Goal: Task Accomplishment & Management: Manage account settings

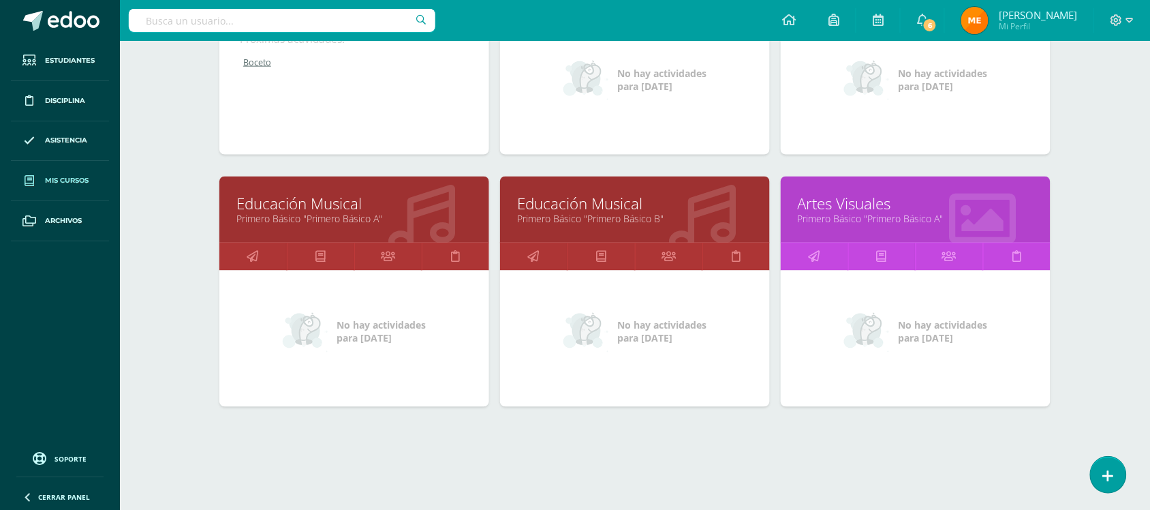
scroll to position [583, 0]
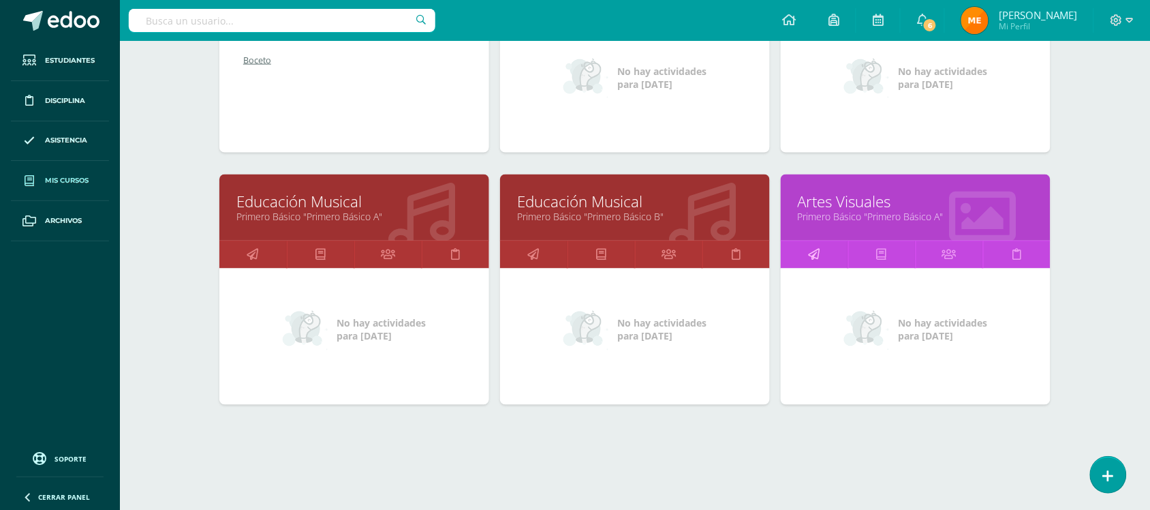
click at [814, 249] on icon at bounding box center [815, 254] width 12 height 27
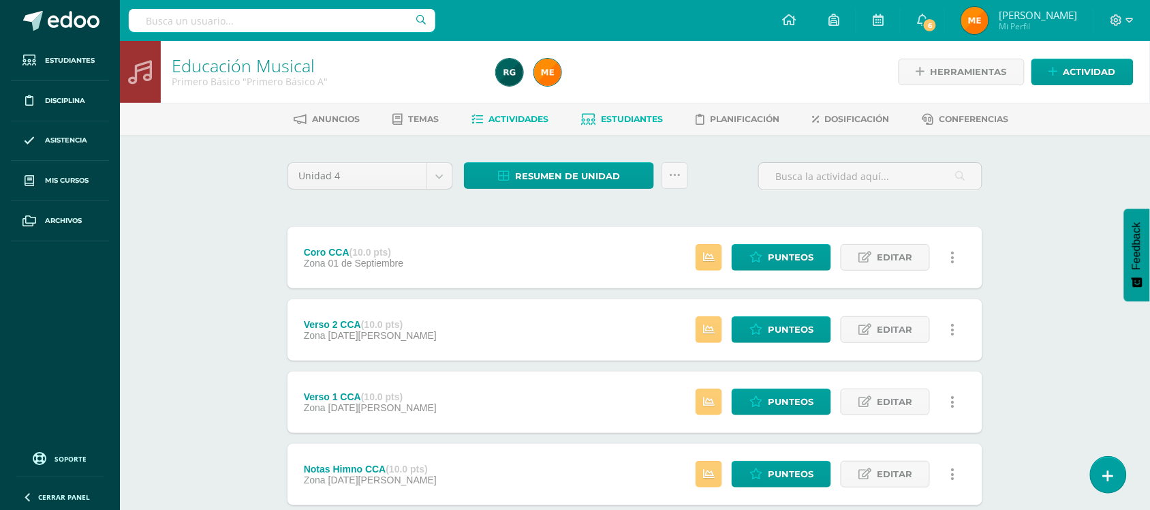
click at [612, 117] on span "Estudiantes" at bounding box center [633, 119] width 62 height 10
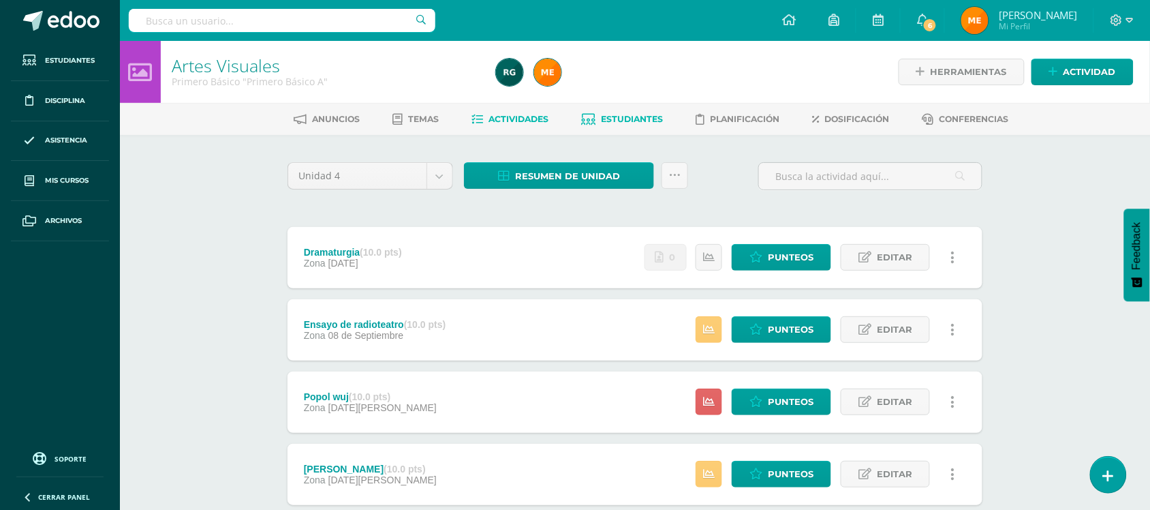
click at [638, 117] on span "Estudiantes" at bounding box center [633, 119] width 62 height 10
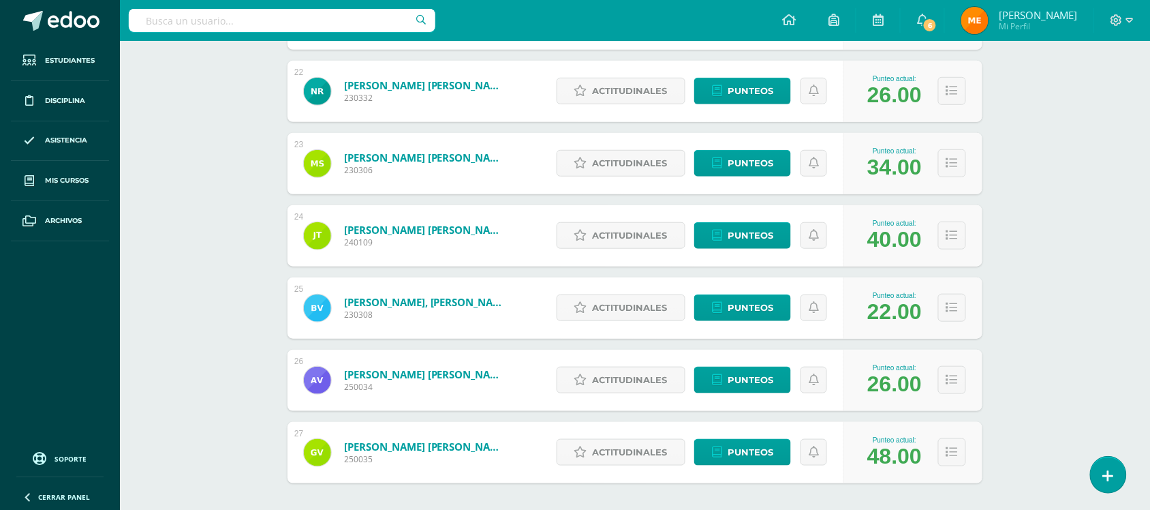
scroll to position [1816, 0]
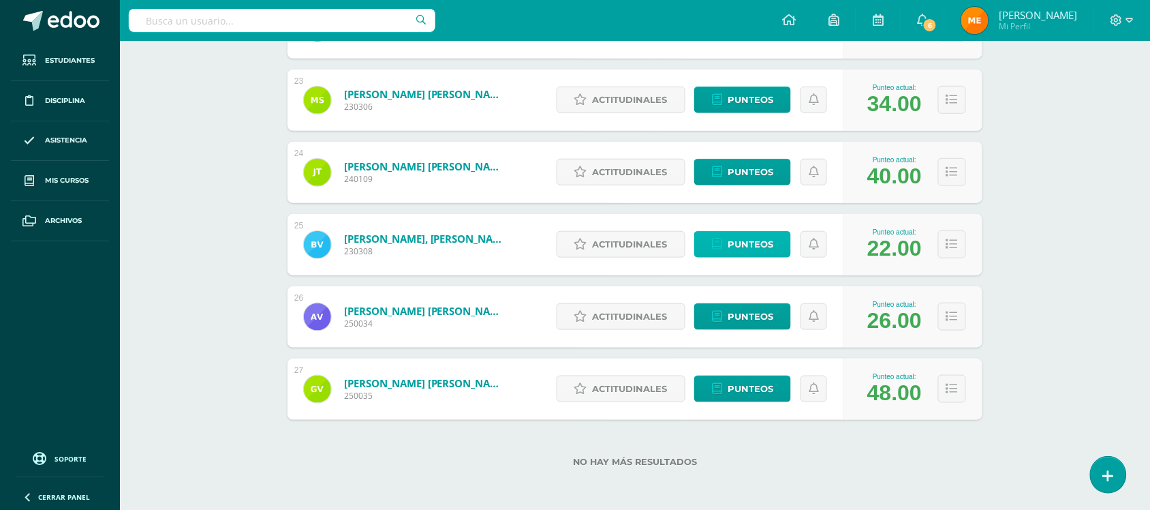
click at [744, 243] on span "Punteos" at bounding box center [751, 244] width 46 height 25
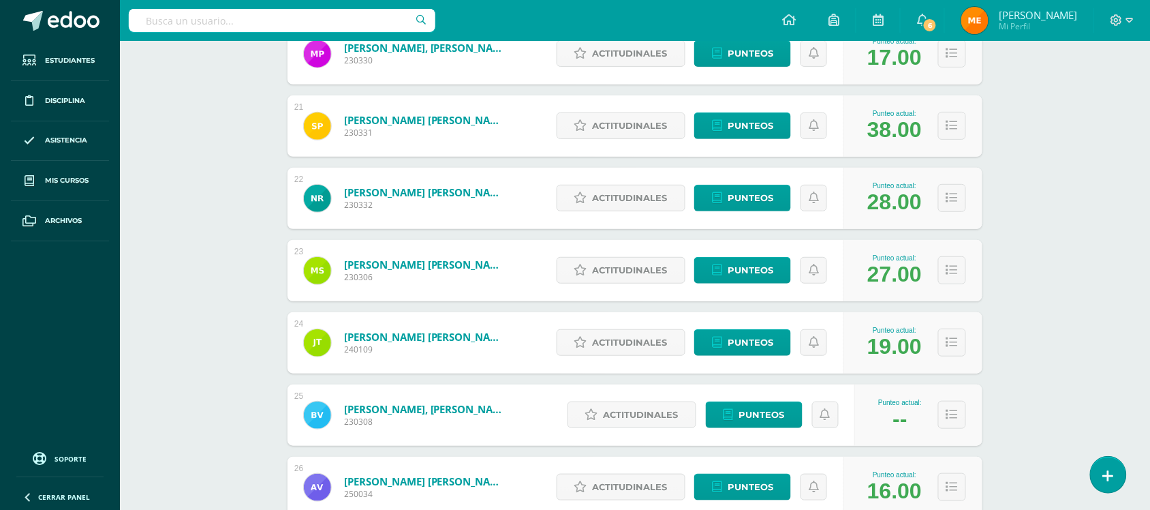
scroll to position [1816, 0]
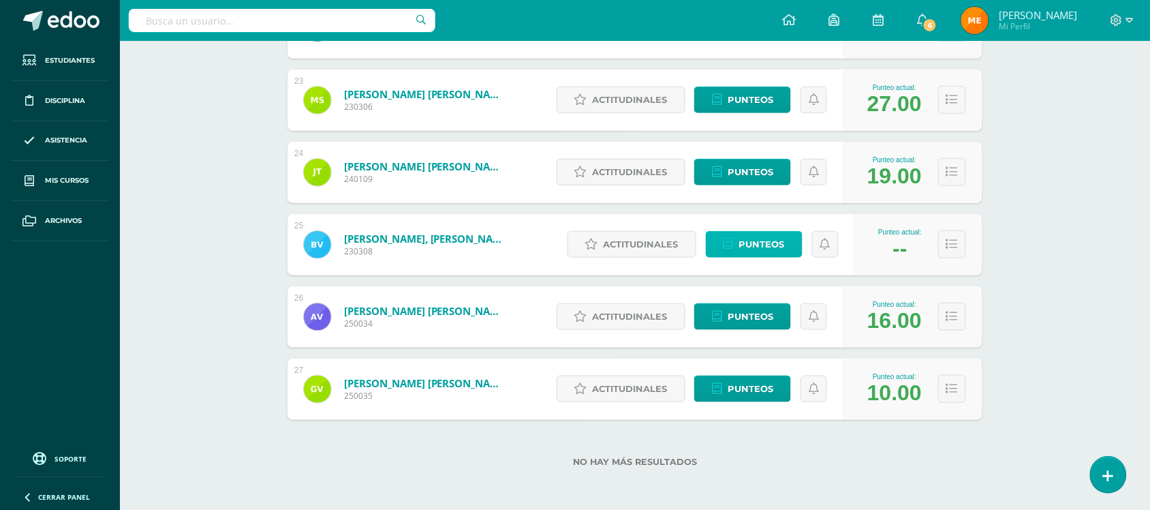
click at [758, 240] on span "Punteos" at bounding box center [762, 244] width 46 height 25
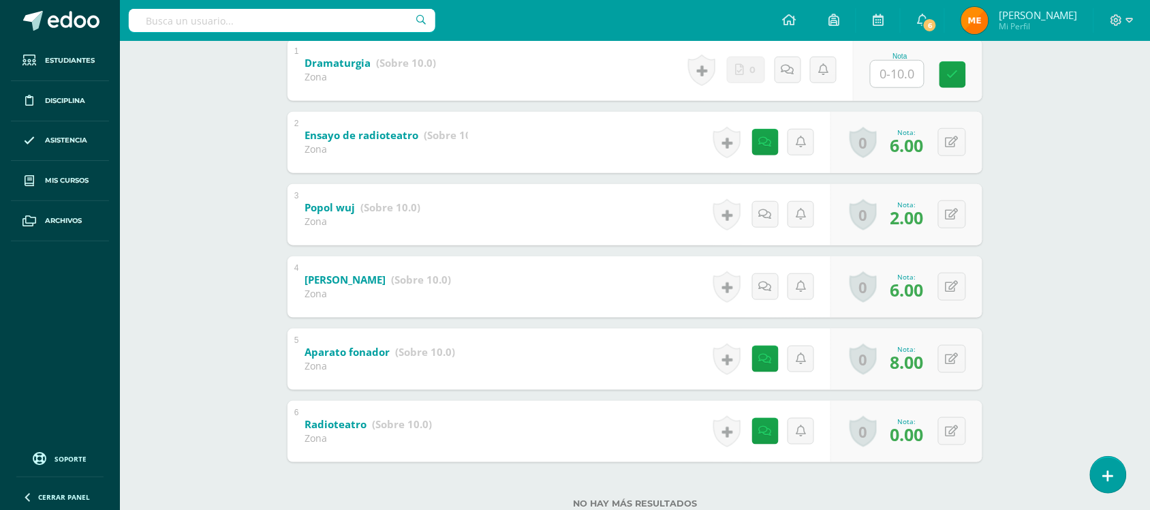
scroll to position [343, 0]
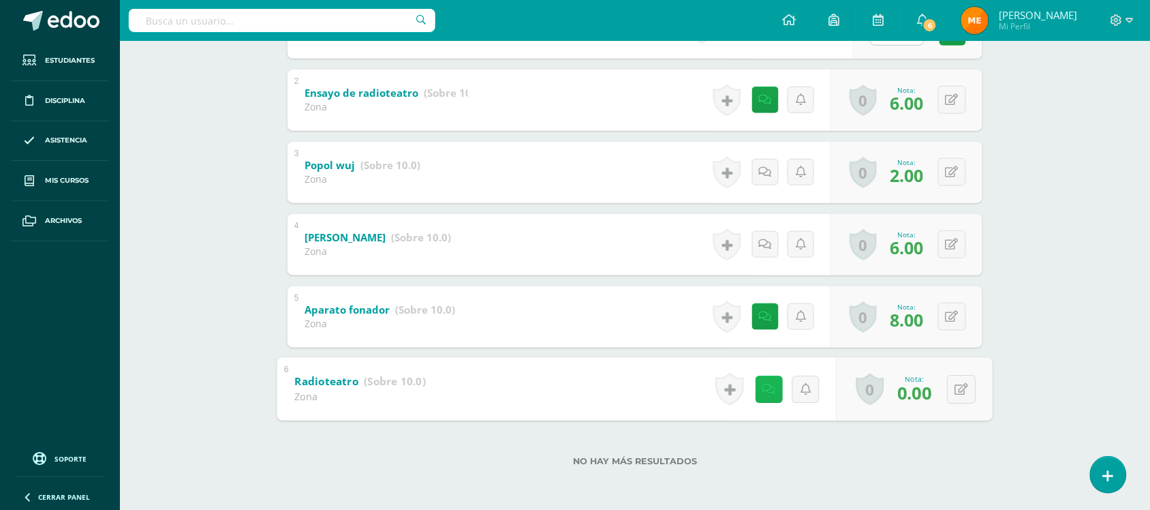
click at [767, 390] on icon at bounding box center [769, 389] width 14 height 12
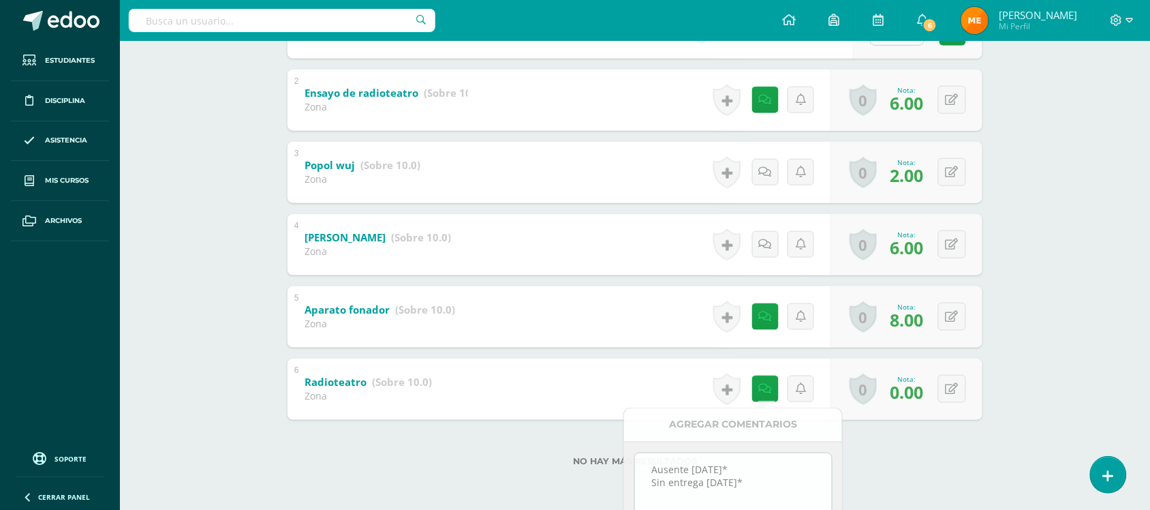
click at [1049, 232] on div "Artes Visuales Primero Básico "Primero Básico A" Herramientas Detalle de asiste…" at bounding box center [635, 104] width 1030 height 812
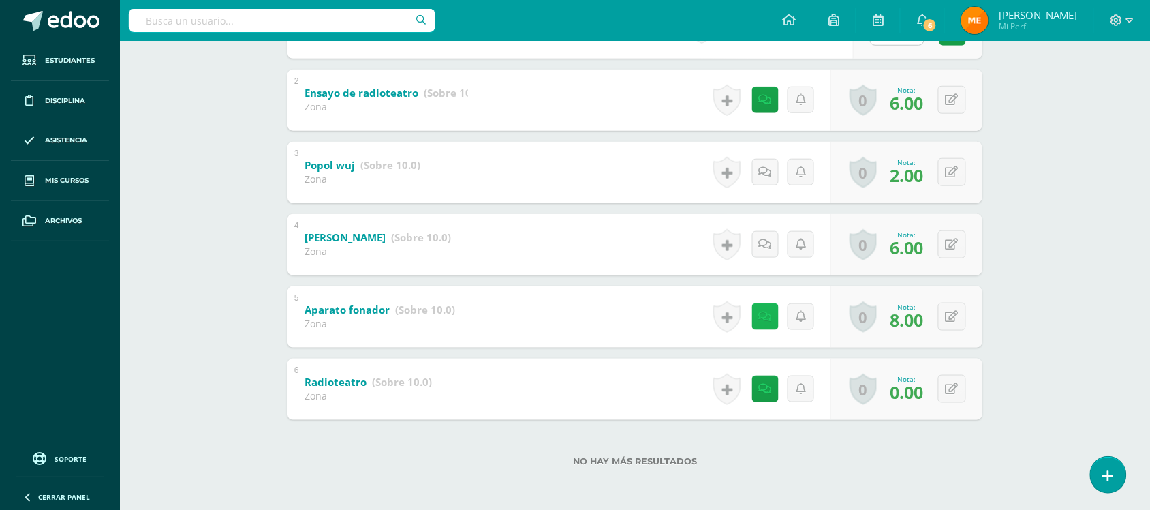
click at [762, 319] on icon at bounding box center [765, 317] width 13 height 12
click at [1050, 220] on div "Artes Visuales Primero Básico "Primero Básico A" Herramientas Detalle de asiste…" at bounding box center [635, 104] width 1030 height 812
click at [764, 104] on icon at bounding box center [765, 100] width 13 height 12
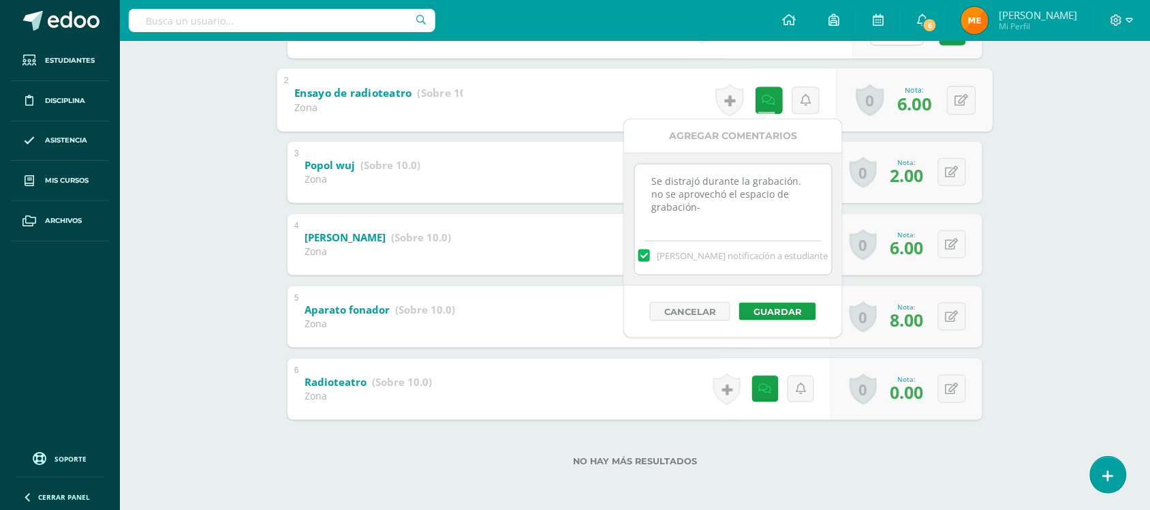
click at [1034, 111] on div "Artes Visuales Primero Básico "Primero Básico A" Herramientas Detalle de asiste…" at bounding box center [635, 104] width 1030 height 812
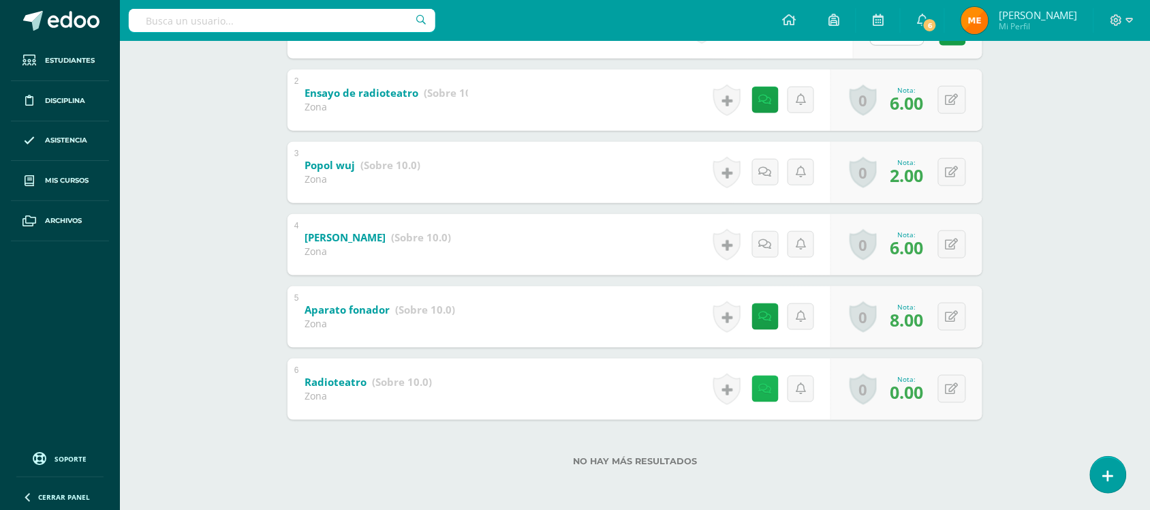
click at [768, 390] on icon at bounding box center [765, 389] width 13 height 12
click at [1032, 228] on div "Artes Visuales Primero Básico "Primero Básico A" Herramientas Detalle de asiste…" at bounding box center [635, 104] width 1030 height 812
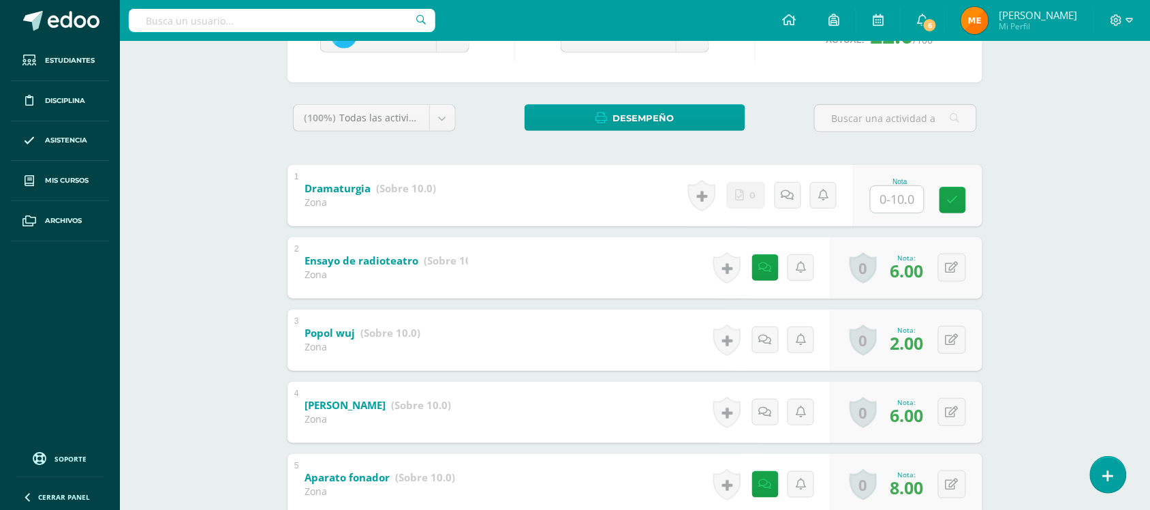
scroll to position [0, 0]
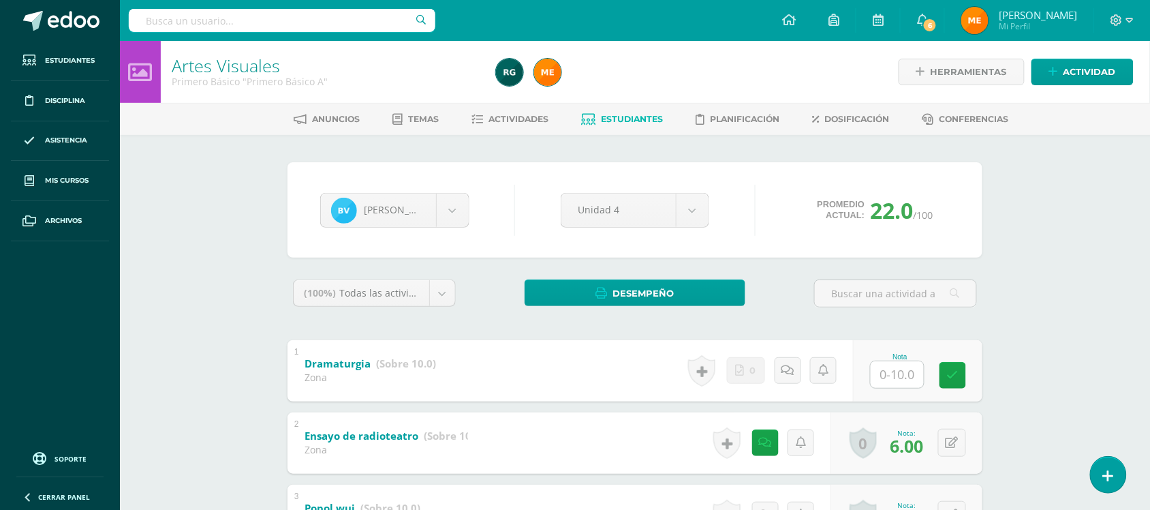
click at [471, 215] on div "Byron Valvert Madelin Aguilar Mateo Anleu Rocael Avila María Blandón Sebastian …" at bounding box center [395, 210] width 160 height 35
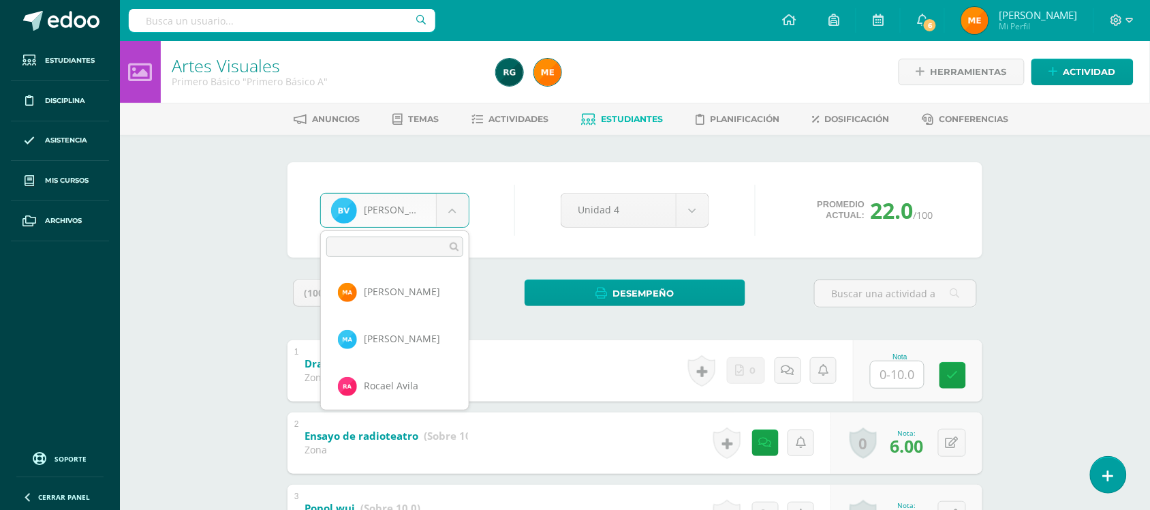
click at [450, 215] on body "Estudiantes Disciplina Asistencia Mis cursos Archivos Soporte Centro de ayuda Ú…" at bounding box center [575, 426] width 1150 height 853
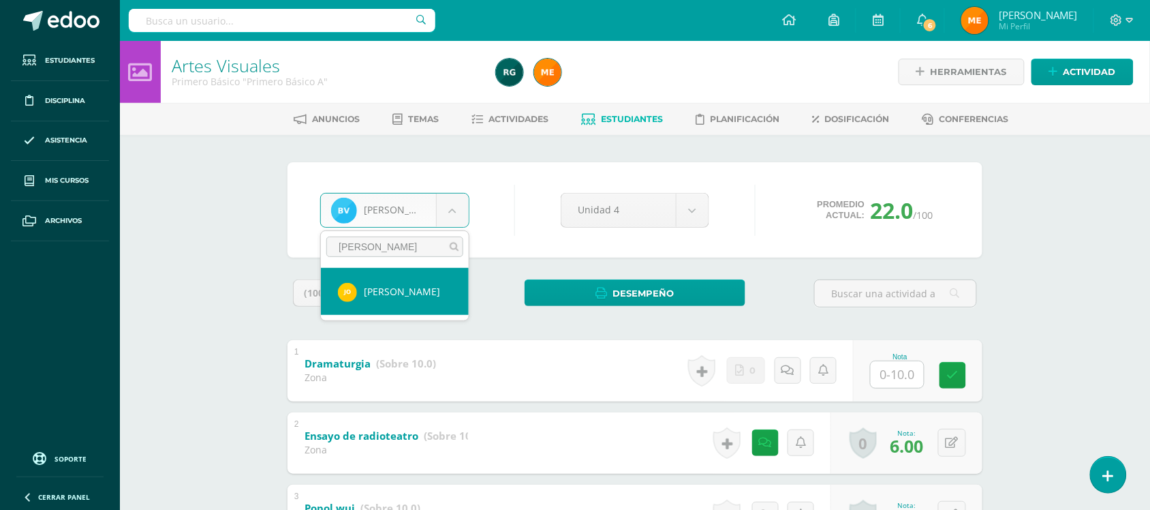
type input "[PERSON_NAME]"
select select "1242"
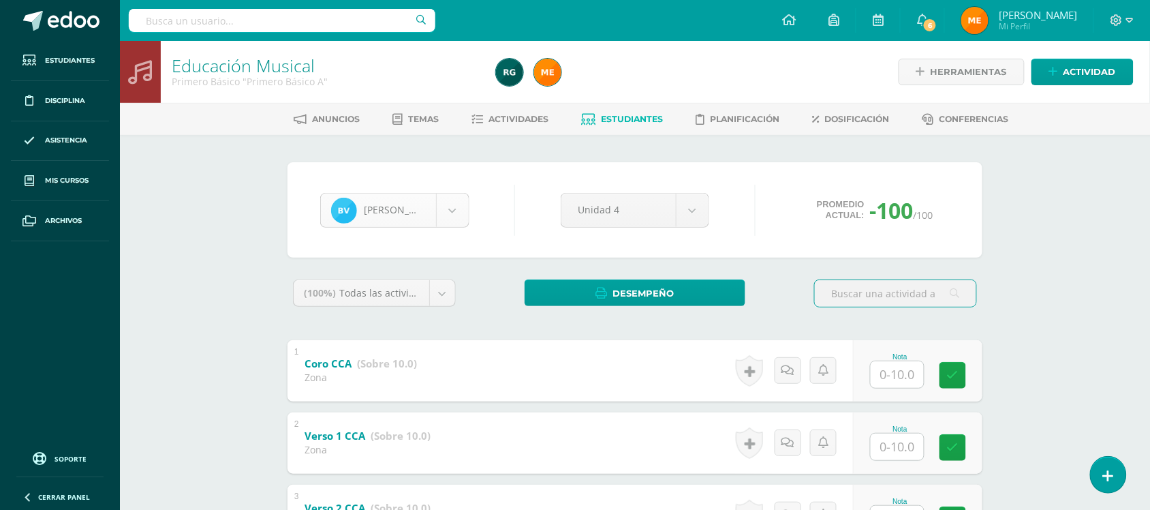
click at [464, 196] on body "Estudiantes Disciplina Asistencia Mis cursos Archivos Soporte Centro de ayuda Ú…" at bounding box center [575, 354] width 1150 height 708
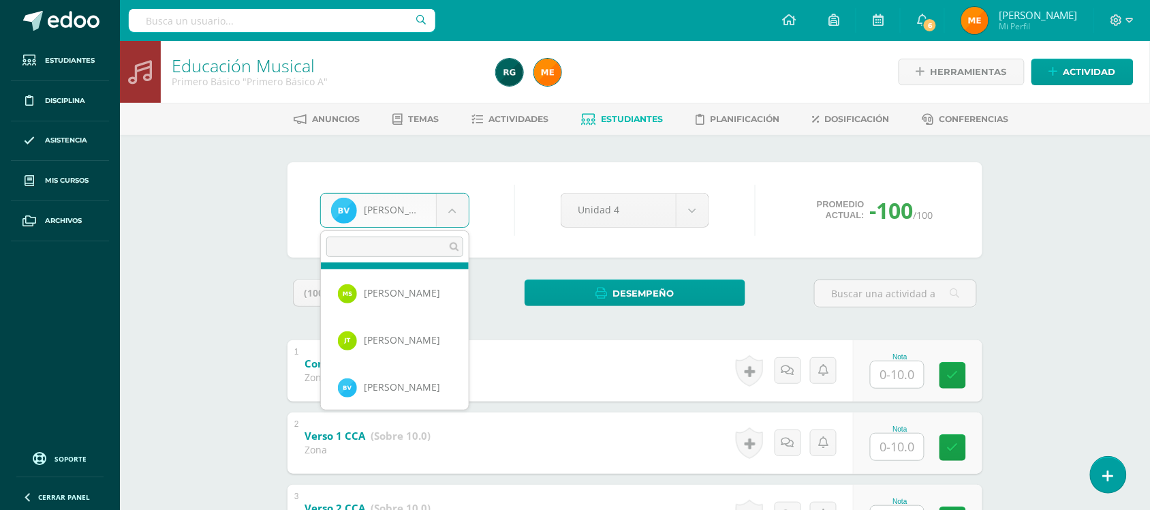
scroll to position [992, 0]
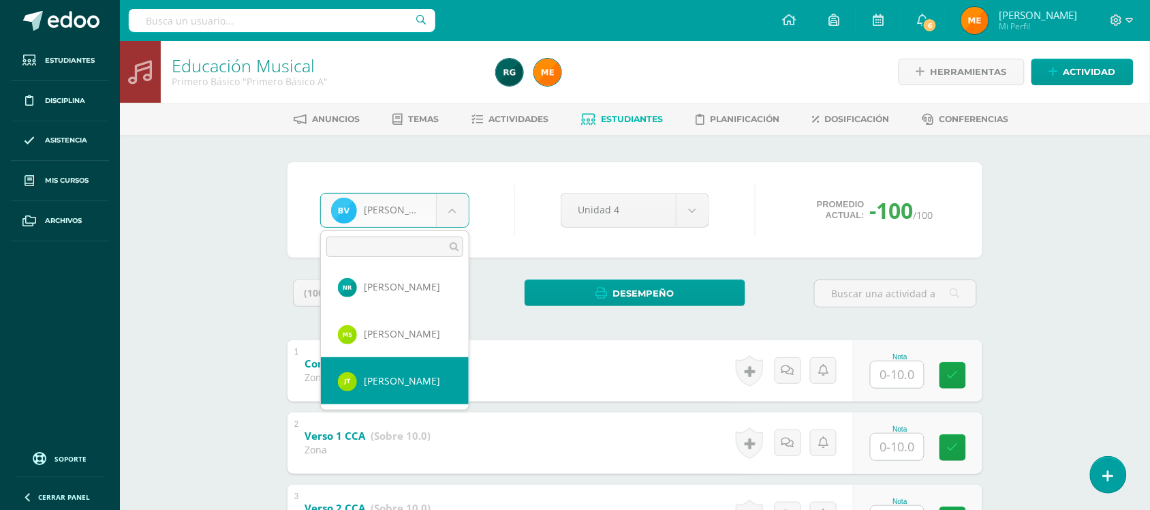
select select "1210"
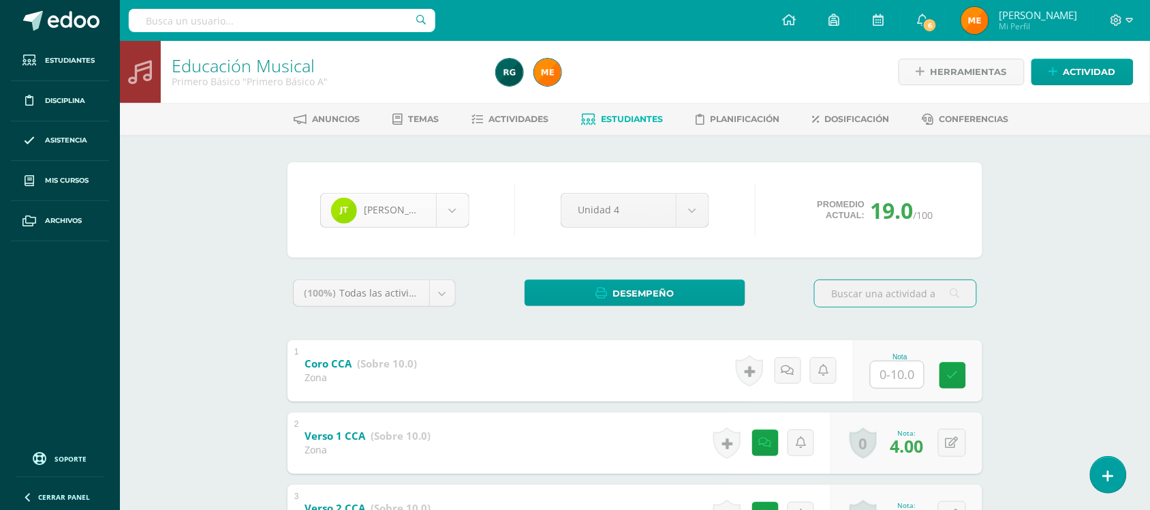
click at [448, 203] on body "Estudiantes Disciplina Asistencia Mis cursos Archivos Soporte Centro de ayuda Ú…" at bounding box center [575, 354] width 1150 height 708
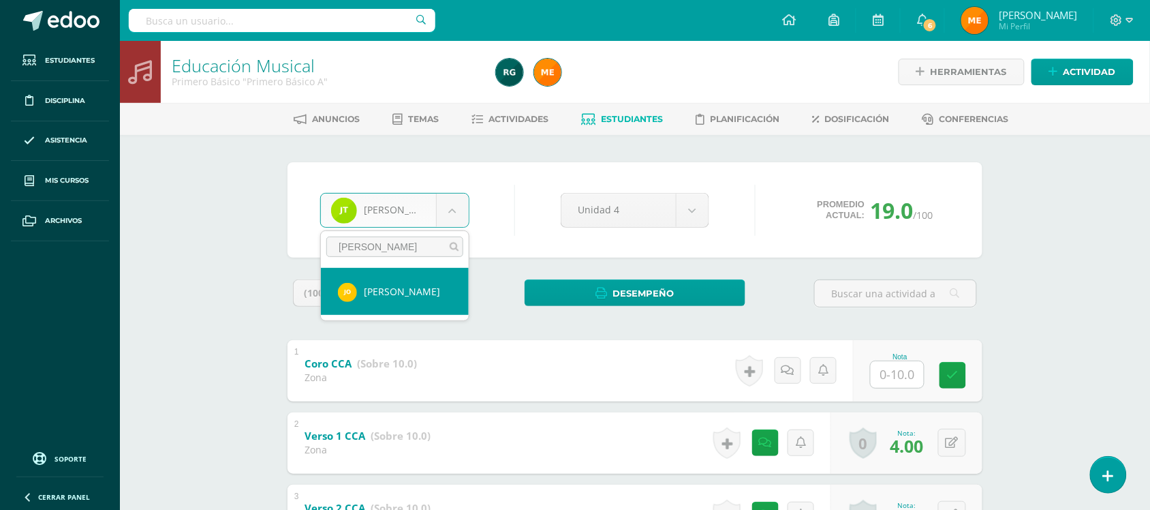
type input "[PERSON_NAME]"
drag, startPoint x: 372, startPoint y: 294, endPoint x: 396, endPoint y: 273, distance: 31.9
select select "1242"
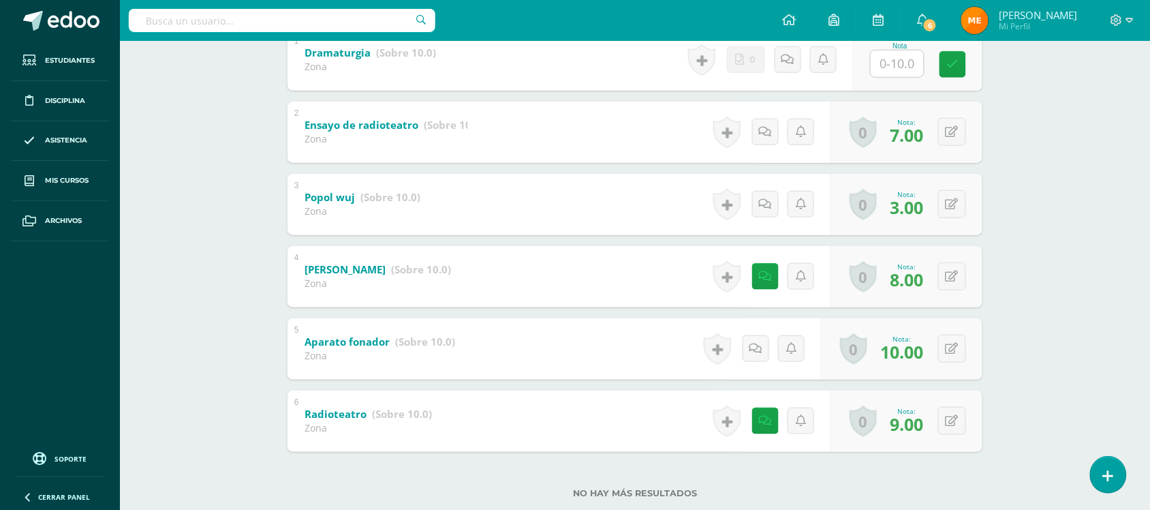
scroll to position [341, 0]
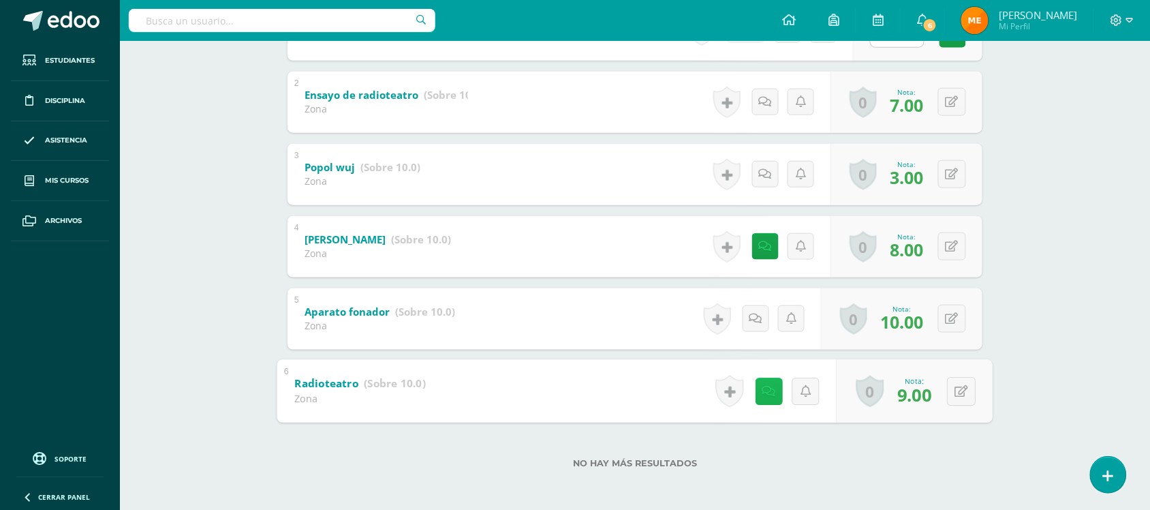
click at [760, 390] on link at bounding box center [768, 390] width 27 height 27
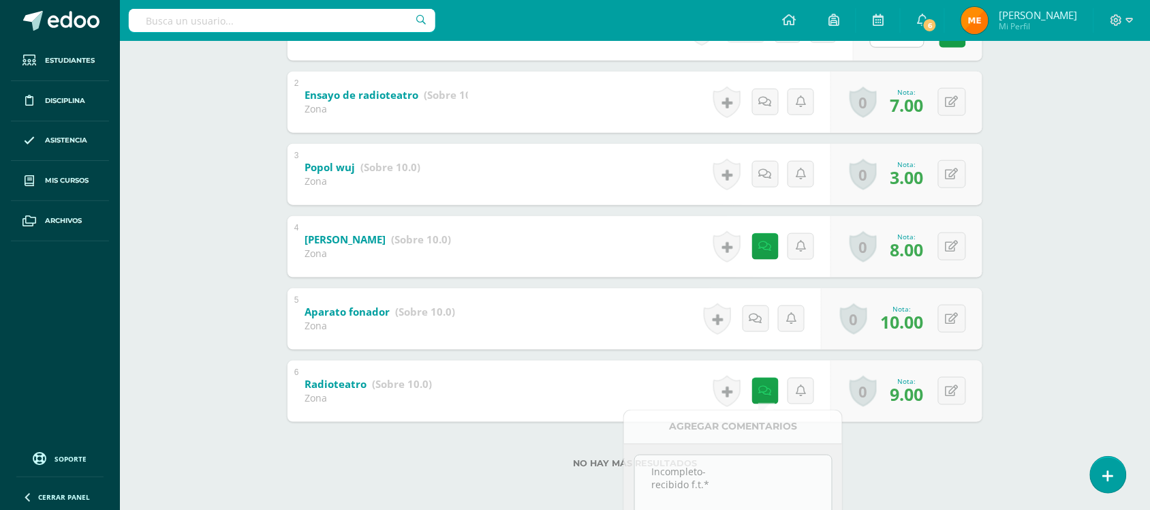
click at [1034, 287] on div "Artes Visuales Primero Básico "Primero Básico A" Herramientas Detalle de asiste…" at bounding box center [635, 106] width 1030 height 812
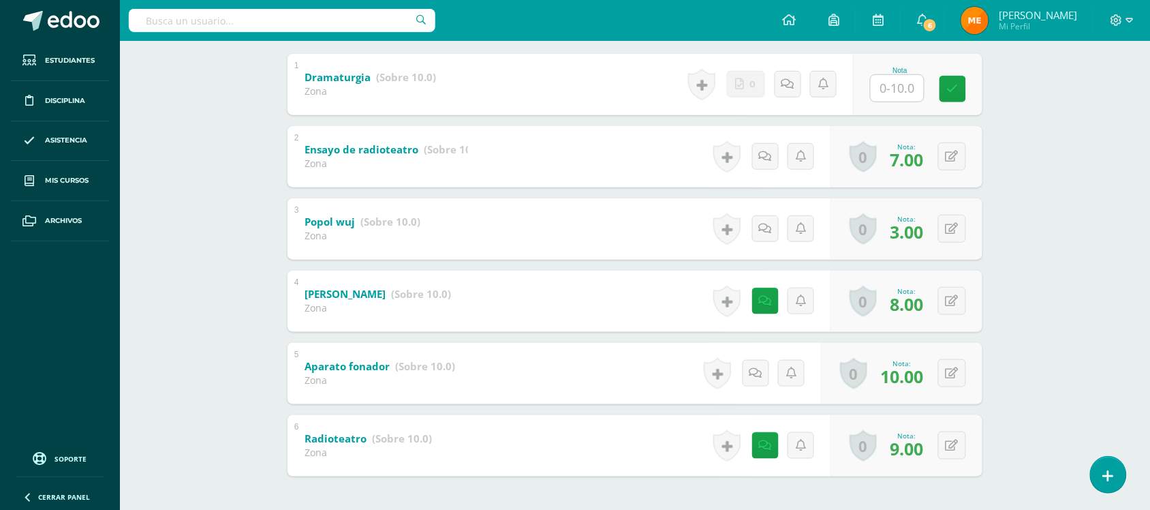
scroll to position [255, 0]
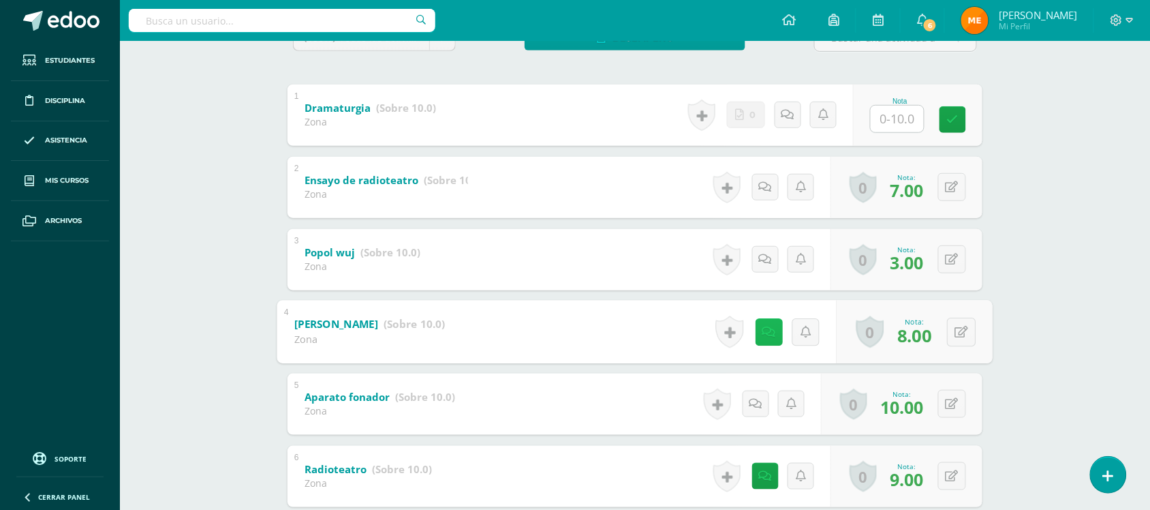
click at [767, 328] on icon at bounding box center [769, 332] width 14 height 12
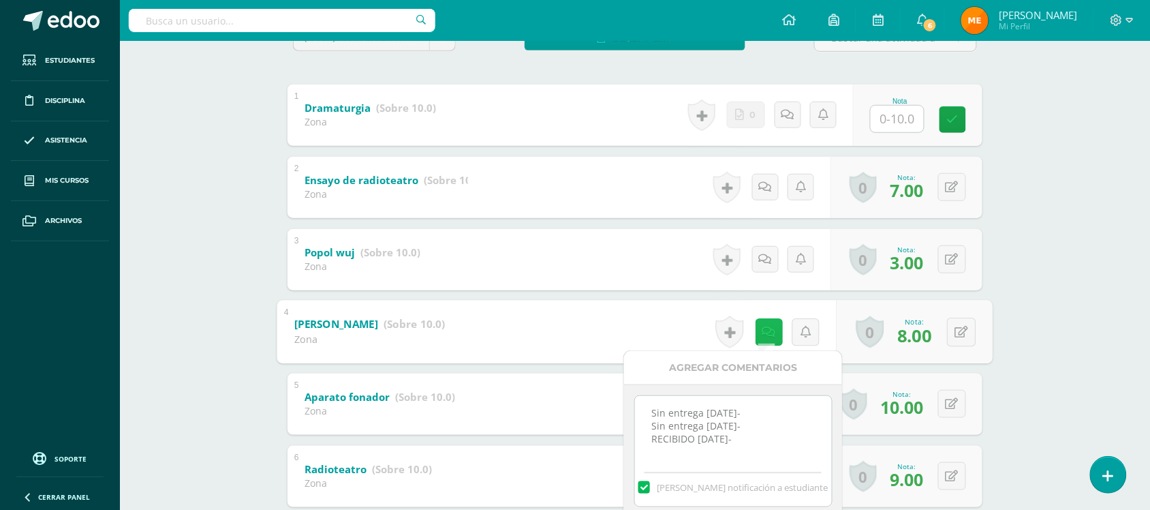
scroll to position [0, 0]
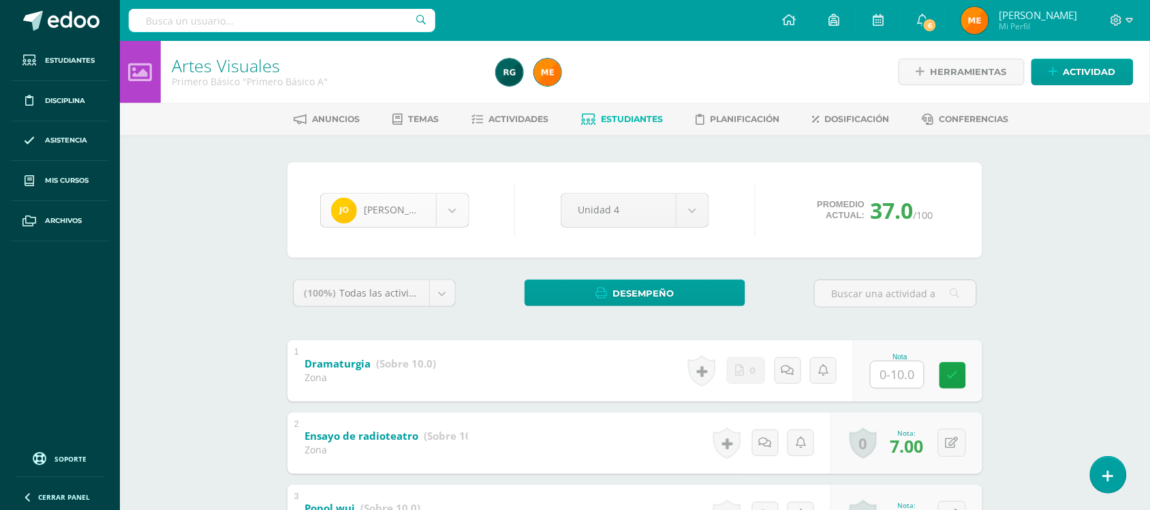
click body "Estudiantes Disciplina Asistencia Mis cursos Archivos Soporte Centro de ayuda Ú…"
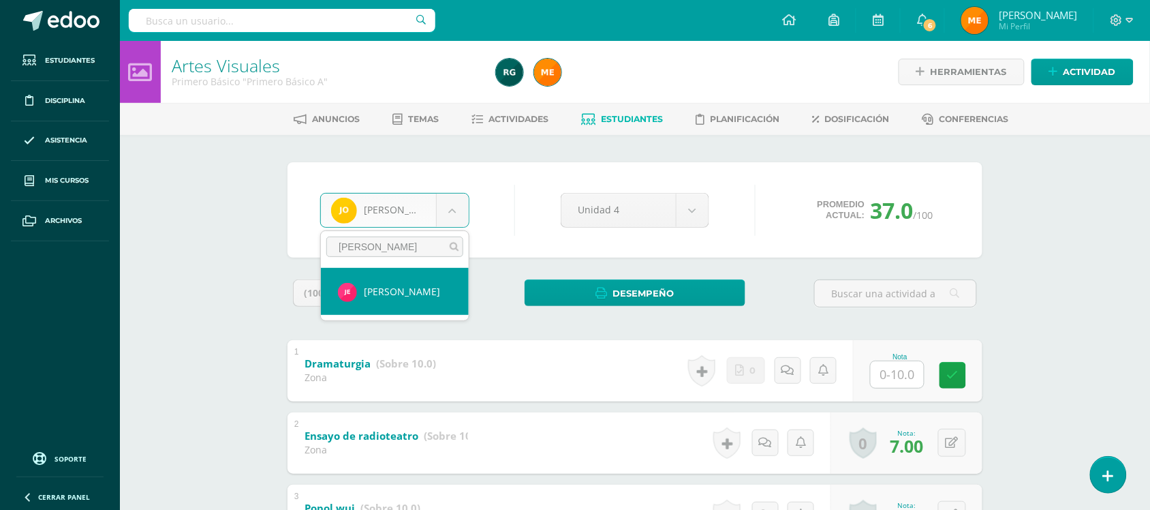
type input "estrada"
select select "1228"
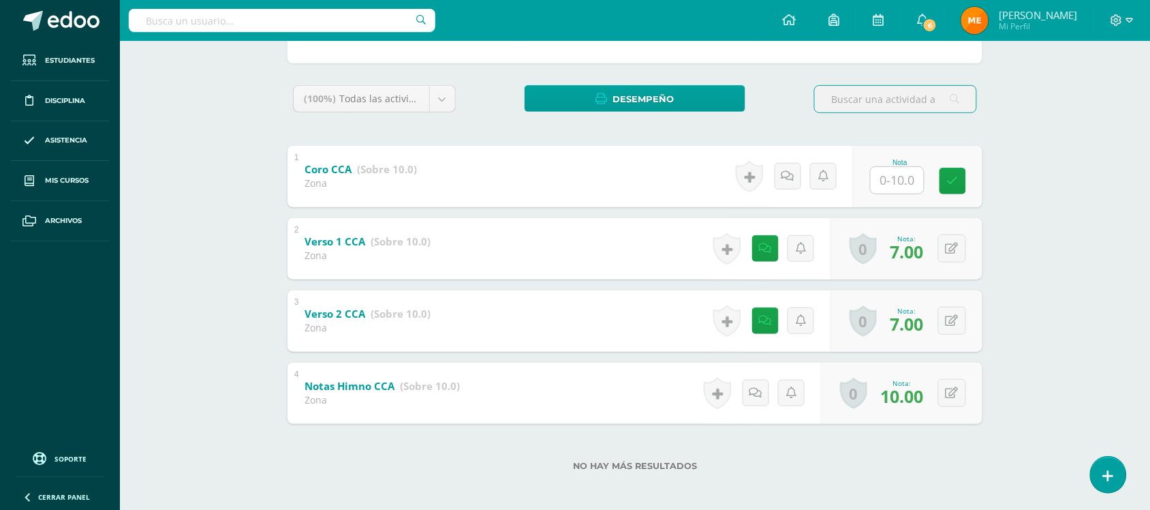
scroll to position [198, 0]
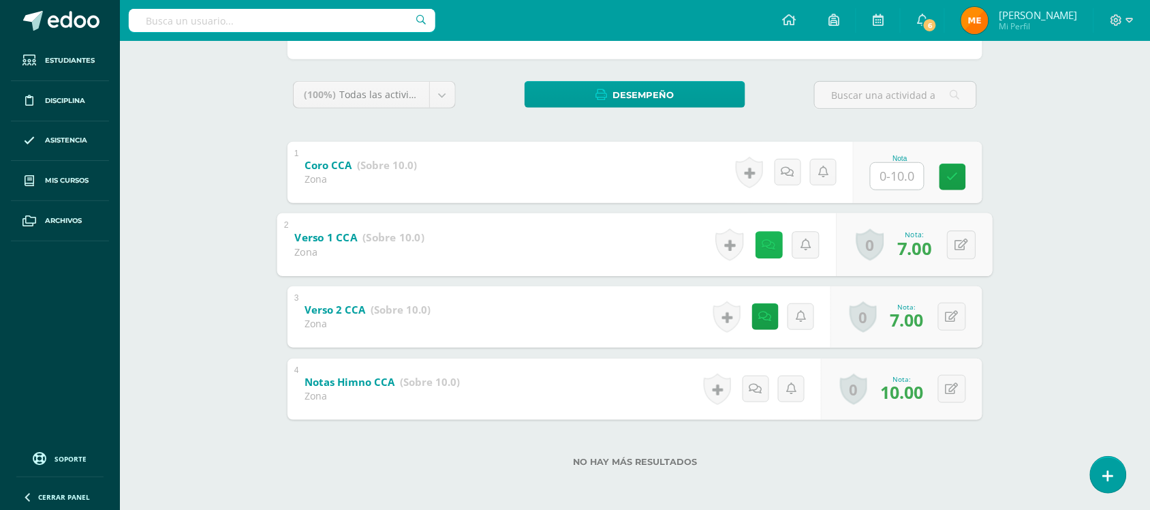
click at [774, 238] on link at bounding box center [768, 244] width 27 height 27
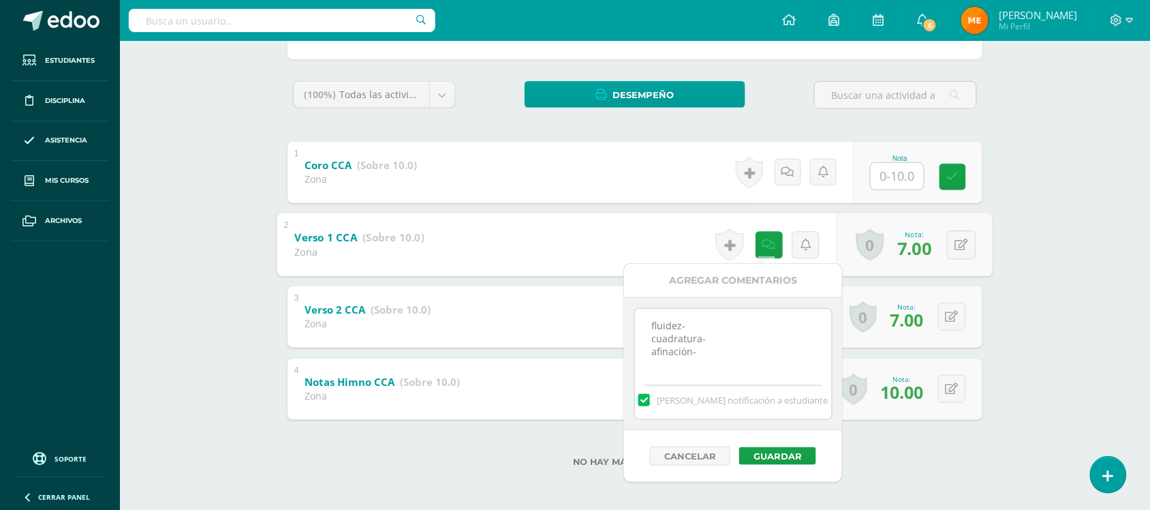
click at [1009, 261] on div "[PERSON_NAME] [PERSON_NAME] [PERSON_NAME] [PERSON_NAME] [PERSON_NAME] [PERSON_N…" at bounding box center [634, 224] width 749 height 574
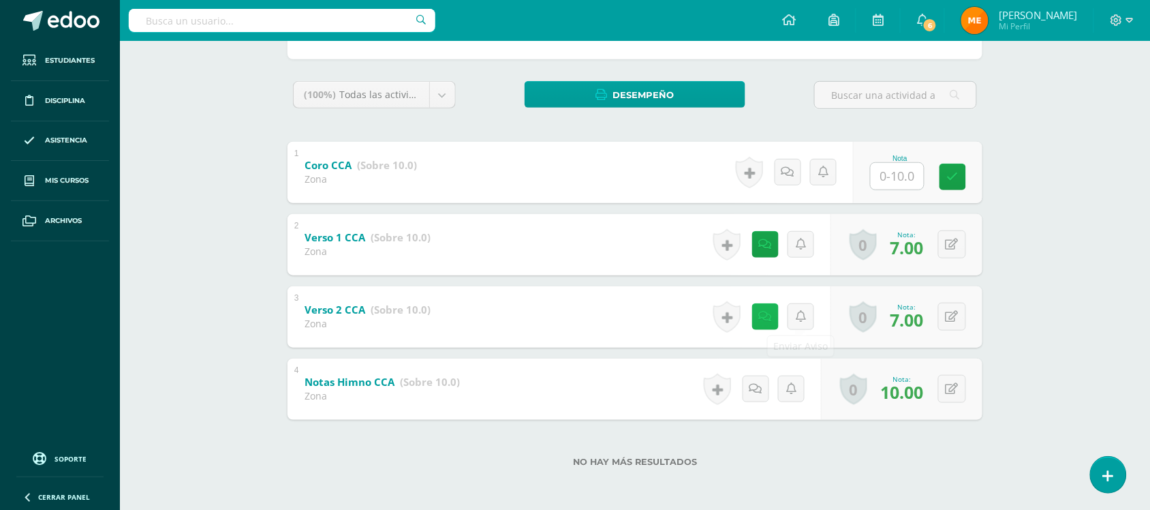
click at [768, 322] on link at bounding box center [765, 316] width 27 height 27
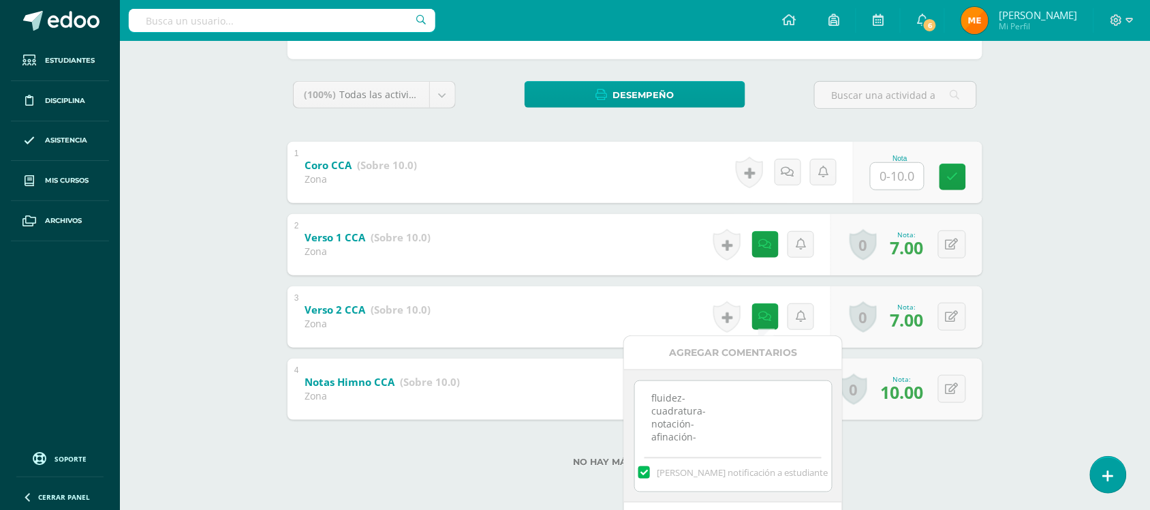
click at [1070, 286] on div "Educación Musical Primero Básico "Primero Básico A" Herramientas Detalle de asi…" at bounding box center [635, 177] width 1030 height 668
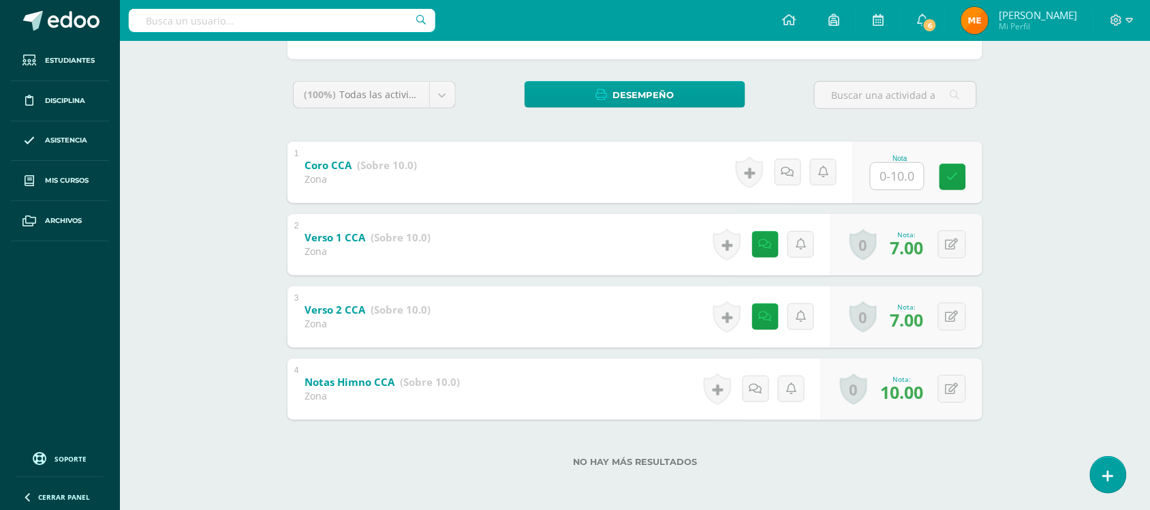
scroll to position [0, 0]
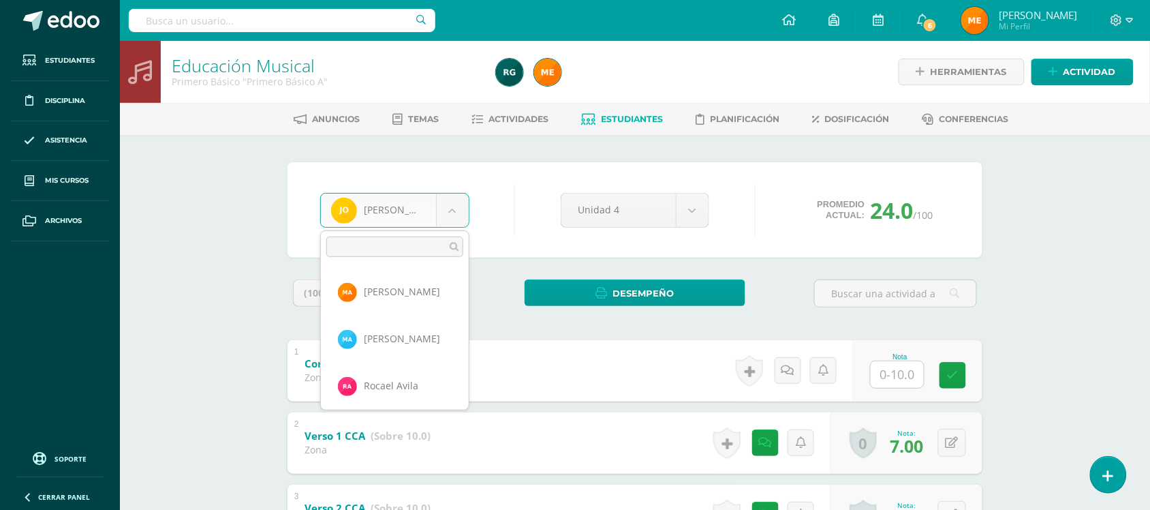
click at [454, 213] on body "Estudiantes Disciplina Asistencia Mis cursos Archivos Soporte Centro de ayuda Ú…" at bounding box center [575, 354] width 1150 height 708
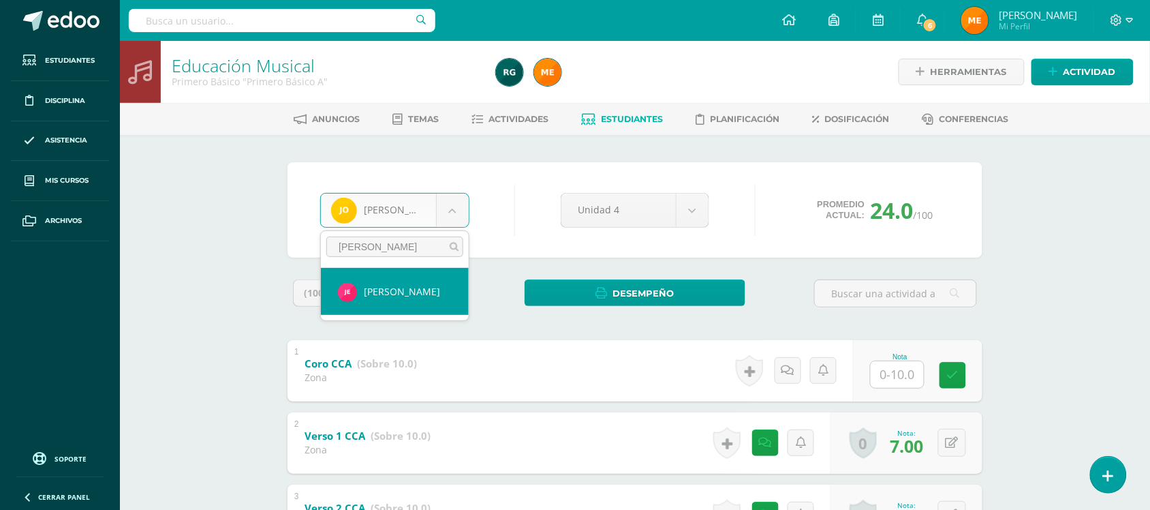
type input "estrada"
select select "1228"
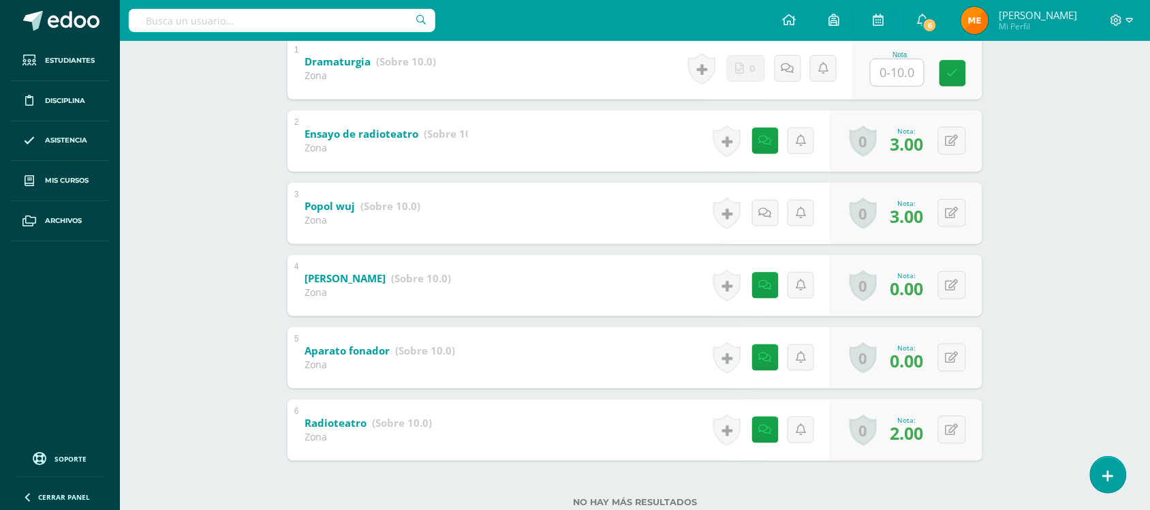
scroll to position [343, 0]
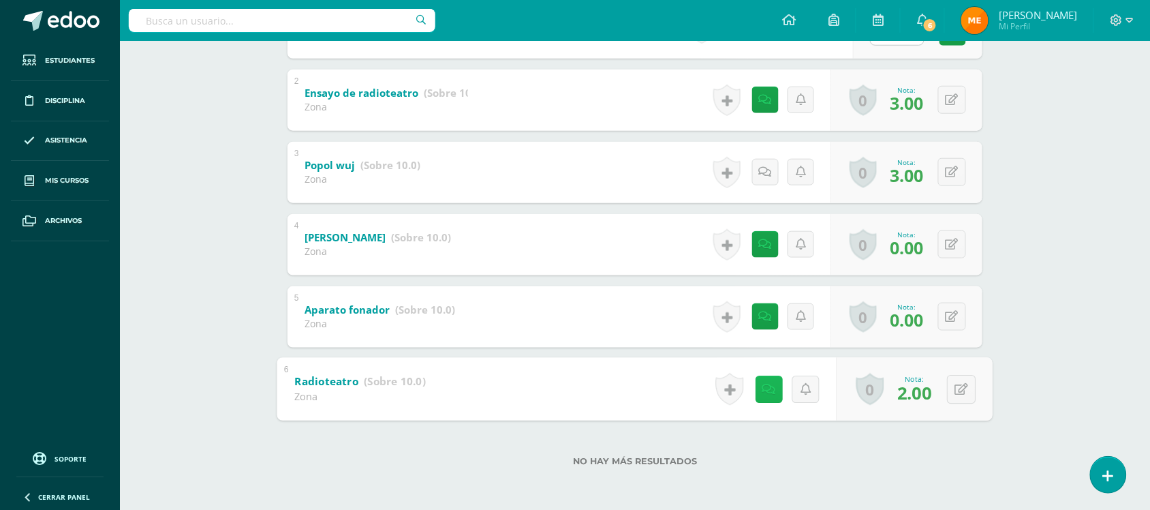
click at [760, 390] on link at bounding box center [768, 388] width 27 height 27
click at [1023, 301] on div "Artes Visuales Primero Básico "Primero Básico A" Herramientas Detalle de asiste…" at bounding box center [635, 104] width 1030 height 812
click at [763, 311] on icon at bounding box center [765, 317] width 13 height 12
click at [1027, 290] on div "Artes Visuales Primero Básico "Primero Básico A" Herramientas Detalle de asiste…" at bounding box center [635, 104] width 1030 height 812
click at [756, 242] on link at bounding box center [765, 244] width 27 height 27
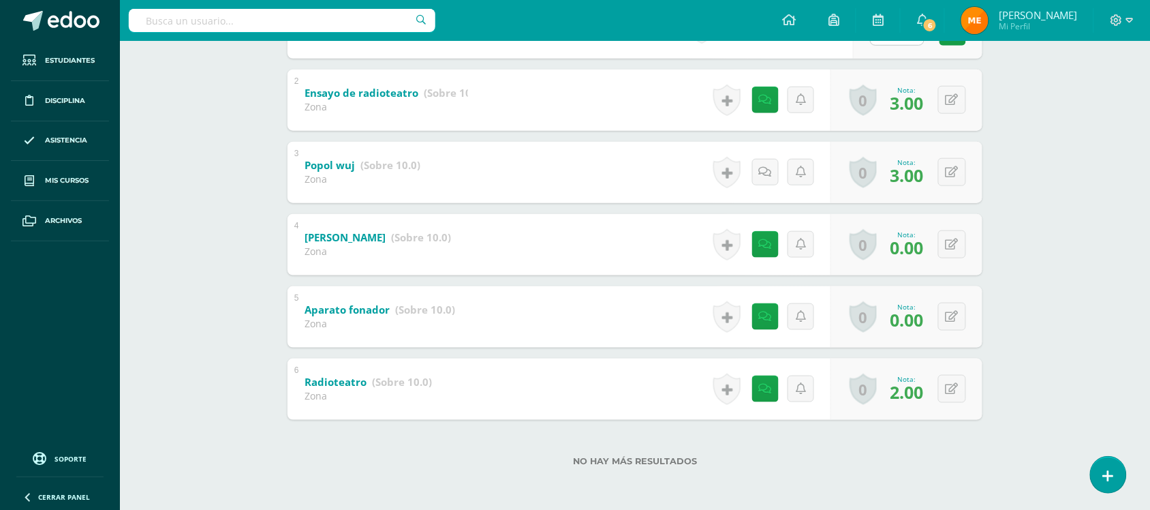
click at [1031, 302] on div "Artes Visuales Primero Básico "Primero Básico A" Herramientas Detalle de asiste…" at bounding box center [635, 104] width 1030 height 812
click at [764, 393] on icon at bounding box center [769, 389] width 14 height 12
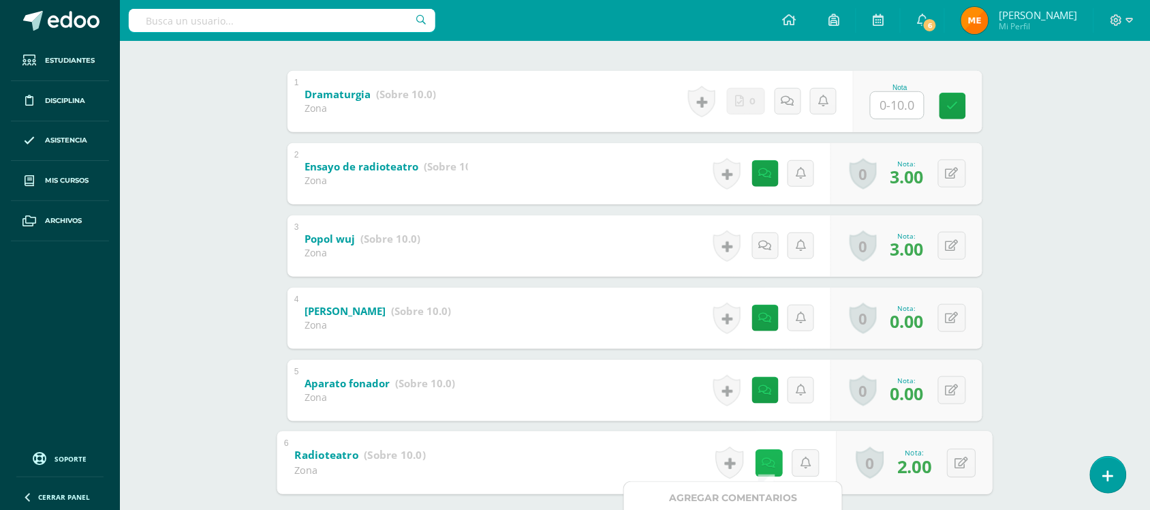
scroll to position [258, 0]
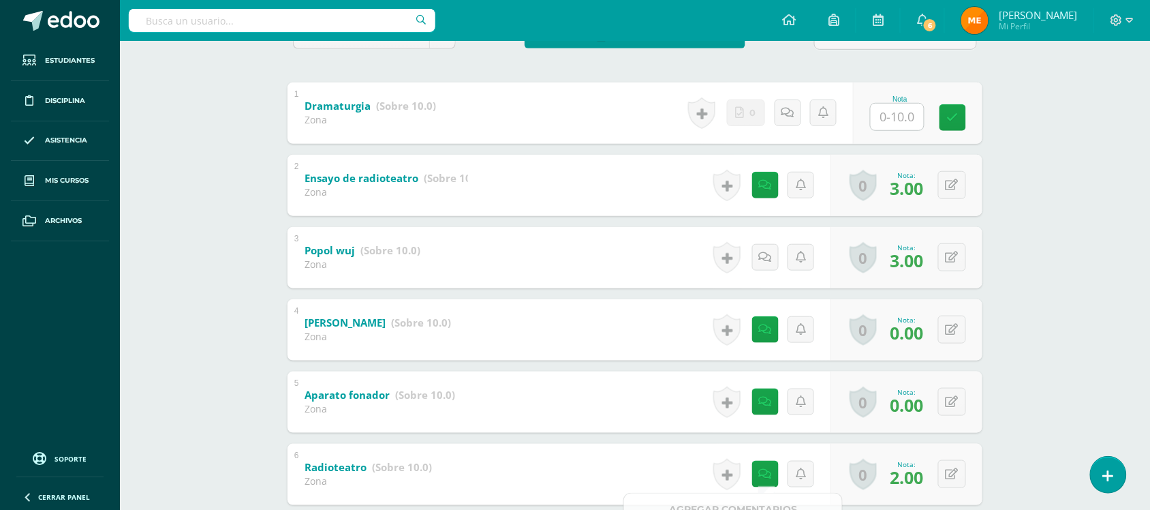
click at [1067, 250] on div "Artes Visuales Primero Básico "Primero Básico A" Herramientas Detalle de asiste…" at bounding box center [635, 189] width 1030 height 812
click at [764, 179] on icon at bounding box center [769, 185] width 14 height 12
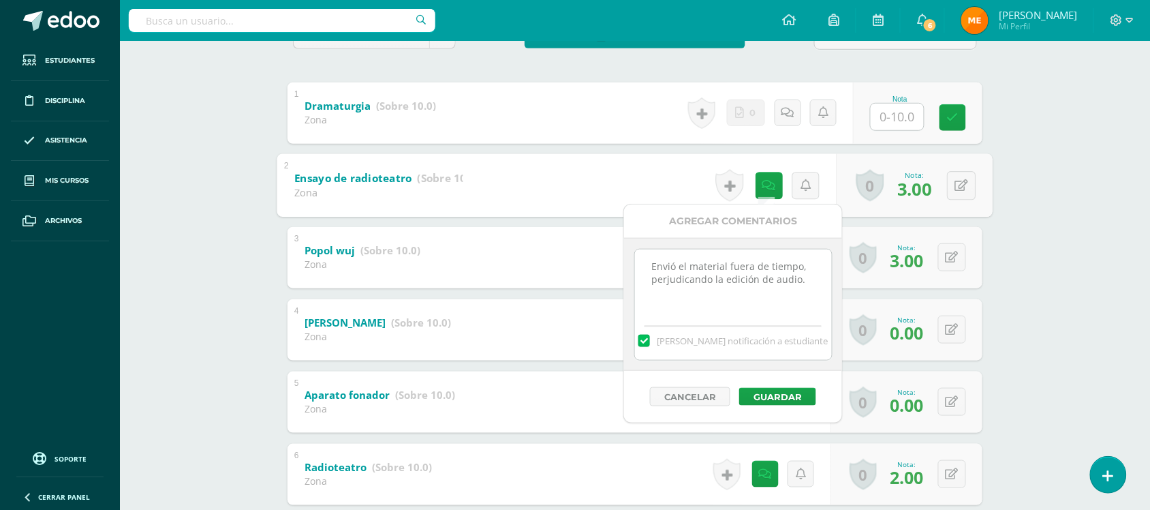
click at [1026, 278] on div "Artes Visuales Primero Básico "Primero Básico A" Herramientas Detalle de asiste…" at bounding box center [635, 189] width 1030 height 812
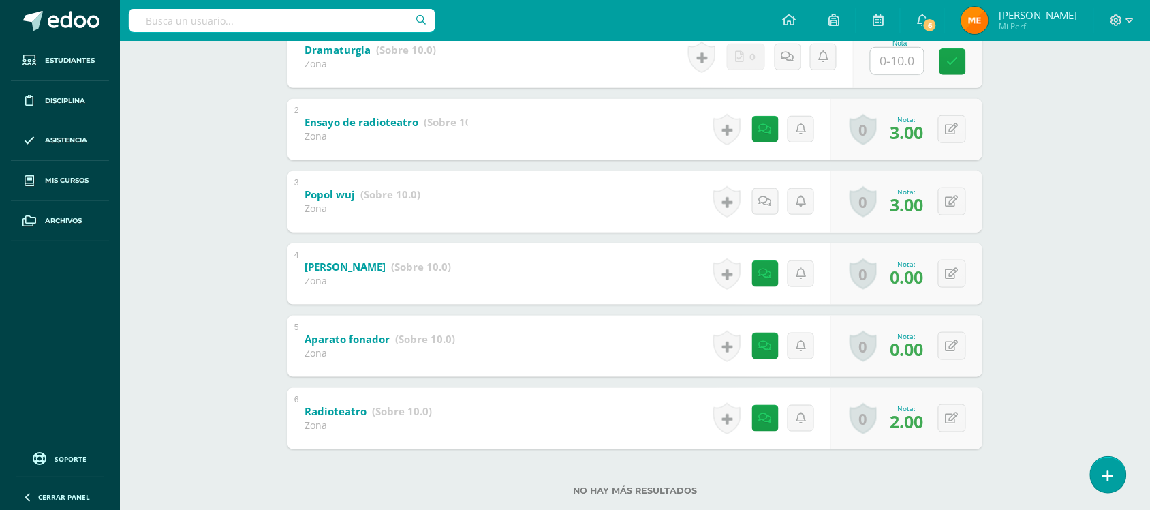
scroll to position [343, 0]
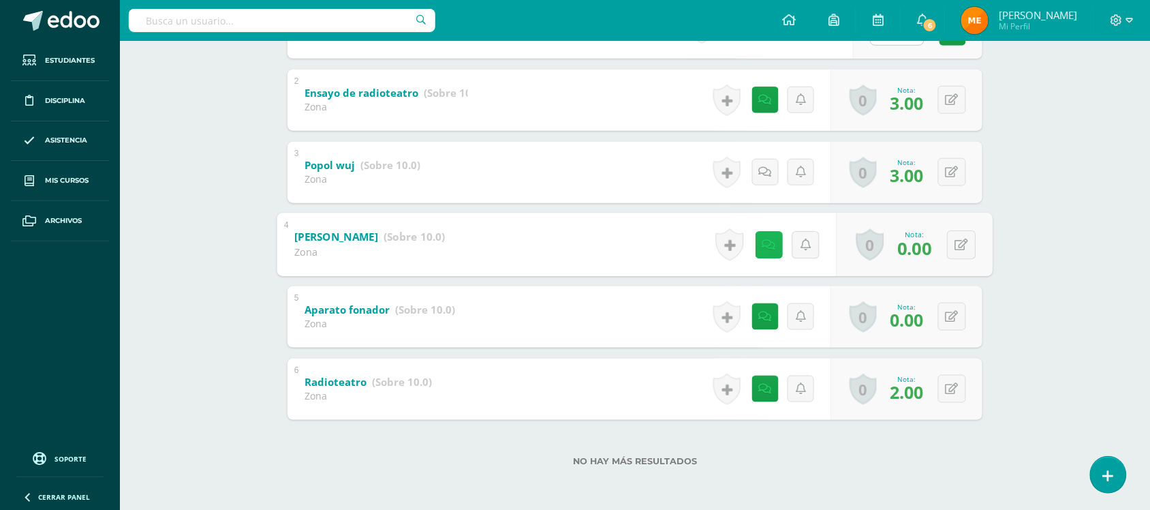
click at [764, 252] on link at bounding box center [768, 244] width 27 height 27
click at [1059, 247] on div "Artes Visuales Primero Básico "Primero Básico A" Herramientas Detalle de asiste…" at bounding box center [635, 104] width 1030 height 812
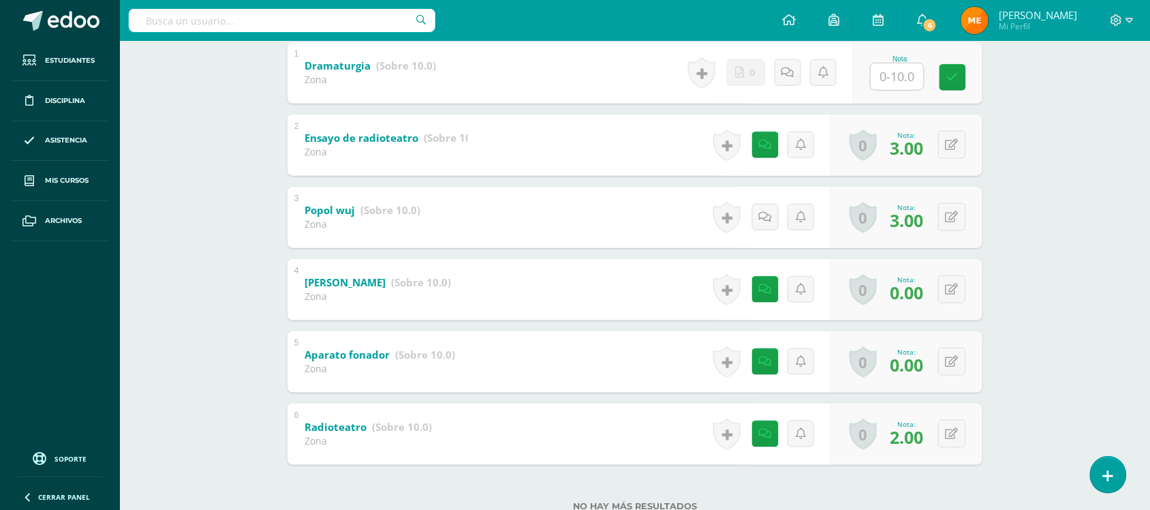
scroll to position [258, 0]
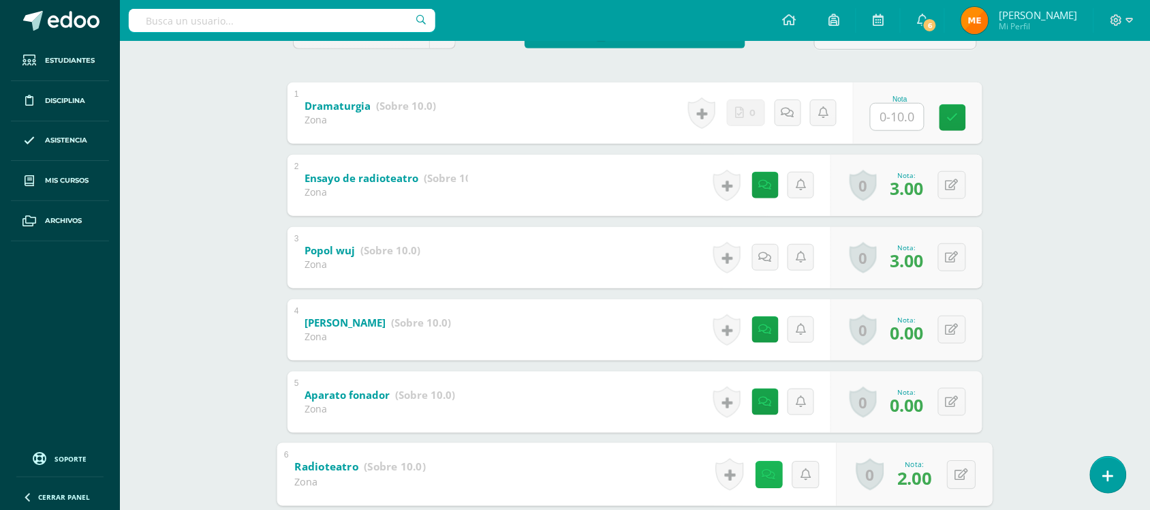
click at [764, 478] on icon at bounding box center [769, 474] width 14 height 12
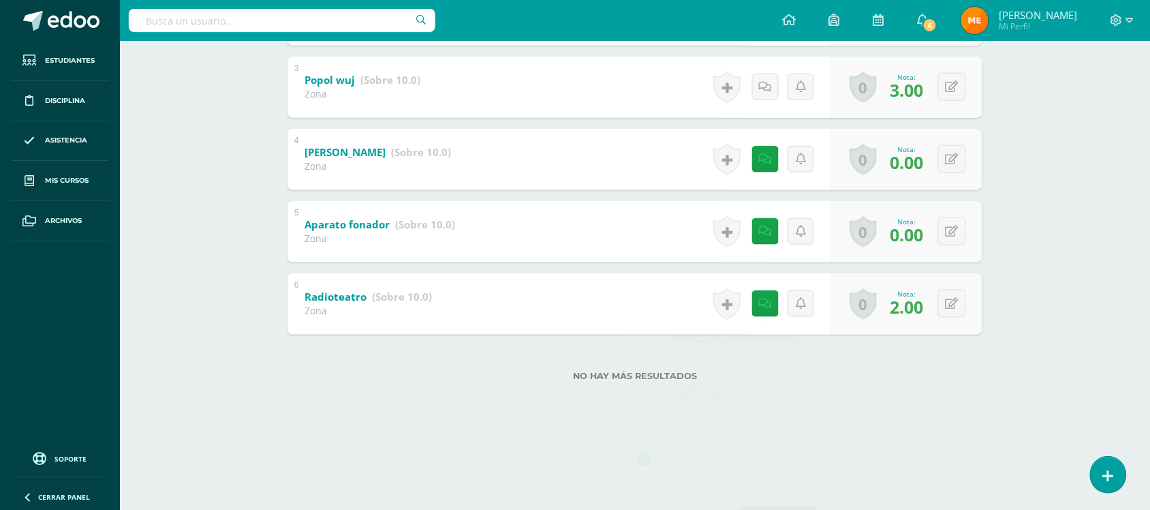
click at [1006, 329] on div "José Estrada Madelin Aguilar Mateo Anleu Rocael Avila María Blandón Sebastian B…" at bounding box center [634, 66] width 749 height 718
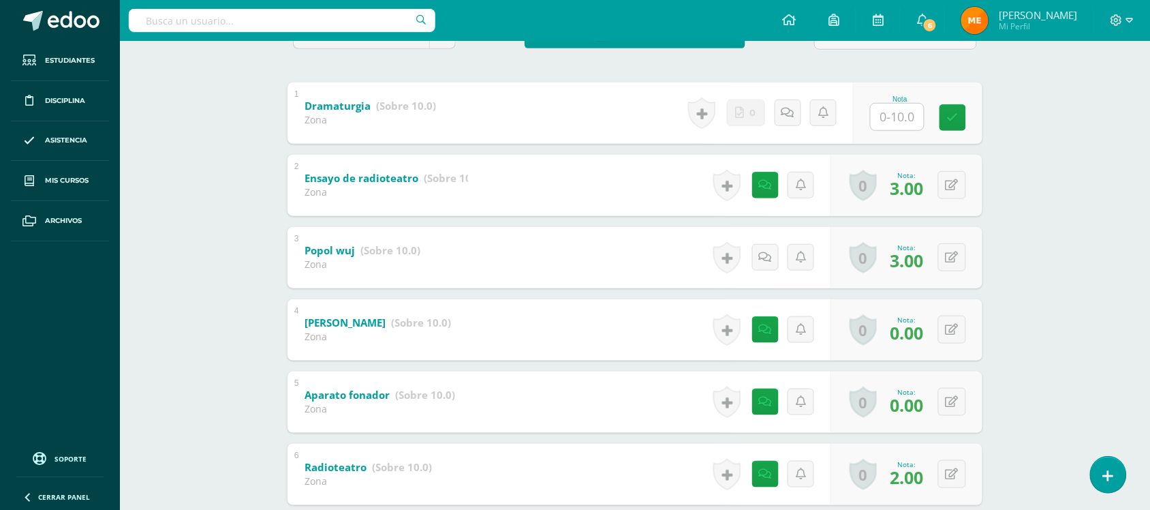
scroll to position [343, 0]
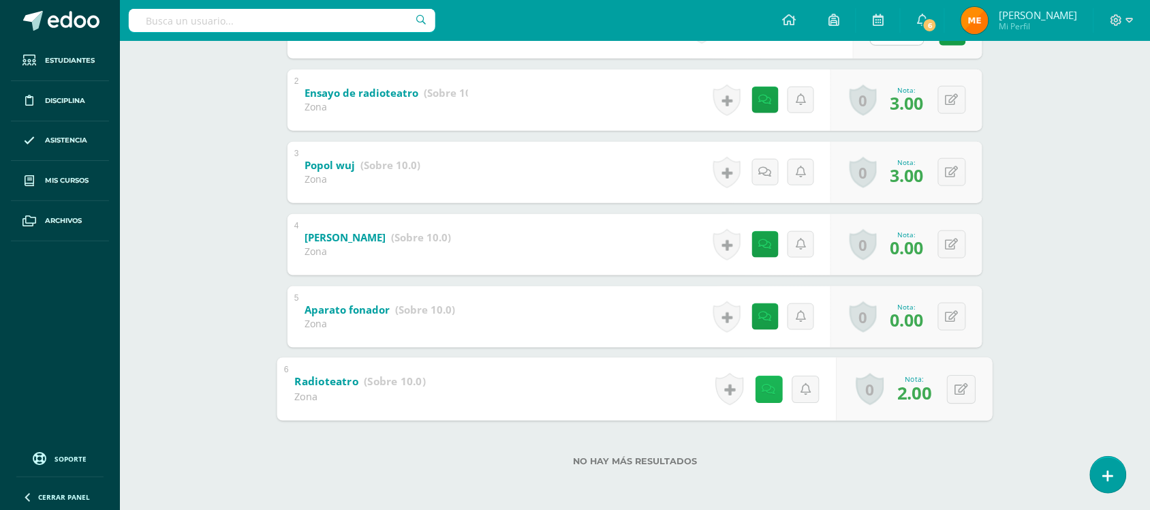
click at [768, 388] on link at bounding box center [768, 388] width 27 height 27
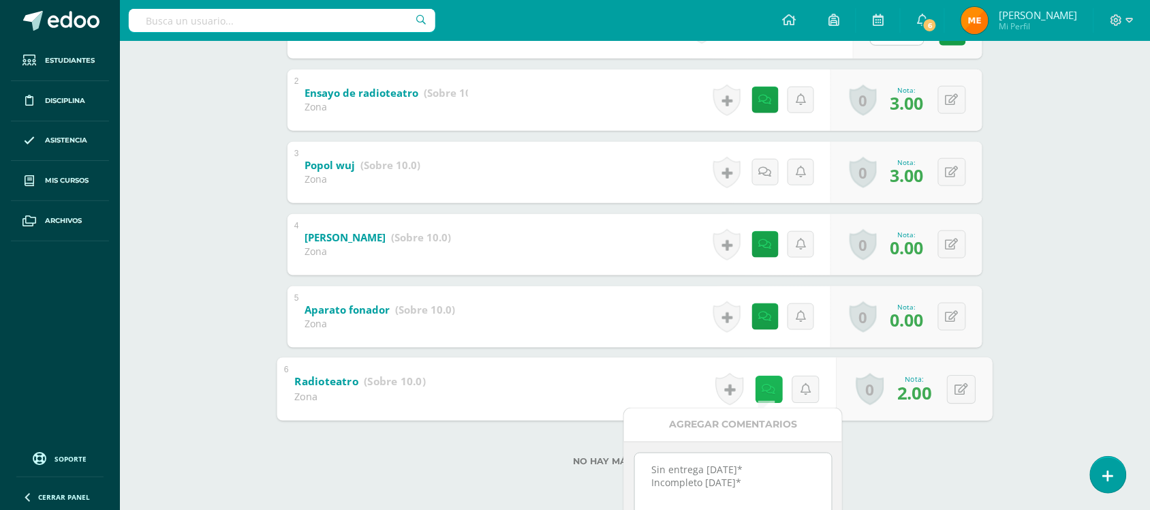
scroll to position [172, 0]
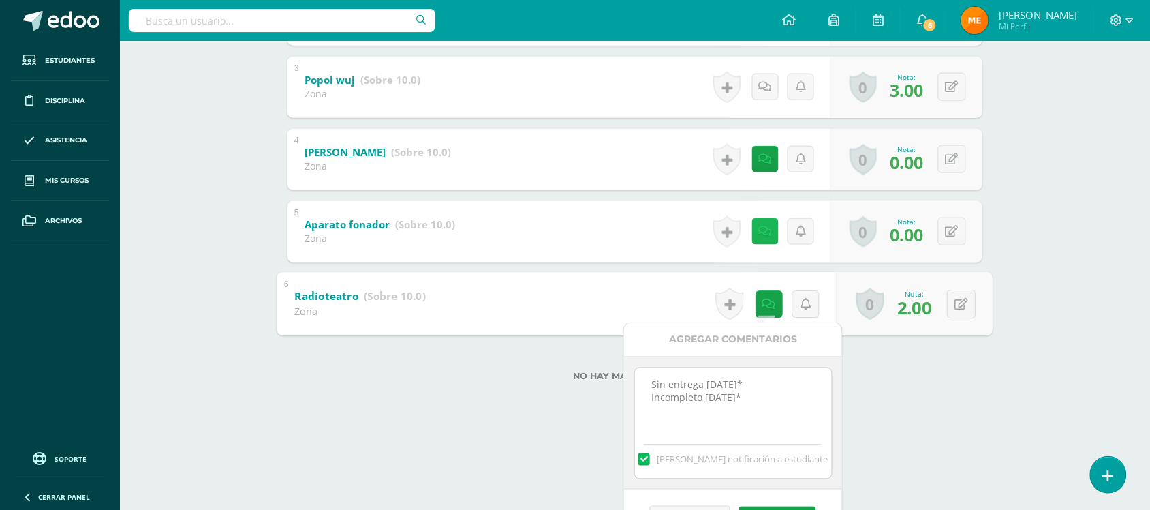
click at [764, 235] on div "1 Dramaturgia (Sobre 10.0) Zona Nota 0 Logros Logros obtenidos 2" at bounding box center [634, 123] width 695 height 422
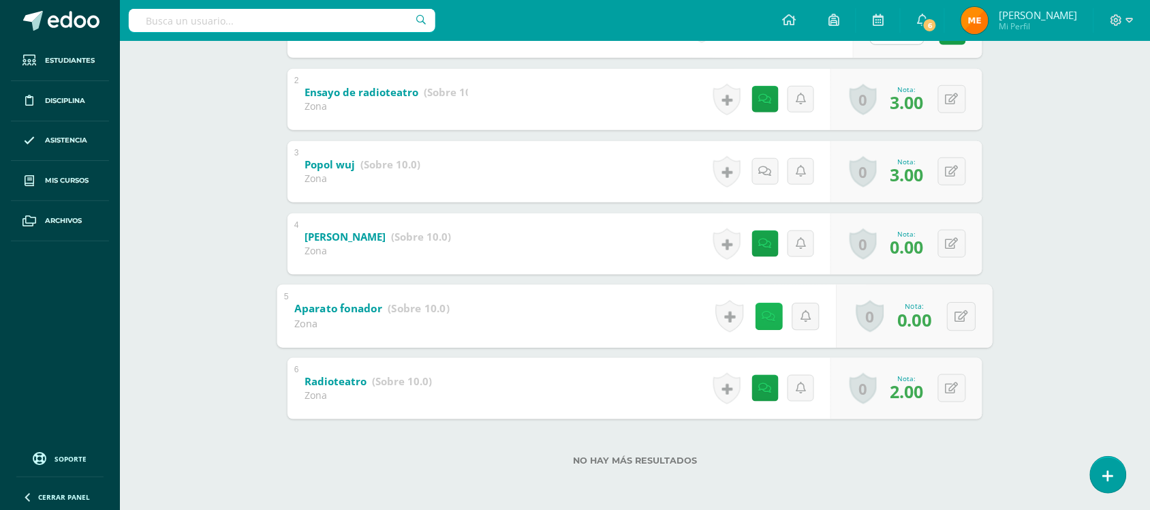
scroll to position [343, 0]
drag, startPoint x: 787, startPoint y: 322, endPoint x: 758, endPoint y: 313, distance: 30.4
click at [783, 322] on div "Historial de actividad Se ha asignado la nota 0.0 por Melvin López Sept. 8, 202…" at bounding box center [774, 316] width 126 height 63
click at [758, 313] on link at bounding box center [765, 316] width 27 height 27
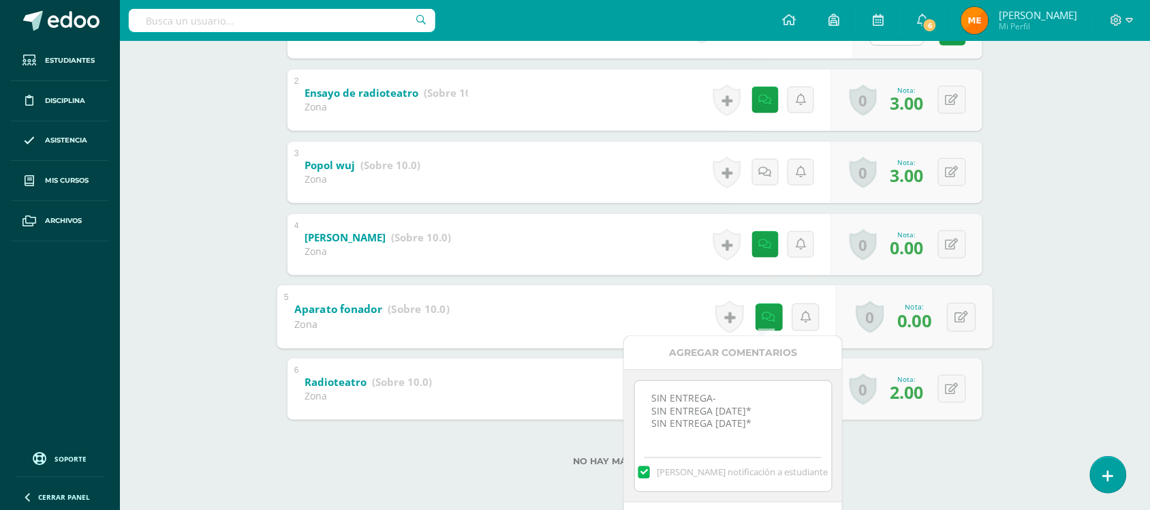
click at [1039, 257] on div "Artes Visuales Primero Básico "Primero Básico A" Herramientas Detalle de asiste…" at bounding box center [635, 104] width 1030 height 812
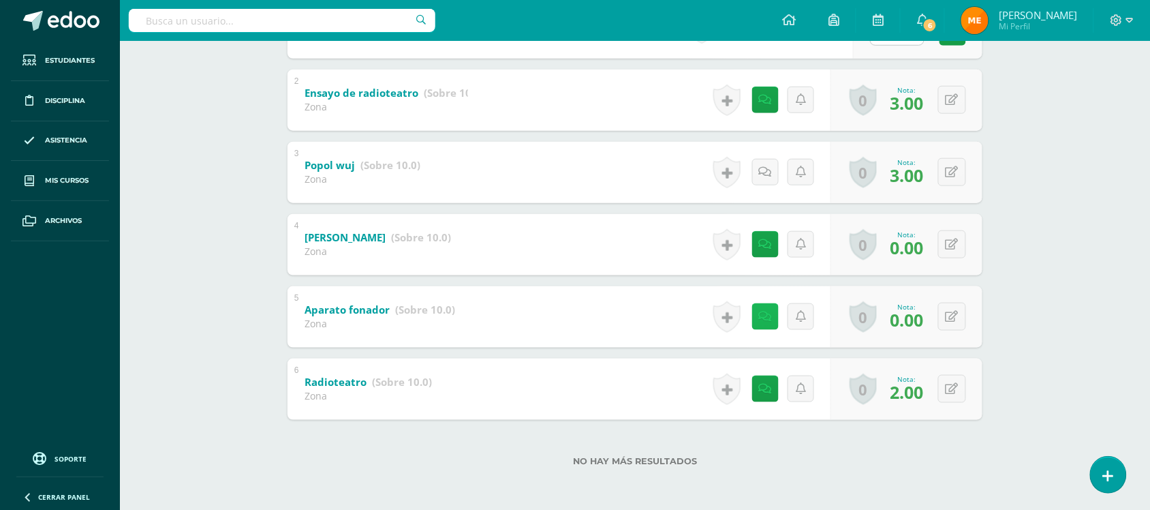
click at [760, 314] on link at bounding box center [765, 316] width 27 height 27
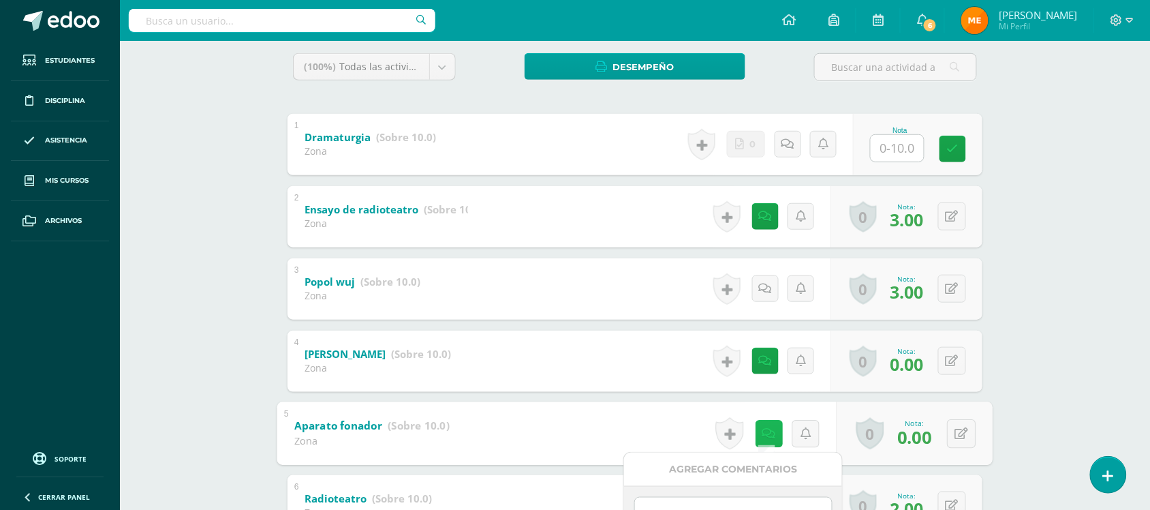
scroll to position [2, 0]
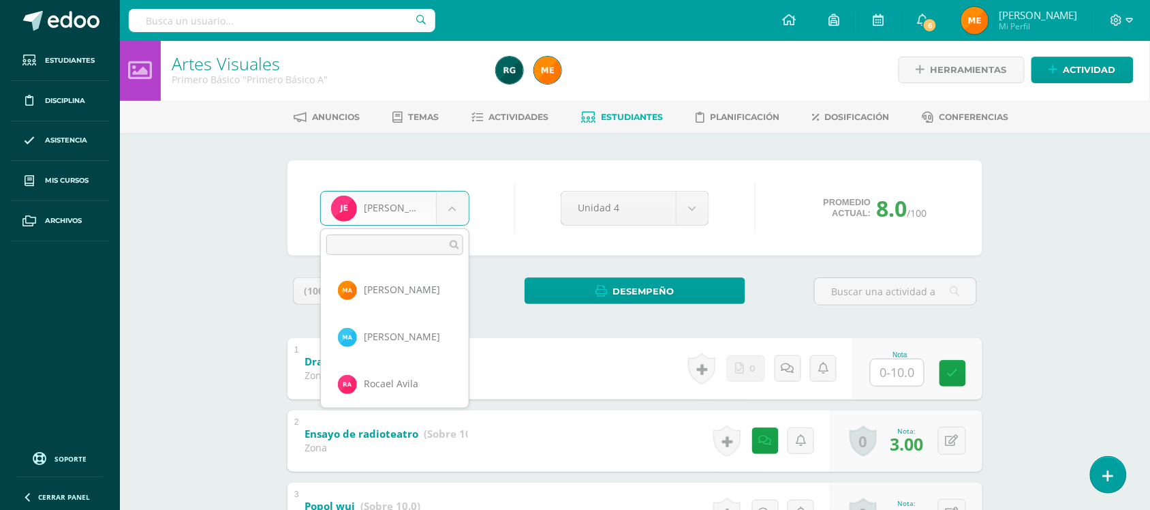
click at [454, 193] on body "Estudiantes Disciplina Asistencia Mis cursos Archivos Soporte Centro de ayuda Ú…" at bounding box center [575, 424] width 1150 height 853
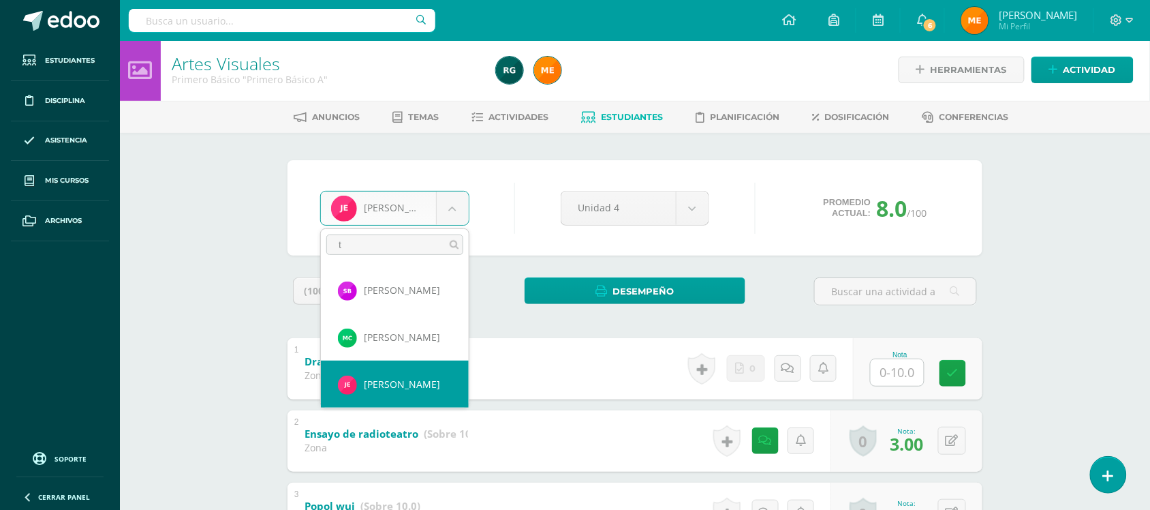
scroll to position [0, 0]
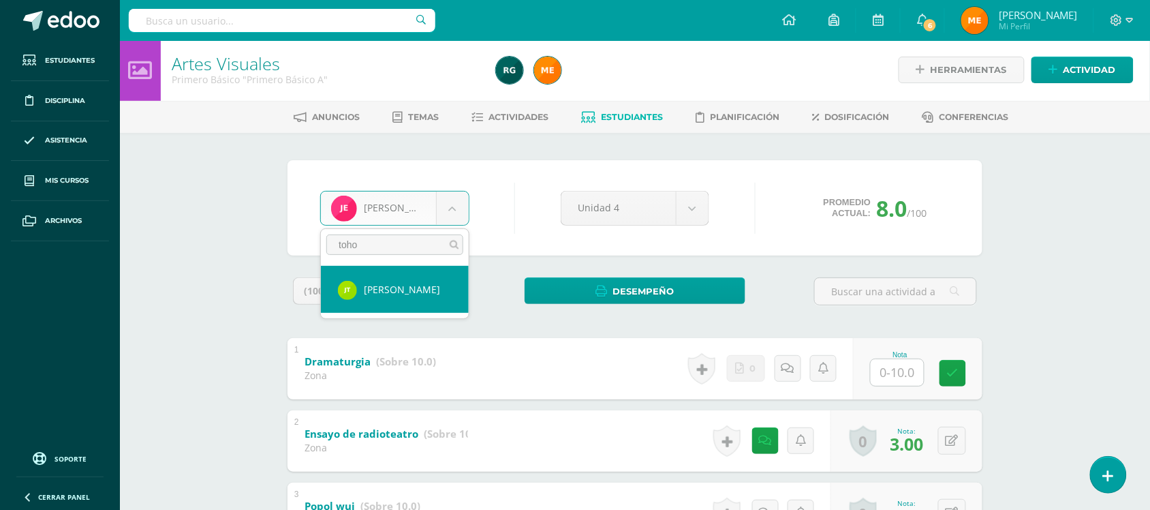
type input "toho"
select select "1210"
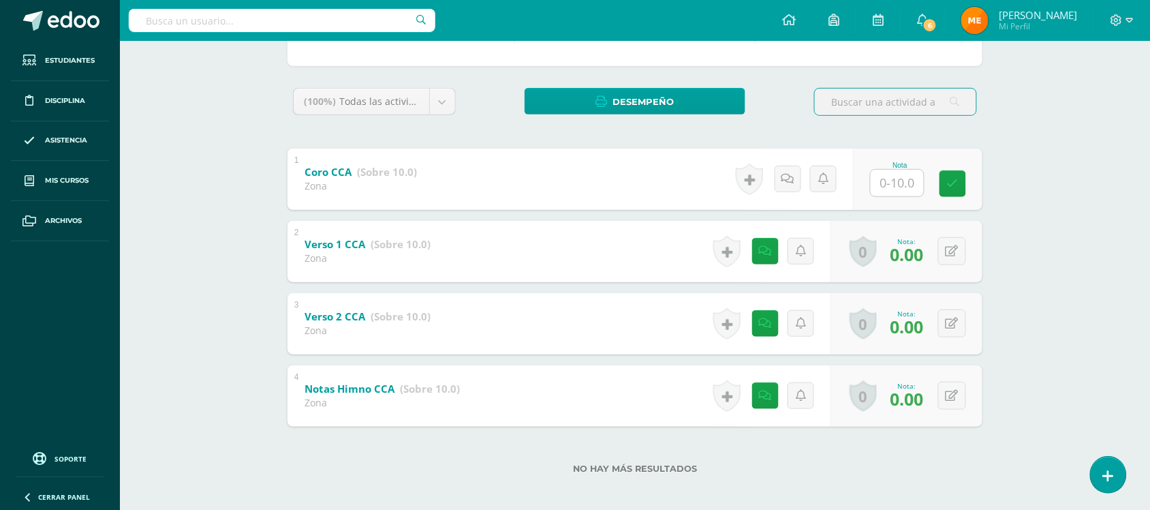
scroll to position [198, 0]
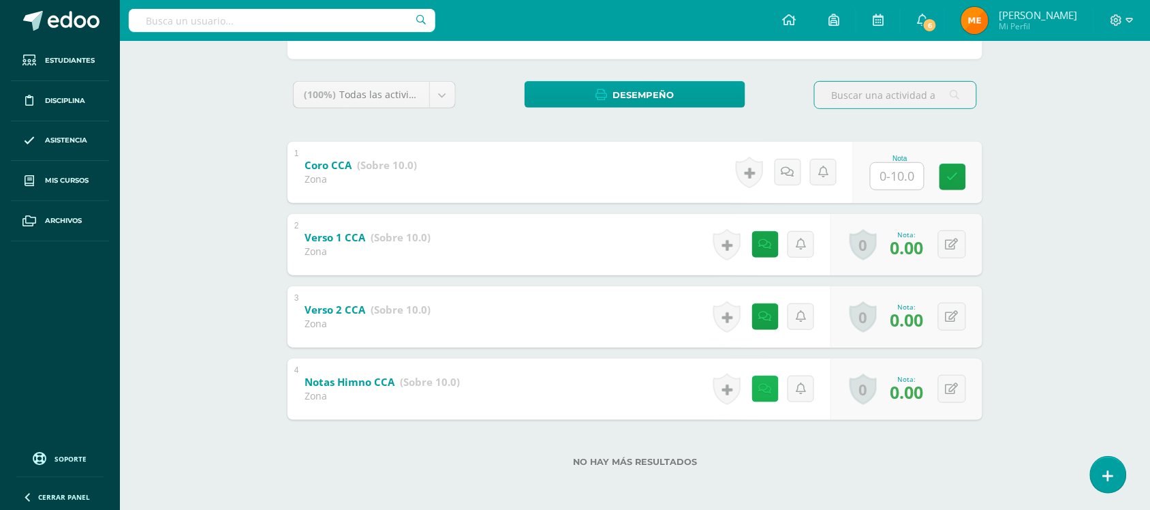
click at [770, 382] on link at bounding box center [765, 388] width 27 height 27
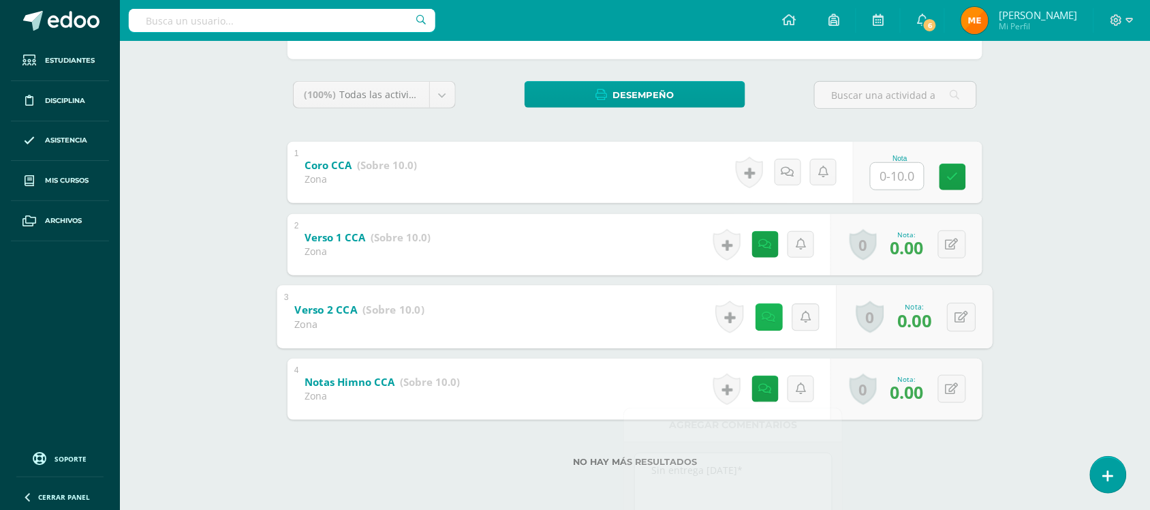
click at [765, 317] on icon at bounding box center [769, 317] width 14 height 12
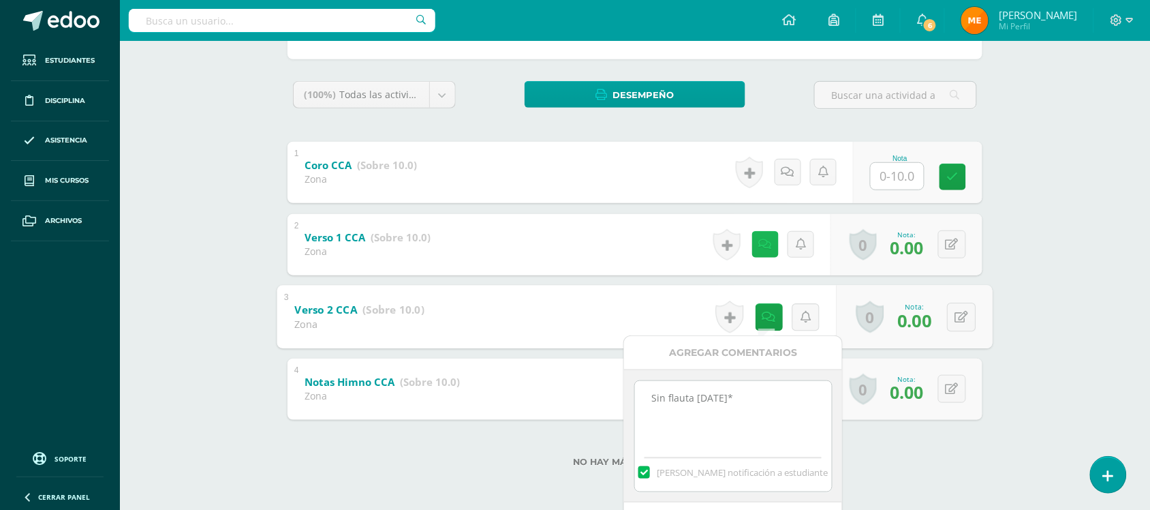
click at [770, 239] on link at bounding box center [765, 244] width 27 height 27
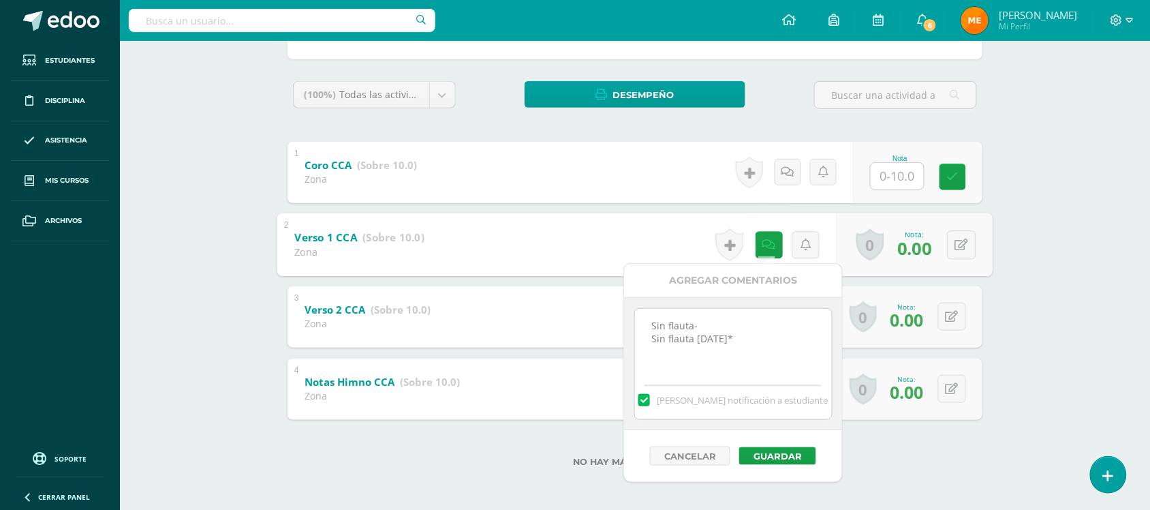
click at [1094, 204] on div "Educación Musical Primero Básico "Primero Básico A" Herramientas Detalle de asi…" at bounding box center [635, 177] width 1030 height 668
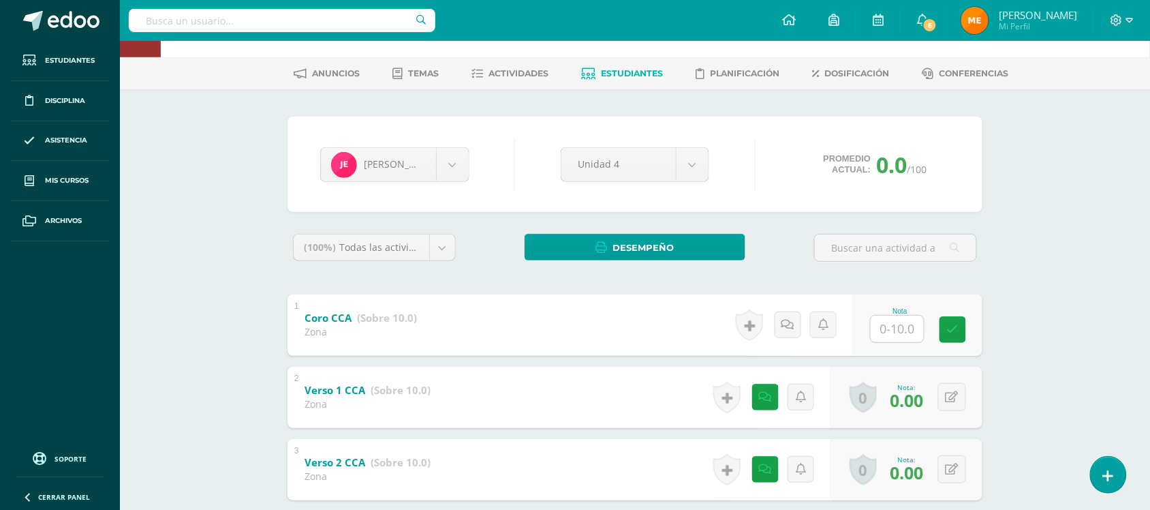
scroll to position [0, 0]
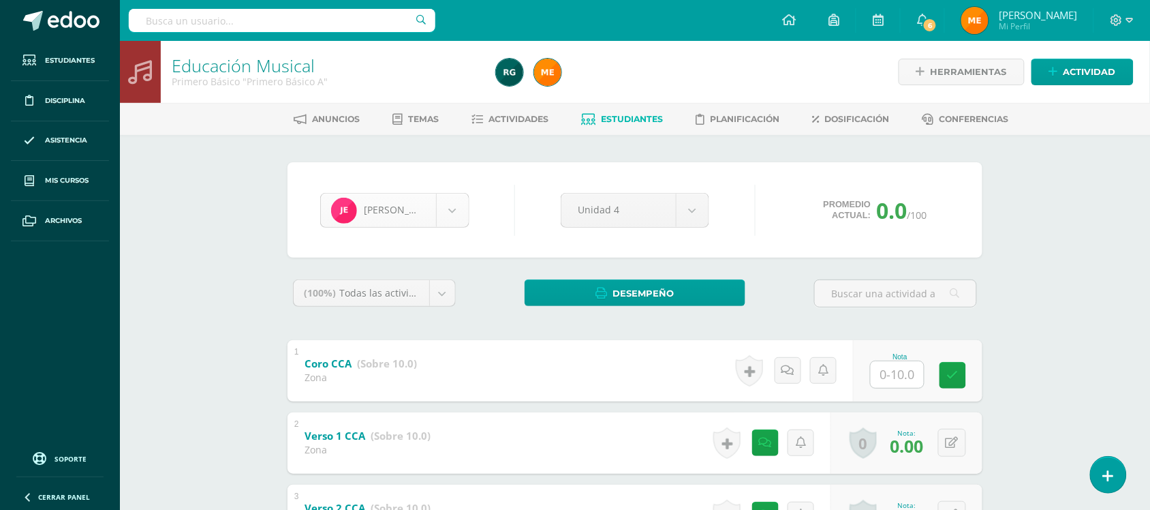
click at [454, 208] on body "Estudiantes Disciplina Asistencia Mis cursos Archivos Soporte Centro de ayuda Ú…" at bounding box center [575, 354] width 1150 height 708
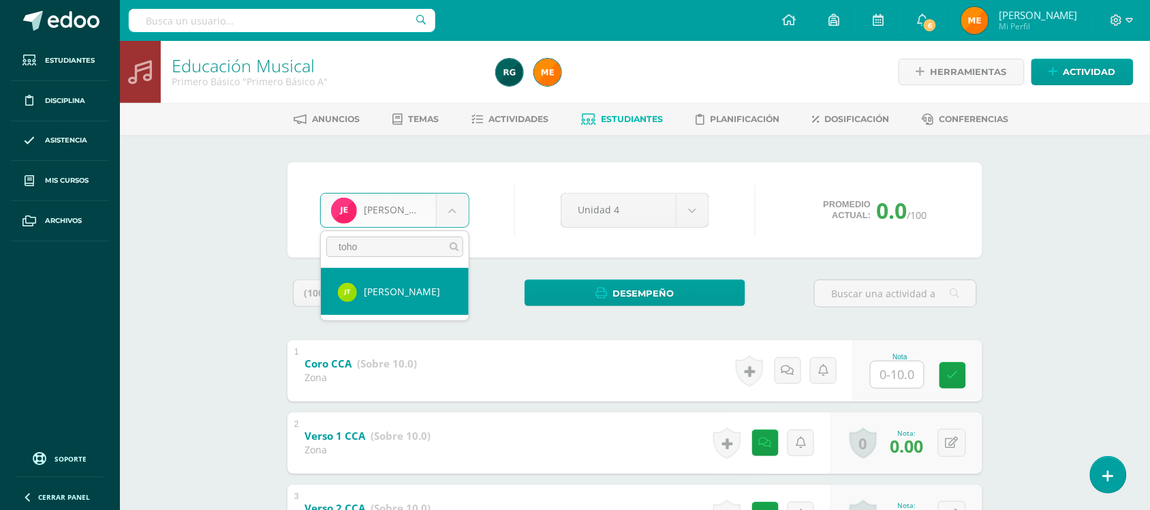
type input "toho"
select select "1210"
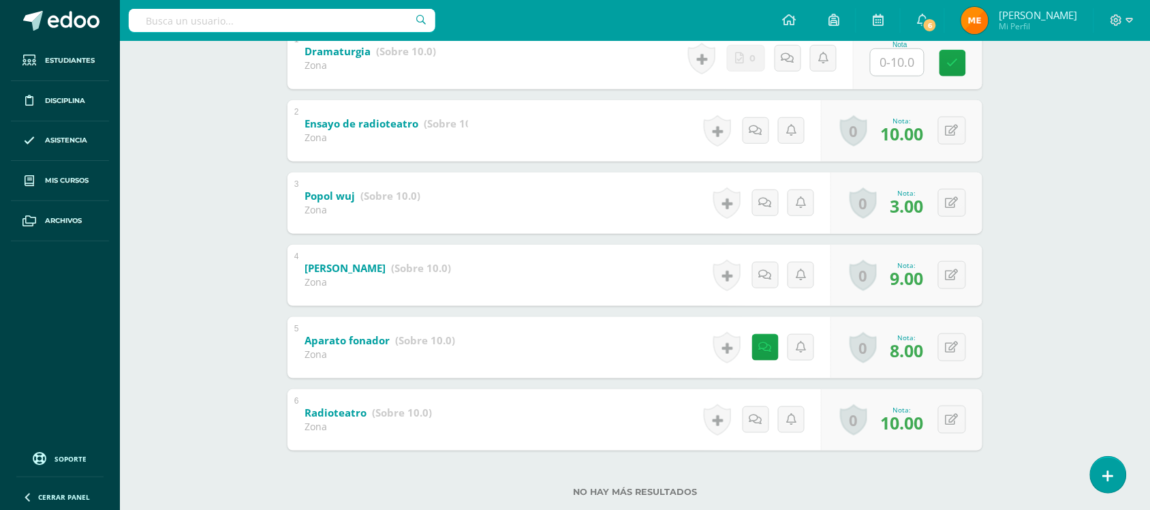
scroll to position [343, 0]
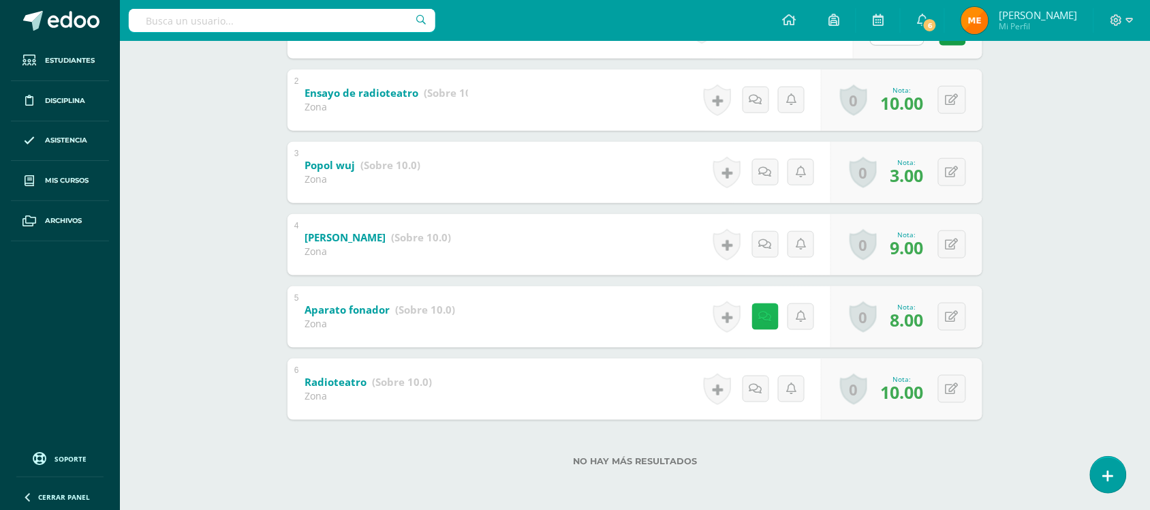
click at [765, 318] on icon at bounding box center [765, 317] width 13 height 12
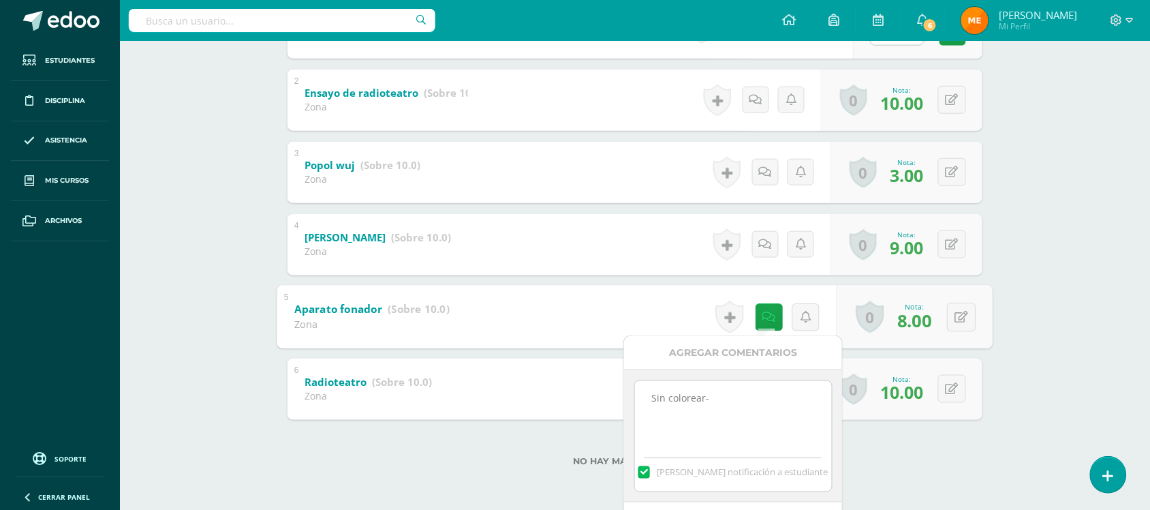
click at [1054, 220] on div "Artes Visuales Primero Básico "Primero Básico A" Herramientas Detalle de asiste…" at bounding box center [635, 104] width 1030 height 812
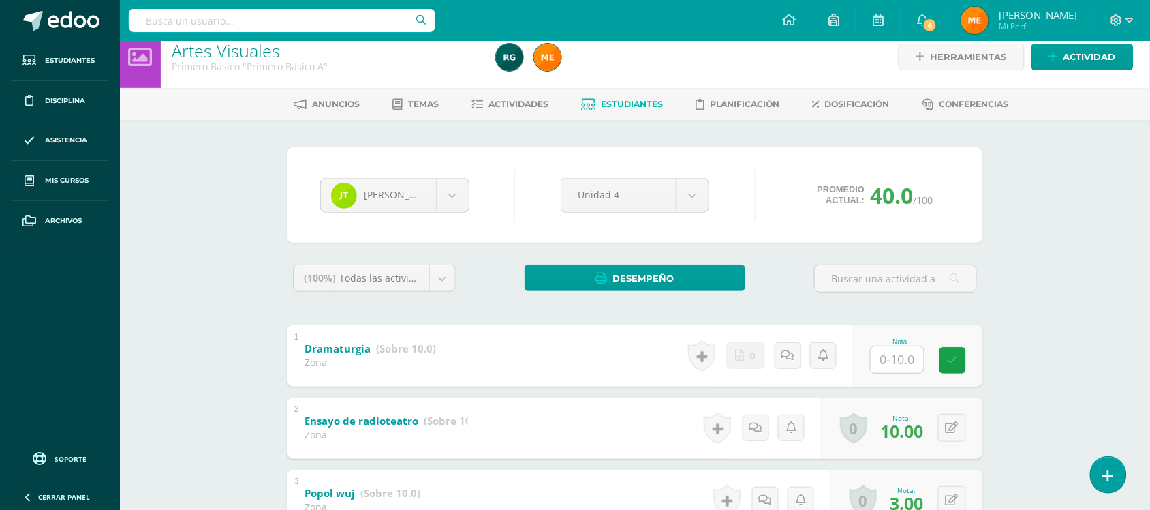
scroll to position [0, 0]
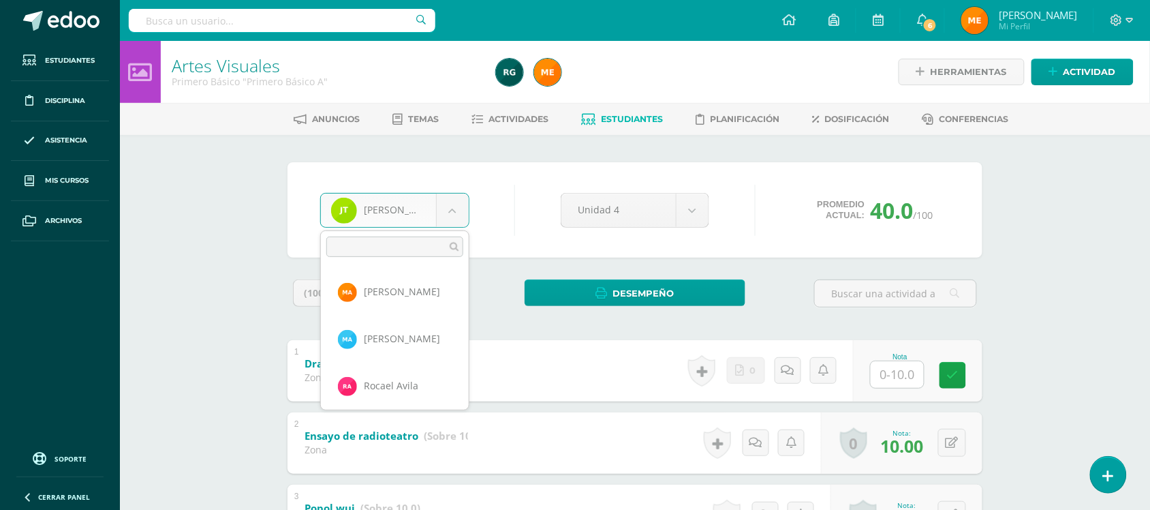
click at [460, 200] on body "Estudiantes Disciplina Asistencia Mis cursos Archivos Soporte Centro de ayuda Ú…" at bounding box center [575, 426] width 1150 height 853
type input "luci"
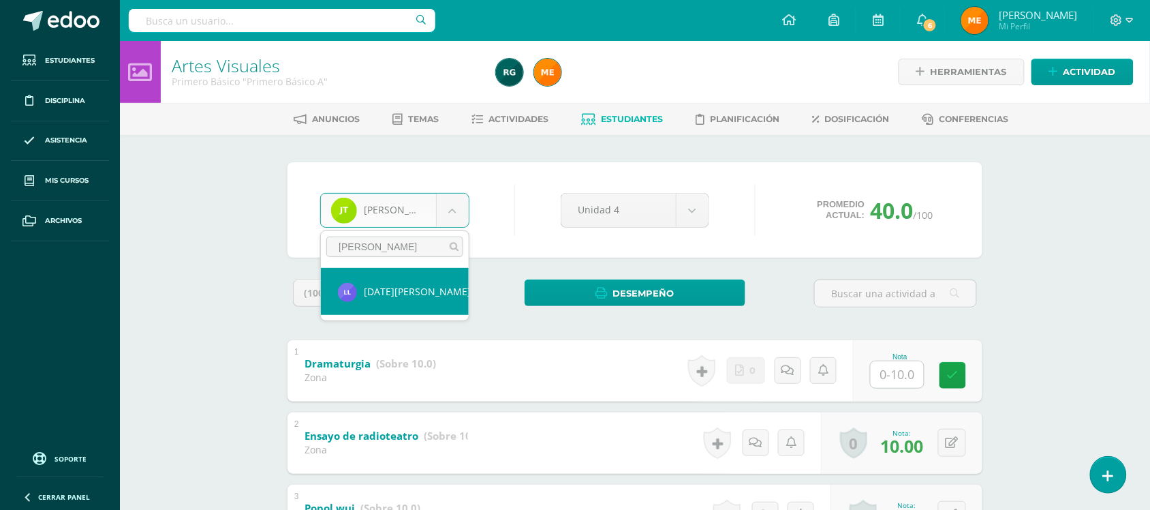
select select "519"
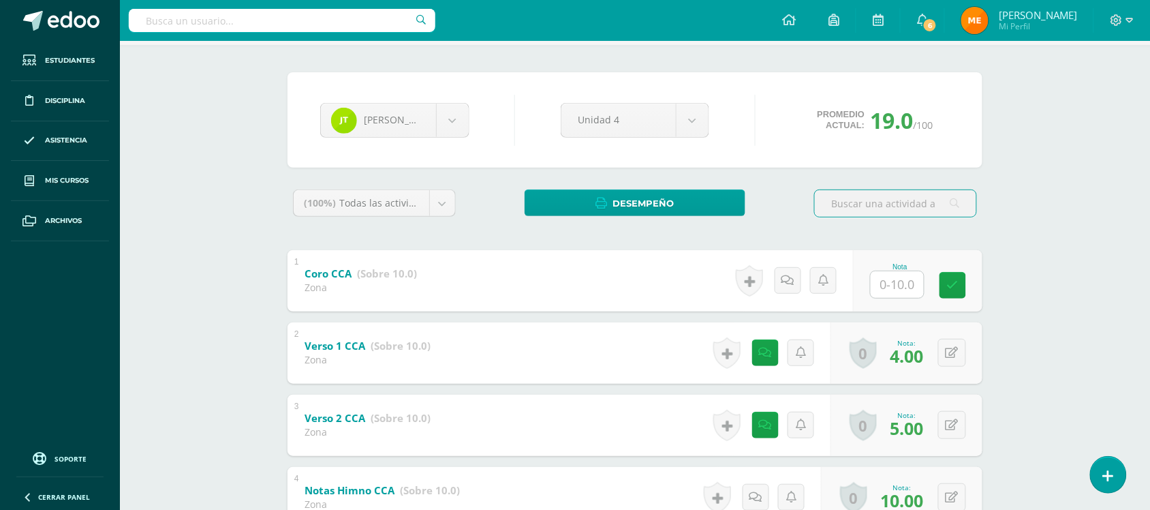
scroll to position [198, 0]
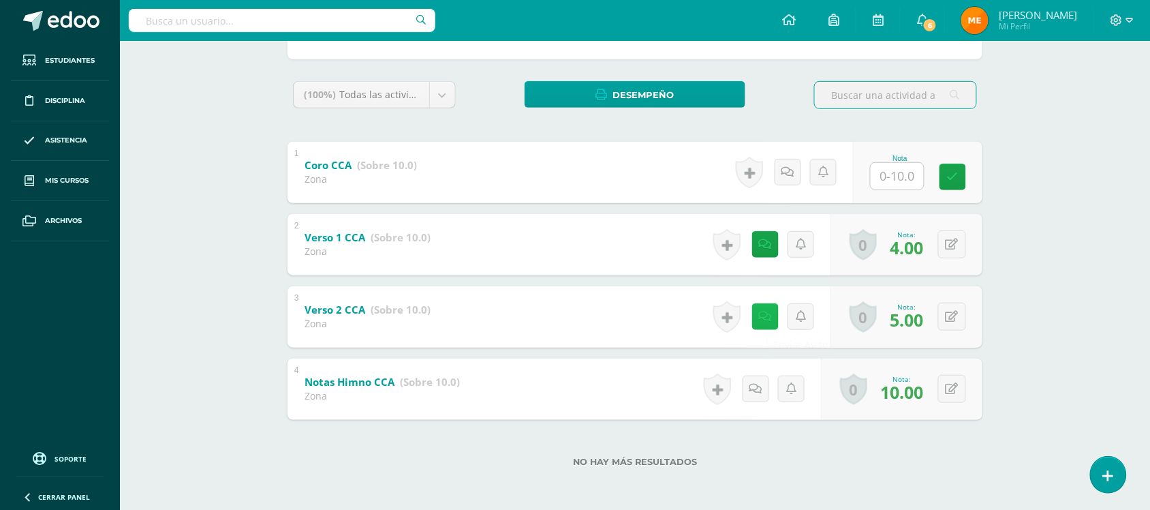
click at [777, 320] on link at bounding box center [765, 316] width 27 height 27
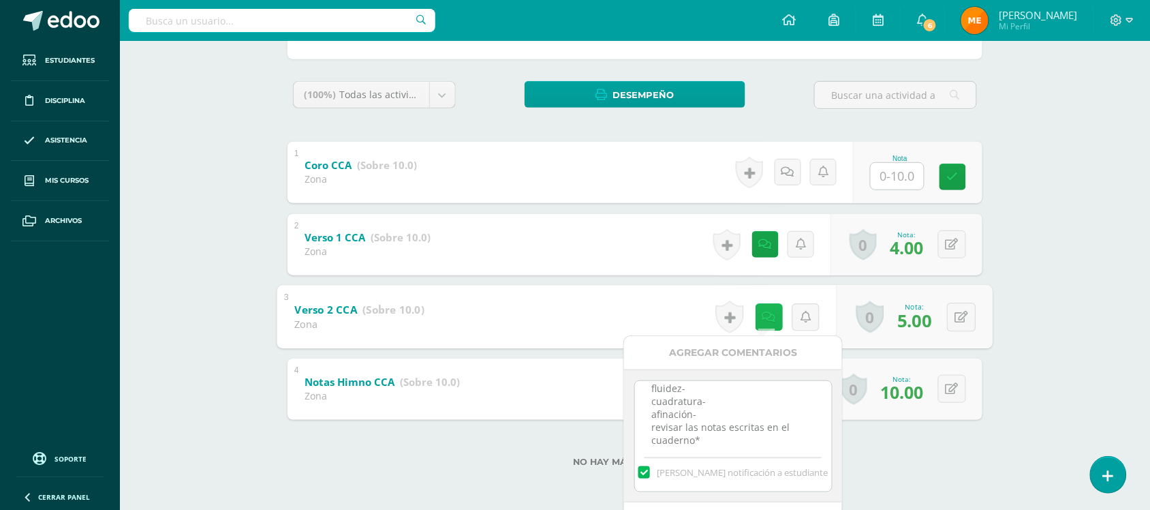
scroll to position [29, 0]
click at [761, 247] on icon at bounding box center [765, 244] width 13 height 12
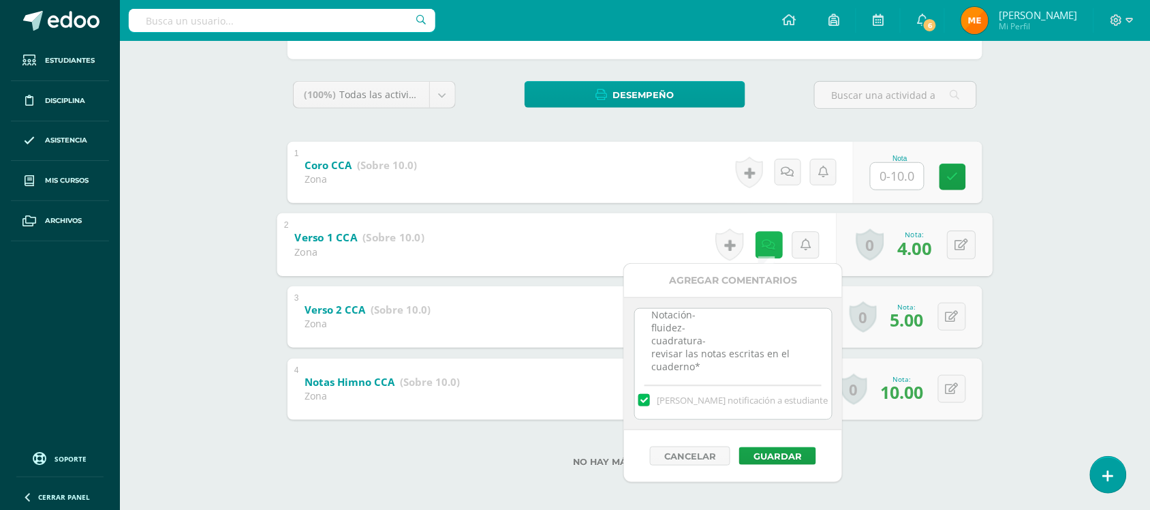
scroll to position [16, 0]
click at [1060, 186] on div "Educación Musical Primero Básico "Primero Básico A" Herramientas Detalle de asi…" at bounding box center [635, 177] width 1030 height 668
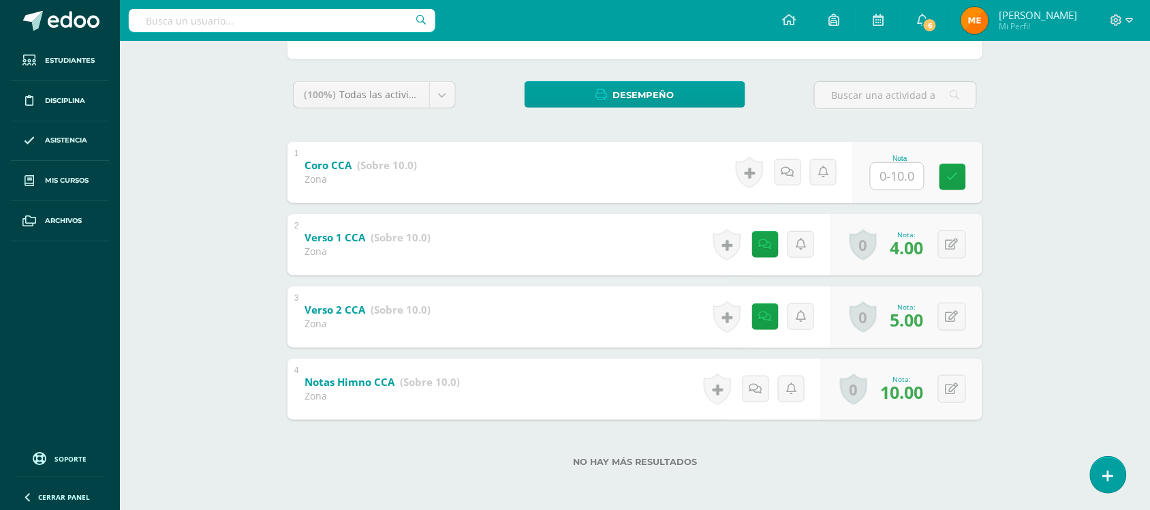
click at [1047, 217] on div "Educación Musical Primero Básico "Primero Básico A" Herramientas Detalle de asi…" at bounding box center [635, 177] width 1030 height 668
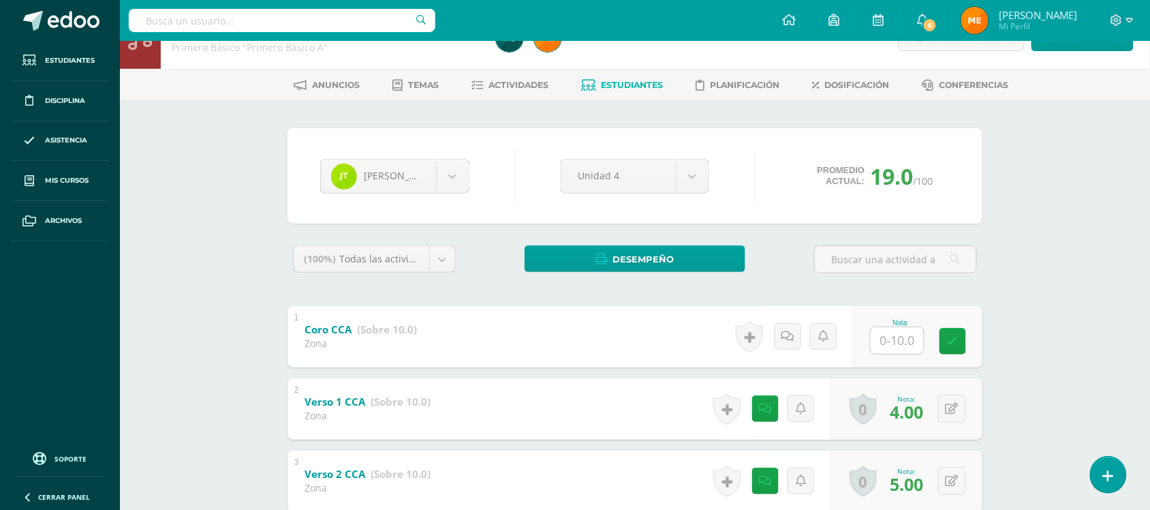
scroll to position [0, 0]
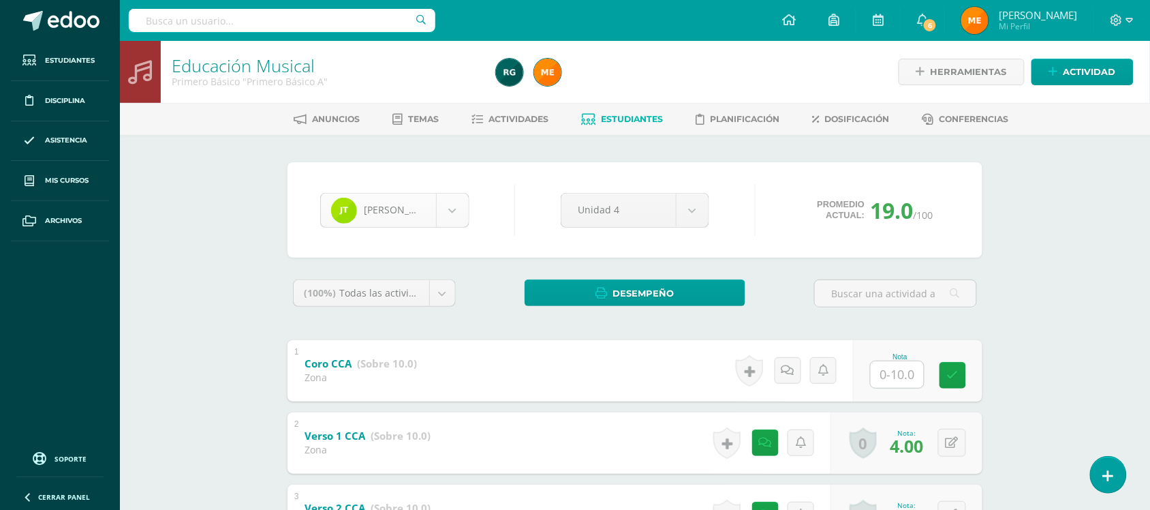
click at [440, 213] on body "Estudiantes Disciplina Asistencia Mis cursos Archivos Soporte Centro de ayuda Ú…" at bounding box center [575, 354] width 1150 height 708
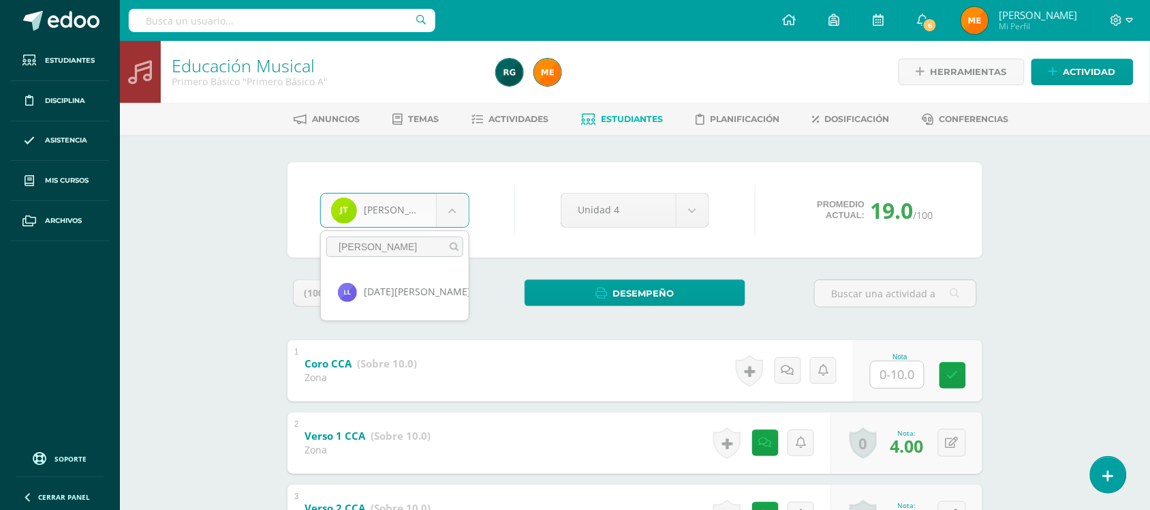
type input "[PERSON_NAME]"
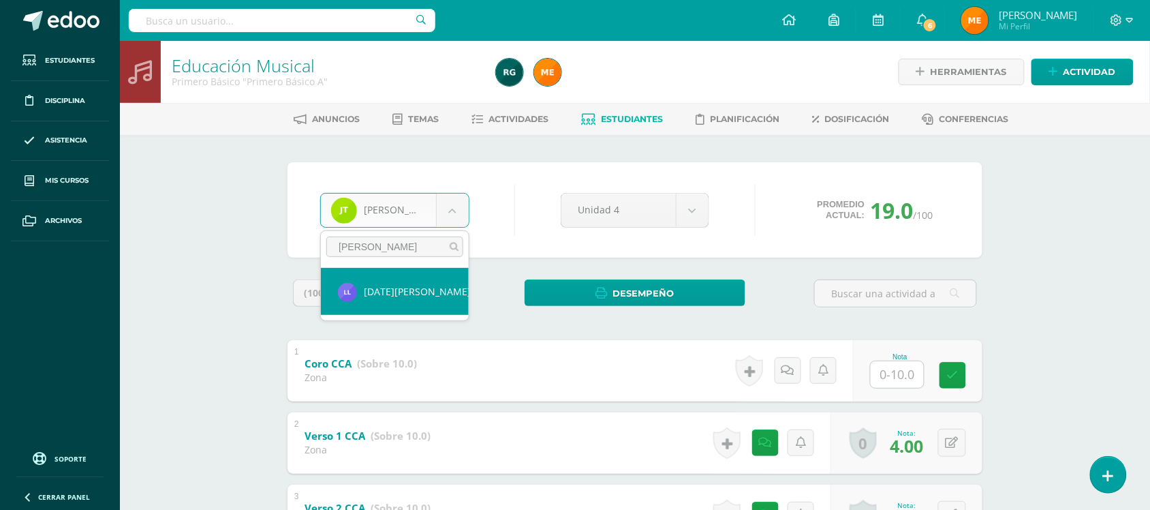
select select "519"
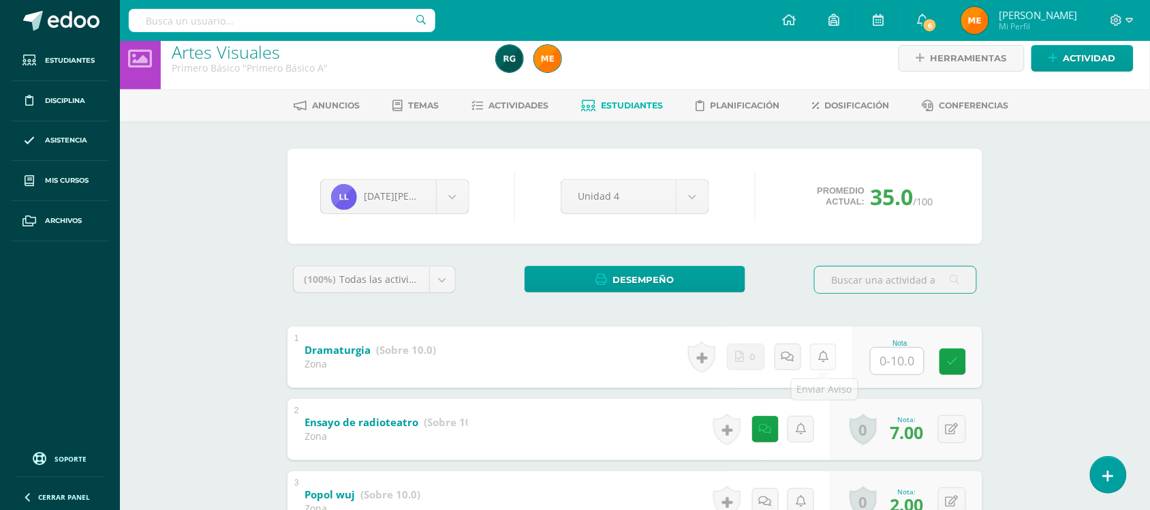
scroll to position [341, 0]
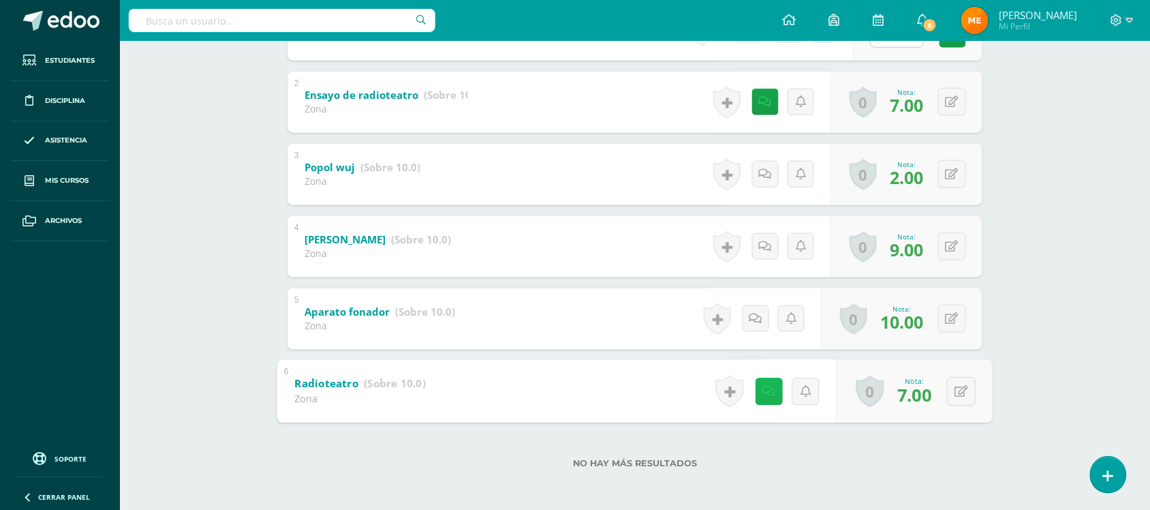
click at [755, 392] on link at bounding box center [768, 390] width 27 height 27
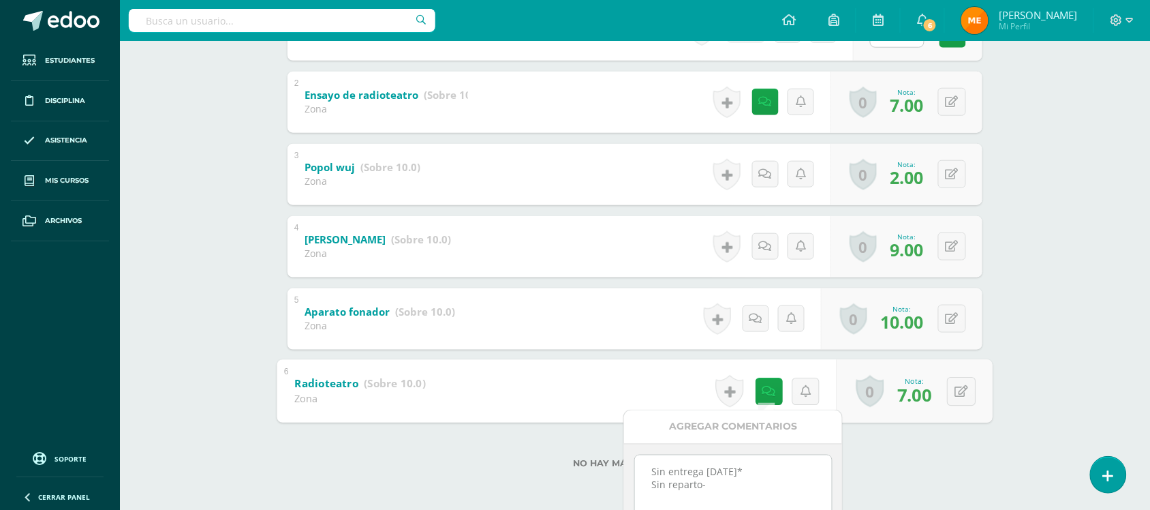
click at [1022, 177] on div "Artes Visuales Primero Básico "Primero Básico A" Herramientas Detalle de asiste…" at bounding box center [635, 106] width 1030 height 812
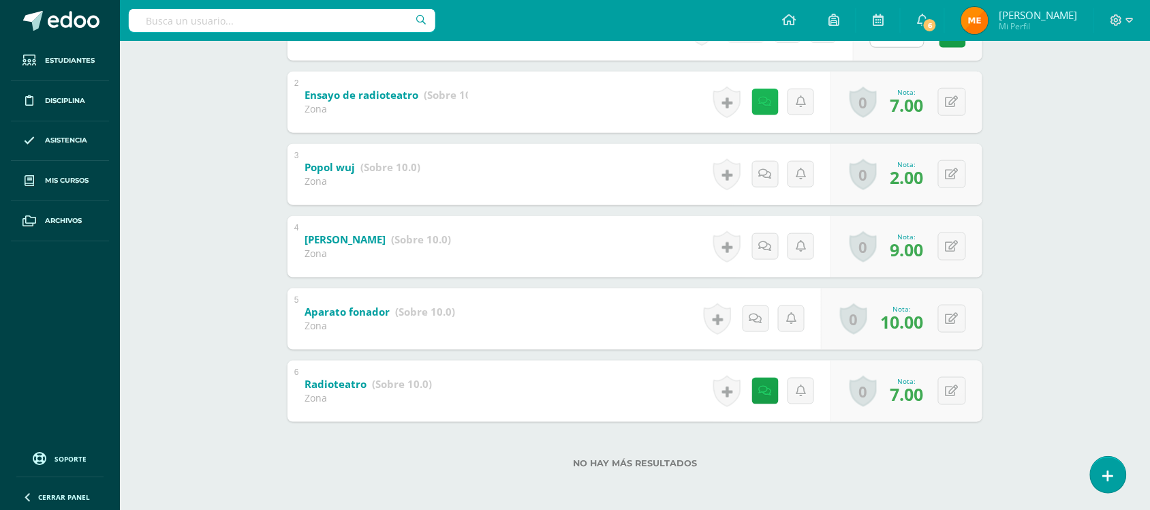
click at [760, 106] on link at bounding box center [765, 102] width 27 height 27
click at [1007, 178] on div "[DATE][PERSON_NAME] [PERSON_NAME] [PERSON_NAME] [PERSON_NAME] [PERSON_NAME] [PE…" at bounding box center [634, 153] width 749 height 718
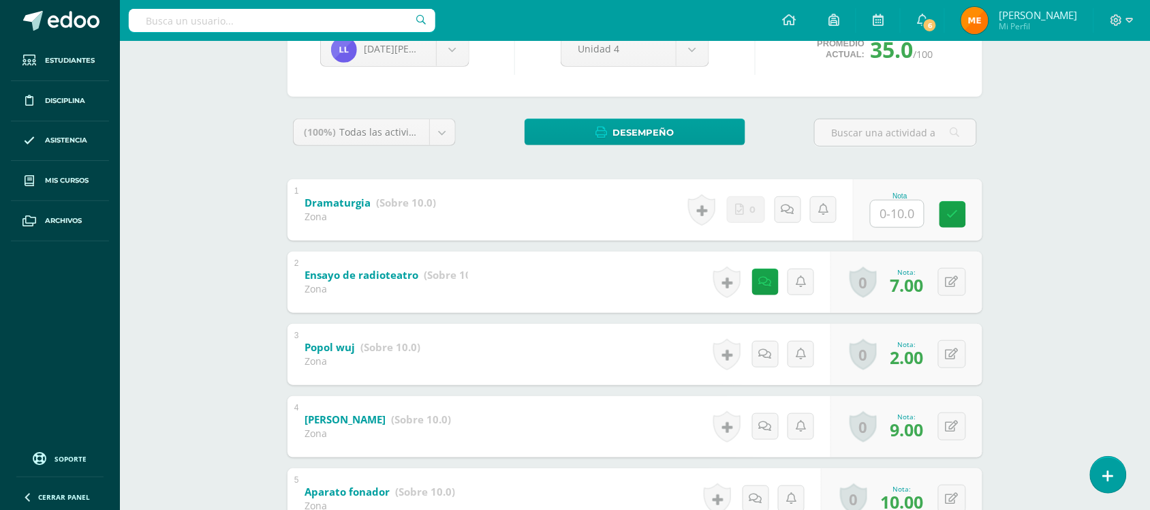
scroll to position [170, 0]
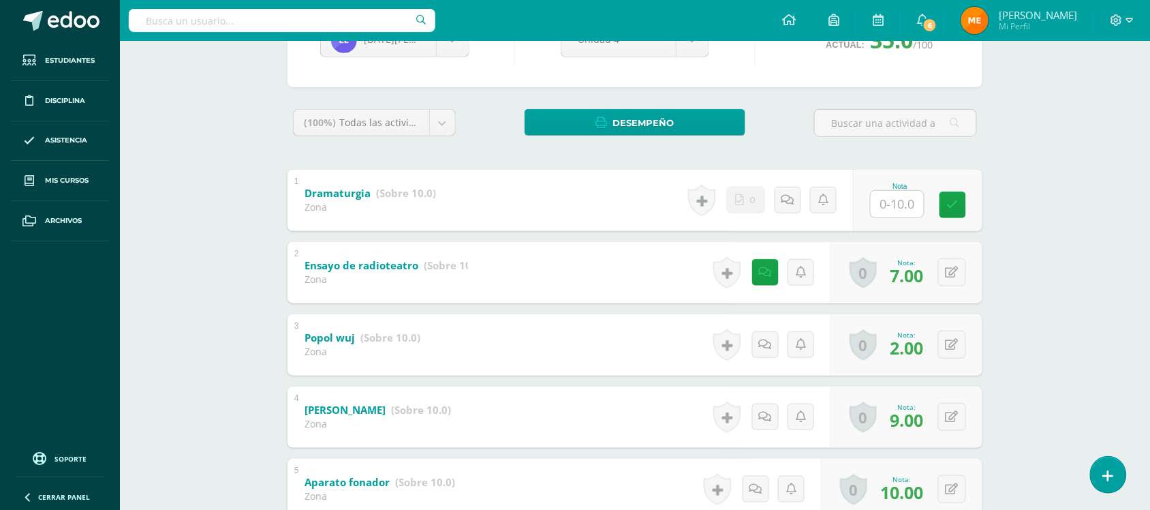
click at [1033, 260] on div "Artes Visuales Primero Básico "Primero Básico A" Herramientas Detalle de asiste…" at bounding box center [635, 277] width 1030 height 812
click at [756, 266] on link at bounding box center [768, 272] width 27 height 27
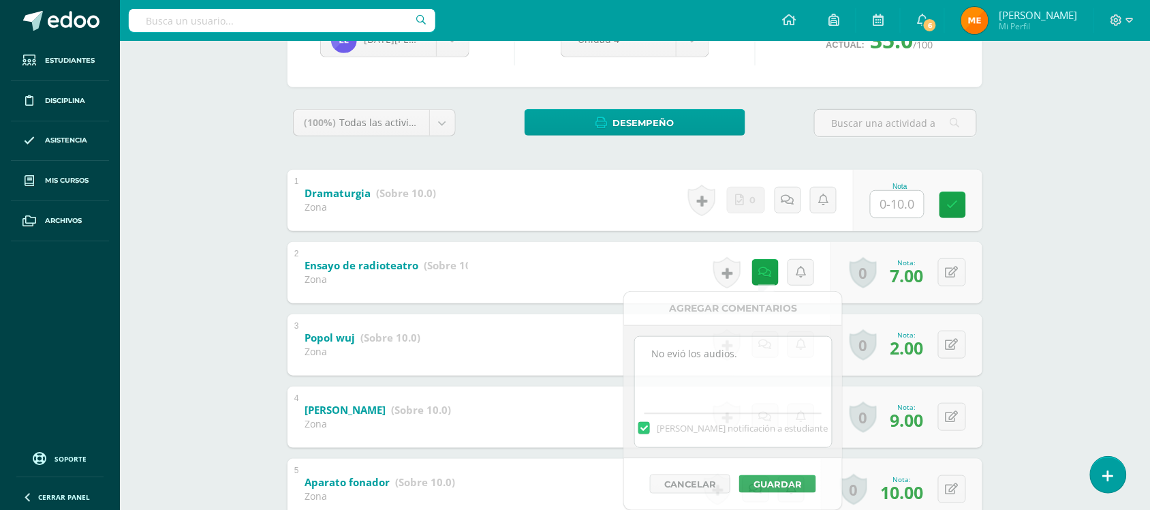
click at [1100, 203] on div "Artes Visuales Primero Básico "Primero Básico A" Herramientas Detalle de asiste…" at bounding box center [635, 277] width 1030 height 812
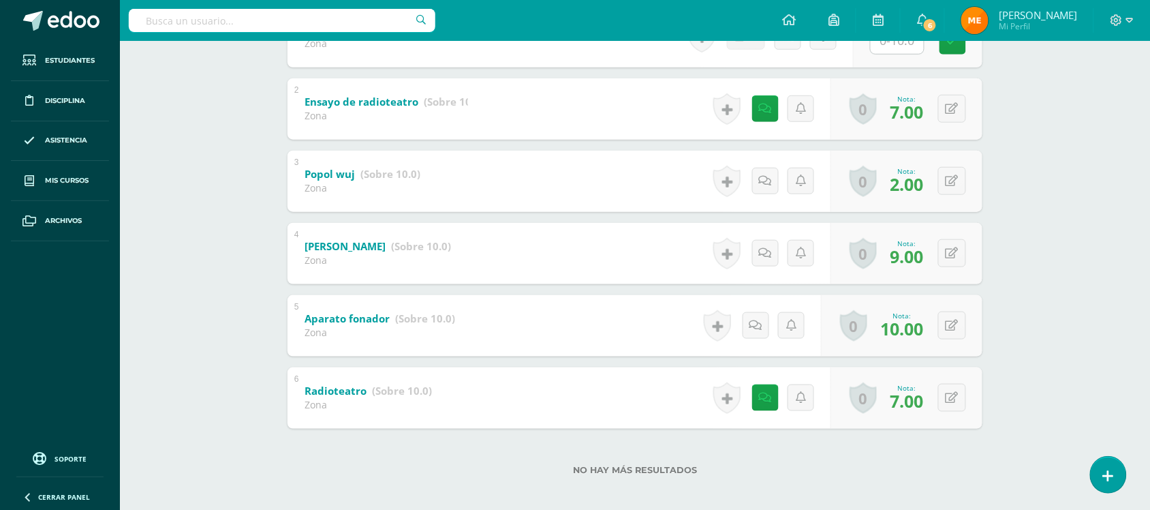
scroll to position [343, 0]
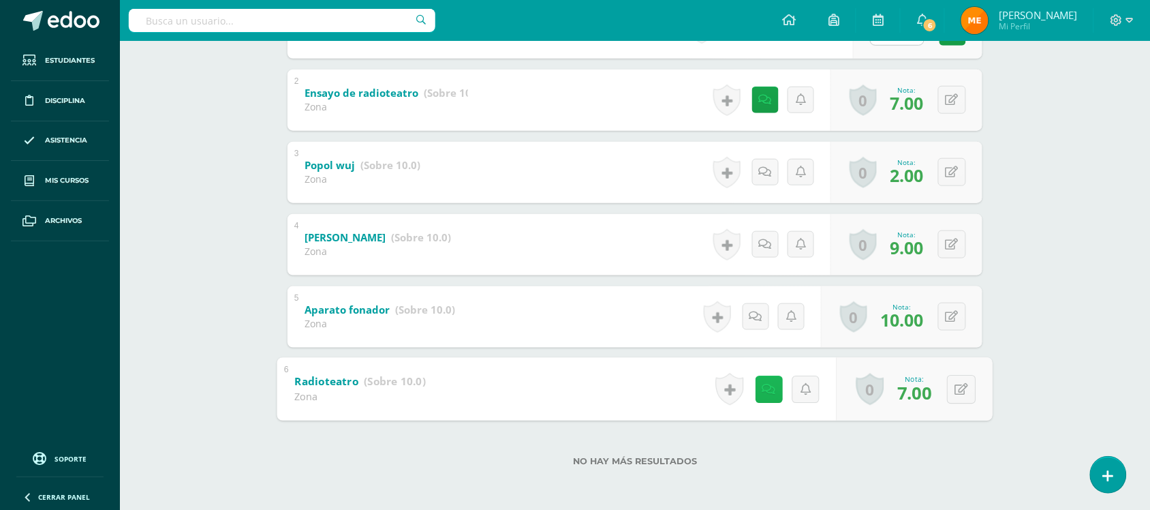
click at [771, 381] on link at bounding box center [768, 388] width 27 height 27
click at [1050, 209] on div "Artes Visuales Primero Básico "Primero Básico A" Herramientas Detalle de asiste…" at bounding box center [635, 104] width 1030 height 812
click at [762, 384] on icon at bounding box center [769, 389] width 14 height 12
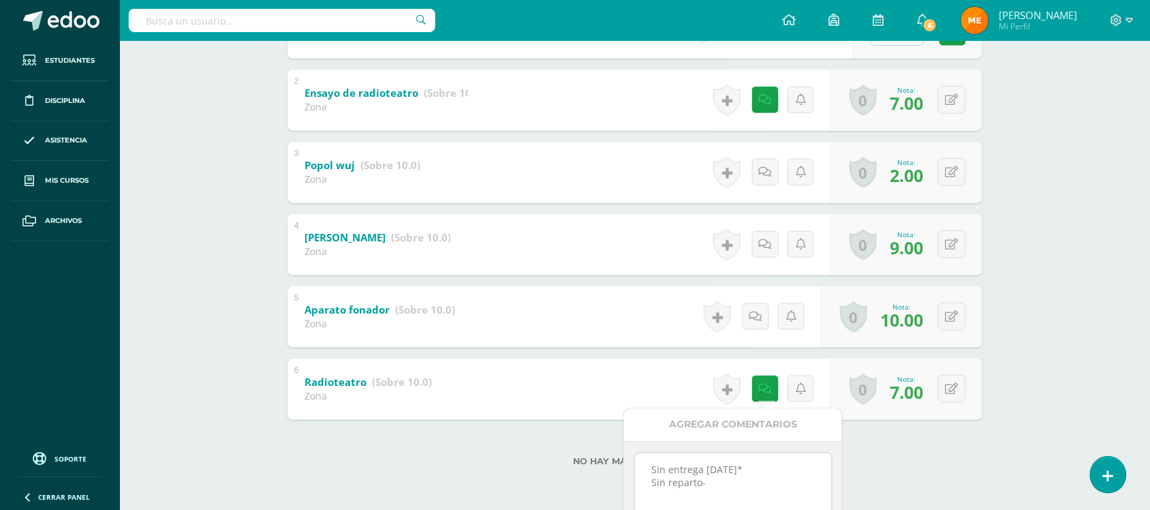
click at [1035, 240] on div "Artes Visuales Primero Básico "Primero Básico A" Herramientas Detalle de asiste…" at bounding box center [635, 104] width 1030 height 812
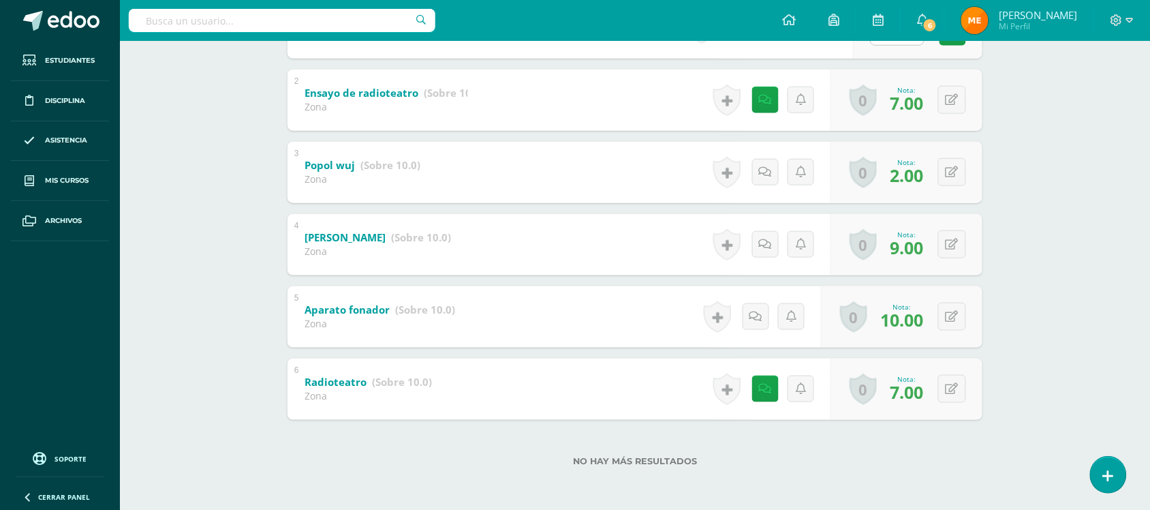
scroll to position [0, 0]
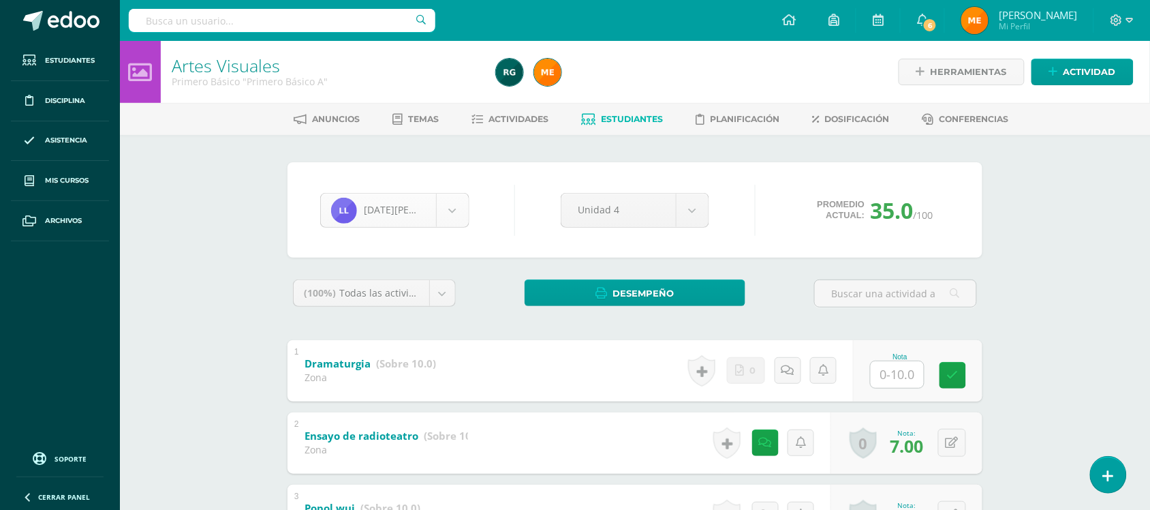
click at [462, 201] on body "Estudiantes Disciplina Asistencia Mis cursos Archivos Soporte Centro de ayuda Ú…" at bounding box center [575, 426] width 1150 height 853
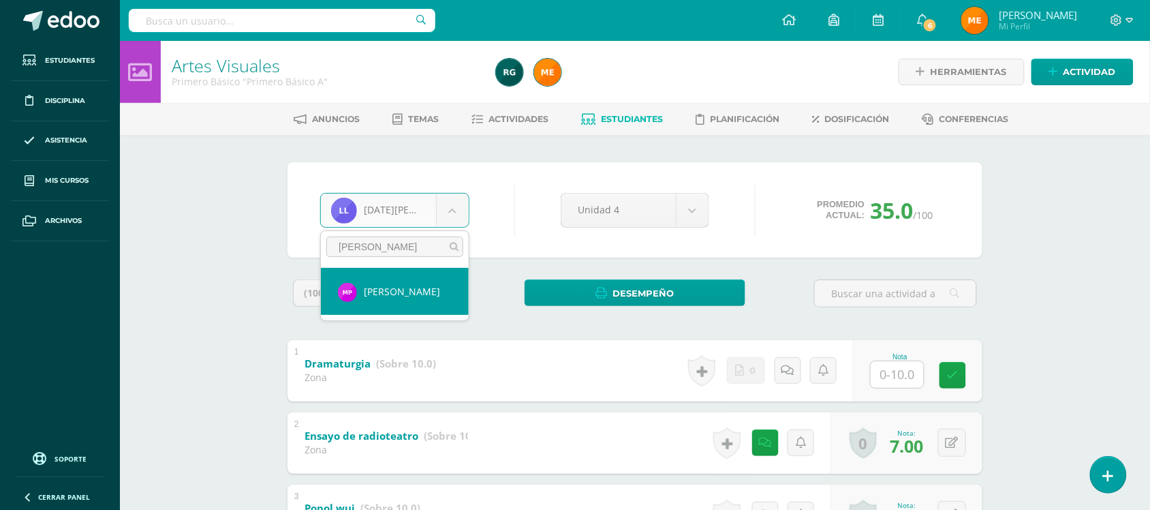
type input "[PERSON_NAME]"
select select "521"
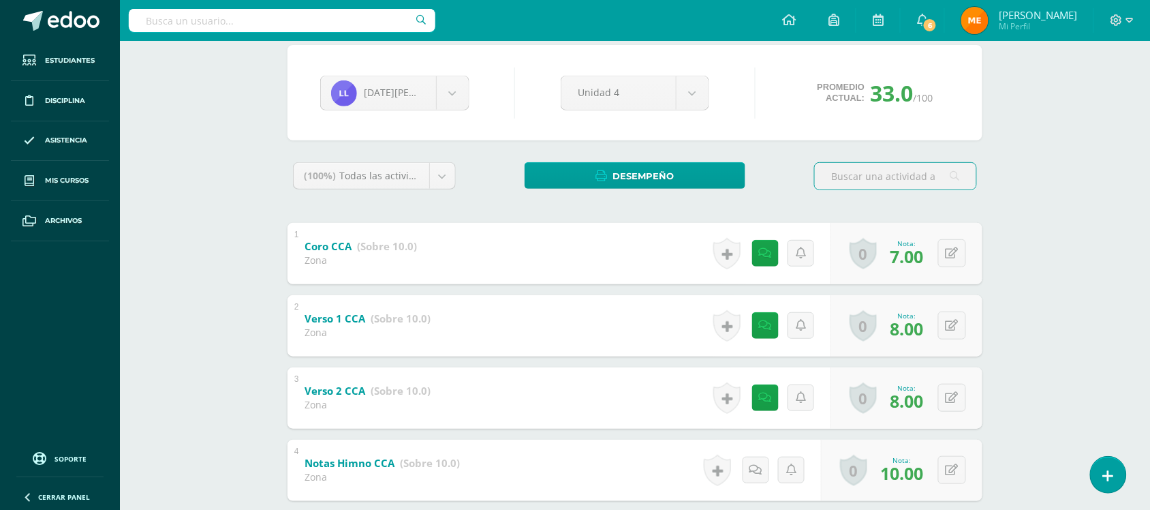
scroll to position [198, 0]
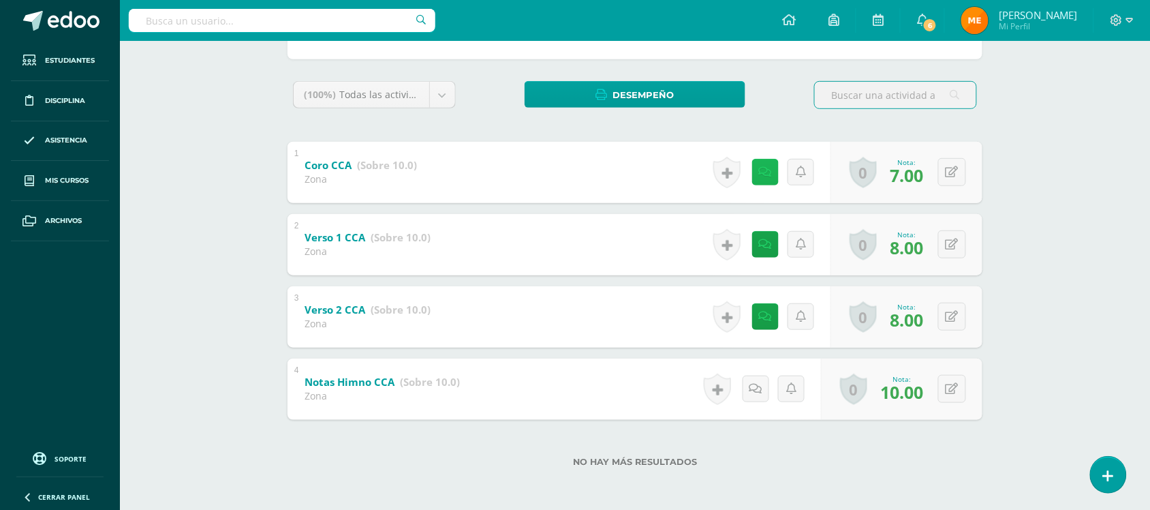
click at [775, 172] on link at bounding box center [765, 172] width 27 height 27
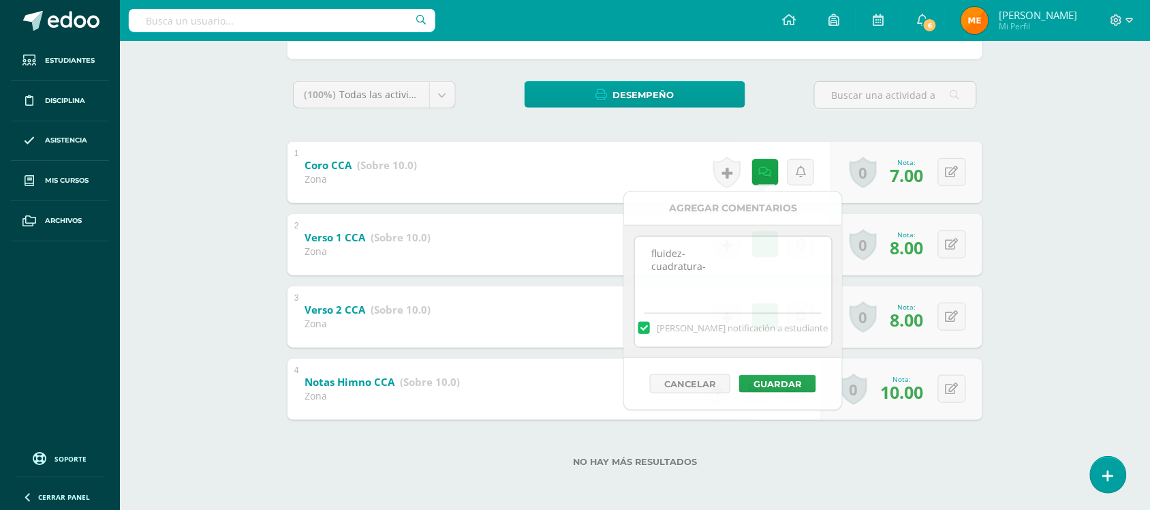
click at [1047, 202] on div "Educación Musical Primero Básico "Primero Básico A" Herramientas Detalle de asi…" at bounding box center [635, 177] width 1030 height 668
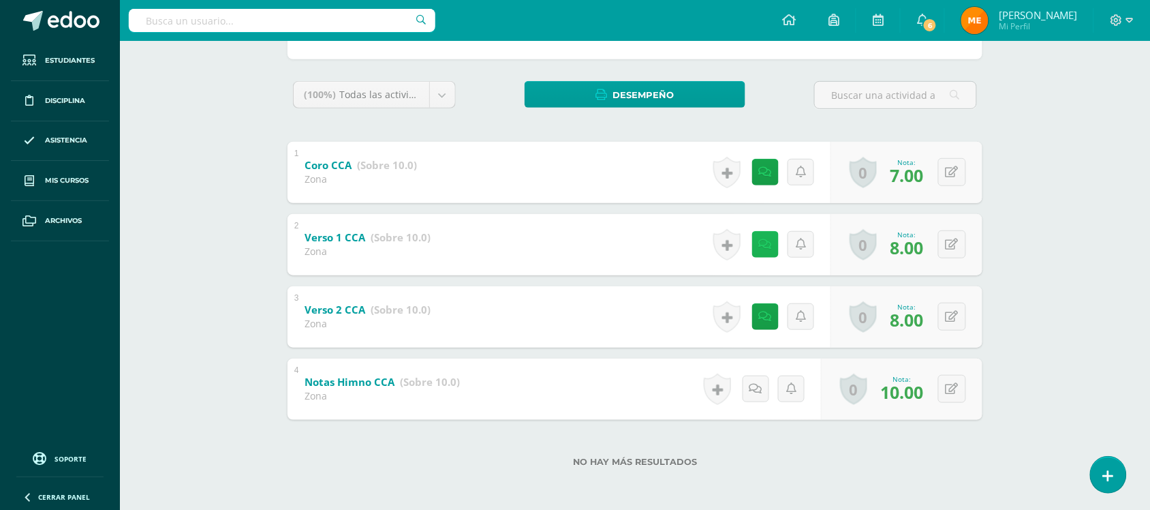
click at [764, 247] on icon at bounding box center [765, 244] width 13 height 12
click at [1033, 178] on div "Educación Musical Primero Básico "Primero Básico A" Herramientas Detalle de asi…" at bounding box center [635, 177] width 1030 height 668
click at [762, 315] on icon at bounding box center [769, 317] width 14 height 12
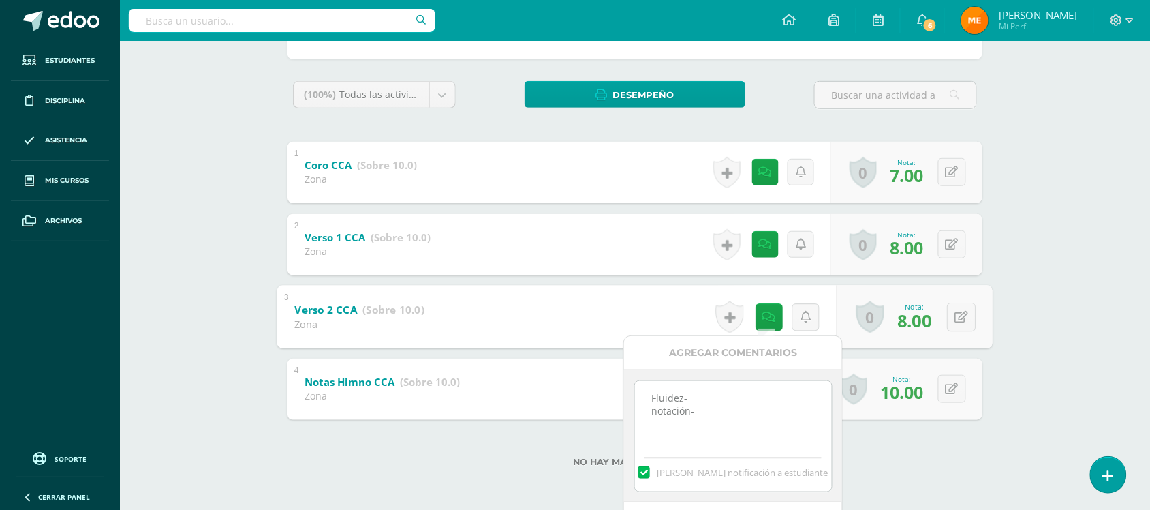
click div "Educación Musical Primero Básico "Primero Básico A" Herramientas Detalle de asi…"
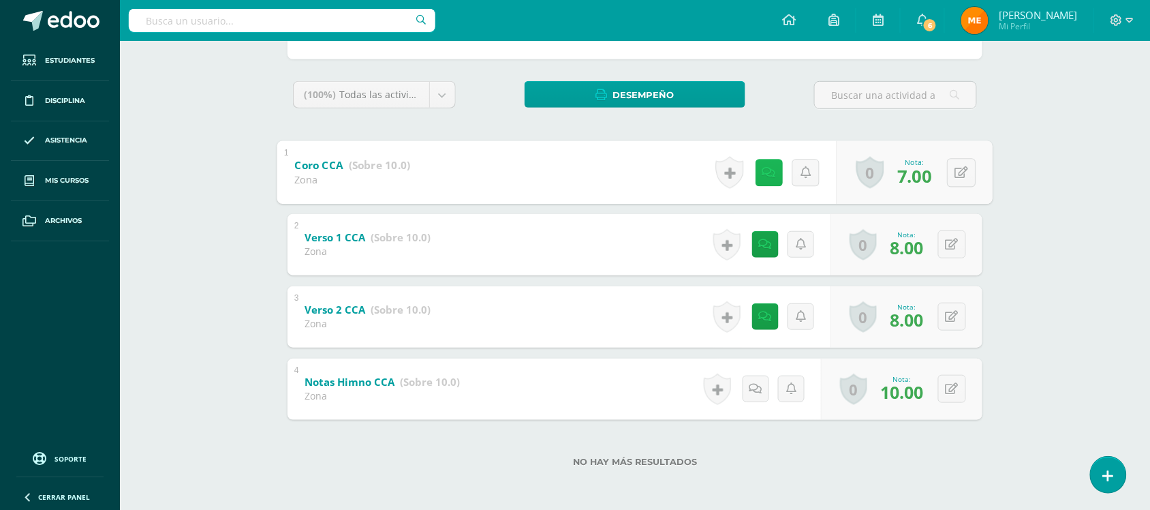
click icon
click div "Educación Musical Primero Básico "Primero Básico A" Herramientas Detalle de asi…"
click icon
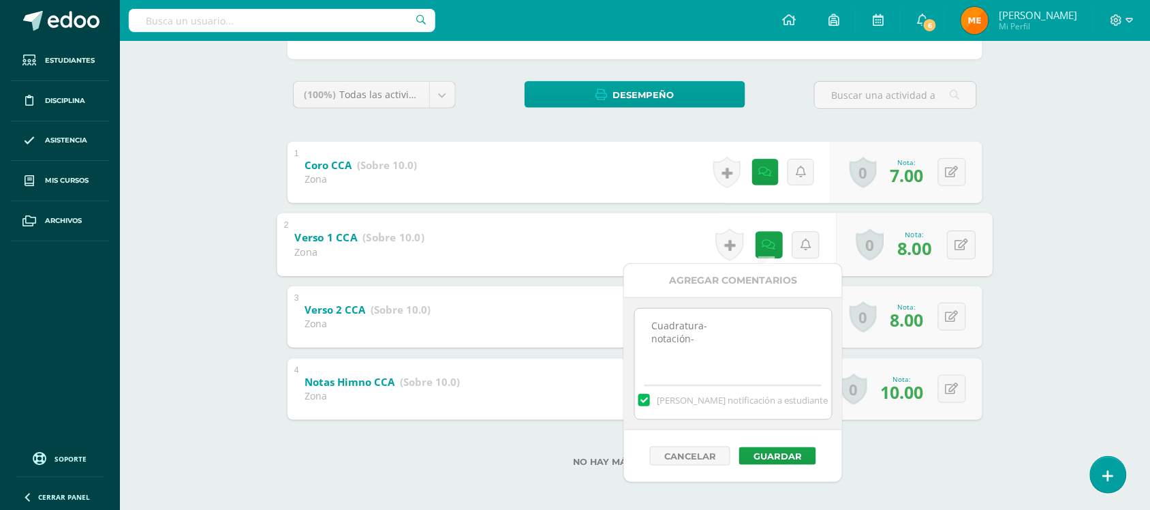
click div "Educación Musical Primero Básico "Primero Básico A" Herramientas Detalle de asi…"
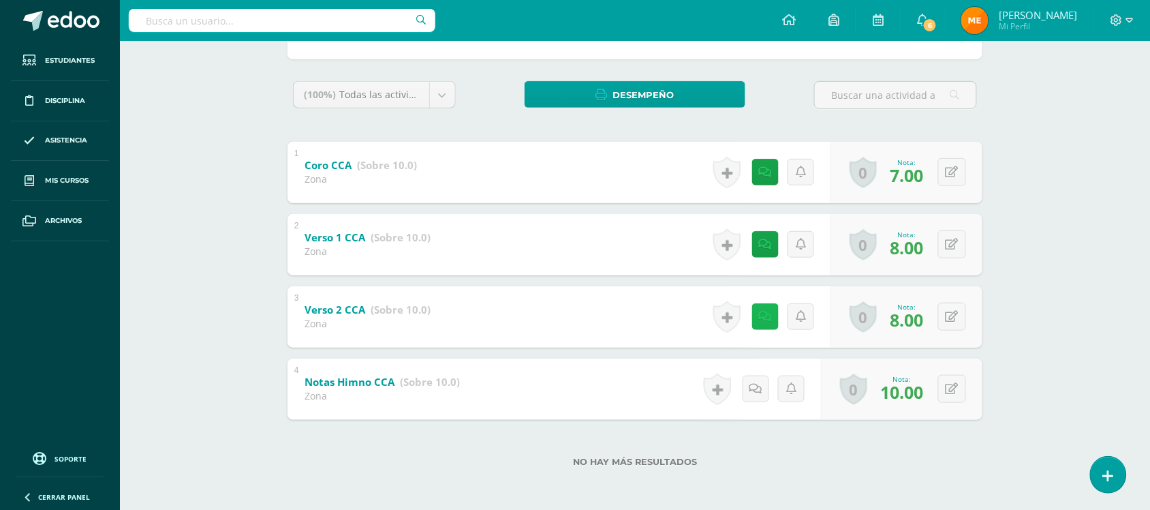
click icon
click div "Educación Musical Primero Básico "Primero Básico A" Herramientas Detalle de asi…"
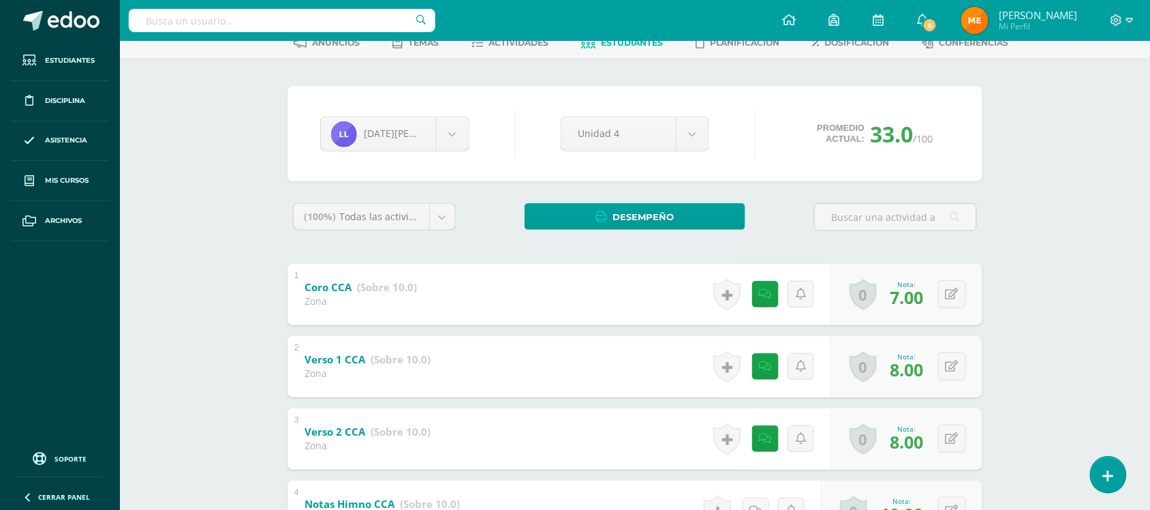
scroll to position [28, 0]
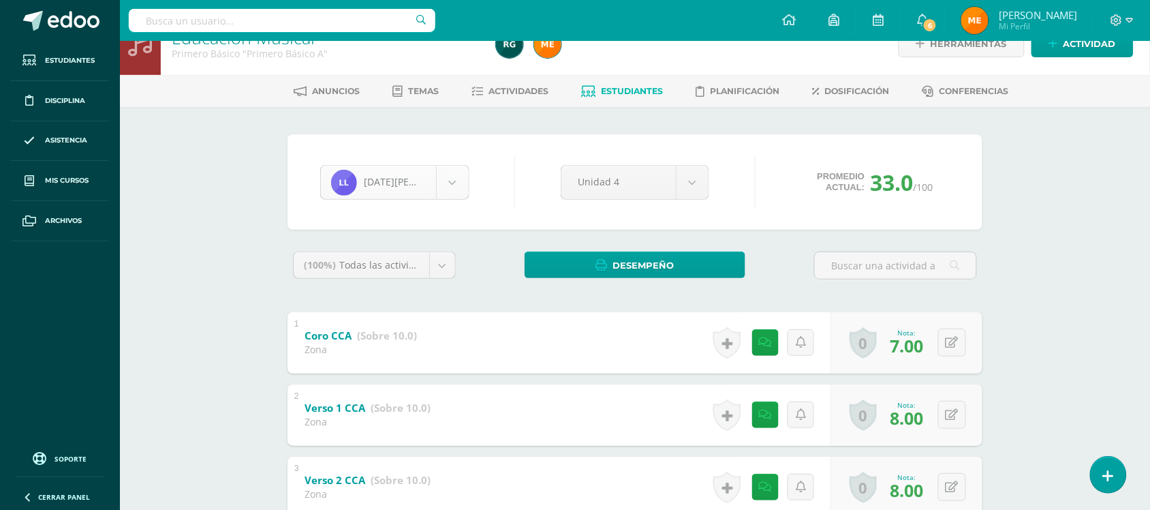
click body "Estudiantes Disciplina Asistencia Mis cursos Archivos Soporte Centro de ayuda Ú…"
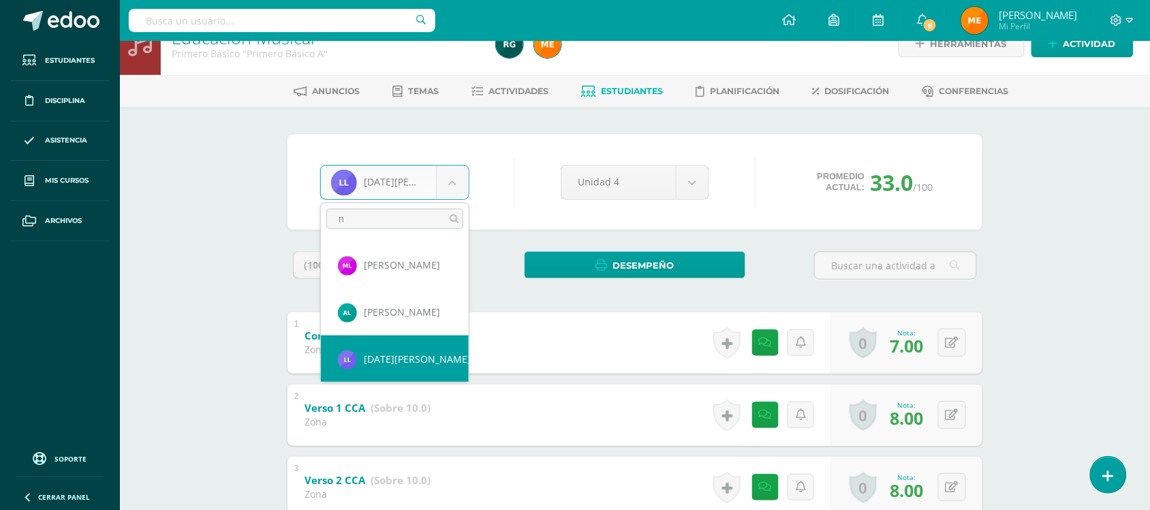
scroll to position [0, 0]
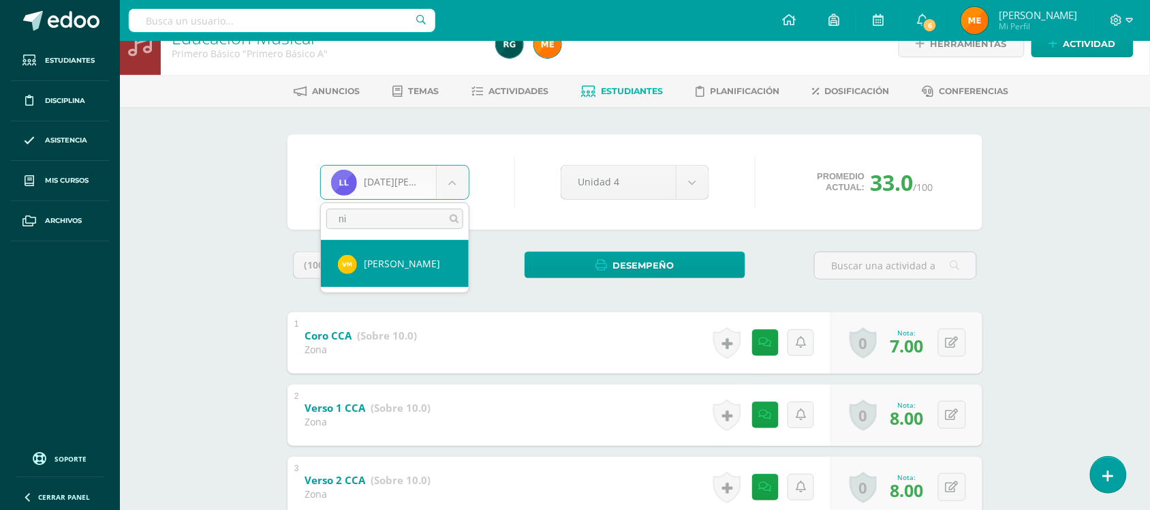
type input "n"
type input "porti"
select select "521"
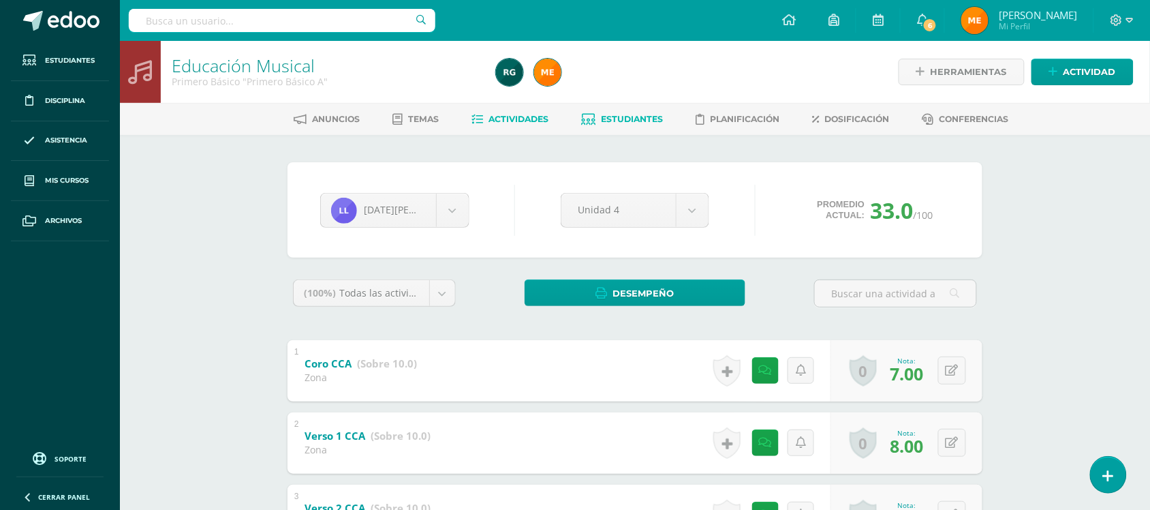
click at [506, 123] on span "Actividades" at bounding box center [519, 119] width 60 height 10
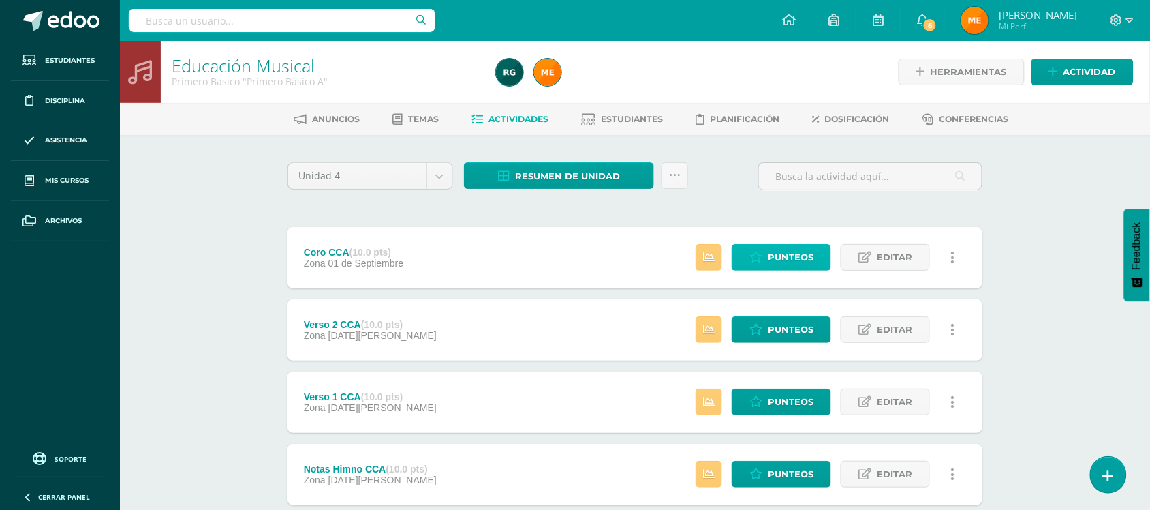
click at [795, 264] on span "Punteos" at bounding box center [791, 257] width 46 height 25
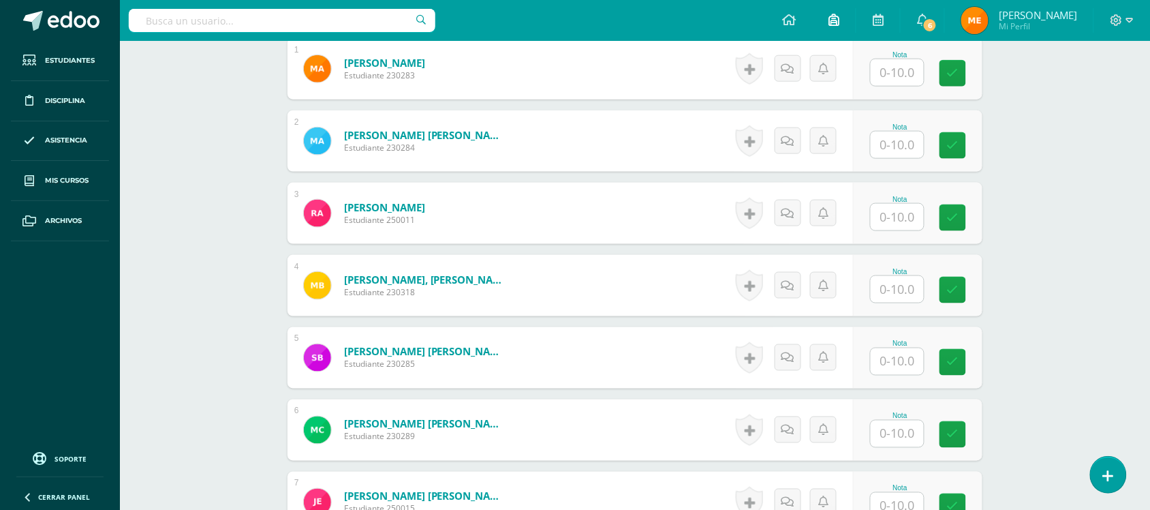
scroll to position [283, 0]
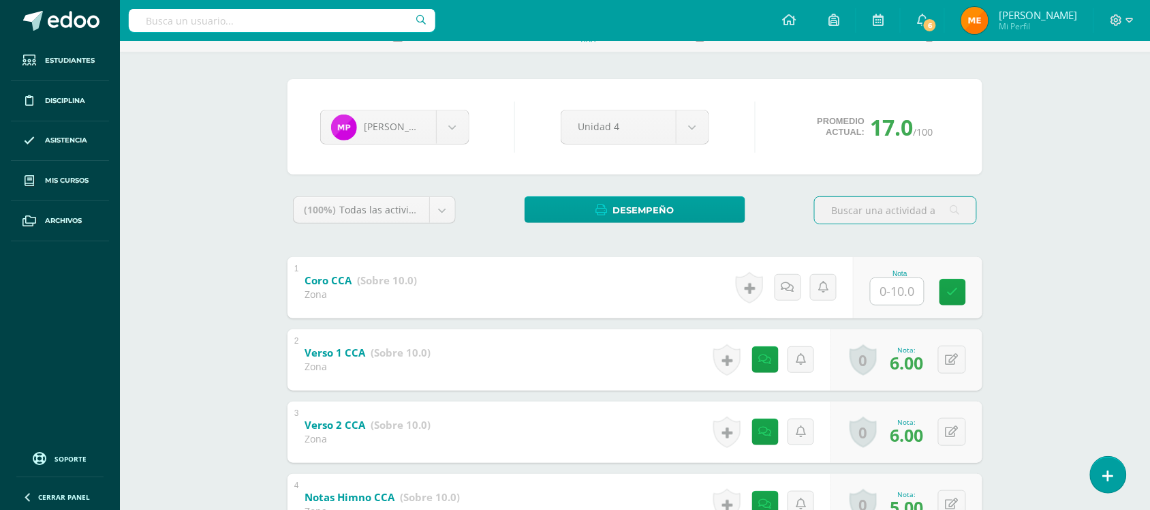
scroll to position [198, 0]
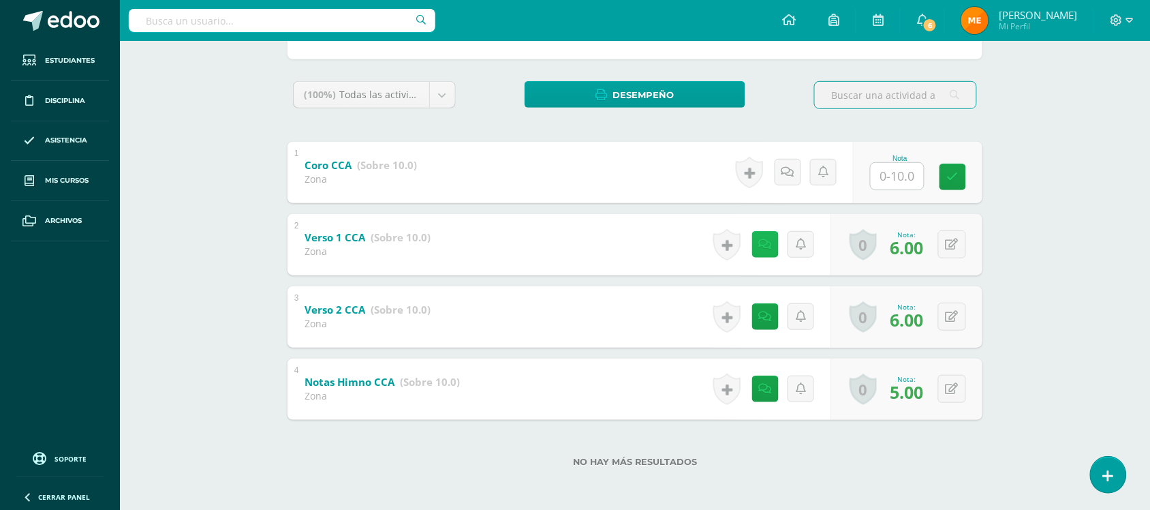
click at [758, 233] on link at bounding box center [765, 244] width 27 height 27
click at [1081, 256] on div "Educación Musical Primero Básico "Primero Básico A" Herramientas Detalle de asi…" at bounding box center [635, 177] width 1030 height 668
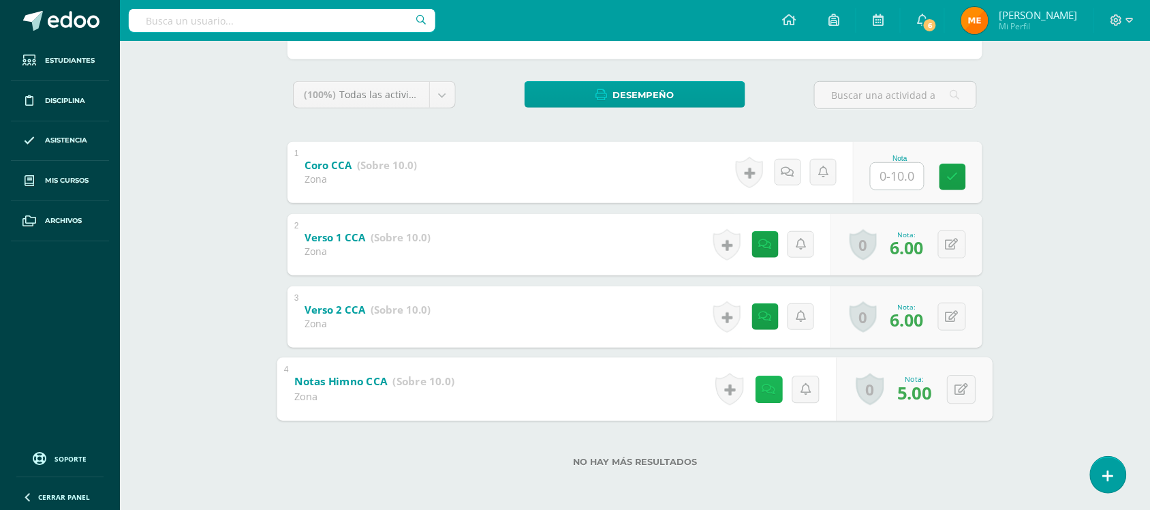
click at [755, 390] on link at bounding box center [768, 388] width 27 height 27
click at [1018, 225] on div "Educación Musical Primero Básico "Primero Básico A" Herramientas Detalle de asi…" at bounding box center [635, 177] width 1030 height 668
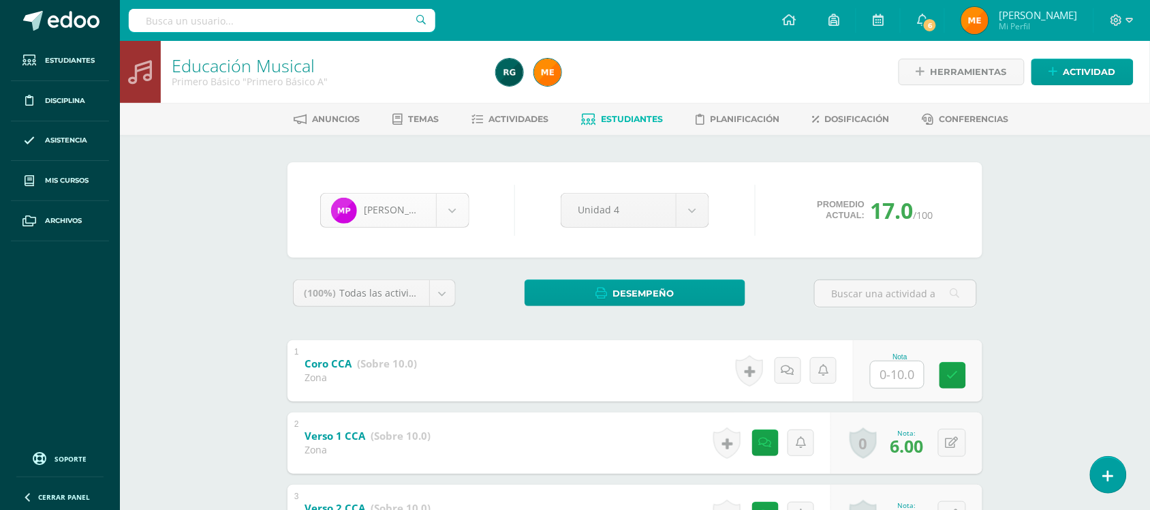
click at [454, 204] on body "Estudiantes Disciplina Asistencia Mis cursos Archivos Soporte Centro de ayuda Ú…" at bounding box center [575, 354] width 1150 height 708
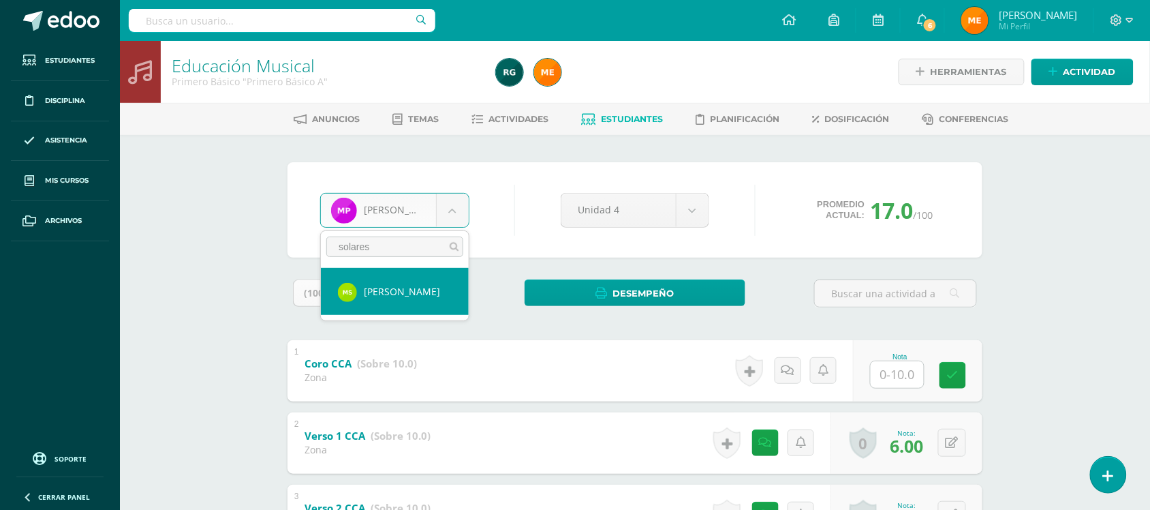
type input "solares"
select select "196"
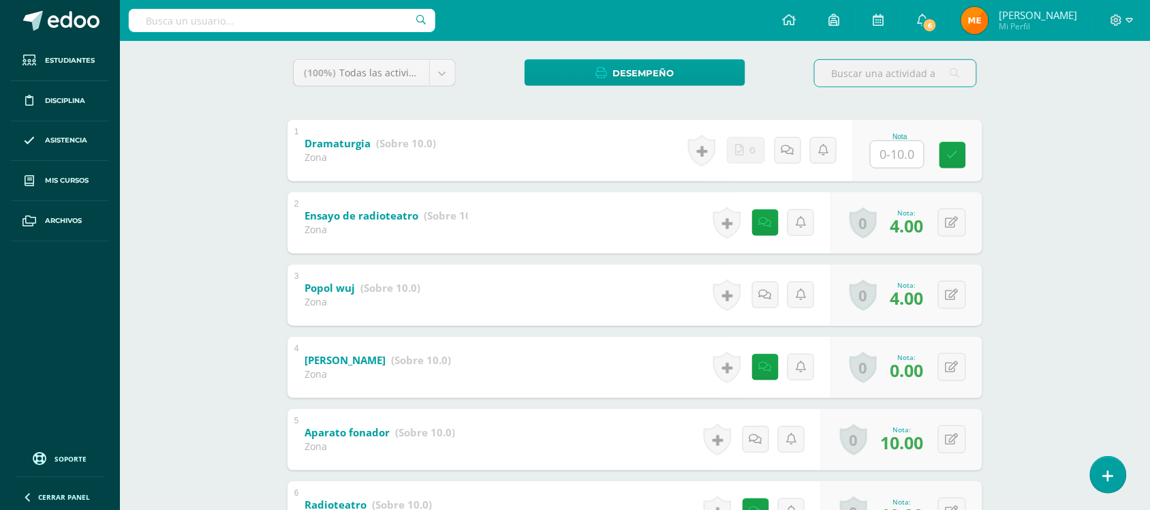
scroll to position [341, 0]
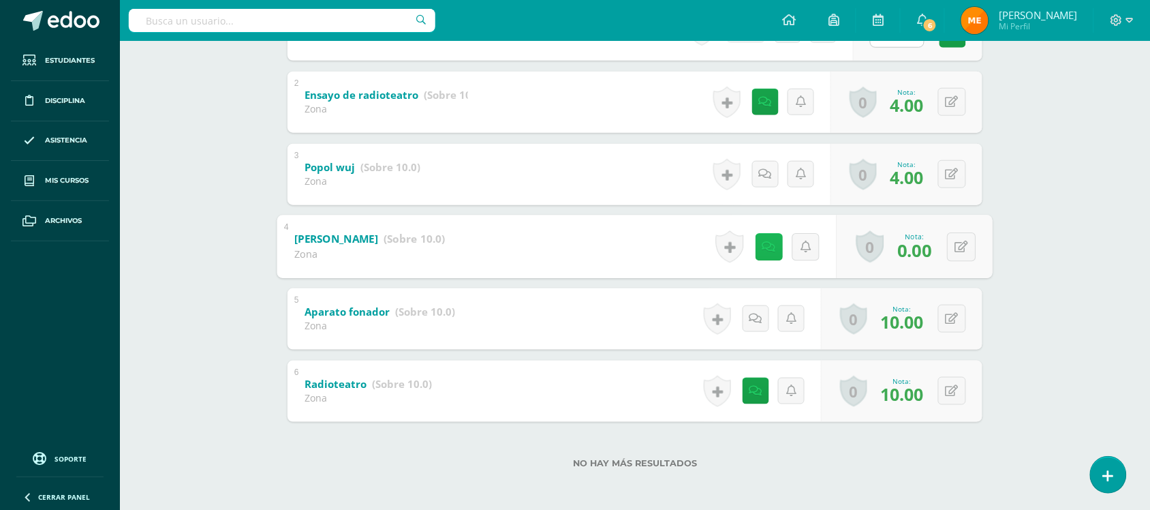
click at [765, 250] on icon at bounding box center [769, 246] width 14 height 12
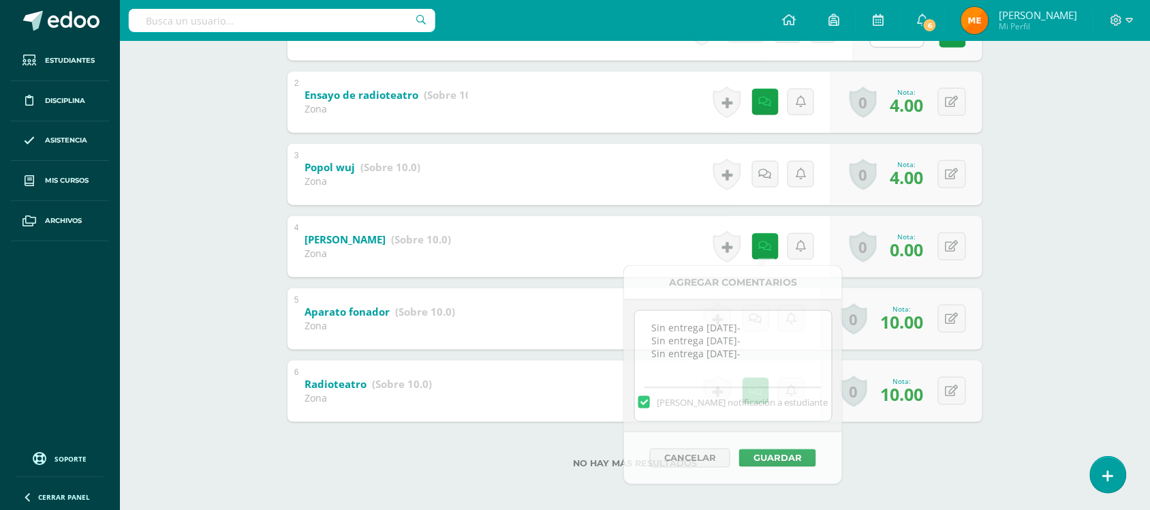
click at [1063, 166] on div "Artes Visuales Primero Básico "Primero Básico A" Herramientas Detalle de asiste…" at bounding box center [635, 106] width 1030 height 812
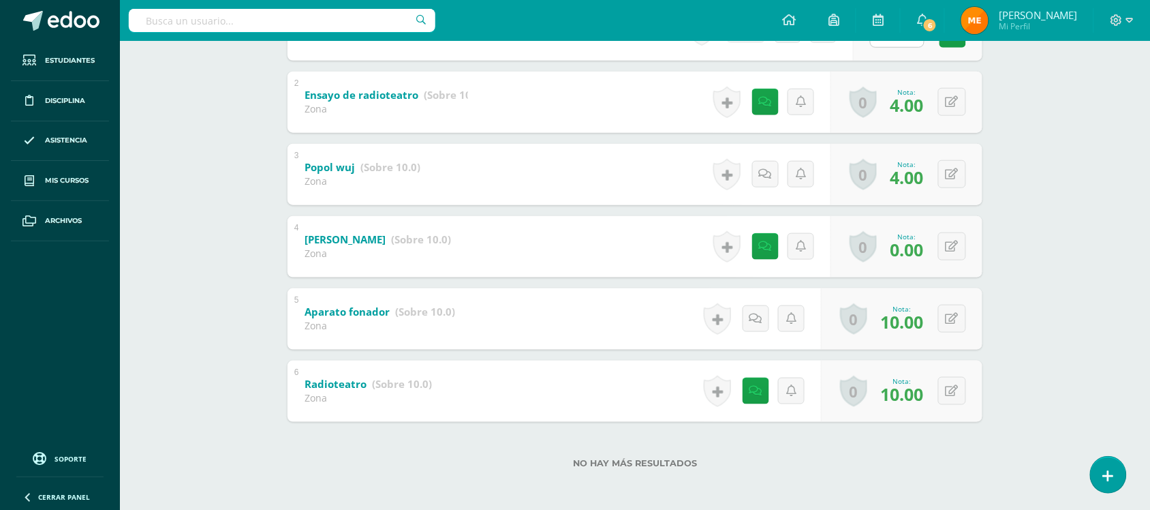
scroll to position [255, 0]
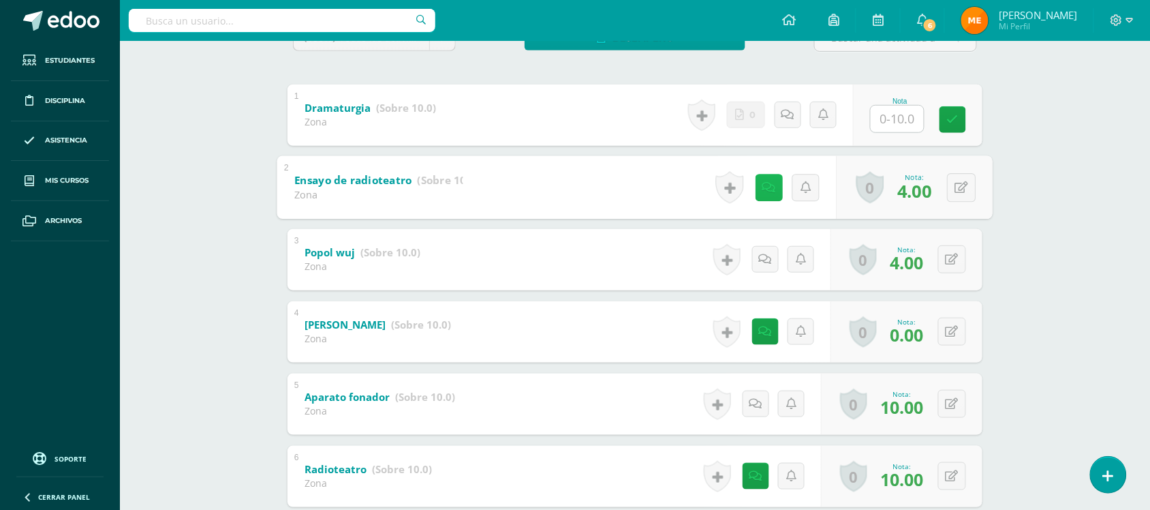
click at [762, 187] on icon at bounding box center [769, 187] width 14 height 12
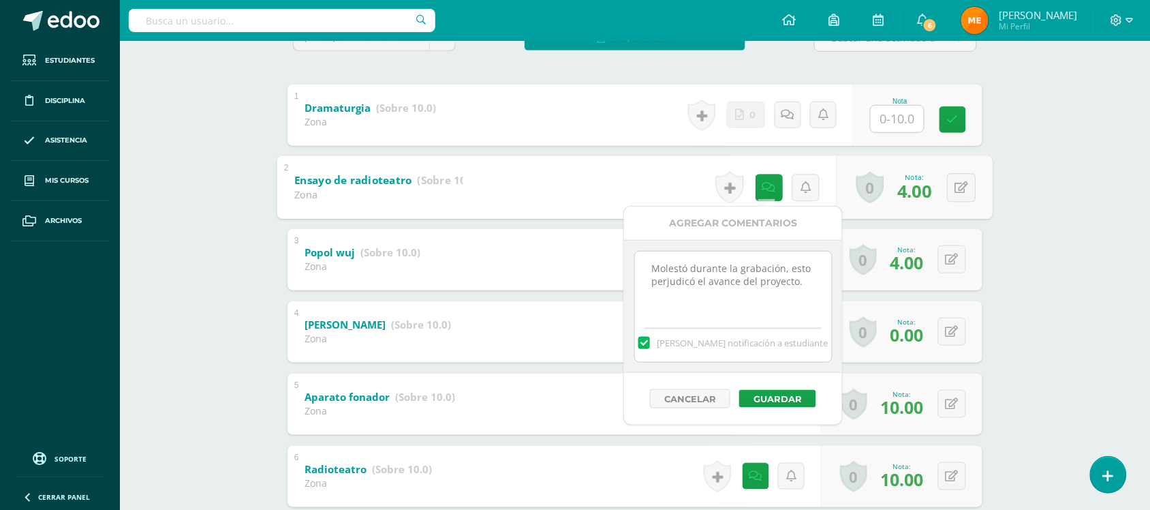
click at [1049, 204] on div "Artes Visuales Primero Básico "Primero Básico A" Herramientas Detalle de asiste…" at bounding box center [635, 191] width 1030 height 812
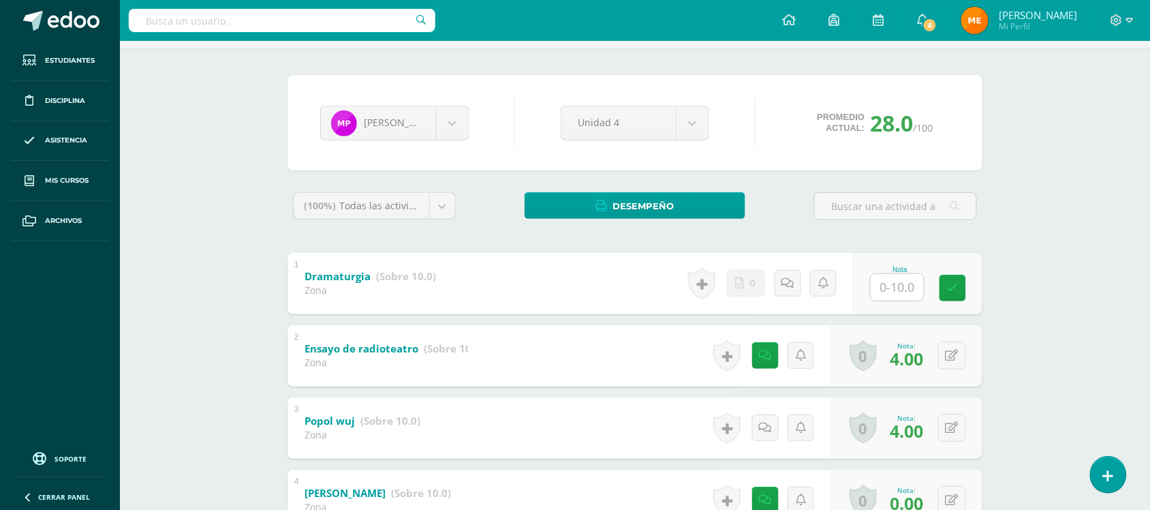
scroll to position [0, 0]
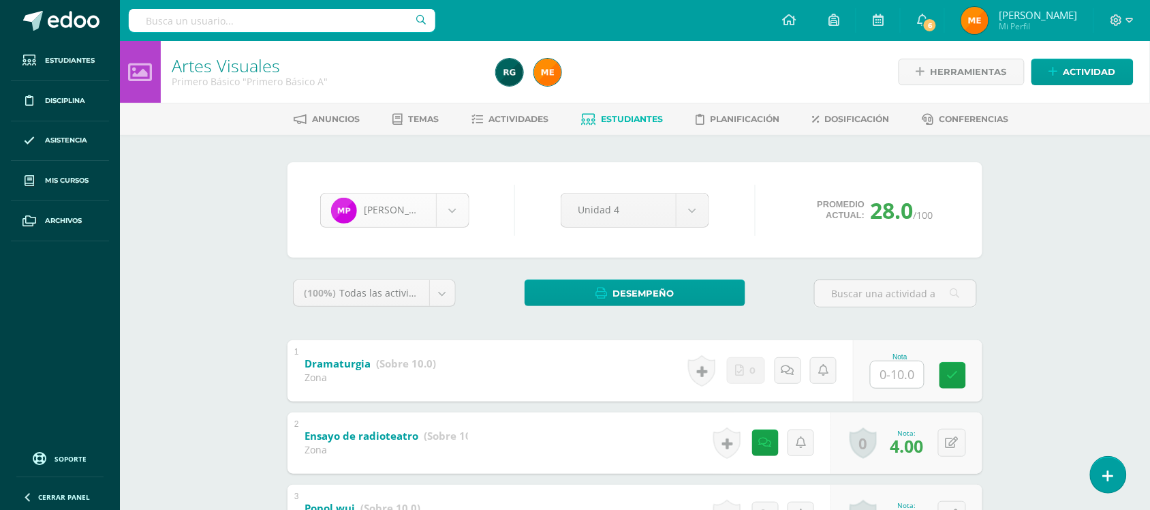
click at [454, 215] on body "Estudiantes Disciplina Asistencia Mis cursos Archivos Soporte Centro de ayuda Ú…" at bounding box center [575, 426] width 1150 height 853
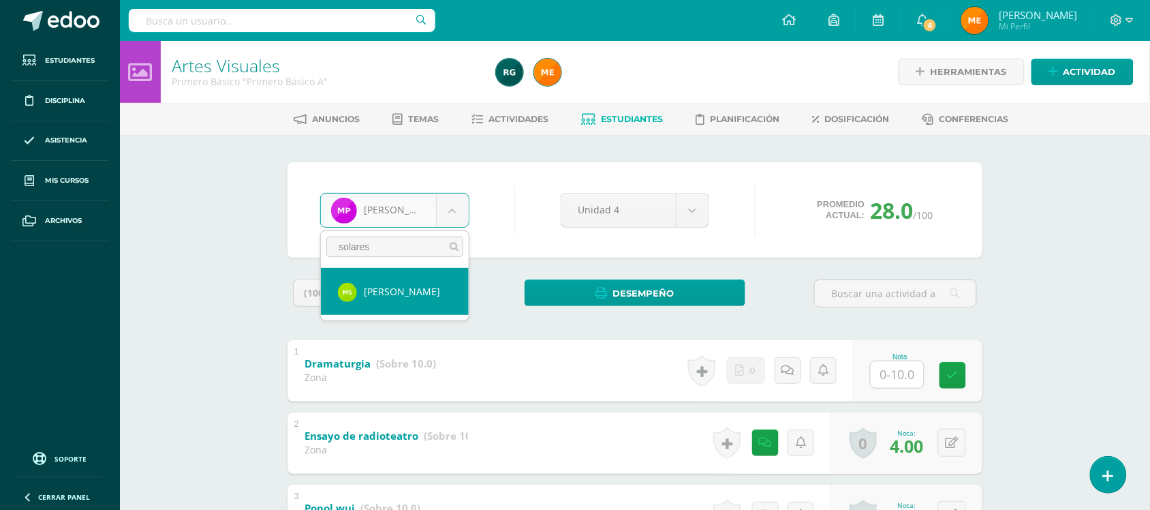
type input "solares"
select select "196"
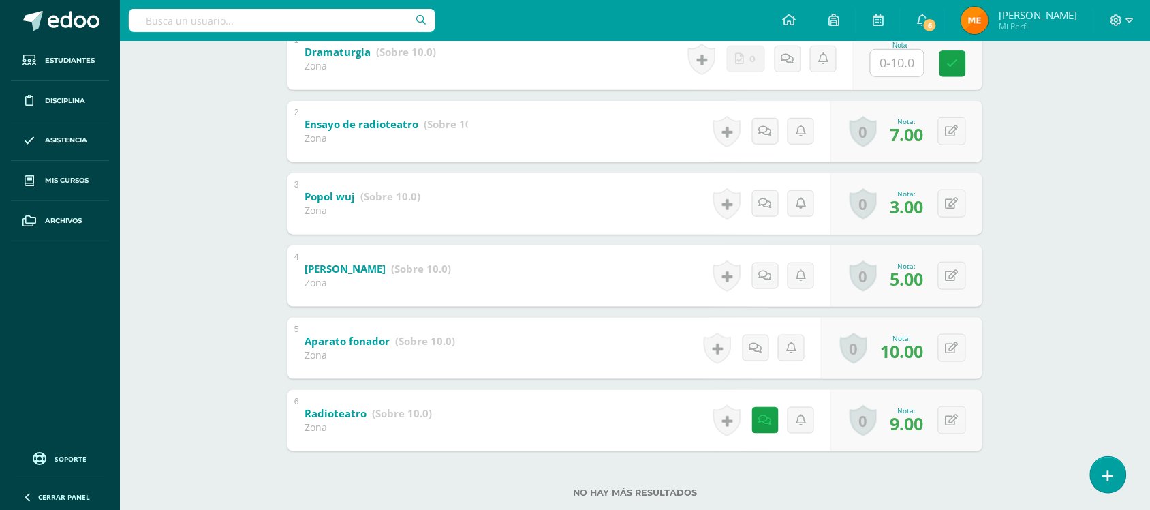
scroll to position [341, 0]
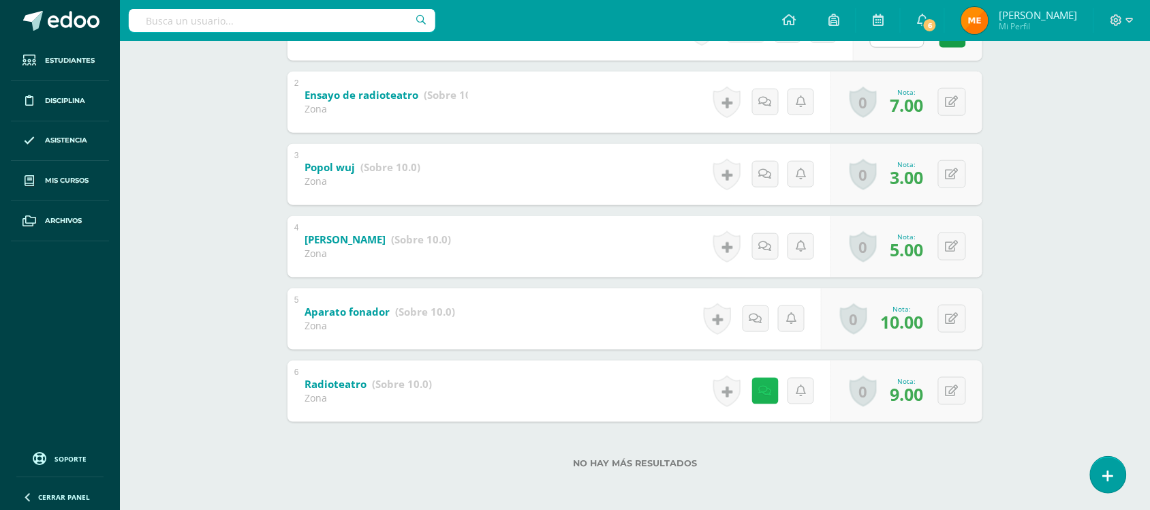
click at [763, 390] on icon at bounding box center [765, 391] width 13 height 12
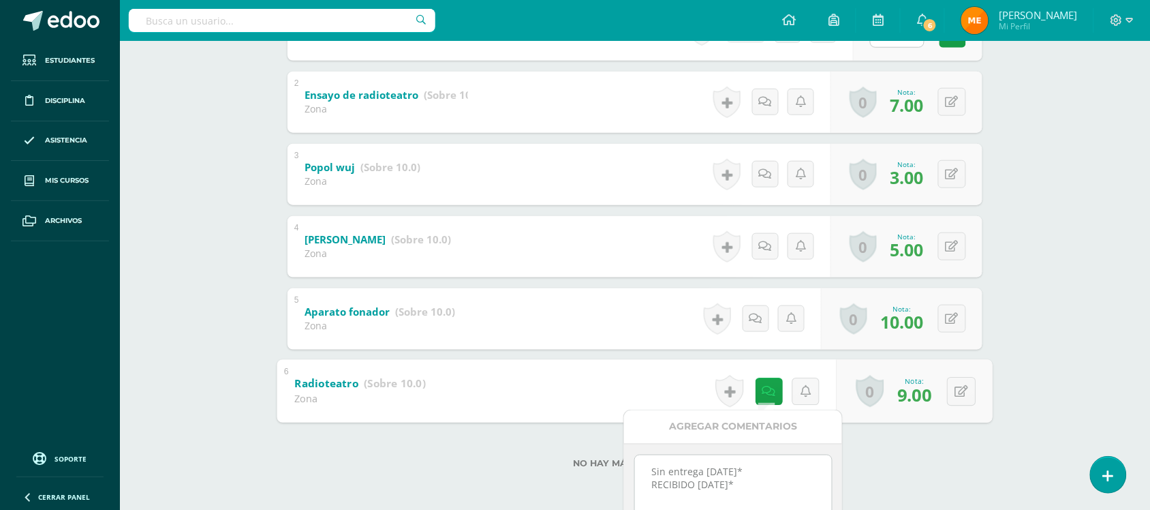
click at [1034, 247] on div "Artes Visuales Primero Básico "Primero Básico A" Herramientas Detalle de asiste…" at bounding box center [635, 106] width 1030 height 812
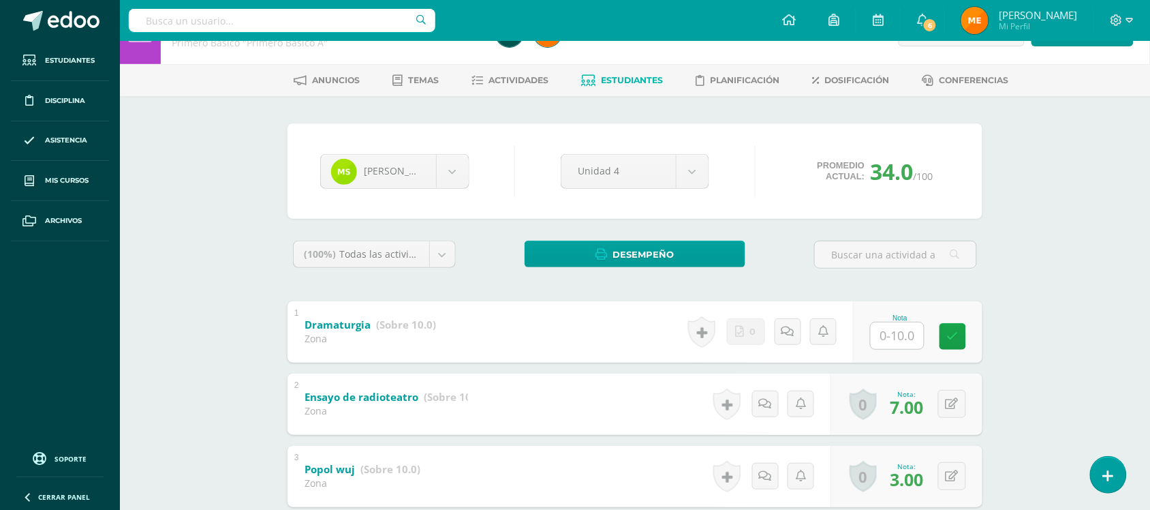
scroll to position [0, 0]
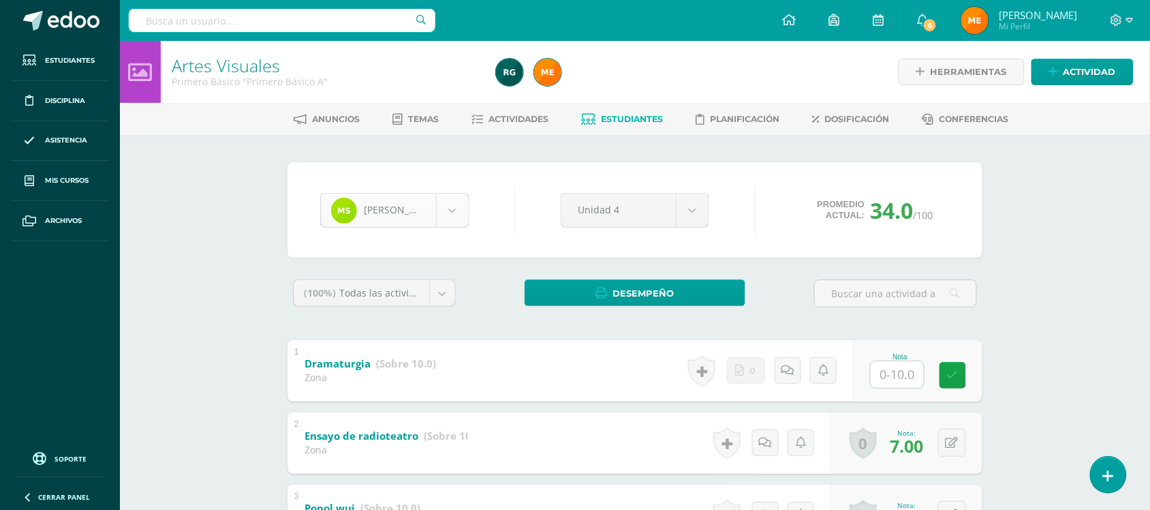
click at [458, 212] on body "Estudiantes Disciplina Asistencia Mis cursos Archivos Soporte Centro de ayuda Ú…" at bounding box center [575, 426] width 1150 height 853
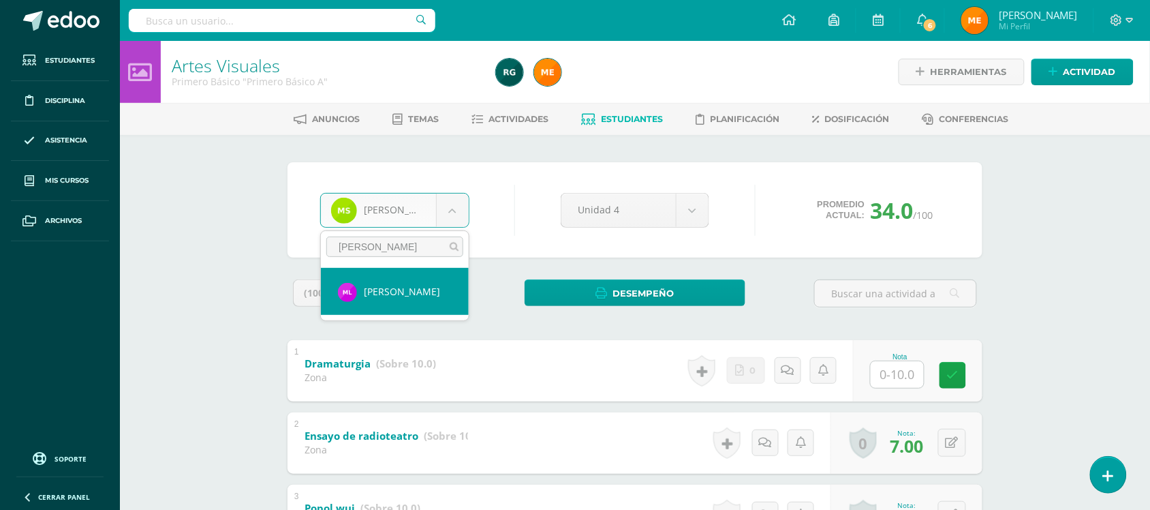
type input "[PERSON_NAME]"
select select "1278"
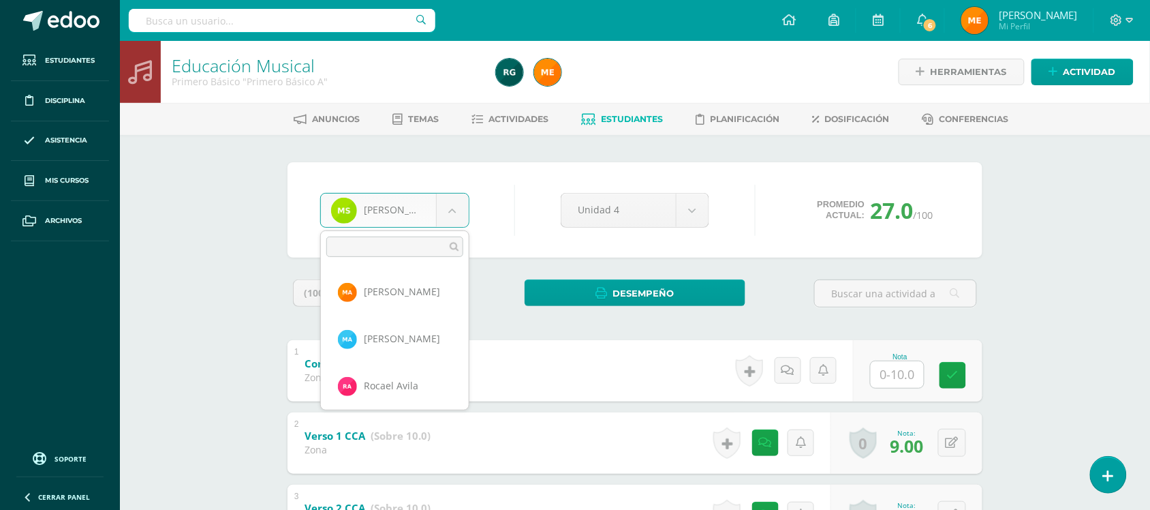
click at [452, 210] on body "Estudiantes Disciplina Asistencia Mis cursos Archivos Soporte Centro de ayuda Ú…" at bounding box center [575, 354] width 1150 height 708
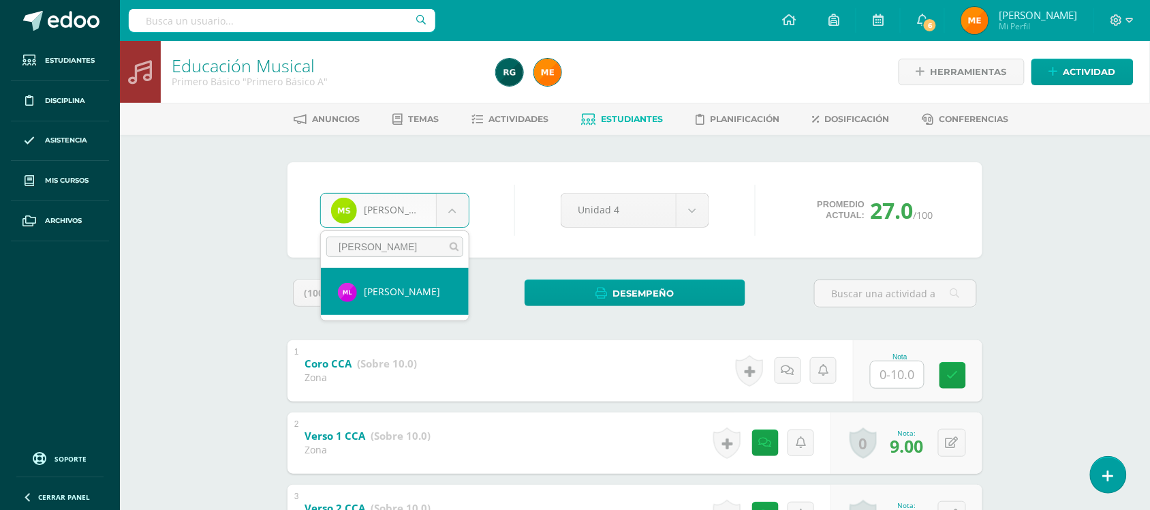
type input "[PERSON_NAME]"
select select "1278"
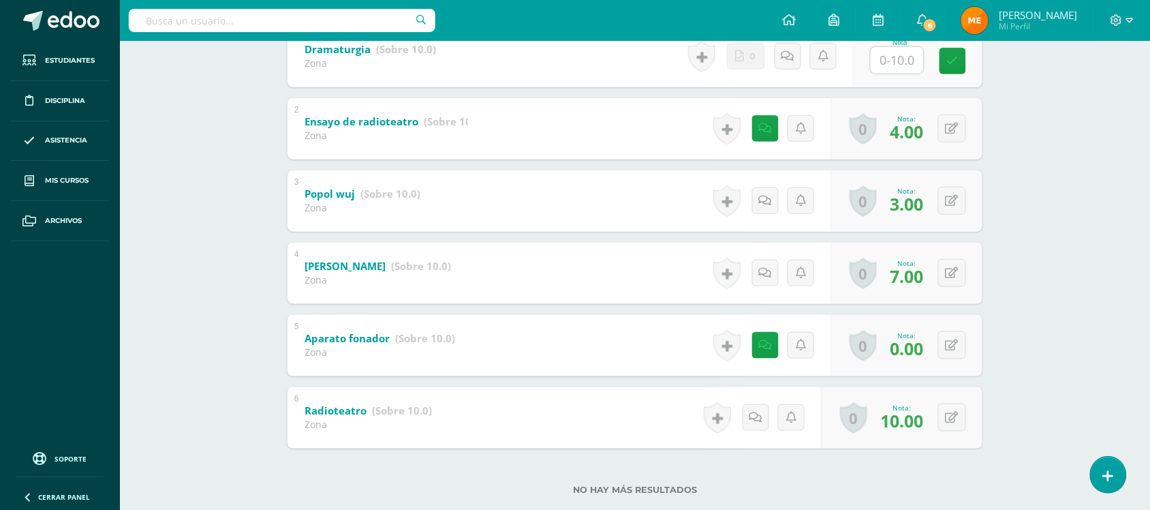
scroll to position [341, 0]
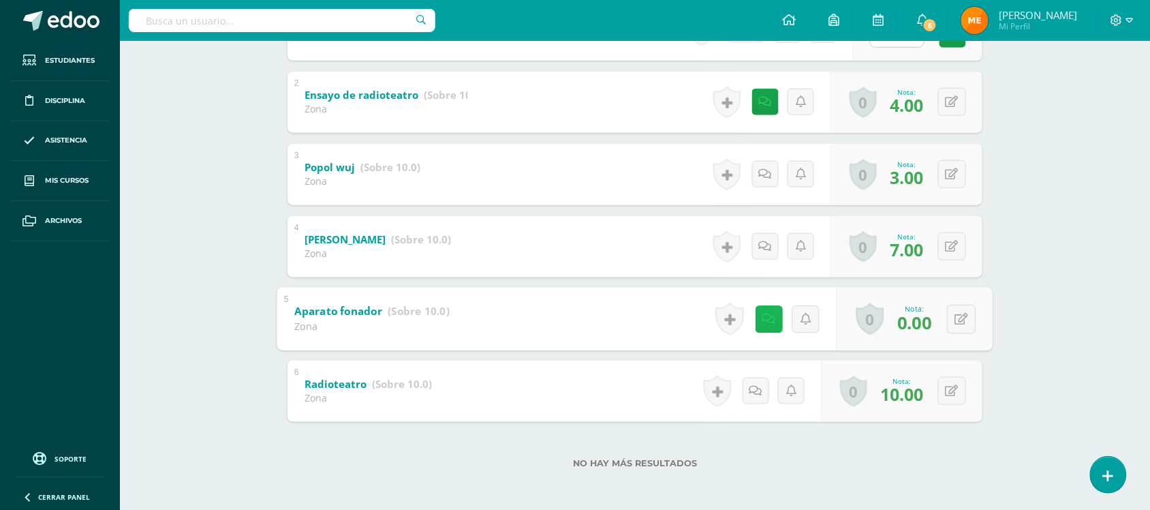
click at [766, 325] on link at bounding box center [768, 318] width 27 height 27
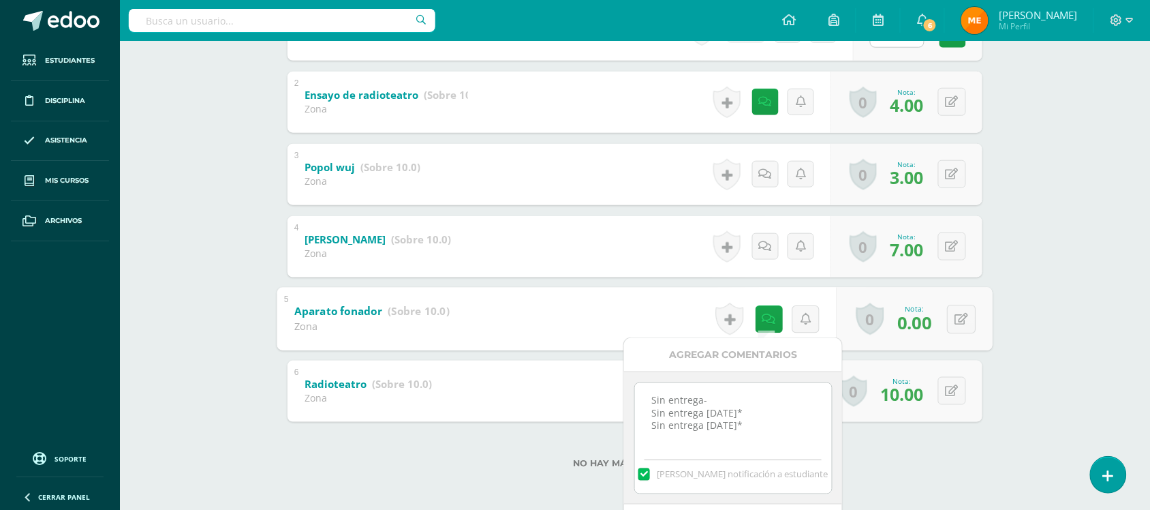
click at [1078, 229] on div "Artes Visuales Primero Básico "Primero Básico A" Herramientas Detalle de asiste…" at bounding box center [635, 106] width 1030 height 812
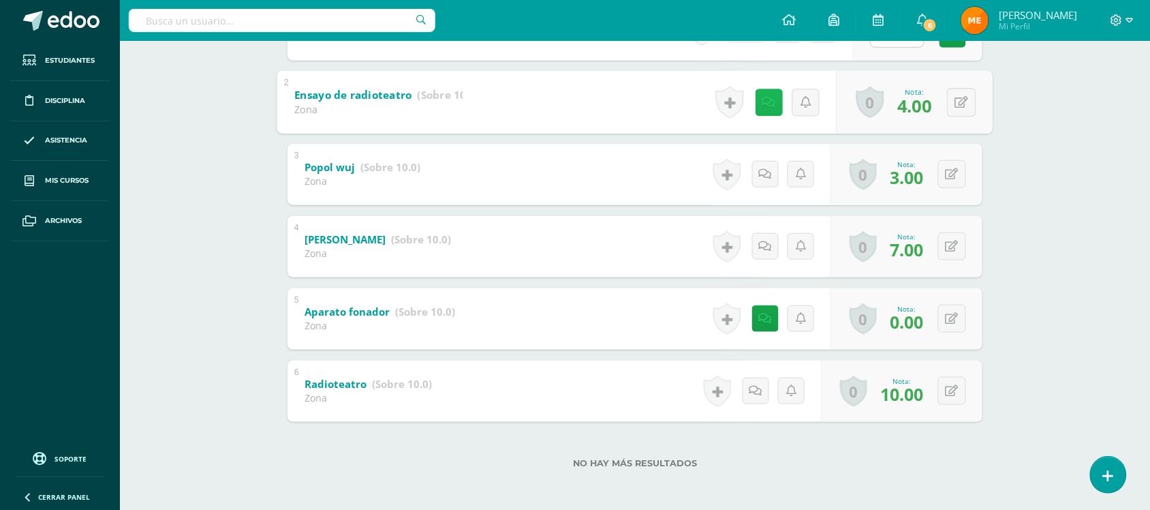
click at [766, 99] on icon at bounding box center [769, 102] width 14 height 12
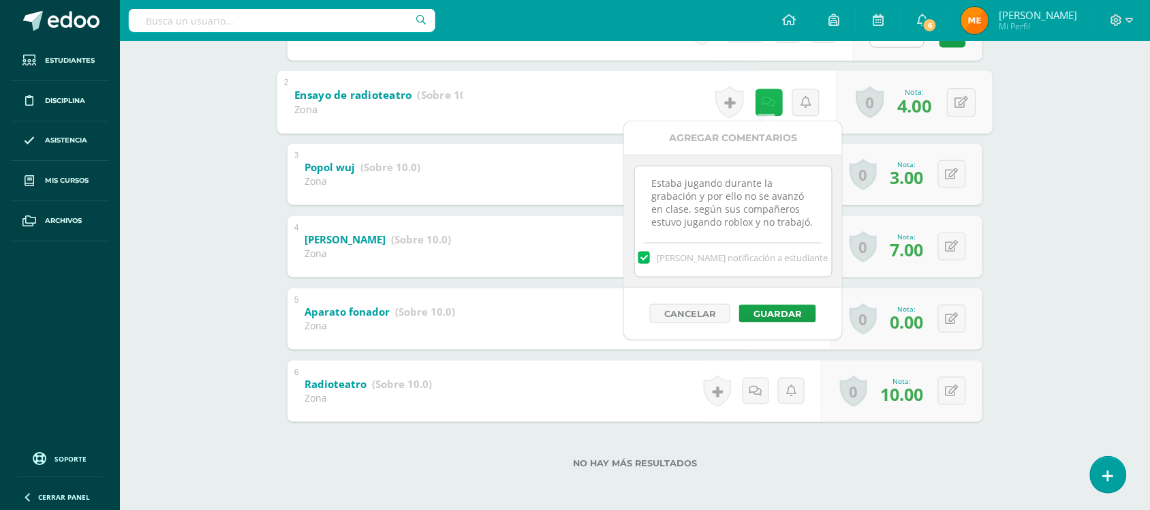
scroll to position [16, 0]
click at [1029, 163] on div "Artes Visuales Primero Básico "Primero Básico A" Herramientas Detalle de asiste…" at bounding box center [635, 106] width 1030 height 812
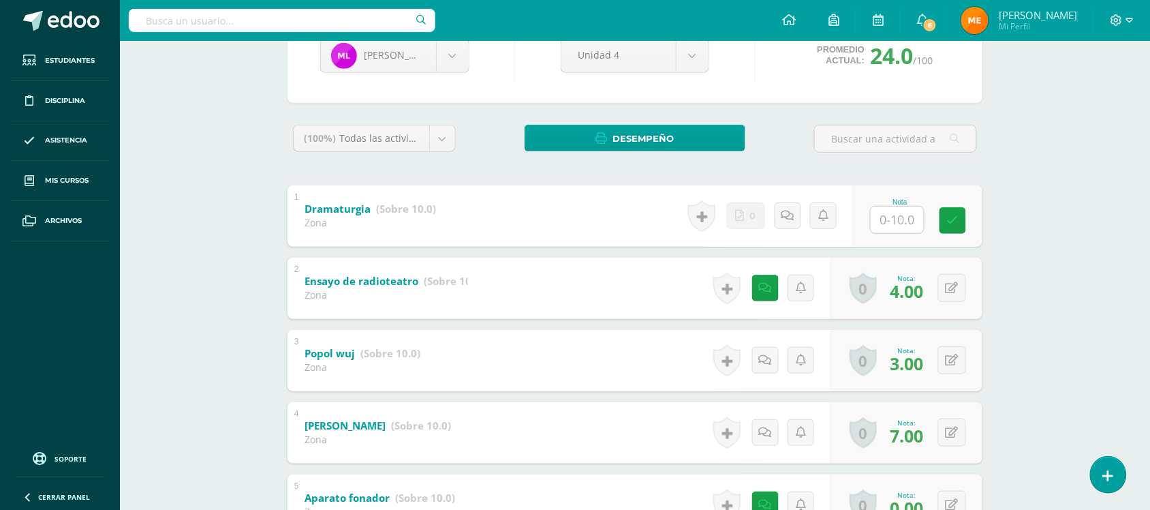
scroll to position [0, 0]
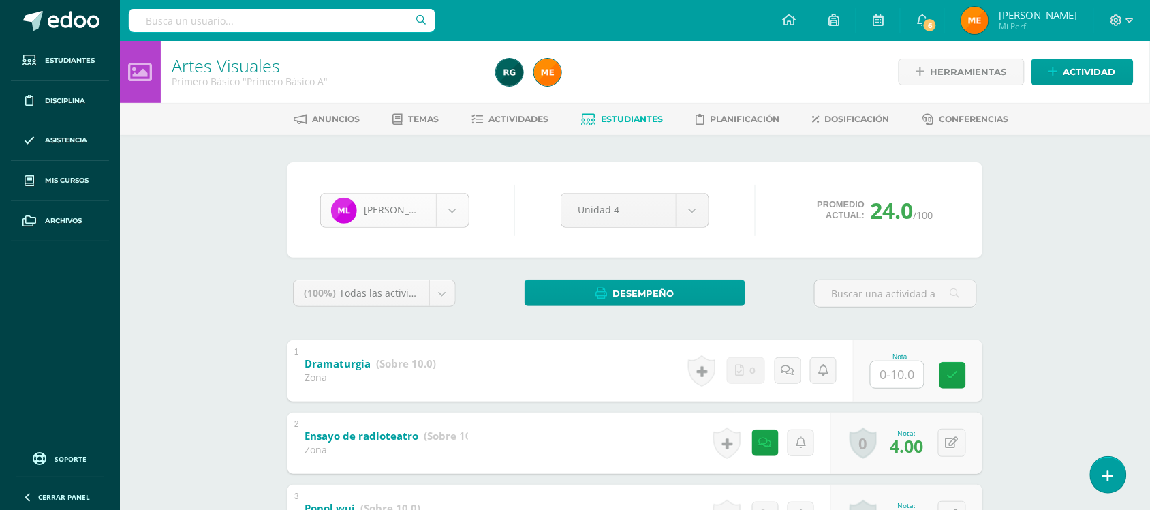
click at [450, 215] on body "Estudiantes Disciplina Asistencia Mis cursos Archivos Soporte Centro de ayuda Ú…" at bounding box center [575, 426] width 1150 height 853
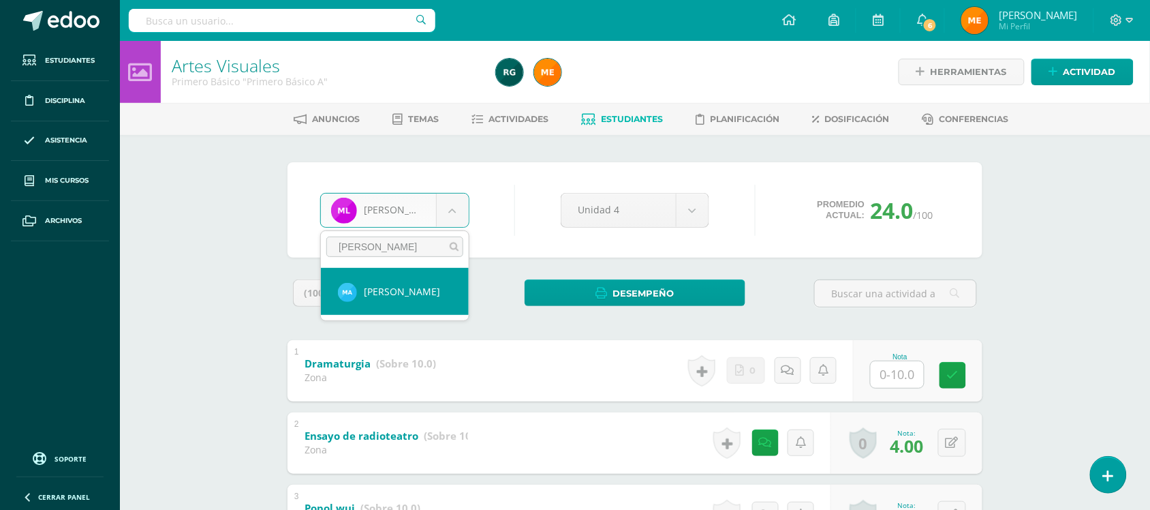
type input "anleu"
select select "200"
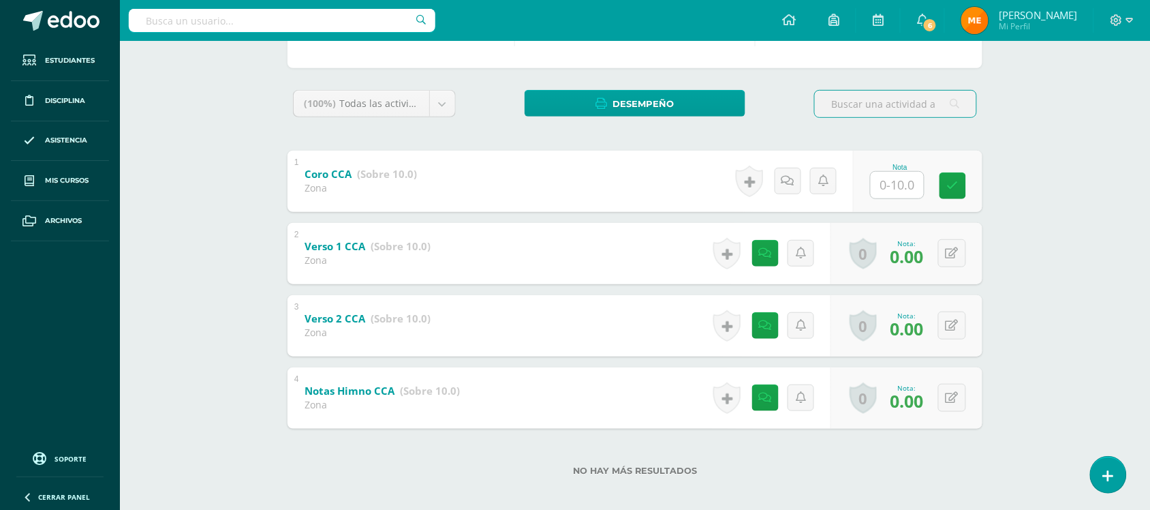
scroll to position [198, 0]
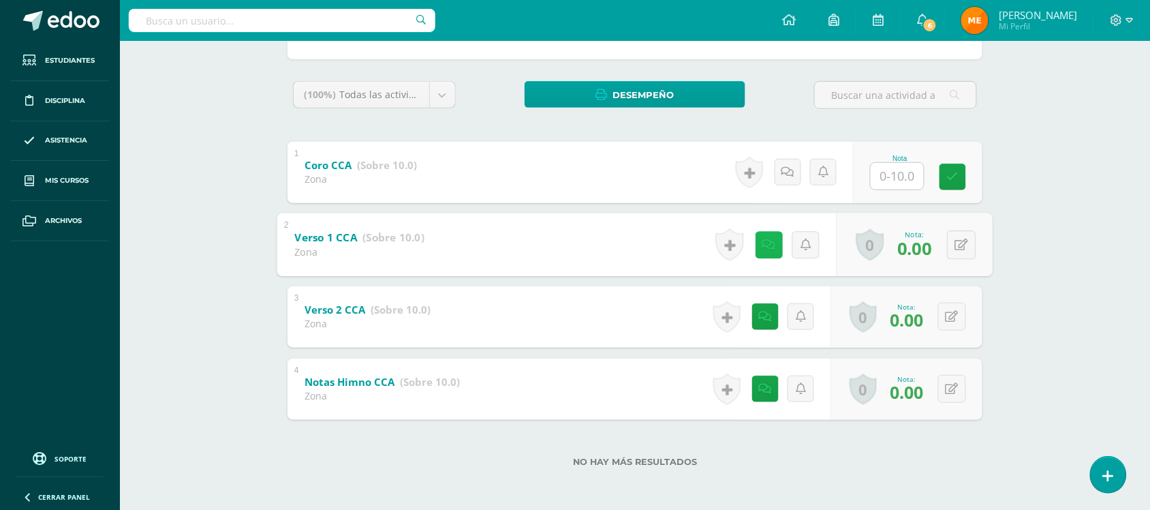
click at [763, 236] on link at bounding box center [768, 244] width 27 height 27
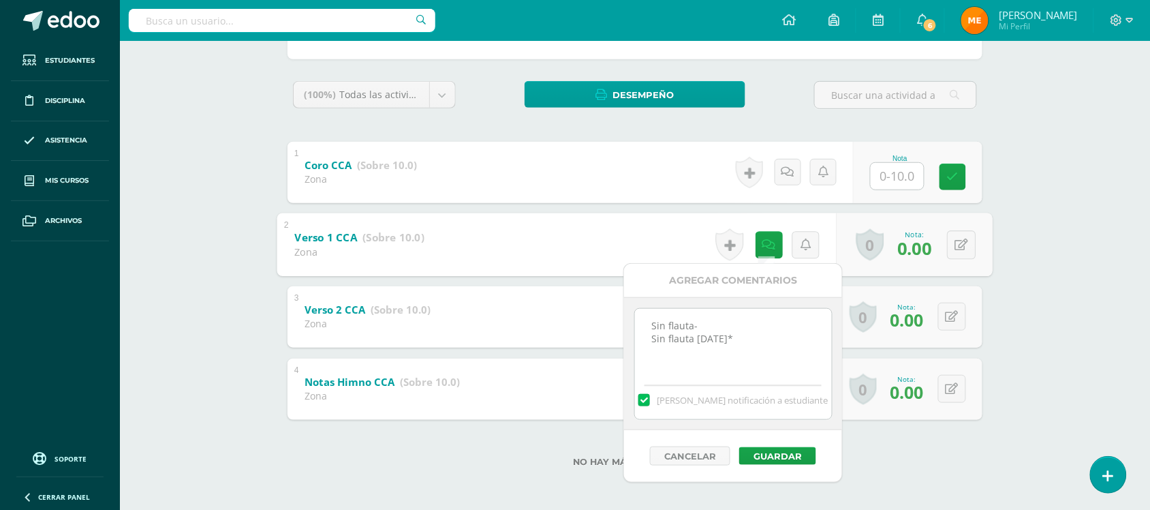
click at [1012, 217] on div "Educación Musical Primero Básico "Primero Básico A" Herramientas Detalle de asi…" at bounding box center [635, 177] width 1030 height 668
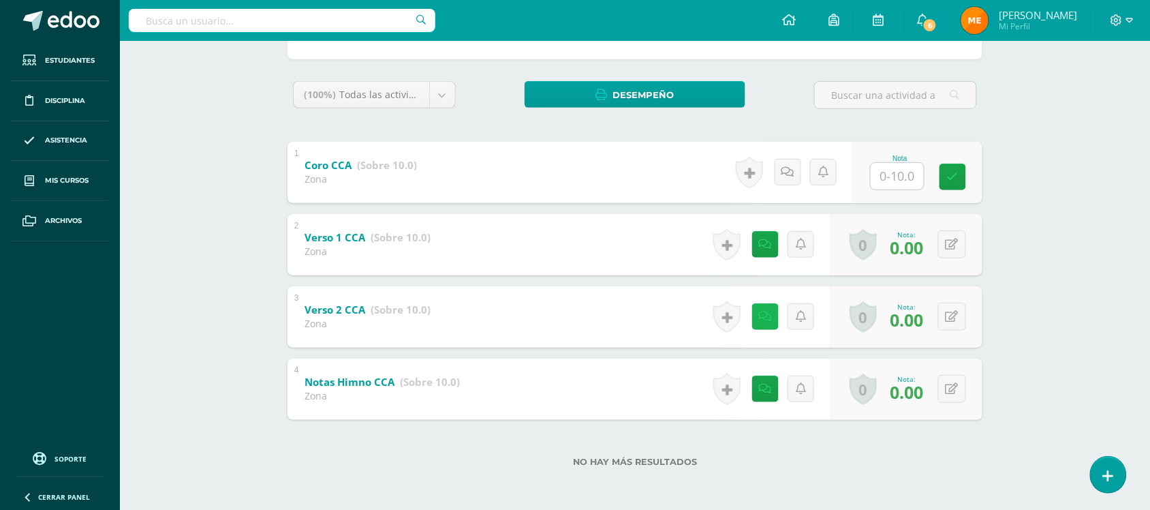
click at [768, 320] on icon at bounding box center [765, 317] width 13 height 12
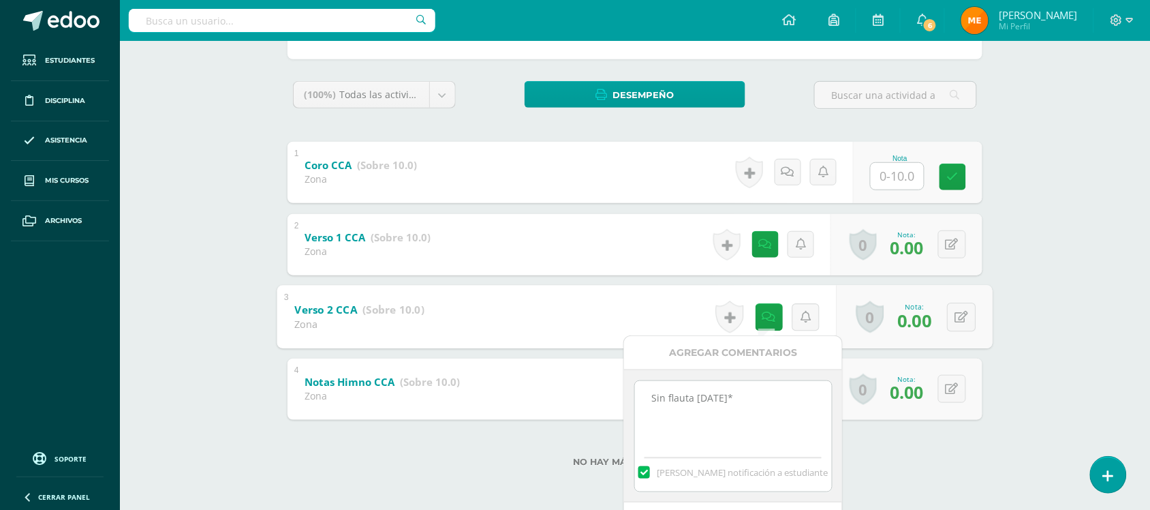
click at [1078, 225] on div "Educación Musical Primero Básico "Primero Básico A" Herramientas Detalle de asi…" at bounding box center [635, 177] width 1030 height 668
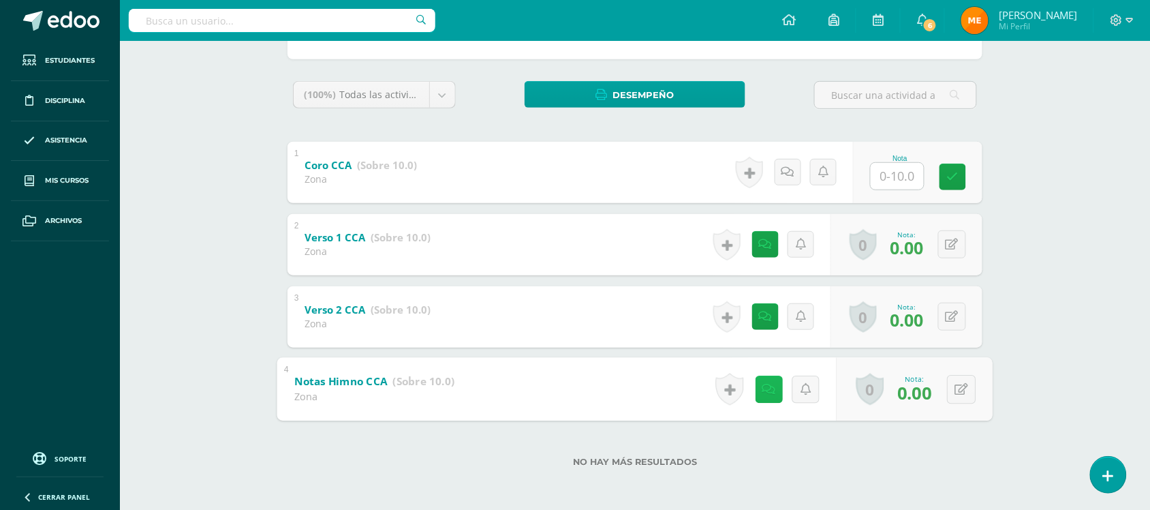
click at [764, 385] on icon at bounding box center [769, 389] width 14 height 12
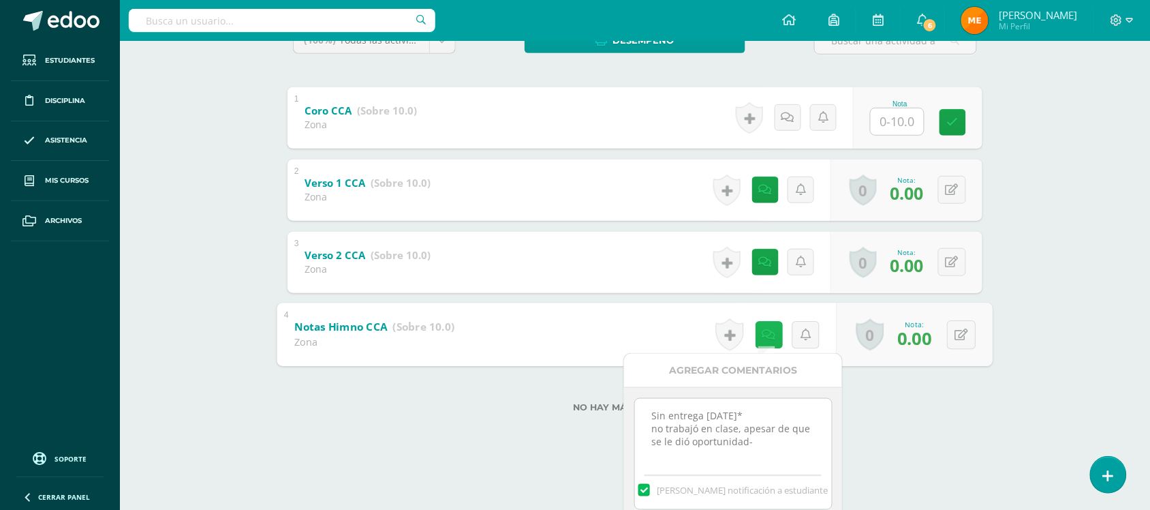
scroll to position [317, 0]
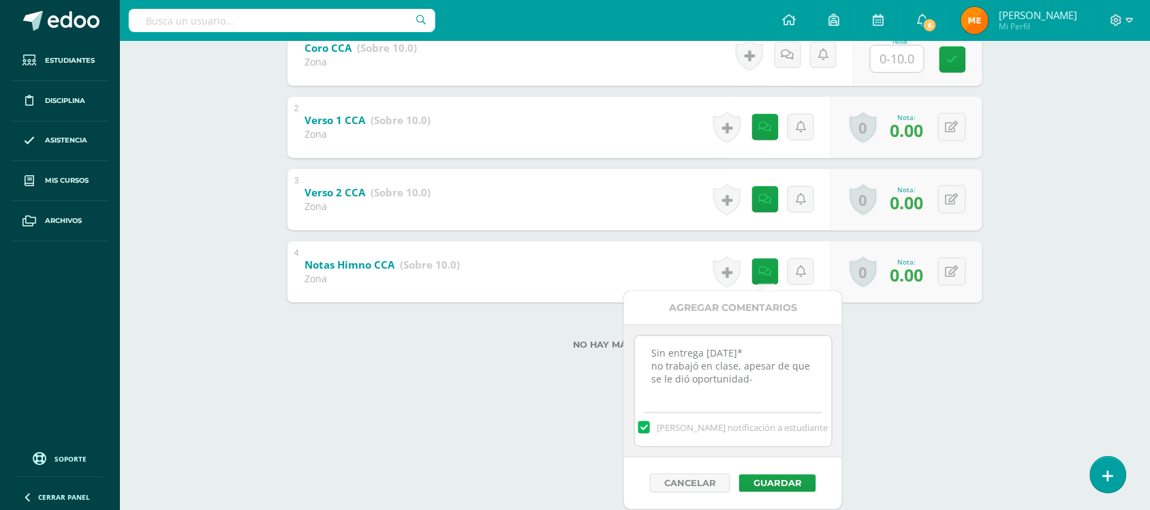
click at [1006, 286] on div "Marvin Loarca Madelin Aguilar Mateo Anleu Rocael Avila María Blandón Sebastian …" at bounding box center [634, 106] width 749 height 574
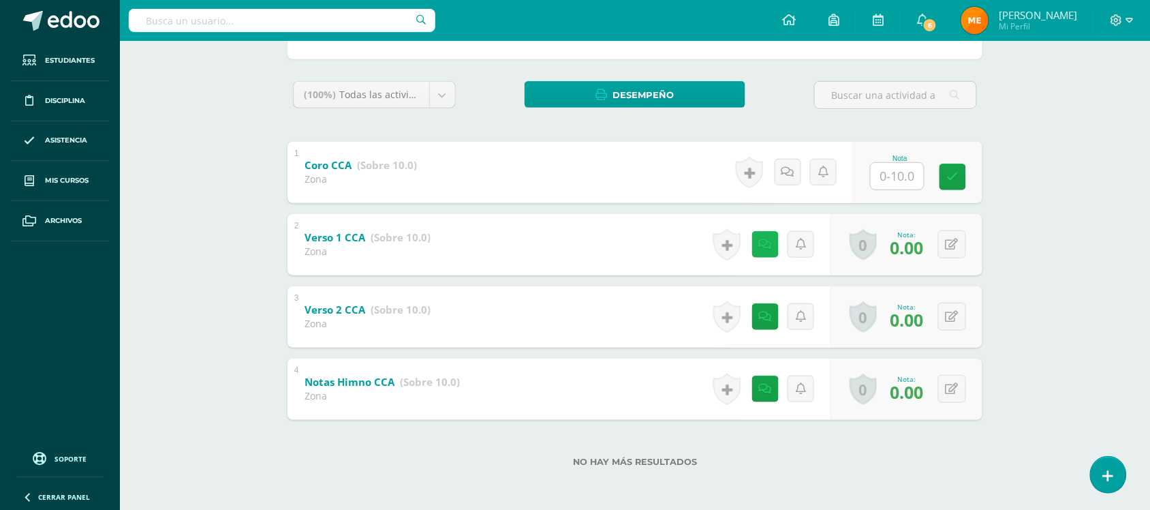
click at [775, 249] on link at bounding box center [765, 244] width 27 height 27
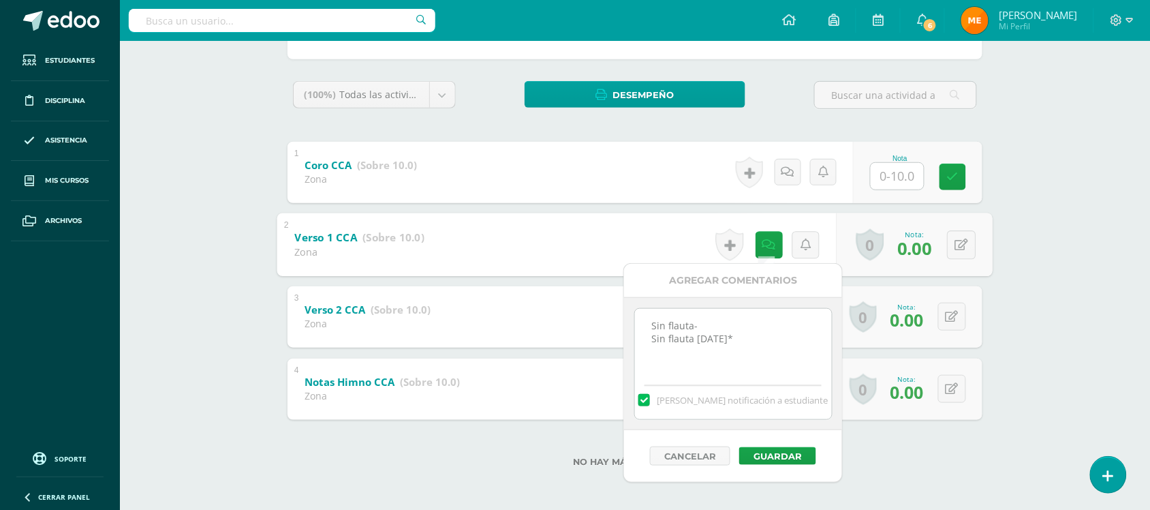
click at [1042, 240] on div "Educación Musical Primero Básico "Primero Básico A" Herramientas Detalle de asi…" at bounding box center [635, 177] width 1030 height 668
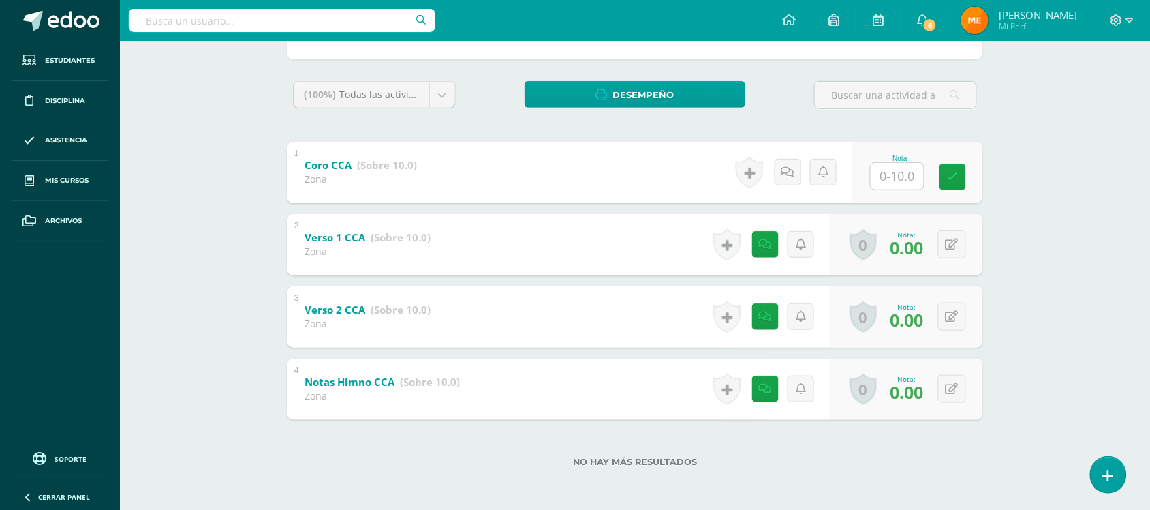
click at [808, 470] on div "No hay más resultados" at bounding box center [634, 451] width 695 height 63
click at [758, 387] on link at bounding box center [768, 388] width 27 height 27
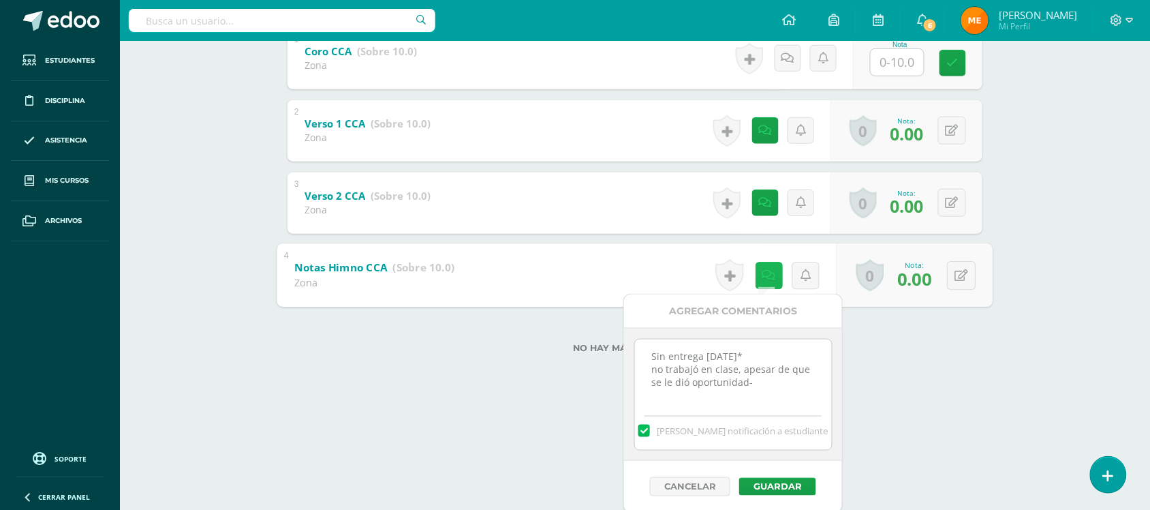
scroll to position [317, 0]
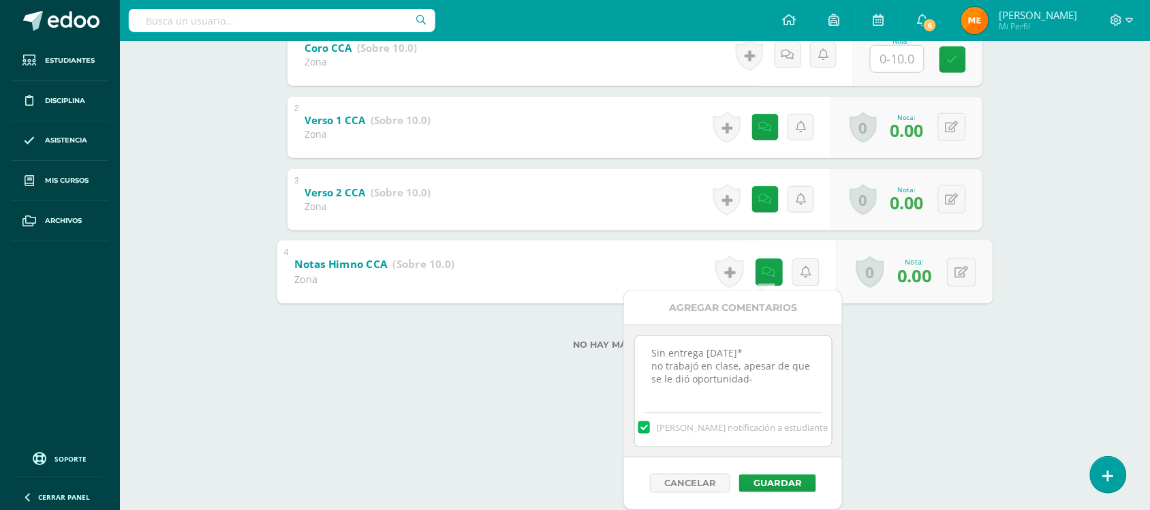
click at [764, 382] on textarea "Sin entrega 01SEP* no trabajó en clase, apesar de que se le dió oportunidad-" at bounding box center [733, 370] width 197 height 68
drag, startPoint x: 751, startPoint y: 348, endPoint x: 649, endPoint y: 348, distance: 101.5
click at [649, 348] on textarea "Sin entrega 01SEP* no trabajó en clase, apesar de que se le dió oportunidad-" at bounding box center [733, 370] width 197 height 68
click at [779, 384] on textarea "Sin entrega 01SEP* no trabajó en clase, apesar de que se le dió oportunidad-" at bounding box center [733, 370] width 197 height 68
paste textarea "Sin entrega 01SEP*"
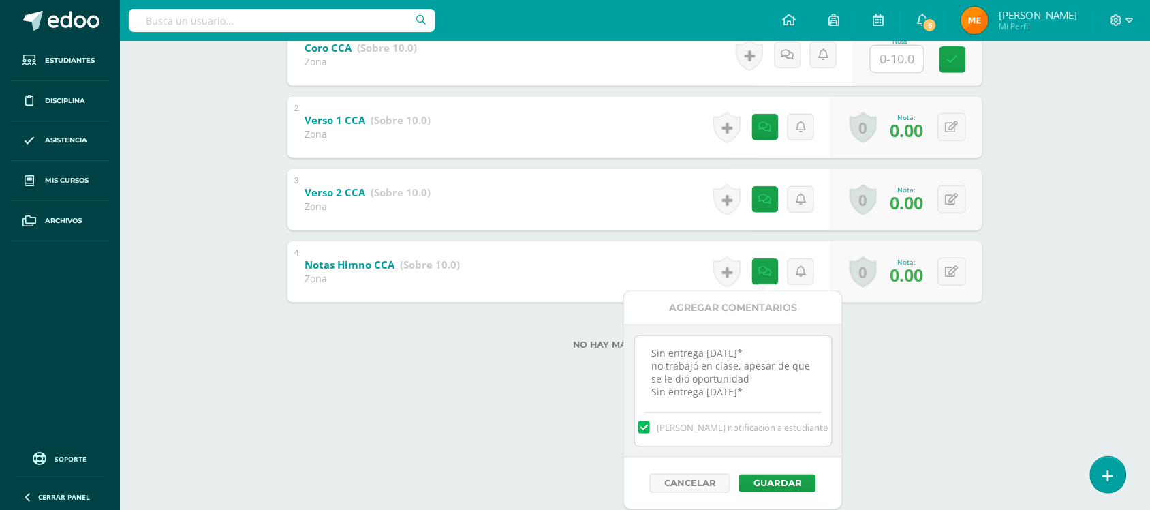
click at [719, 386] on textarea "Sin entrega 01SEP* no trabajó en clase, apesar de que se le dió oportunidad-" at bounding box center [733, 370] width 197 height 68
click at [716, 390] on textarea "Sin entrega 01SEP* no trabajó en clase, apesar de que se le dió oportunidad-" at bounding box center [733, 370] width 197 height 68
type textarea "Sin entrega 01SEP* no trabajó en clase, apesar de que se le dió oportunidad- Si…"
click at [649, 426] on label at bounding box center [643, 427] width 11 height 12
click at [0, 0] on input "[PERSON_NAME] notificación a estudiante" at bounding box center [0, 0] width 0 height 0
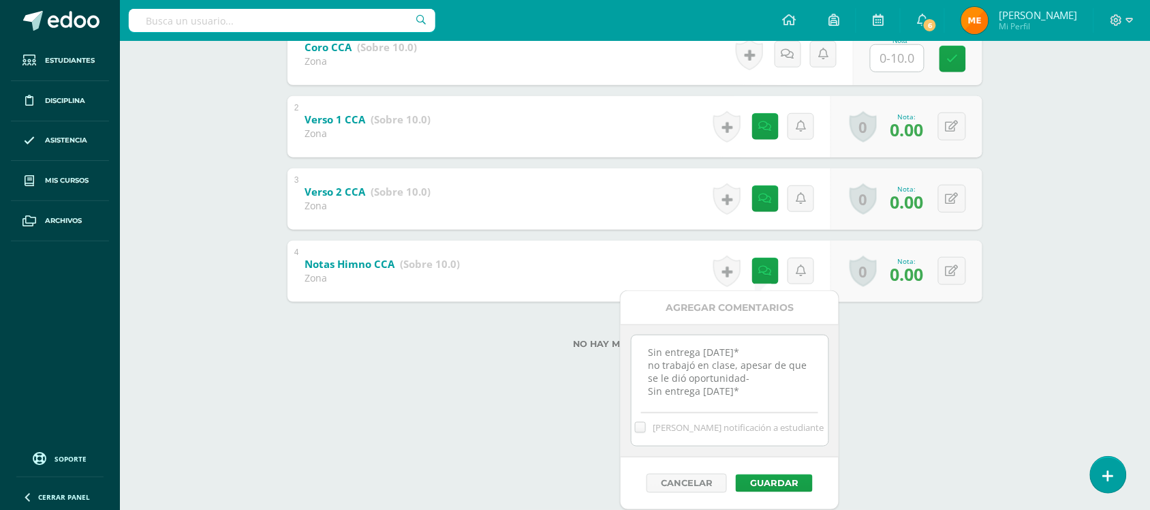
scroll to position [3, 0]
drag, startPoint x: 747, startPoint y: 388, endPoint x: 646, endPoint y: 389, distance: 100.8
click at [646, 389] on textarea "Sin entrega 01SEP* no trabajó en clase, apesar de que se le dió oportunidad-" at bounding box center [730, 369] width 197 height 68
click at [794, 487] on button "Guardar" at bounding box center [774, 483] width 77 height 18
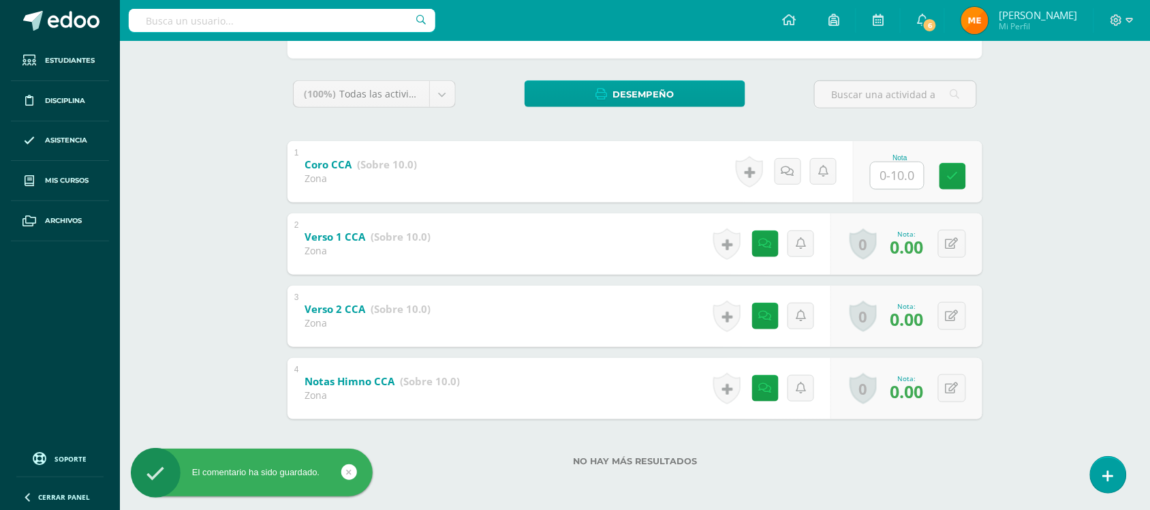
scroll to position [198, 0]
click at [758, 312] on link at bounding box center [765, 316] width 27 height 27
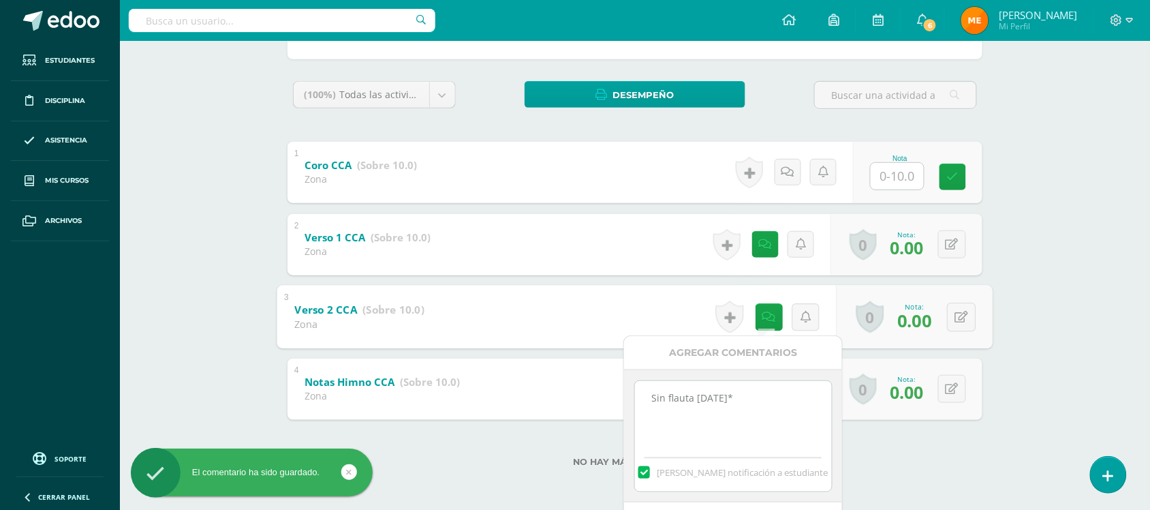
click at [754, 407] on textarea "Sin flauta 01SEP*" at bounding box center [733, 415] width 197 height 68
paste textarea "Sin entrega 08SEP*"
type textarea "Sin flauta 01SEP* Sin entrega 08SEP*"
click at [649, 469] on label at bounding box center [643, 472] width 11 height 12
click at [0, 0] on input "[PERSON_NAME] notificación a estudiante" at bounding box center [0, 0] width 0 height 0
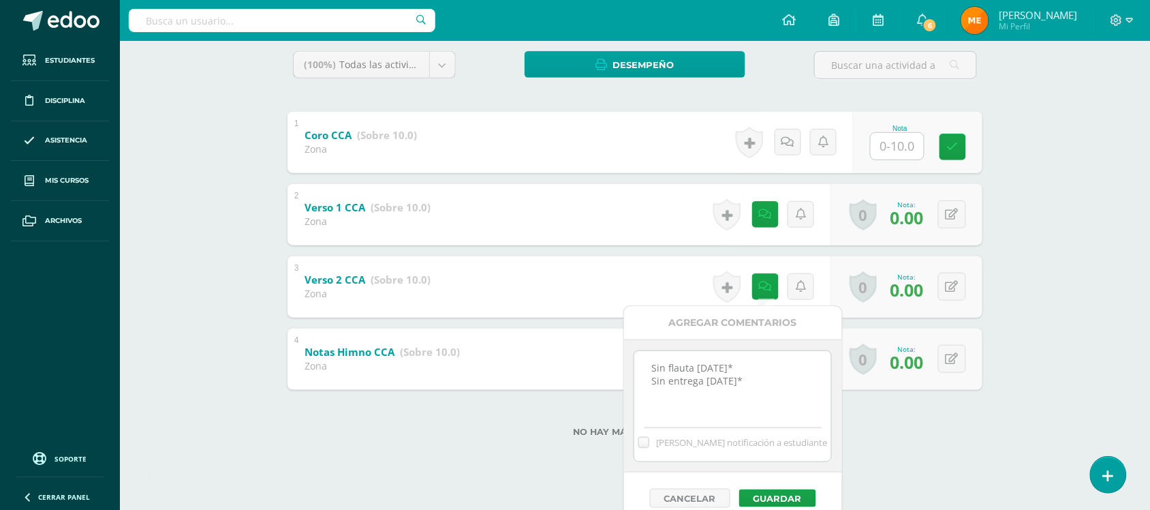
scroll to position [244, 0]
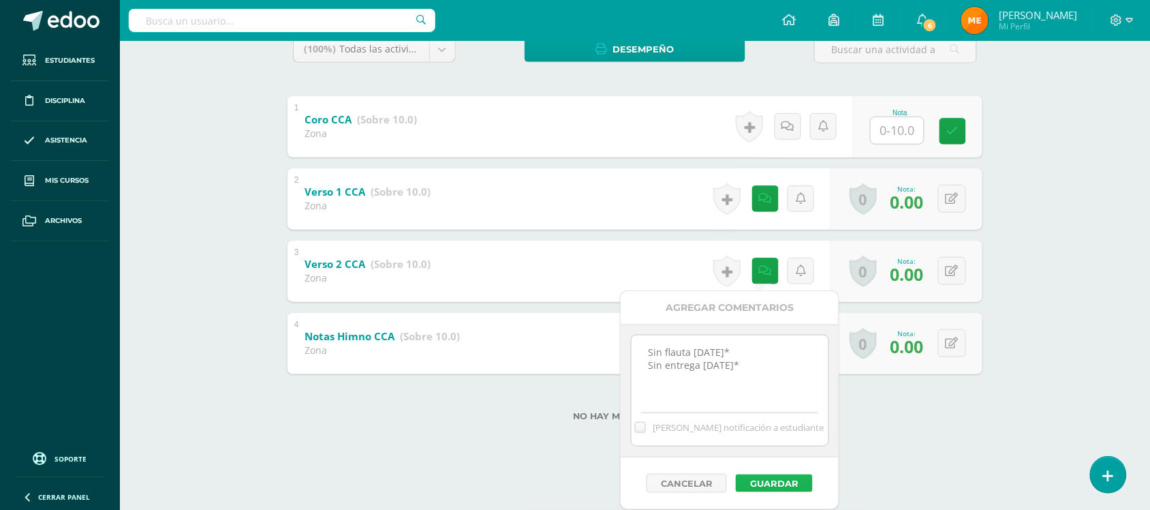
click at [789, 479] on button "Guardar" at bounding box center [774, 483] width 77 height 18
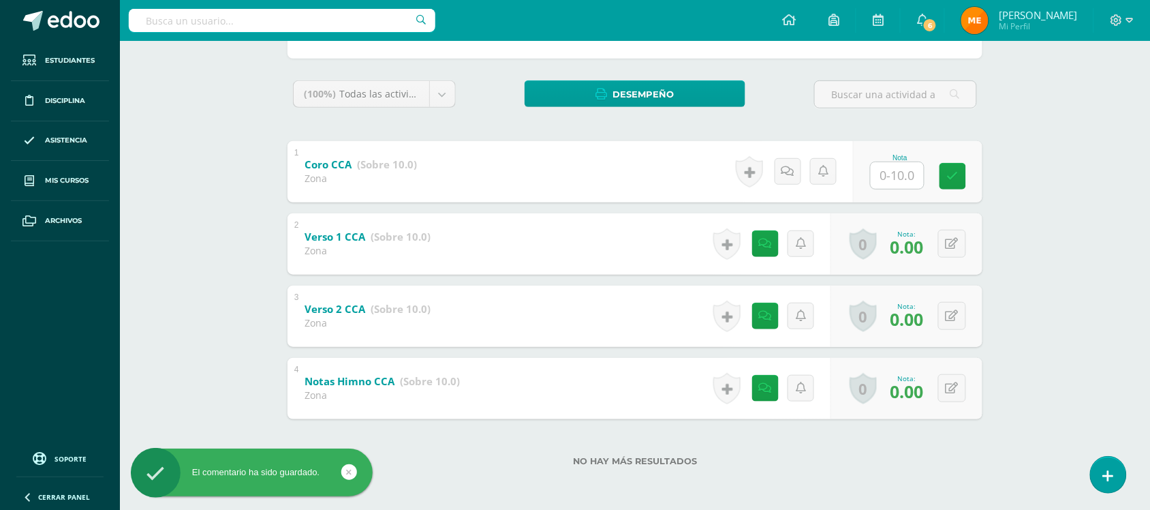
scroll to position [198, 0]
click at [765, 246] on icon at bounding box center [765, 244] width 13 height 12
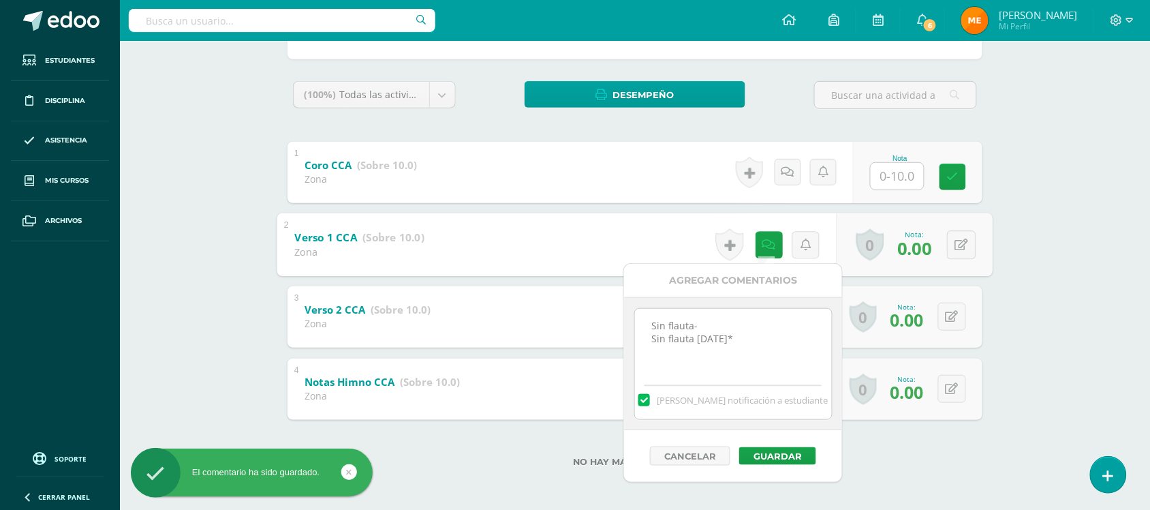
click at [758, 330] on textarea "Sin flauta- Sin flauta 01SEP*" at bounding box center [733, 343] width 197 height 68
click at [757, 339] on textarea "Sin flauta- Sin flauta 01SEP*" at bounding box center [733, 343] width 197 height 68
paste textarea "Sin entrega 08SEP*"
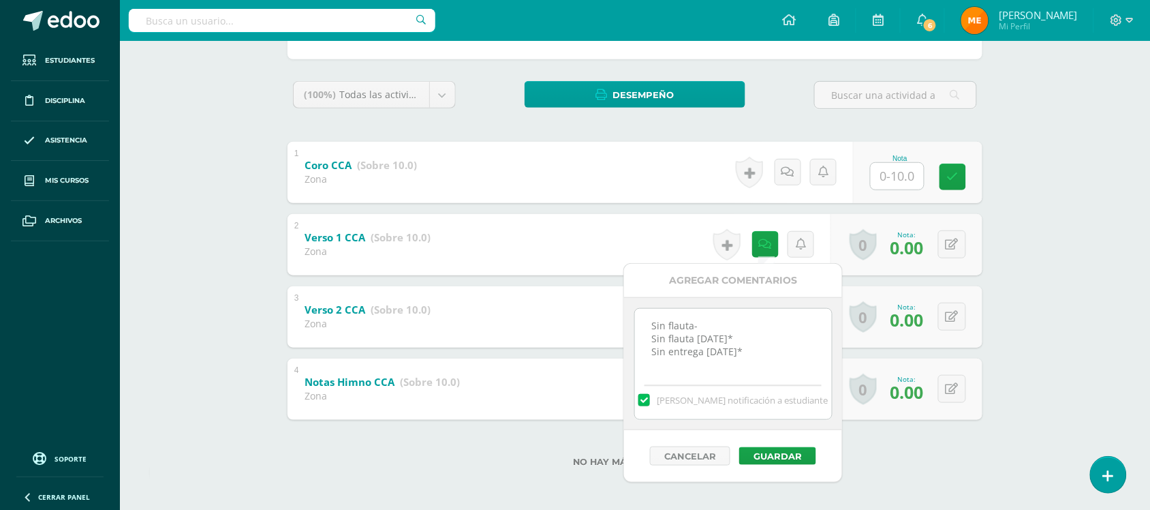
type textarea "Sin flauta- Sin flauta 01SEP* Sin entrega 08SEP*"
click at [649, 399] on label at bounding box center [643, 400] width 11 height 12
click at [0, 0] on input "[PERSON_NAME] notificación a estudiante" at bounding box center [0, 0] width 0 height 0
click at [772, 458] on button "Guardar" at bounding box center [777, 456] width 77 height 18
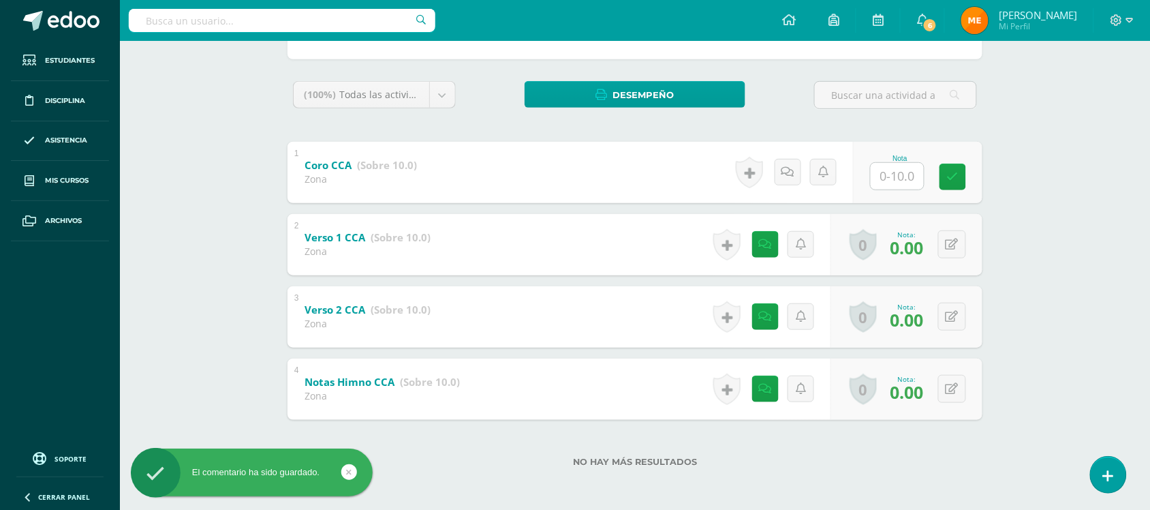
click at [1055, 165] on div "Educación Musical Primero Básico "Primero Básico A" Herramientas Detalle de asi…" at bounding box center [635, 177] width 1030 height 668
click at [794, 178] on link at bounding box center [788, 172] width 27 height 27
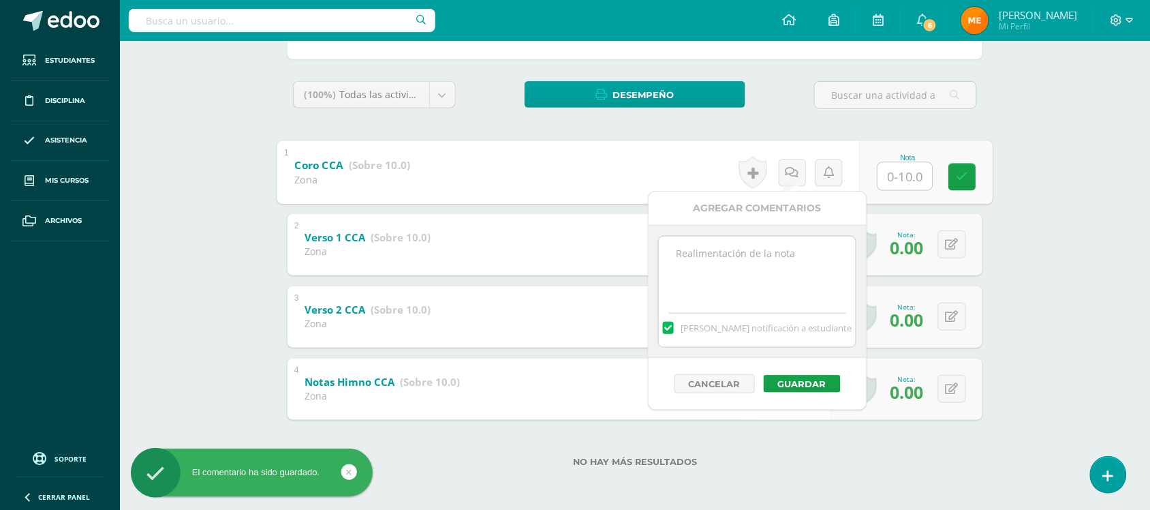
click at [781, 278] on textarea at bounding box center [757, 270] width 197 height 68
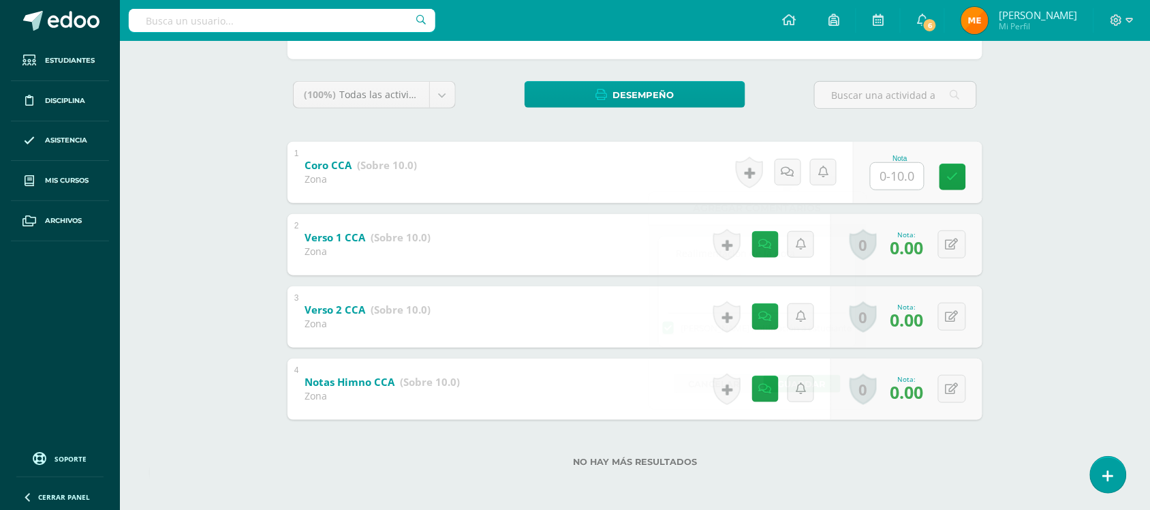
click at [1043, 186] on div "Educación Musical Primero Básico "Primero Básico A" Herramientas Detalle de asi…" at bounding box center [635, 177] width 1030 height 668
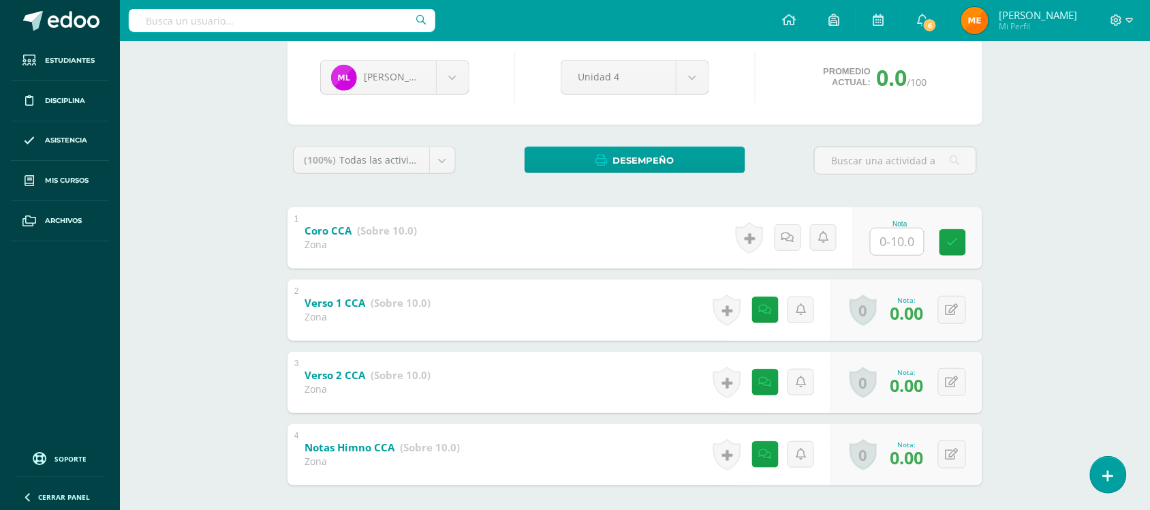
scroll to position [0, 0]
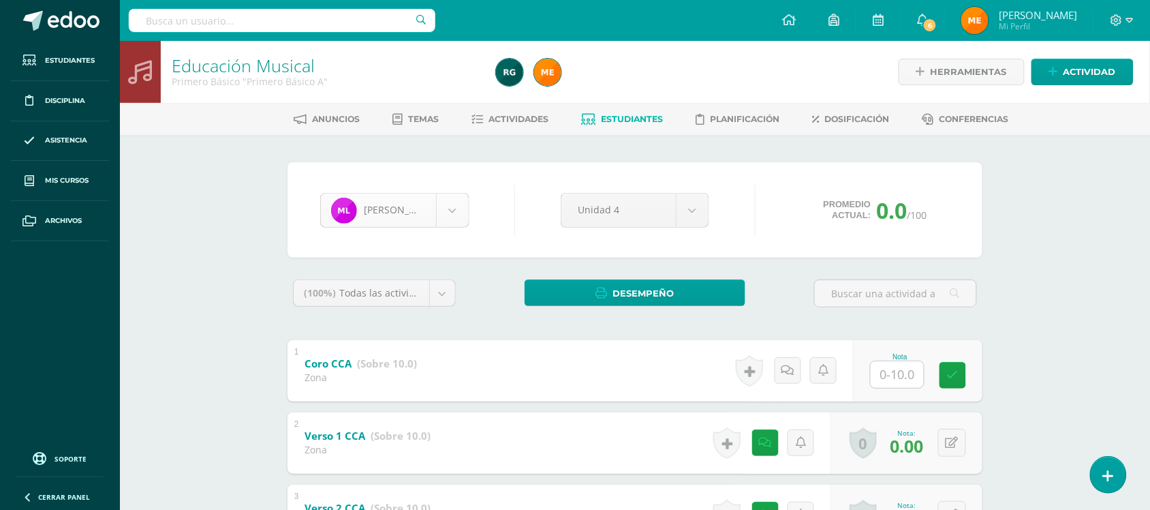
click at [444, 213] on body "El comentario ha sido guardado. El comentario ha sido guardado. El comentario h…" at bounding box center [575, 354] width 1150 height 708
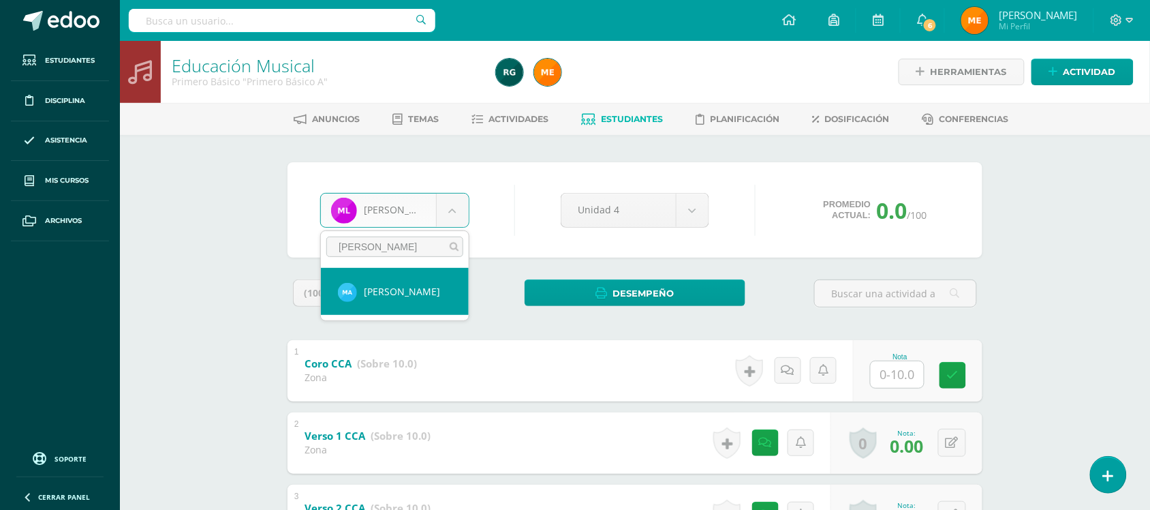
type input "anleu"
select select "200"
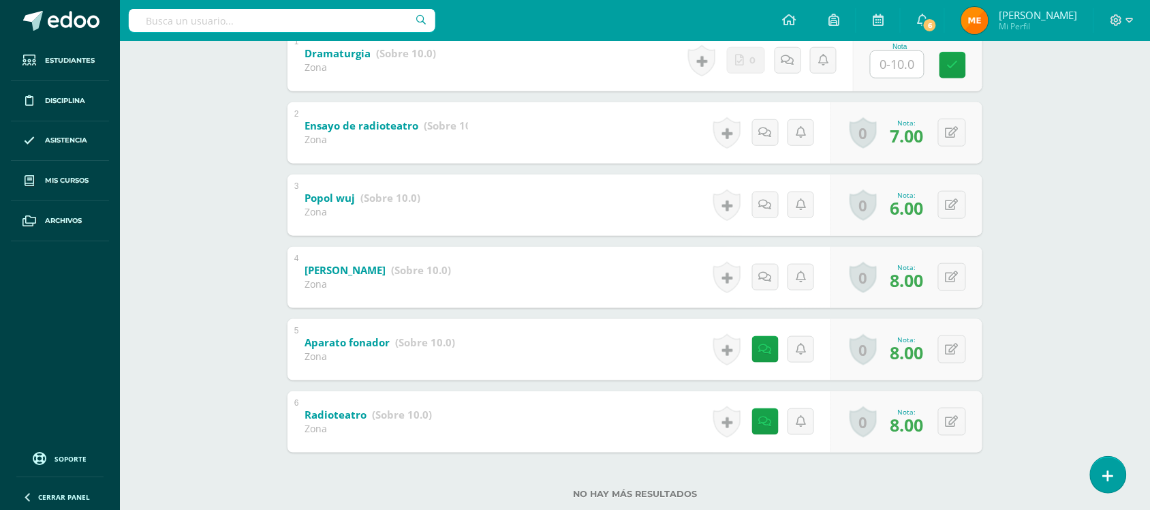
scroll to position [341, 0]
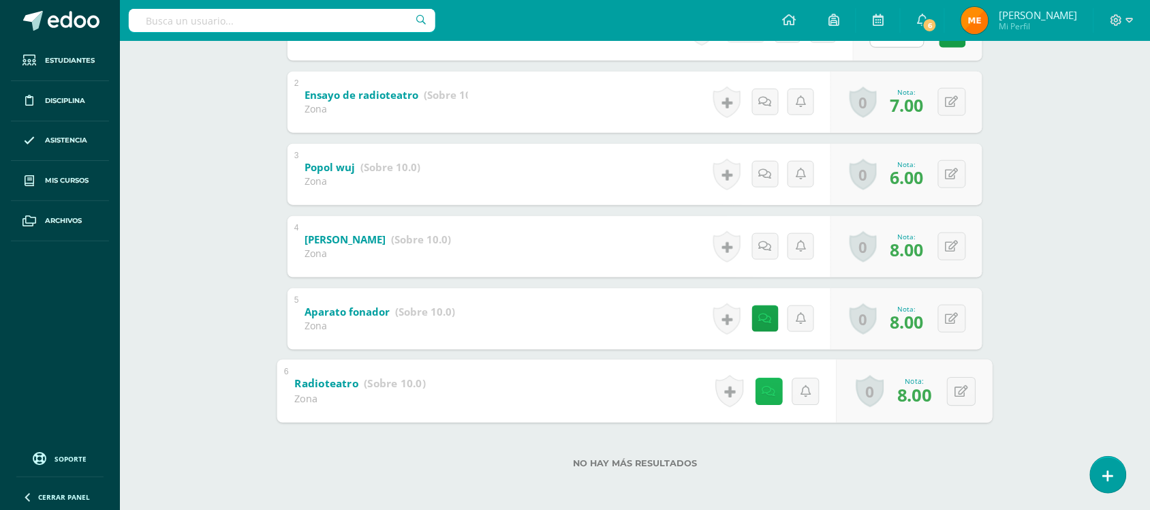
click at [760, 397] on link at bounding box center [768, 390] width 27 height 27
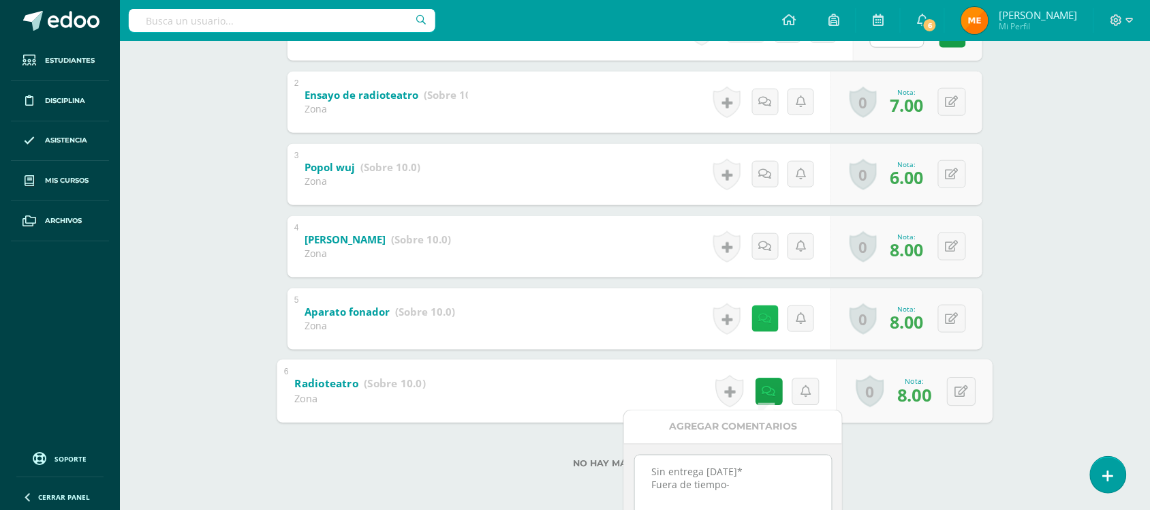
click at [765, 315] on icon at bounding box center [765, 319] width 13 height 12
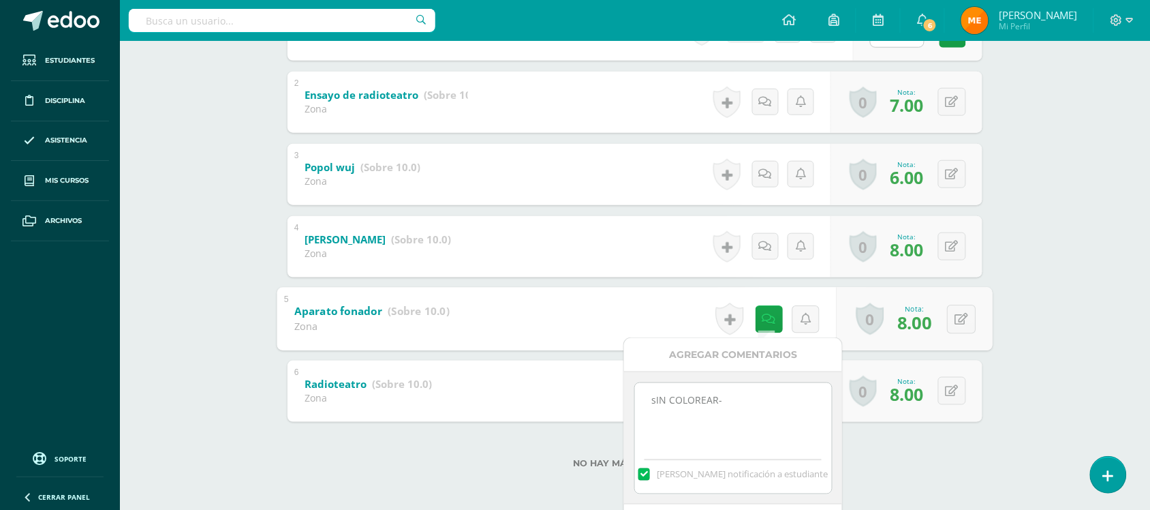
click at [1010, 172] on div "Artes Visuales Primero Básico "Primero Básico A" Herramientas Detalle de asiste…" at bounding box center [635, 106] width 1030 height 812
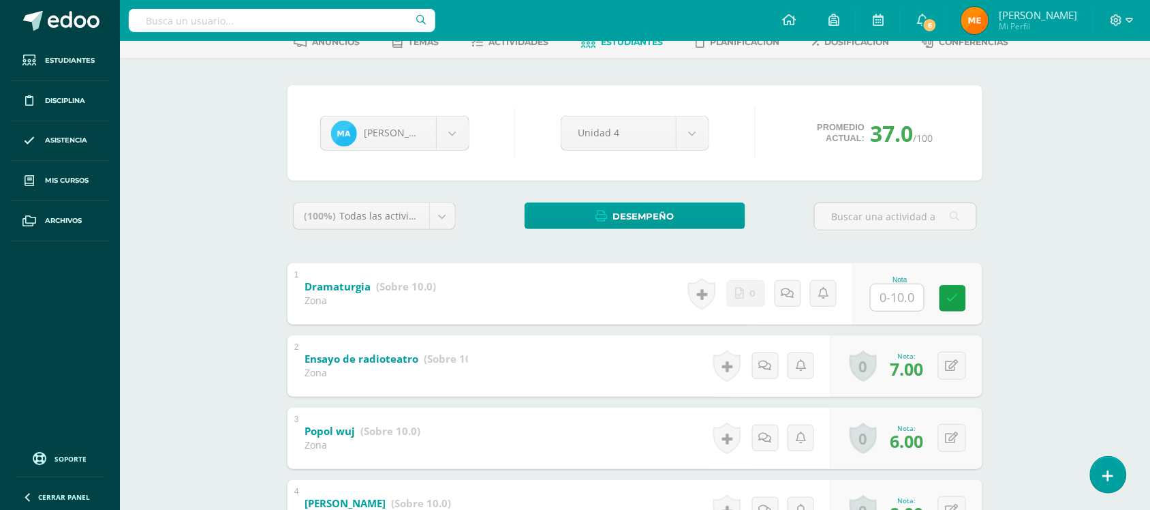
scroll to position [0, 0]
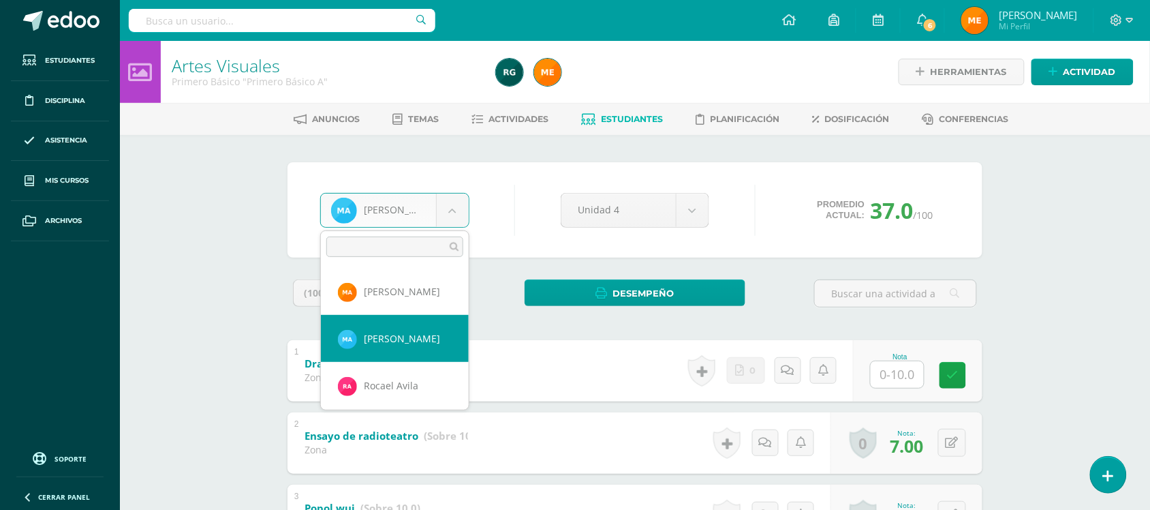
click at [457, 212] on body "Estudiantes Disciplina Asistencia Mis cursos Archivos Soporte Centro de ayuda Ú…" at bounding box center [575, 426] width 1150 height 853
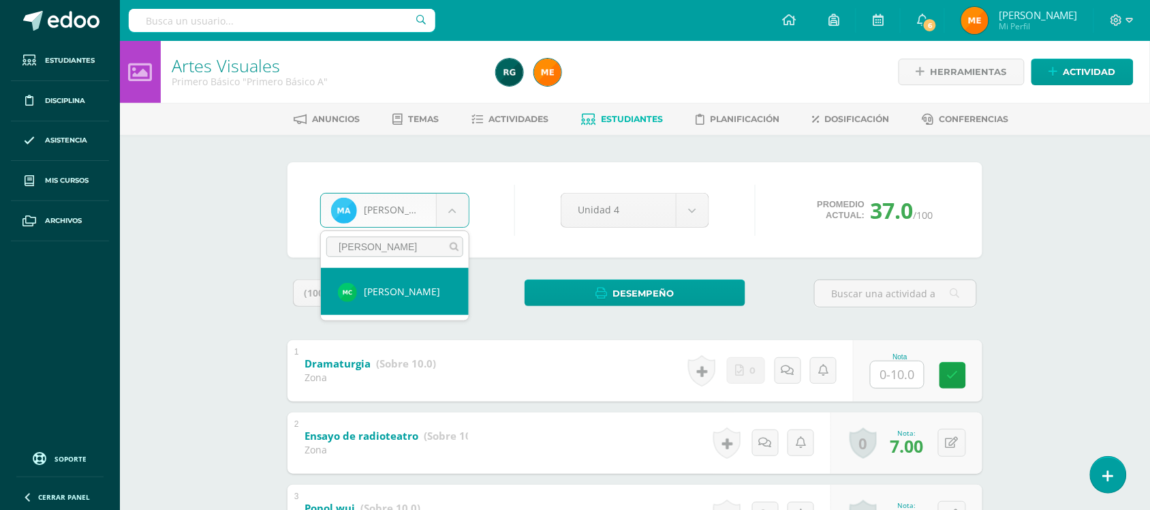
type input "[PERSON_NAME]"
select select "218"
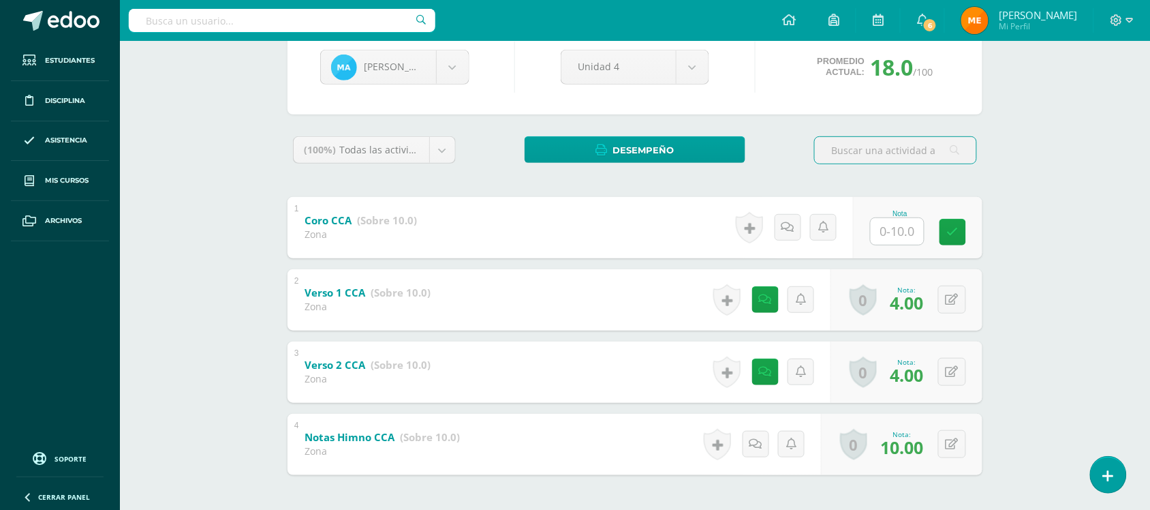
scroll to position [113, 0]
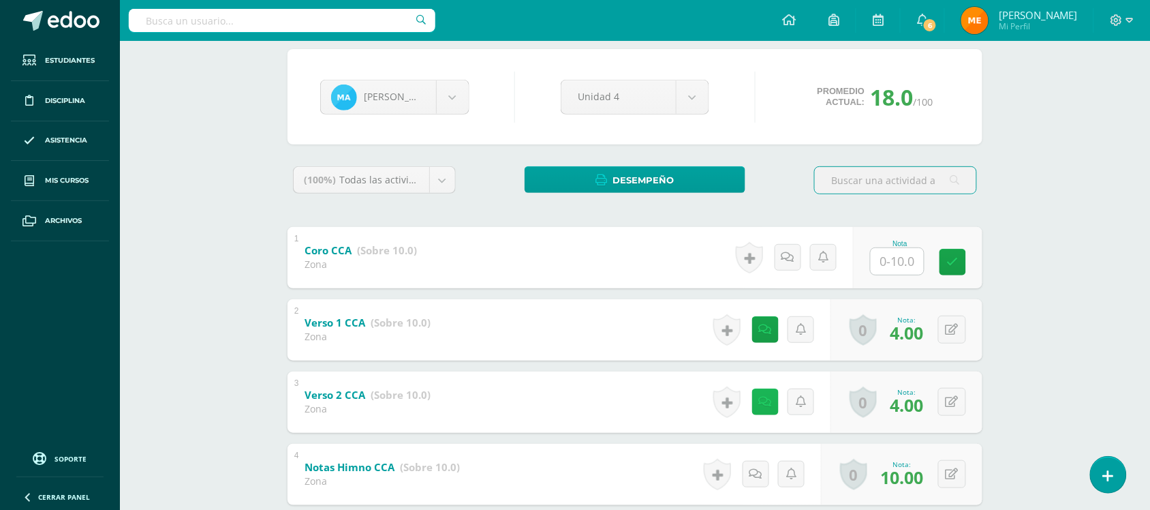
click at [754, 401] on link at bounding box center [765, 401] width 27 height 27
click at [772, 307] on div "Historial de actividad Se ha asignado la nota 4.0 por [PERSON_NAME] [DATE] 1:49…" at bounding box center [769, 329] width 123 height 61
click at [753, 324] on link at bounding box center [765, 329] width 27 height 27
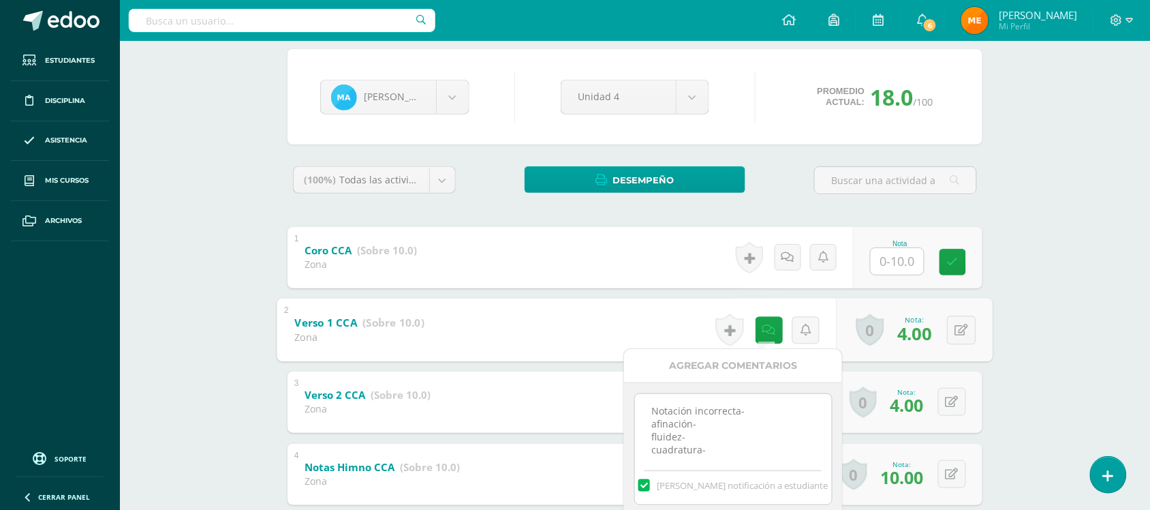
click at [1044, 188] on div "Educación Musical Primero Básico "Primero Básico A" Herramientas Detalle de asi…" at bounding box center [635, 262] width 1030 height 668
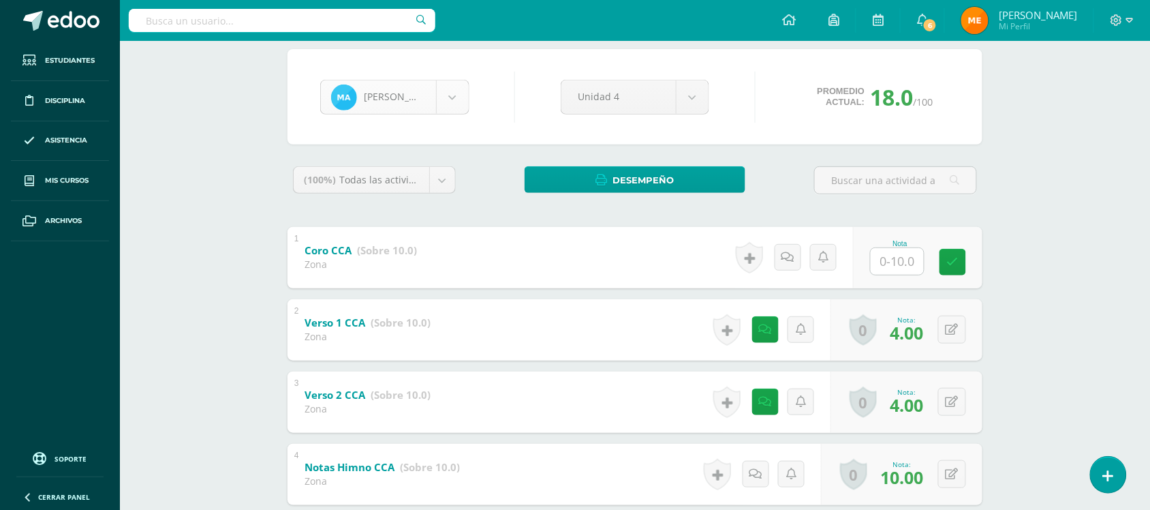
click at [454, 103] on body "Estudiantes Disciplina Asistencia Mis cursos Archivos Soporte Centro de ayuda Ú…" at bounding box center [575, 241] width 1150 height 708
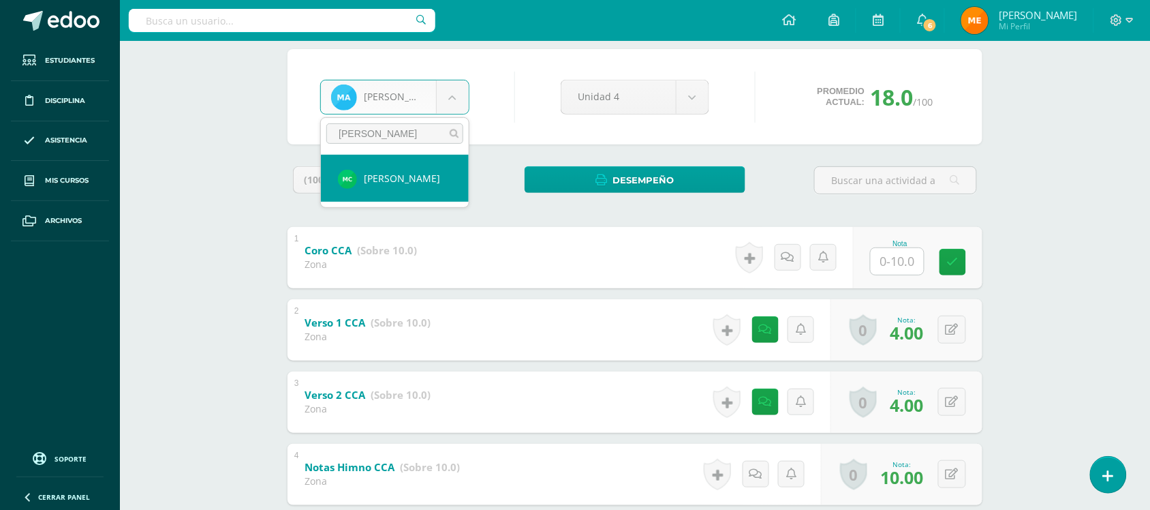
type input "[PERSON_NAME]"
select select "218"
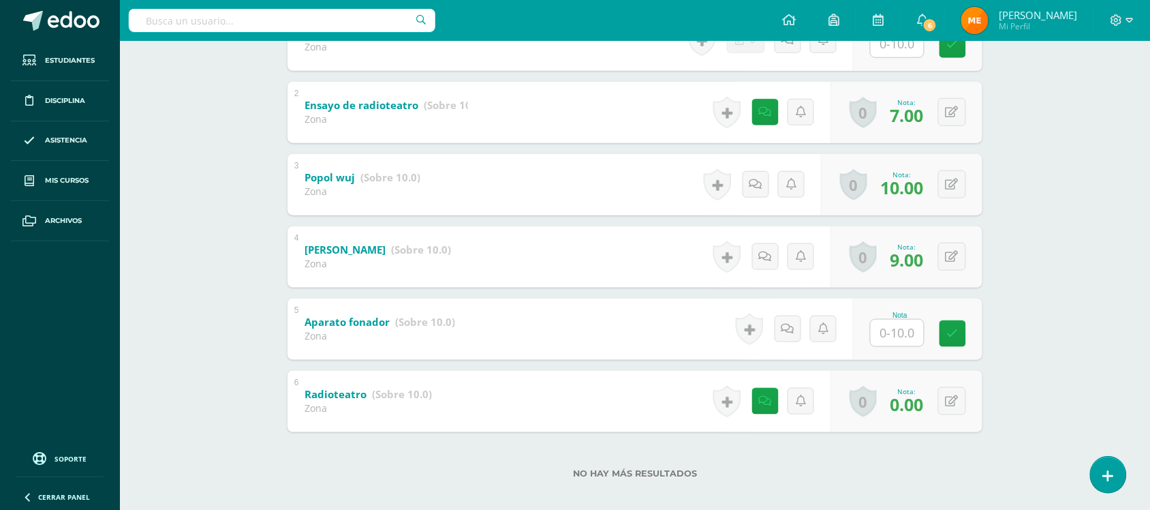
scroll to position [343, 0]
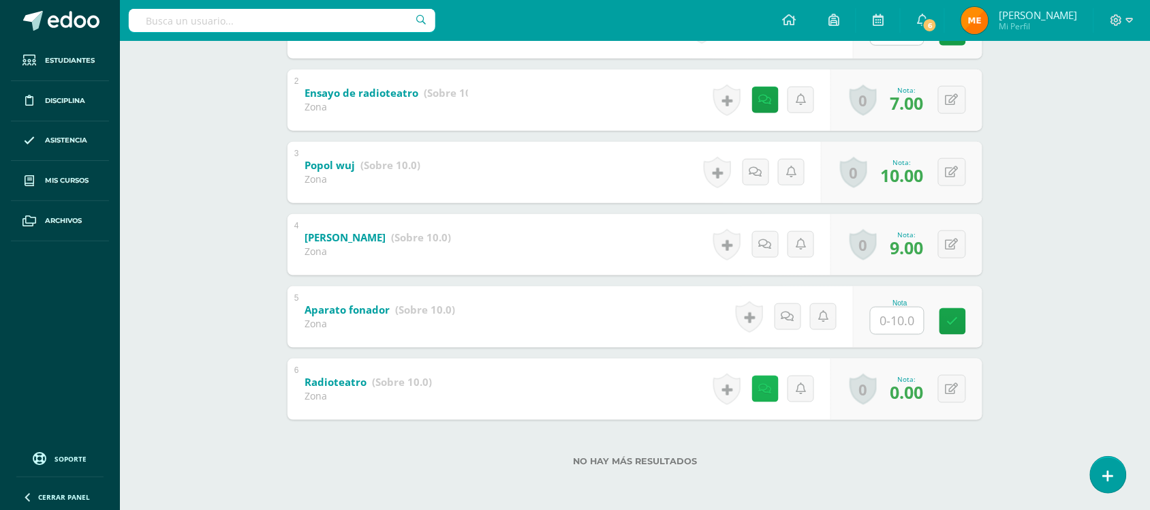
click at [774, 394] on link at bounding box center [765, 388] width 27 height 27
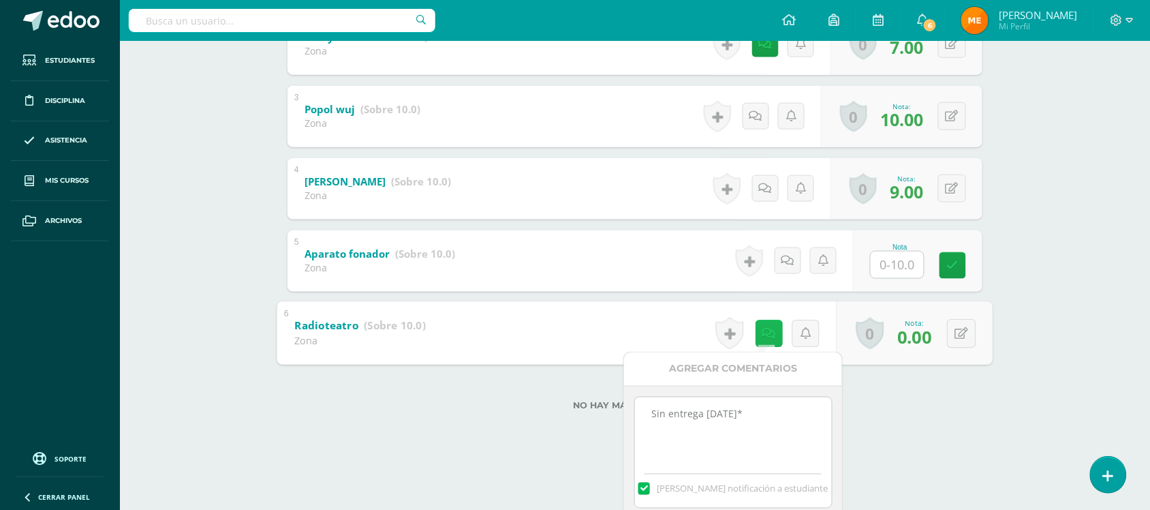
scroll to position [428, 0]
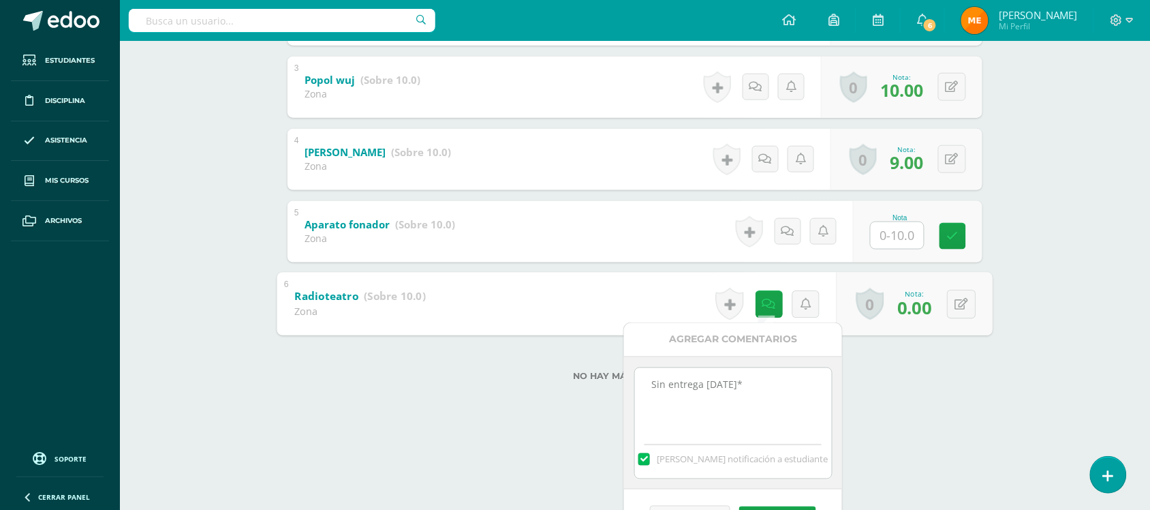
click at [1050, 191] on div "Artes Visuales Primero Básico "Primero Básico A" Herramientas Detalle de asiste…" at bounding box center [635, 19] width 1030 height 812
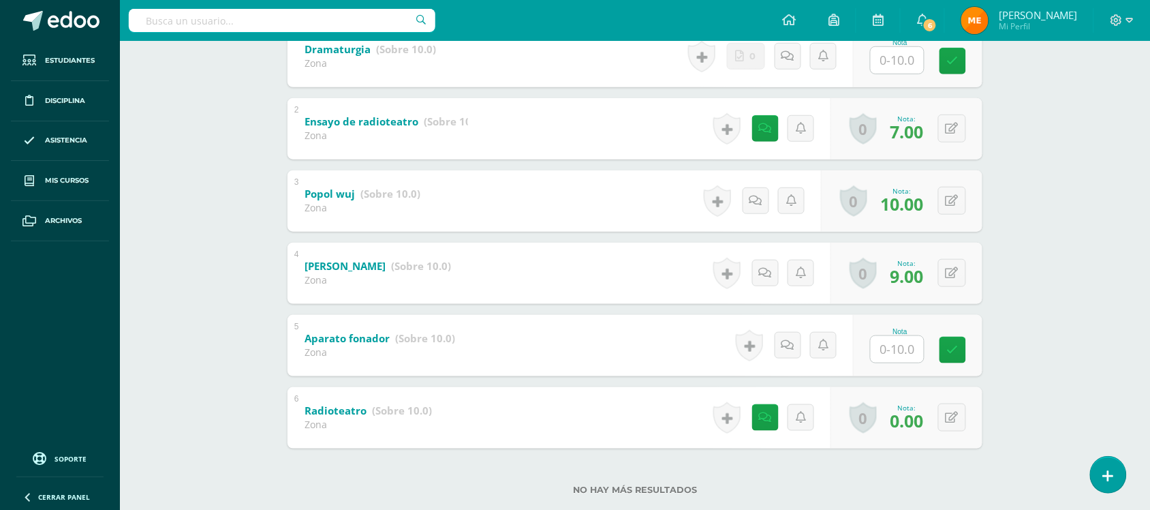
scroll to position [343, 0]
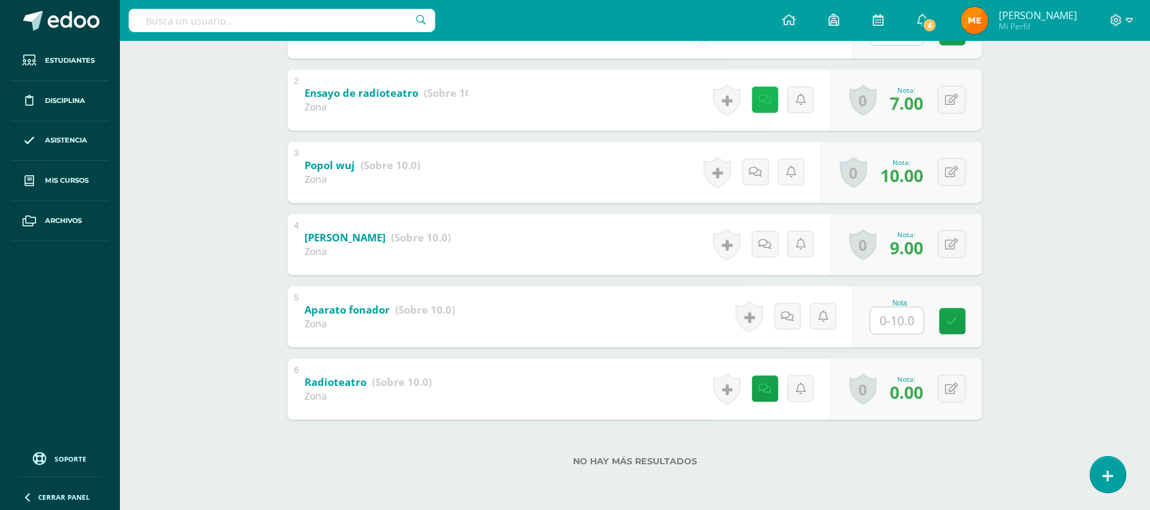
click at [765, 99] on icon at bounding box center [765, 100] width 13 height 12
click at [1029, 155] on div "Artes Visuales Primero Básico "Primero Básico A" Herramientas Detalle de asiste…" at bounding box center [635, 104] width 1030 height 812
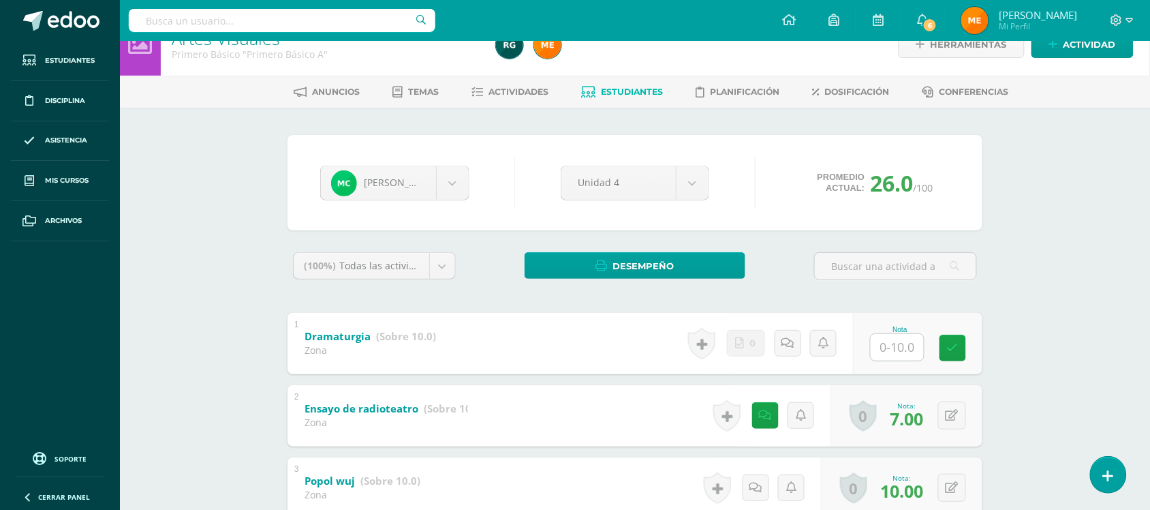
scroll to position [2, 0]
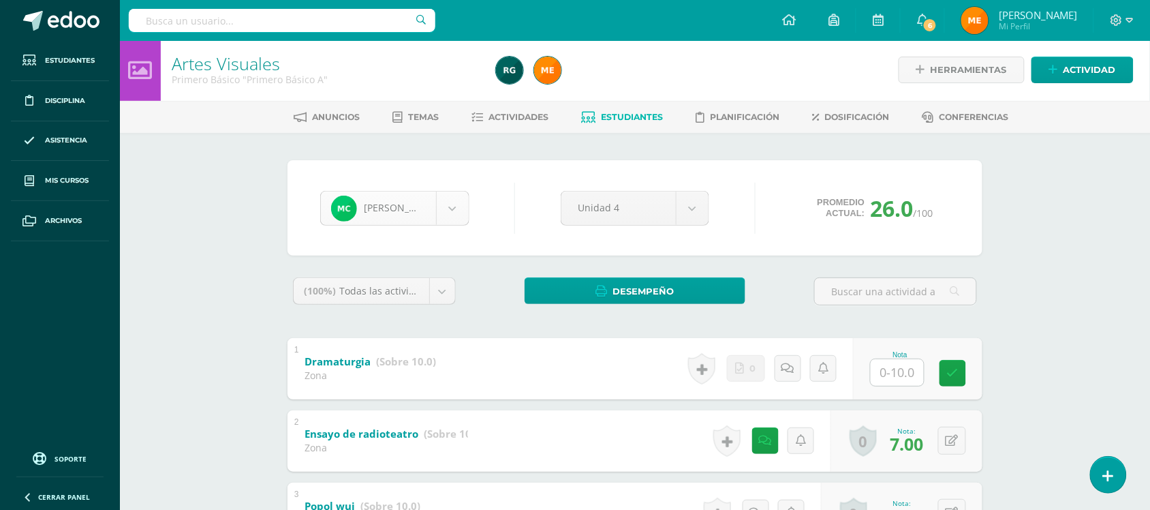
click at [455, 206] on body "Estudiantes Disciplina Asistencia Mis cursos Archivos Soporte Centro de ayuda Ú…" at bounding box center [575, 424] width 1150 height 853
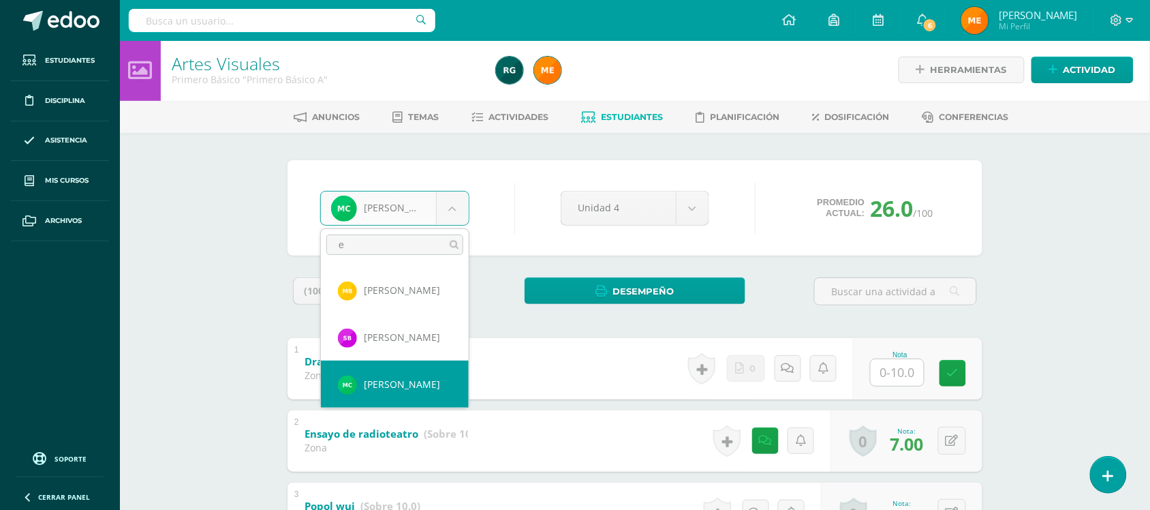
scroll to position [0, 0]
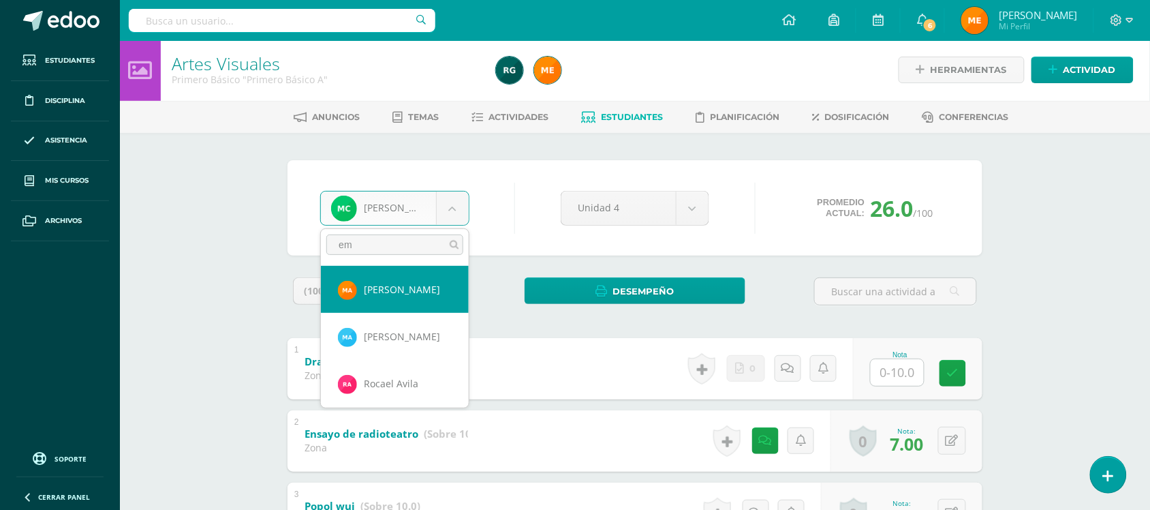
type input "e"
type input "rom"
select select "213"
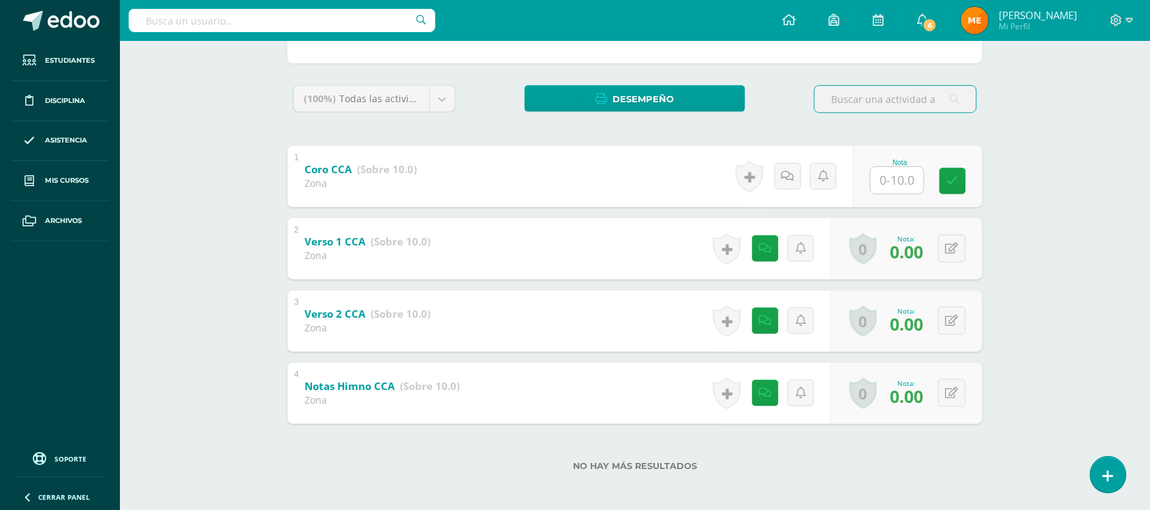
scroll to position [198, 0]
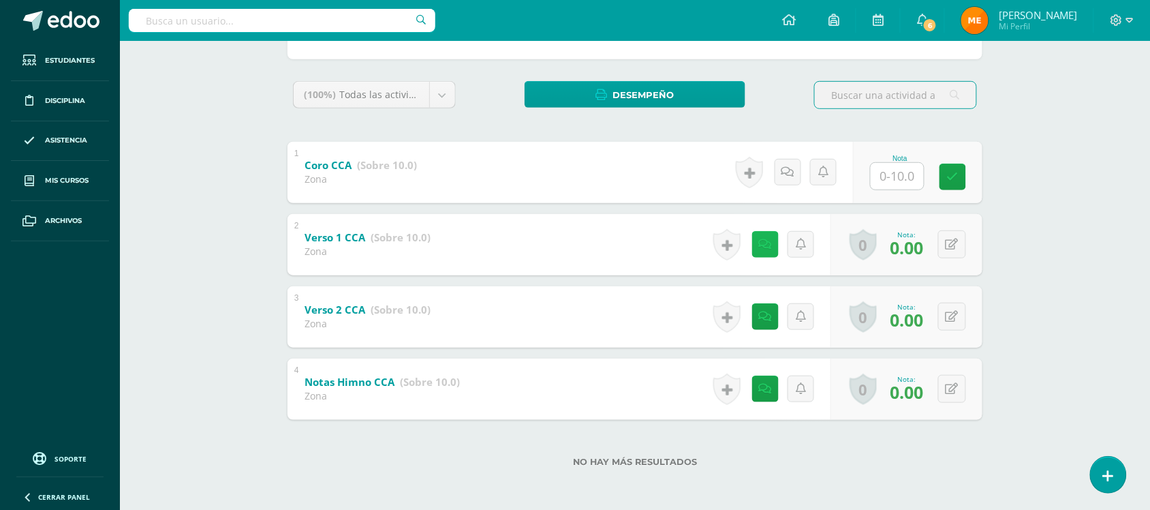
click at [768, 244] on icon at bounding box center [765, 244] width 13 height 12
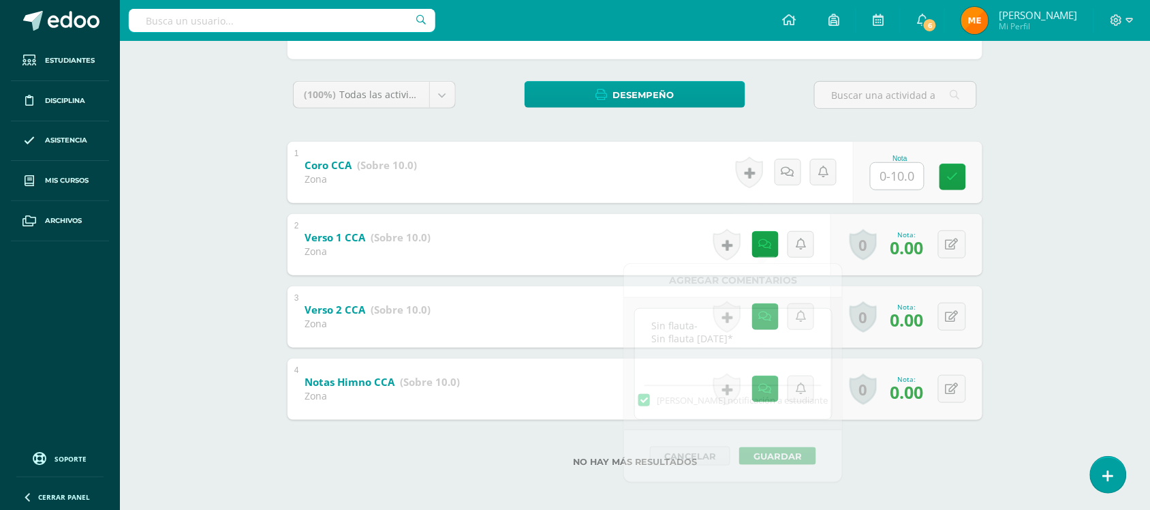
click at [1067, 236] on div "Educación Musical Primero Básico "Primero Básico A" Herramientas Detalle de asi…" at bounding box center [635, 177] width 1030 height 668
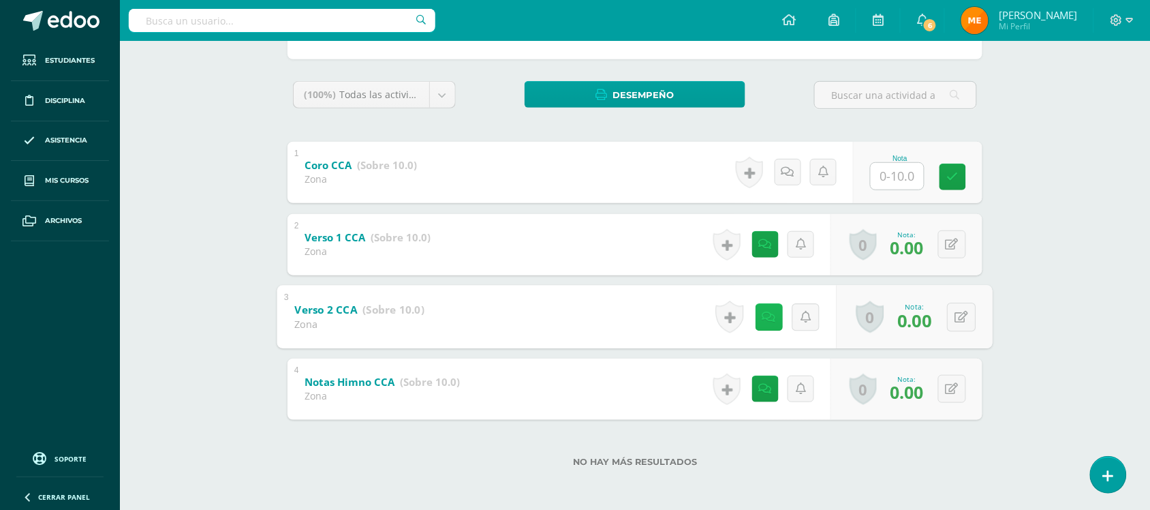
click at [762, 311] on icon at bounding box center [769, 317] width 14 height 12
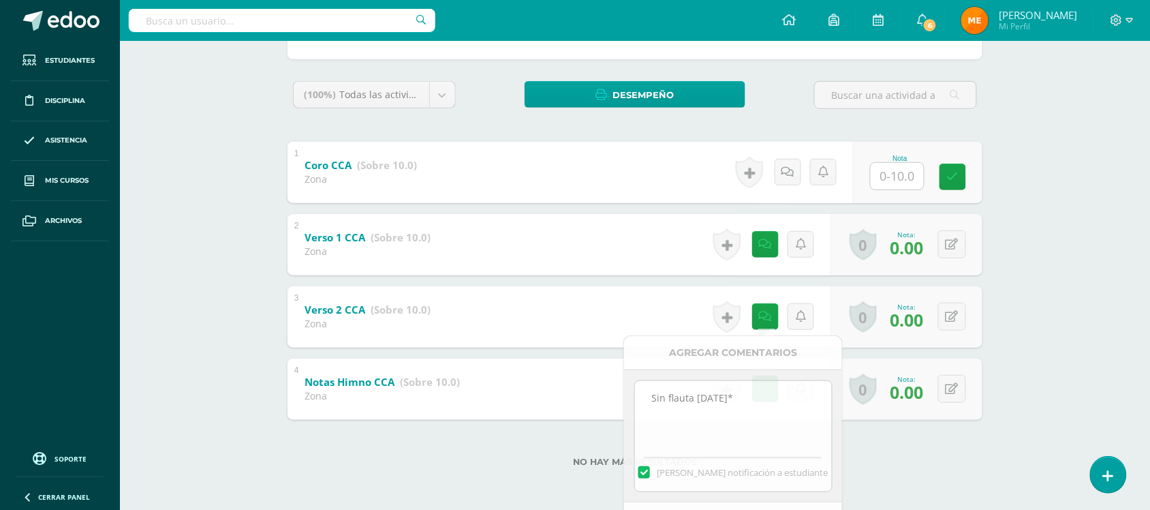
click at [1033, 251] on div "Educación Musical Primero Básico "Primero Básico A" Herramientas Detalle de asi…" at bounding box center [635, 177] width 1030 height 668
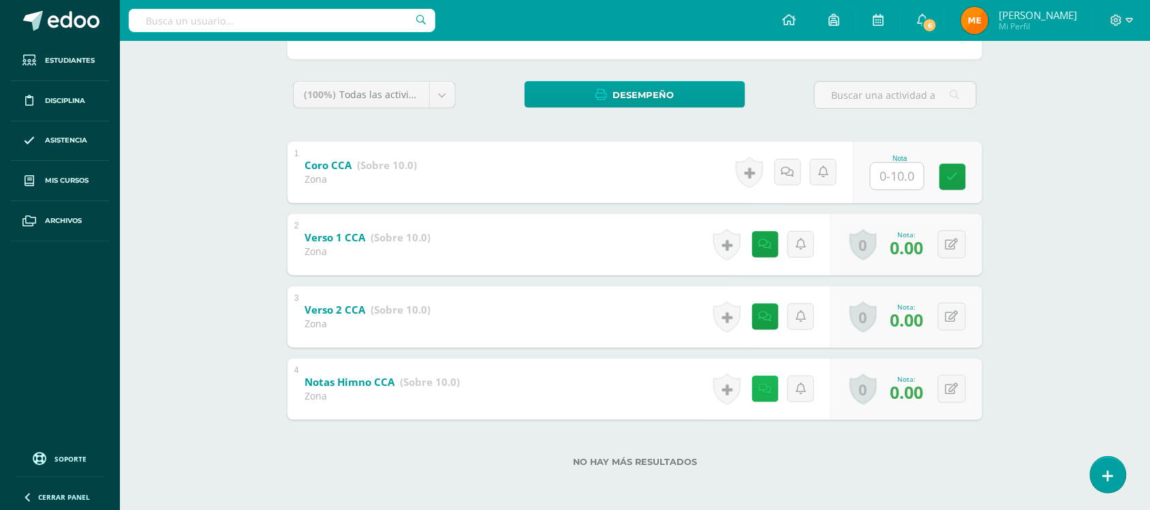
click at [764, 389] on icon at bounding box center [765, 389] width 13 height 12
click at [1015, 261] on div "Educación Musical Primero Básico "Primero Básico A" Herramientas Detalle de asi…" at bounding box center [635, 177] width 1030 height 668
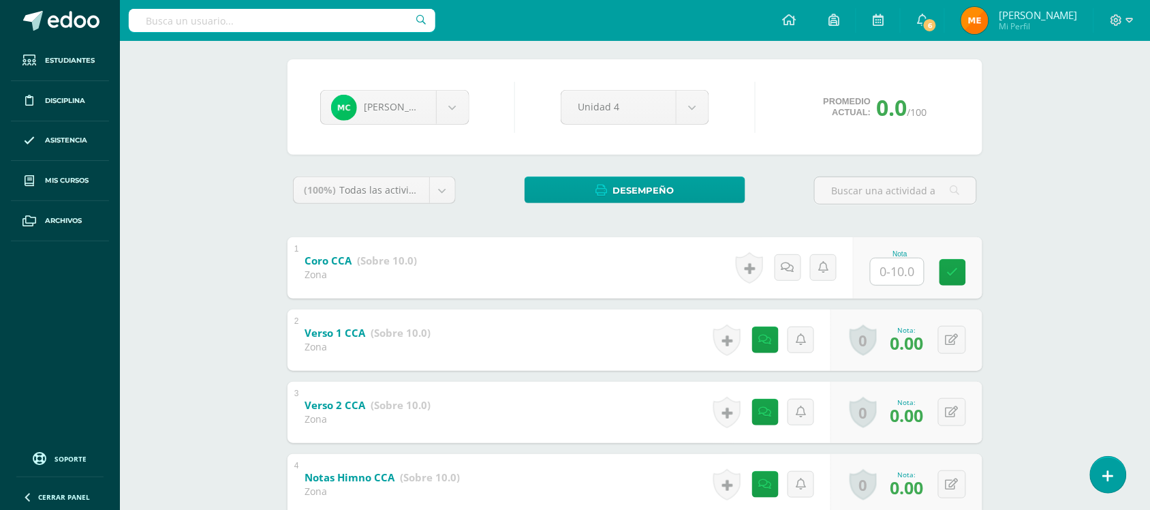
scroll to position [0, 0]
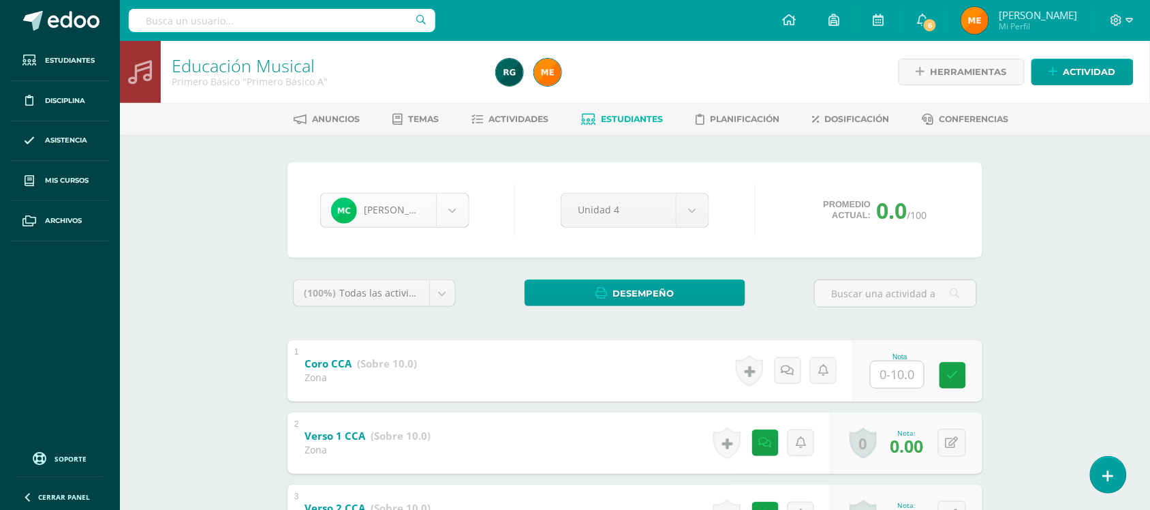
click at [451, 219] on body "Estudiantes Disciplina Asistencia Mis cursos Archivos Soporte Centro de ayuda Ú…" at bounding box center [575, 354] width 1150 height 708
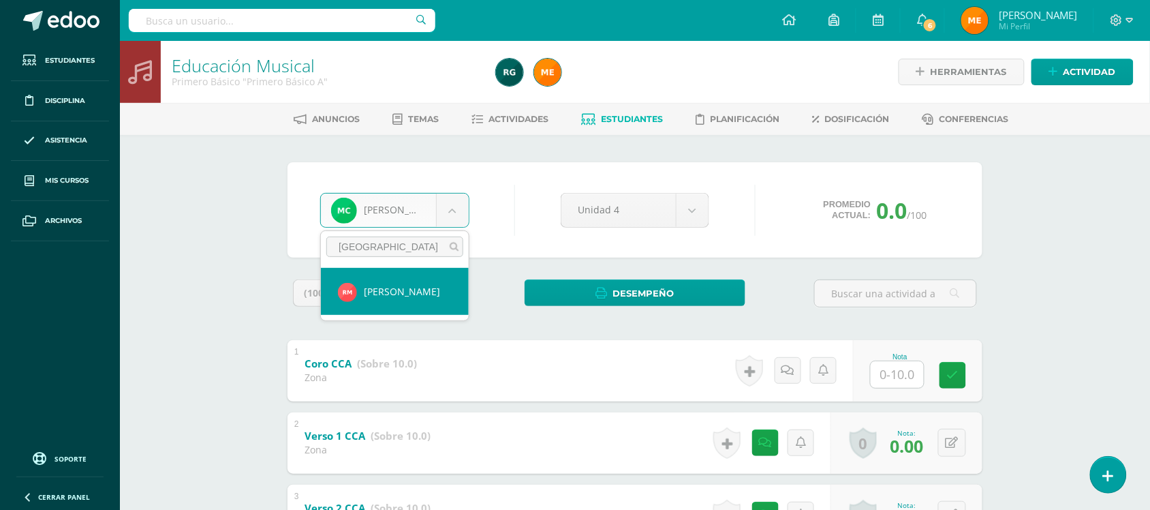
type input "[GEOGRAPHIC_DATA]"
select select "213"
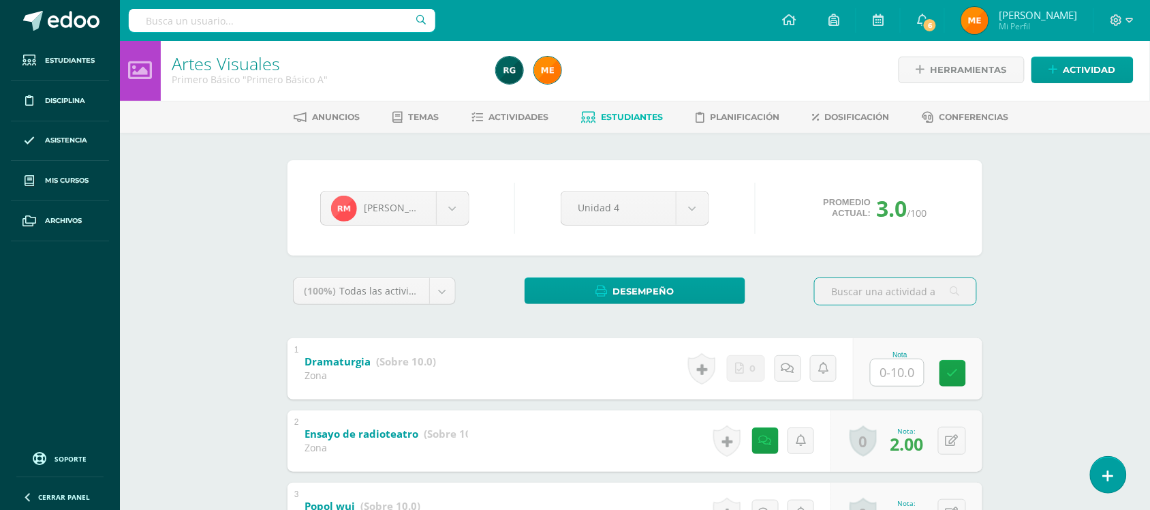
scroll to position [343, 0]
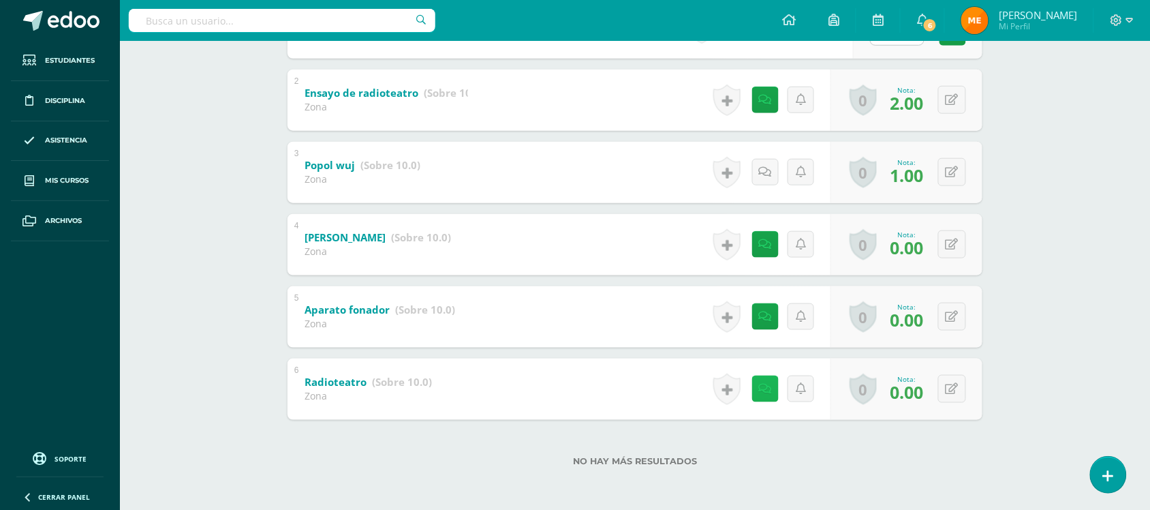
click at [762, 392] on icon at bounding box center [765, 389] width 13 height 12
click at [764, 227] on div "1 Dramaturgia (Sobre 10.0) Zona Nota 0 Logros Logros obtenidos 2" at bounding box center [634, 208] width 695 height 422
click at [766, 328] on link at bounding box center [768, 316] width 27 height 27
click at [764, 203] on div "1 Dramaturgia (Sobre 10.0) Zona Nota 0 Logros Logros obtenidos 2" at bounding box center [634, 208] width 695 height 422
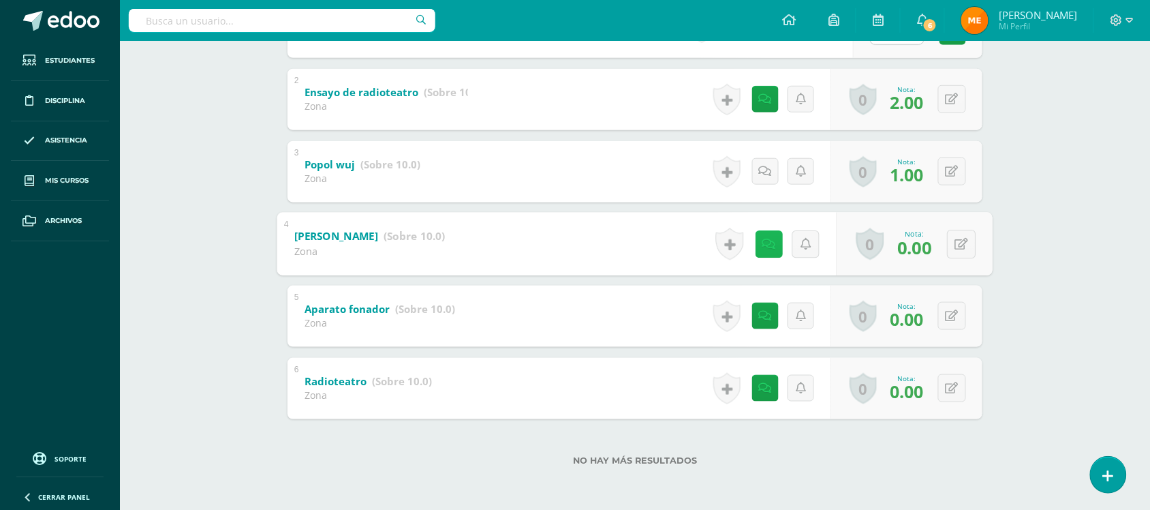
scroll to position [343, 0]
click at [774, 245] on link at bounding box center [768, 244] width 27 height 27
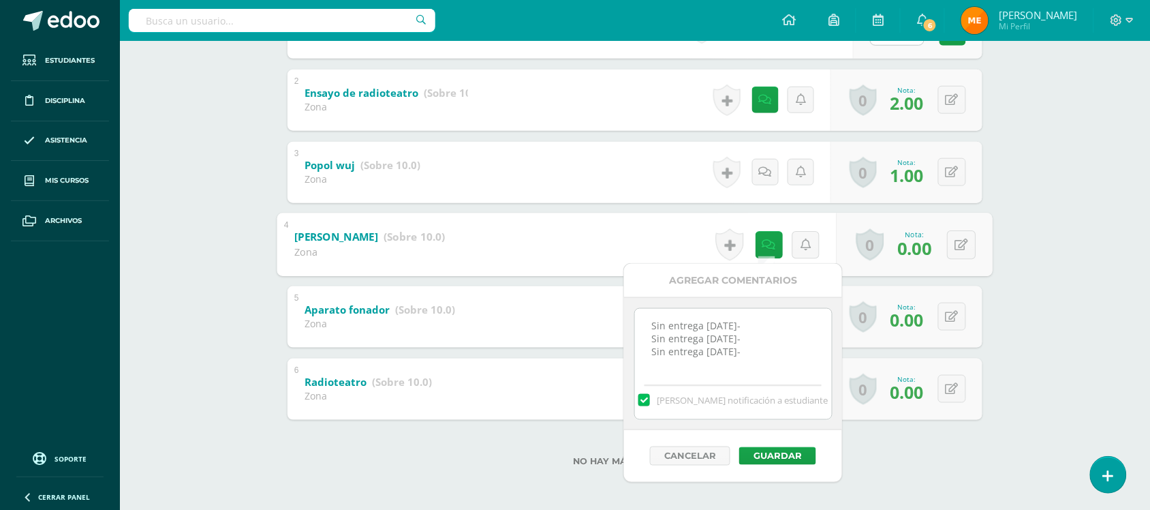
click at [1029, 200] on div "Artes Visuales Primero Básico "Primero Básico A" Herramientas Detalle de asiste…" at bounding box center [635, 104] width 1030 height 812
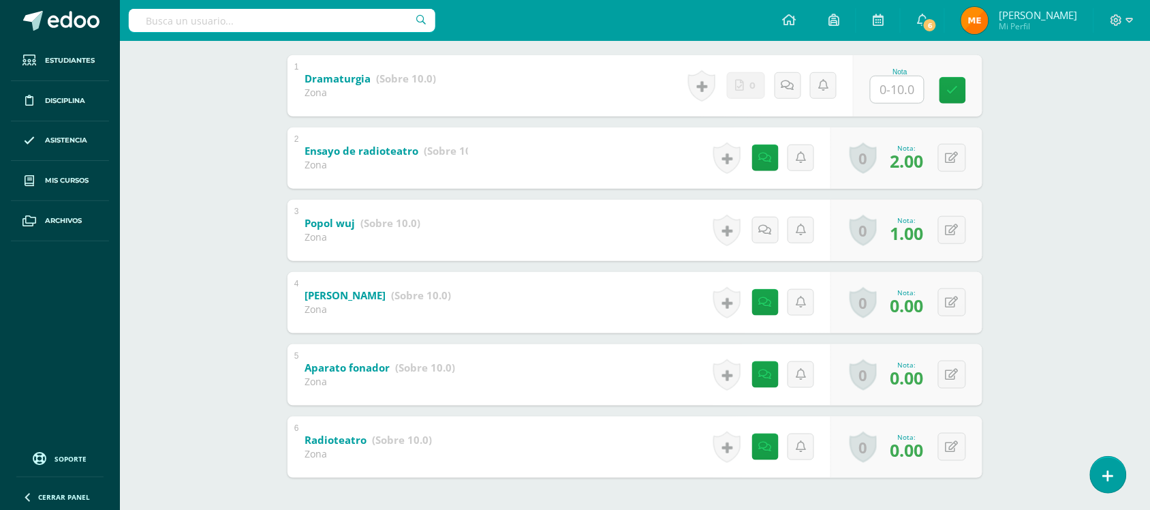
scroll to position [258, 0]
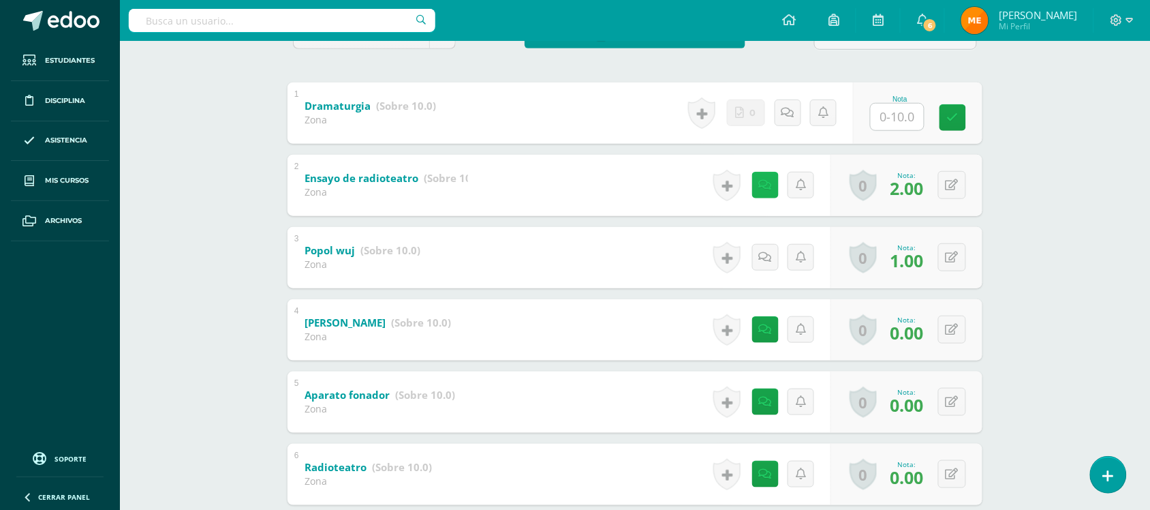
click at [771, 191] on link at bounding box center [765, 185] width 27 height 27
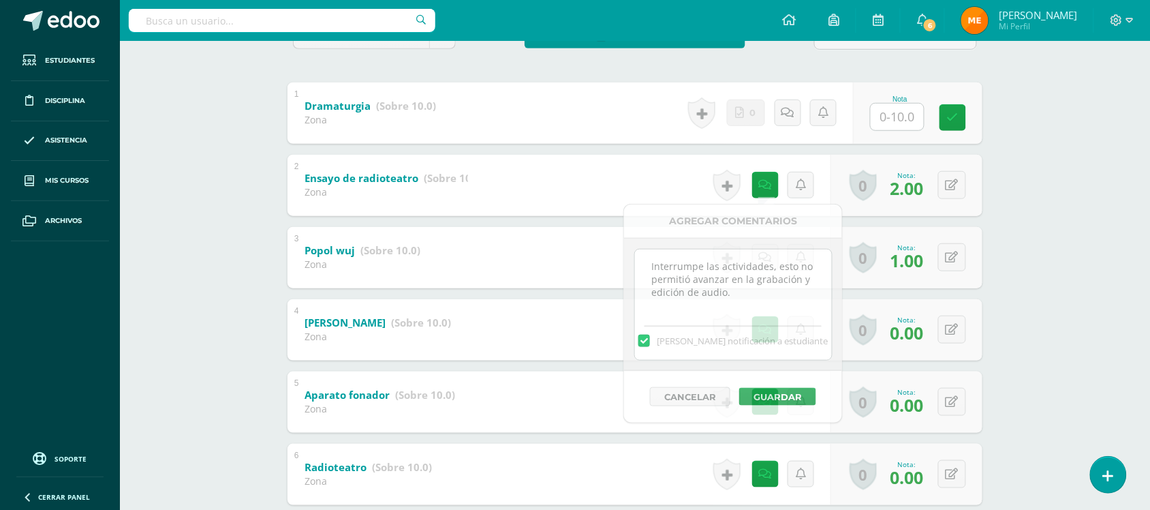
click at [1027, 192] on div "Artes Visuales Primero Básico "Primero Básico A" Herramientas Detalle de asiste…" at bounding box center [635, 189] width 1030 height 812
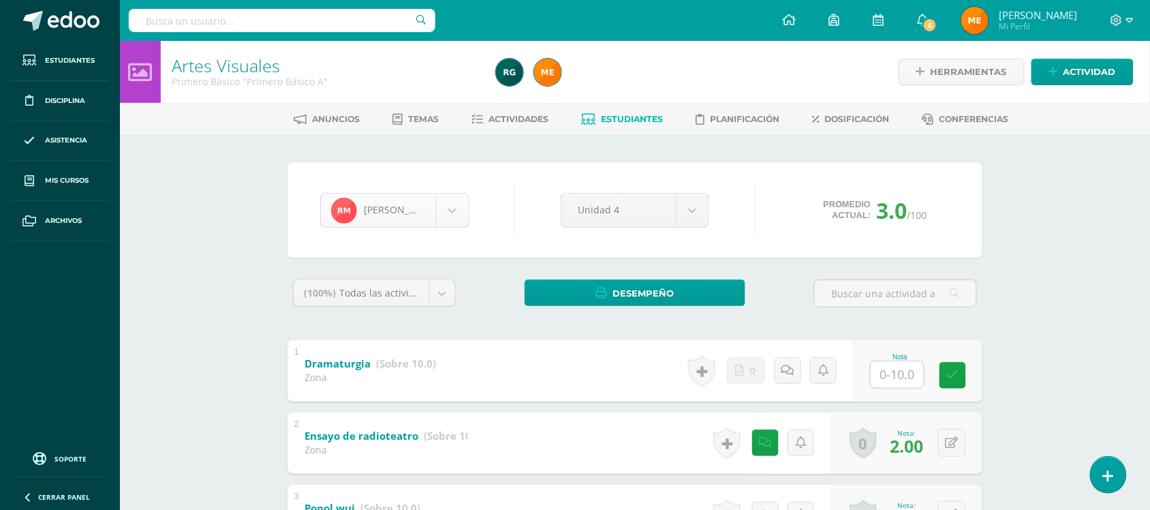
scroll to position [610, 0]
click at [454, 213] on body "Estudiantes Disciplina Asistencia Mis cursos Archivos Soporte Centro de ayuda Ú…" at bounding box center [575, 426] width 1150 height 853
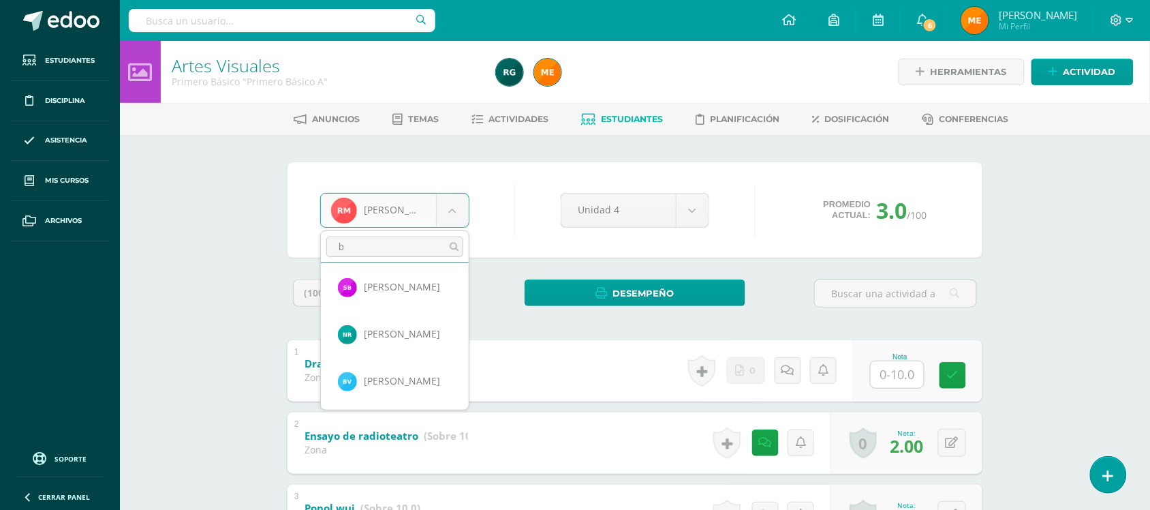
scroll to position [0, 0]
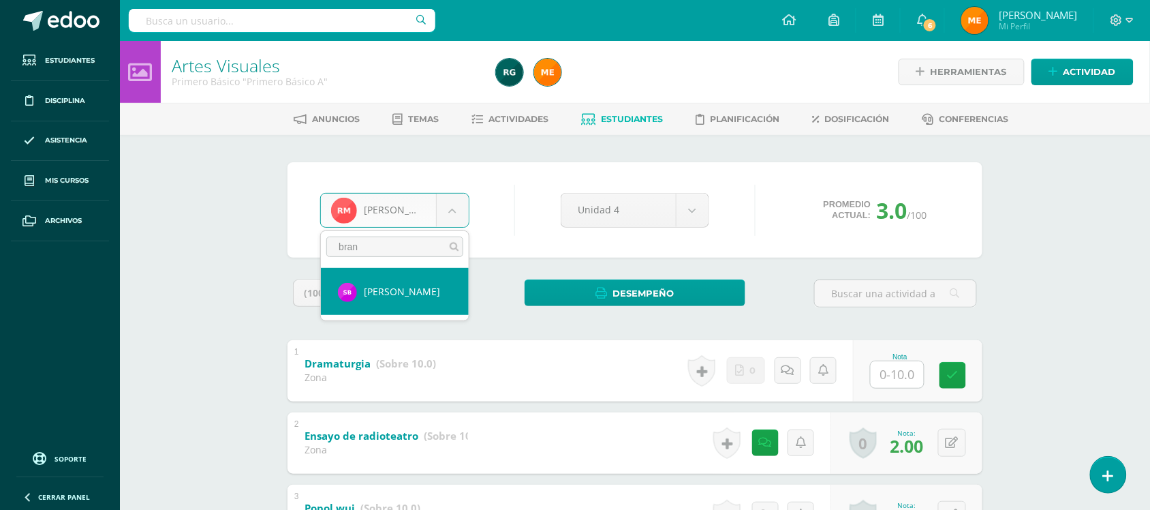
type input "bran"
select select "209"
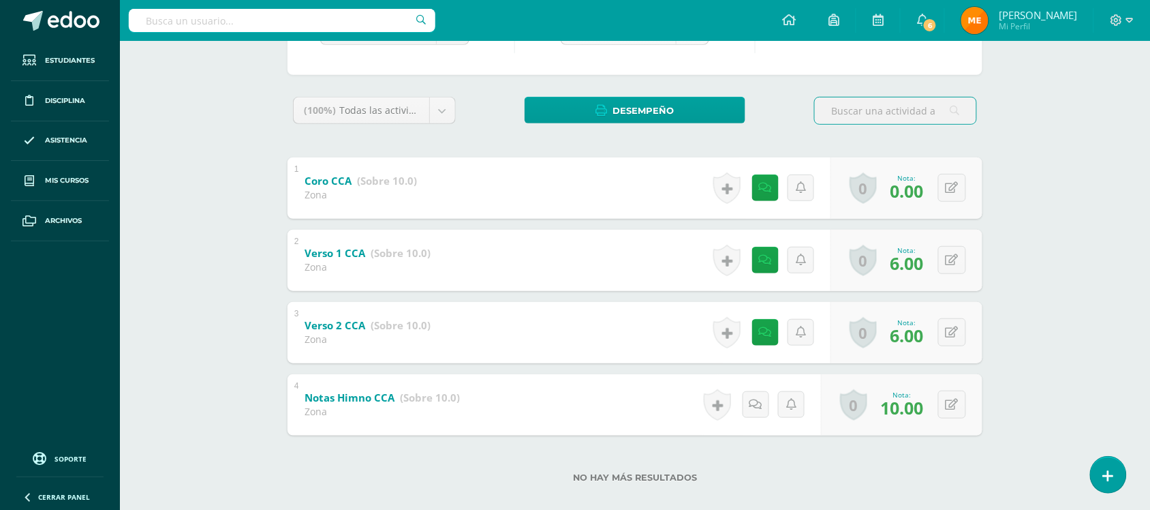
scroll to position [198, 0]
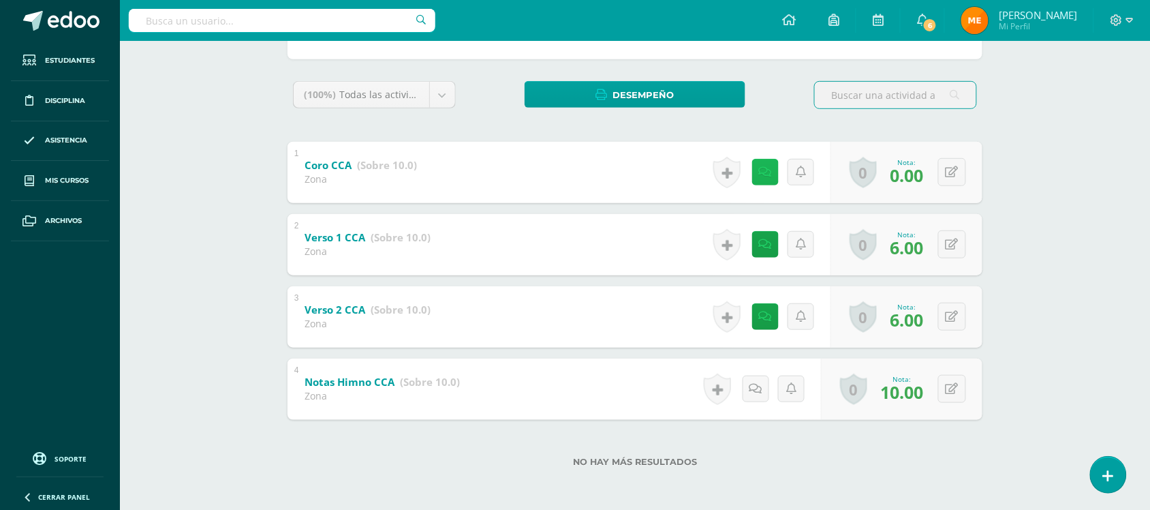
click at [764, 179] on link at bounding box center [765, 172] width 27 height 27
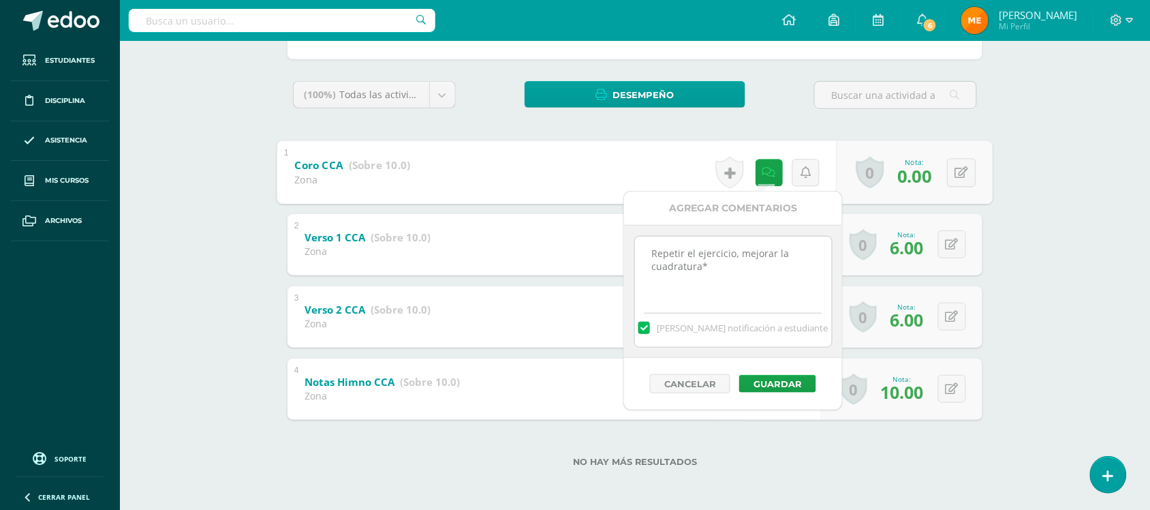
click at [1027, 158] on div "Educación Musical Primero Básico "Primero Básico A" Herramientas Detalle de asi…" at bounding box center [635, 177] width 1030 height 668
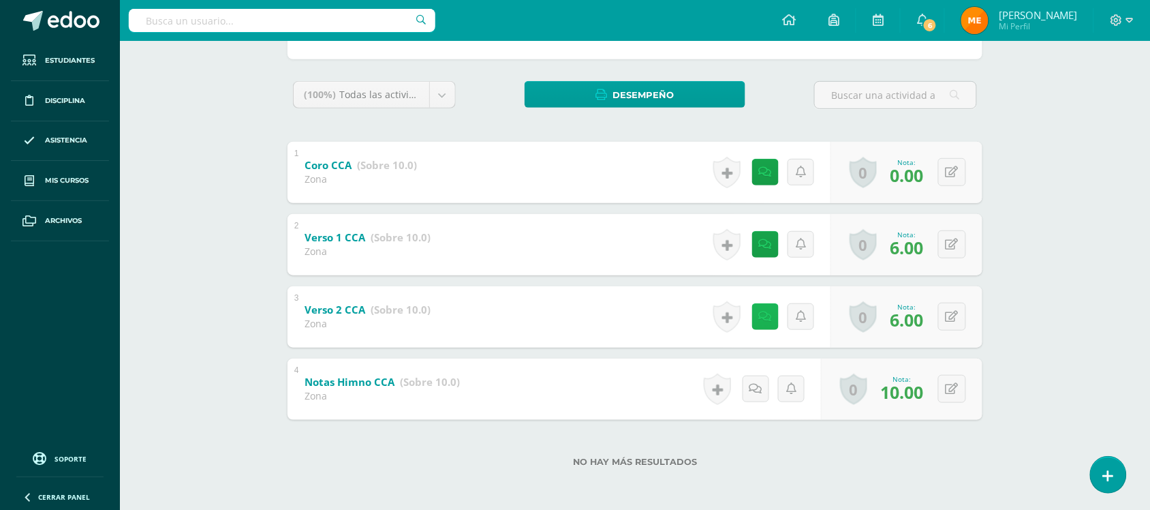
click at [767, 317] on icon at bounding box center [765, 317] width 13 height 12
click at [1061, 208] on div "Educación Musical Primero Básico "Primero Básico A" Herramientas Detalle de asi…" at bounding box center [635, 177] width 1030 height 668
click at [768, 244] on icon at bounding box center [769, 244] width 14 height 12
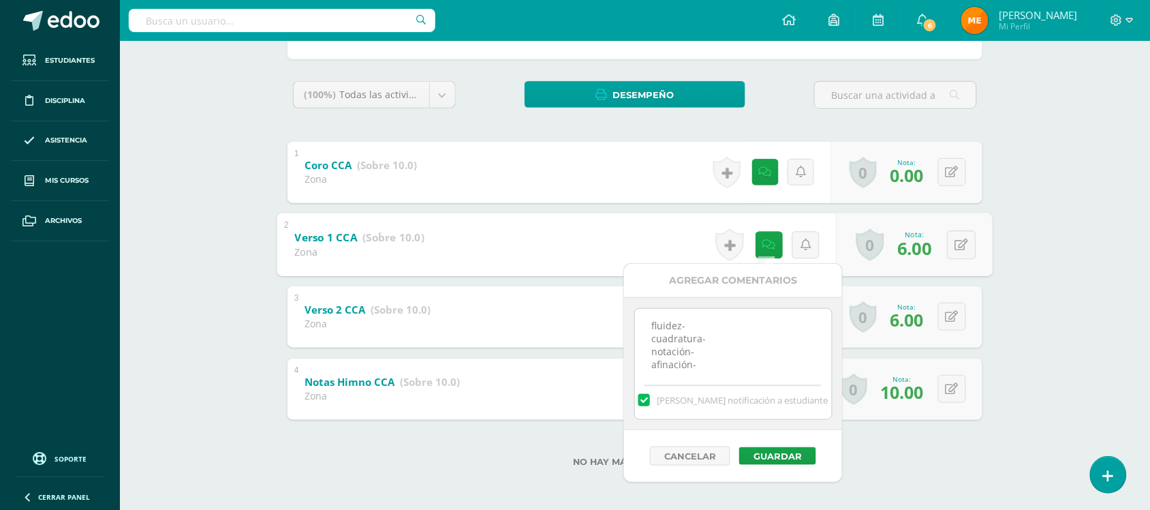
click at [1013, 181] on div "Educación Musical Primero Básico "Primero Básico A" Herramientas Detalle de asi…" at bounding box center [635, 177] width 1030 height 668
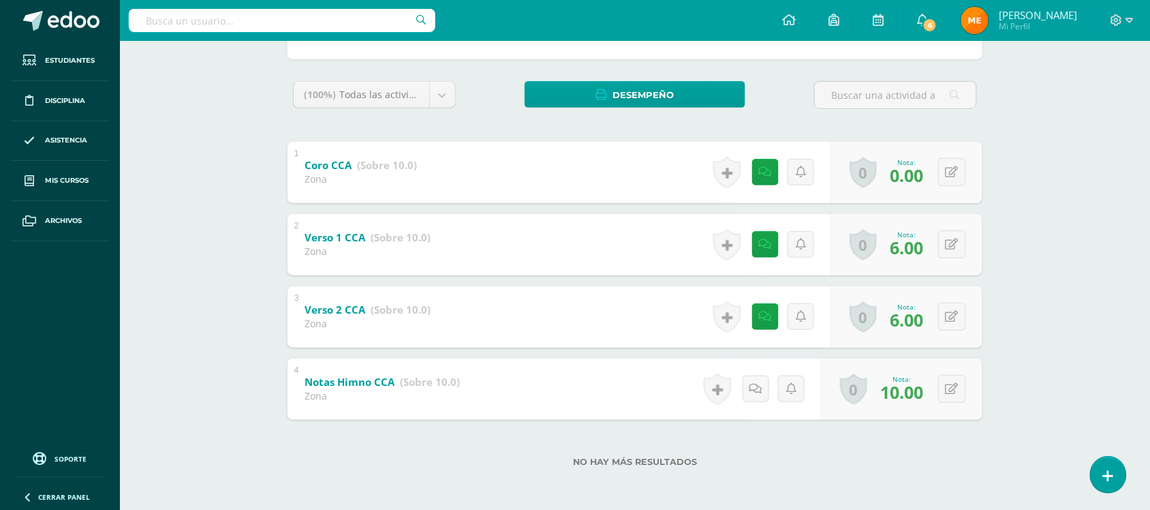
scroll to position [0, 0]
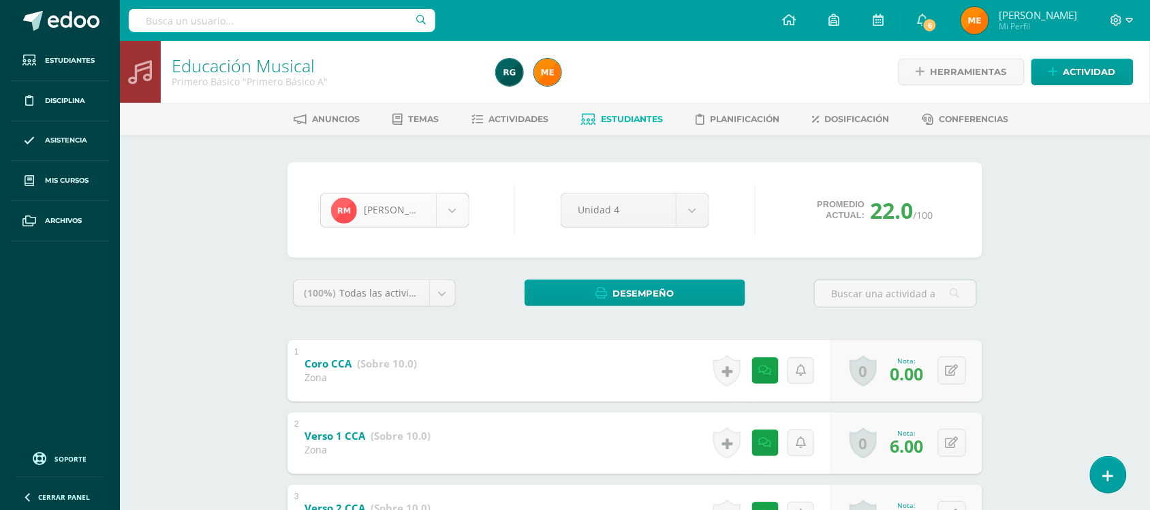
click at [465, 215] on body "Estudiantes Disciplina Asistencia Mis cursos Archivos Soporte Centro de ayuda Ú…" at bounding box center [575, 354] width 1150 height 708
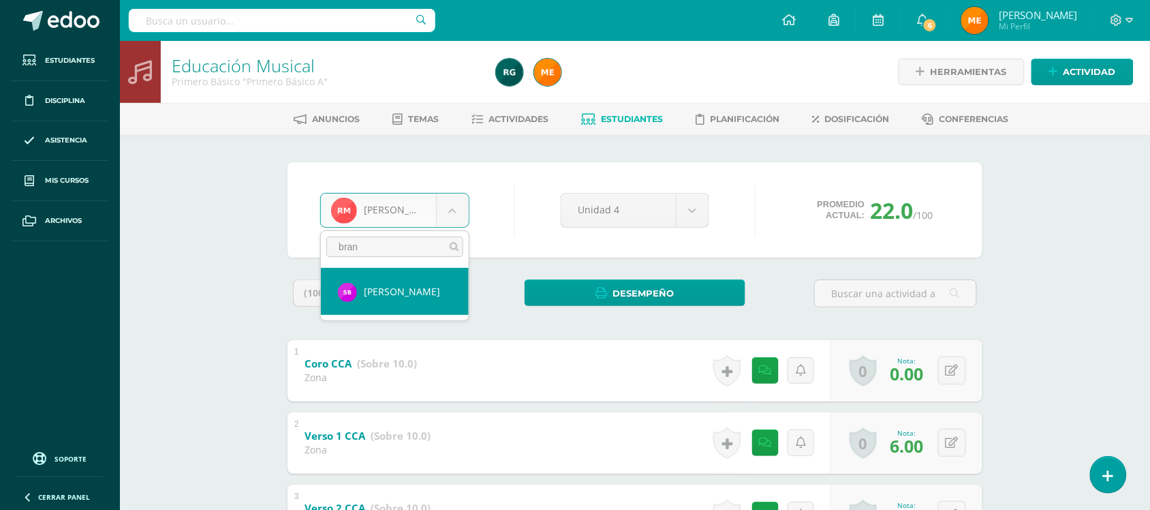
type input "bran"
select select "209"
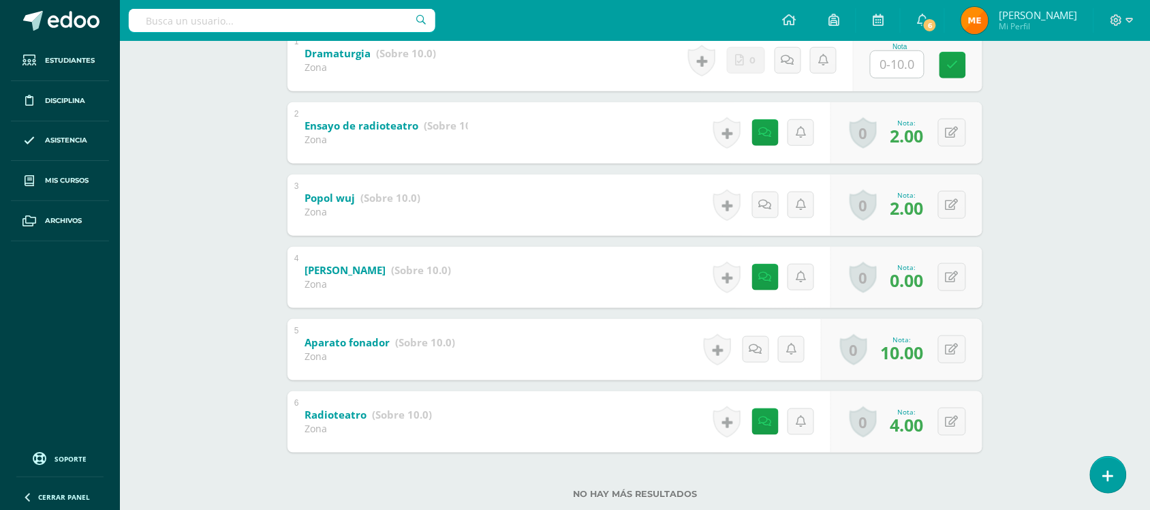
scroll to position [341, 0]
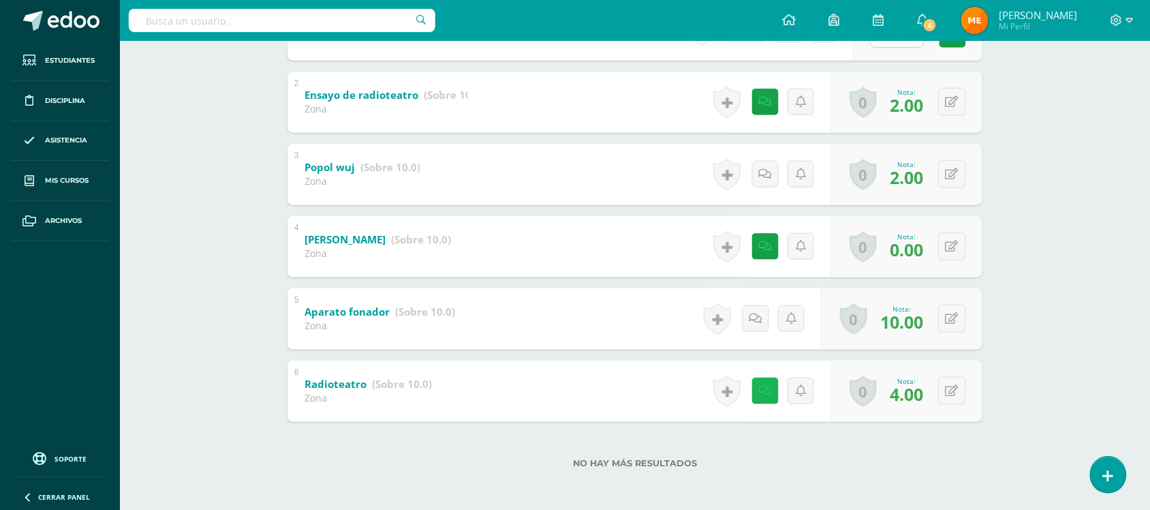
click at [760, 390] on link at bounding box center [765, 390] width 27 height 27
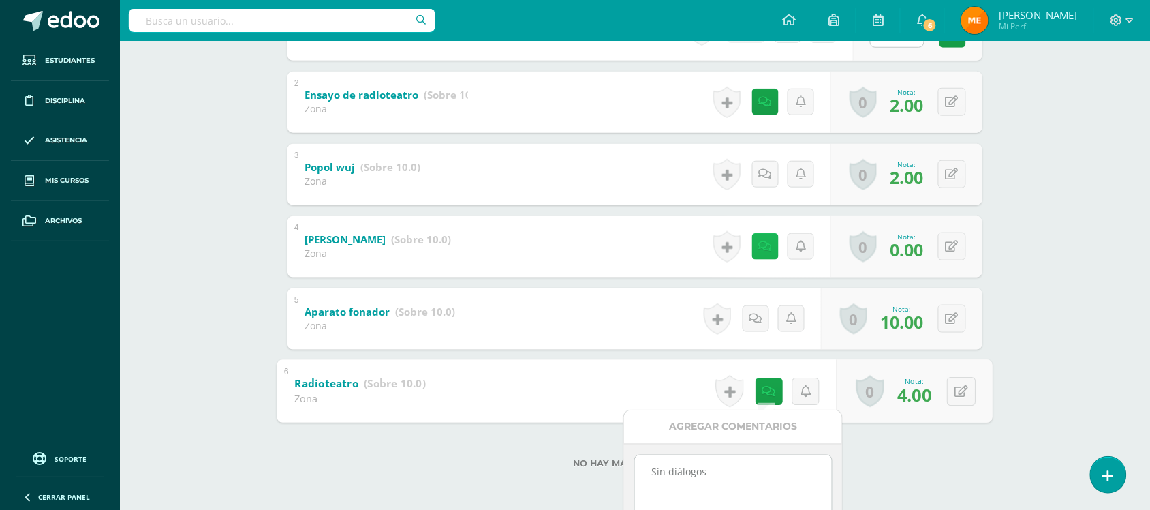
click at [768, 246] on icon at bounding box center [765, 246] width 13 height 12
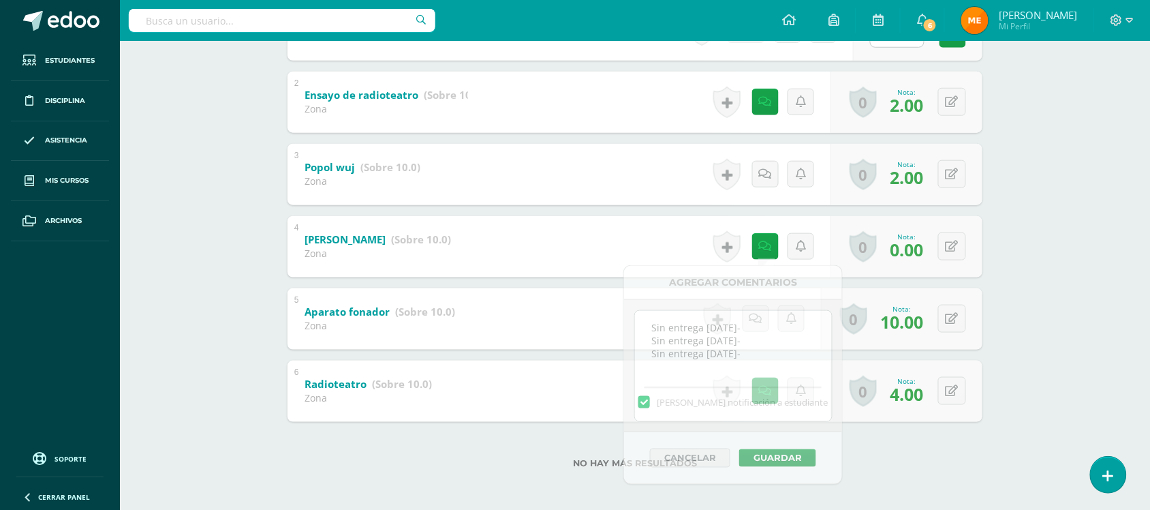
drag, startPoint x: 1012, startPoint y: 151, endPoint x: 996, endPoint y: 148, distance: 16.0
click at [1012, 151] on div "Artes Visuales Primero Básico "Primero Básico A" Herramientas Detalle de asiste…" at bounding box center [635, 106] width 1030 height 812
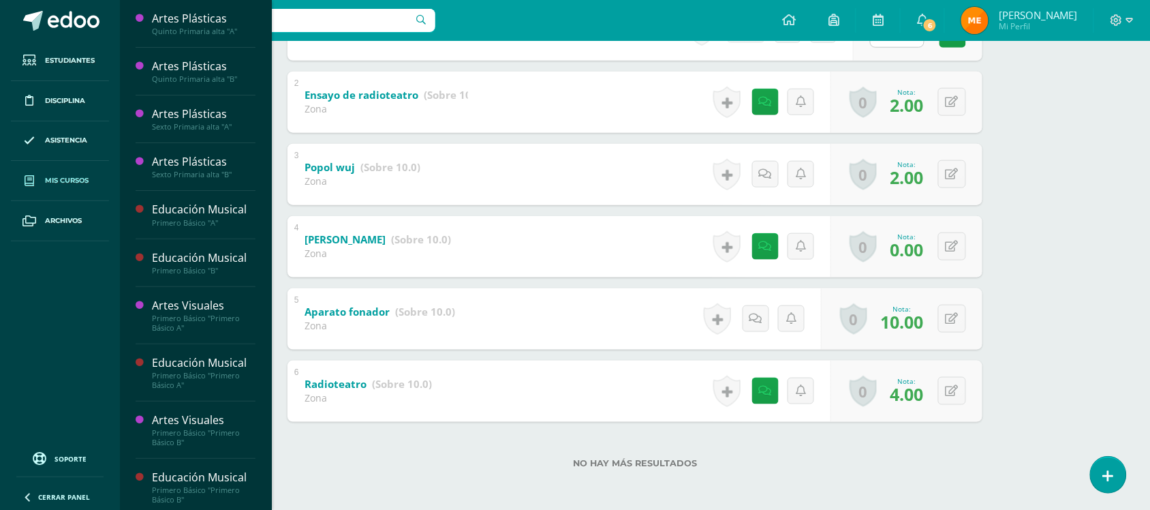
click at [62, 177] on span "Mis cursos" at bounding box center [67, 180] width 44 height 11
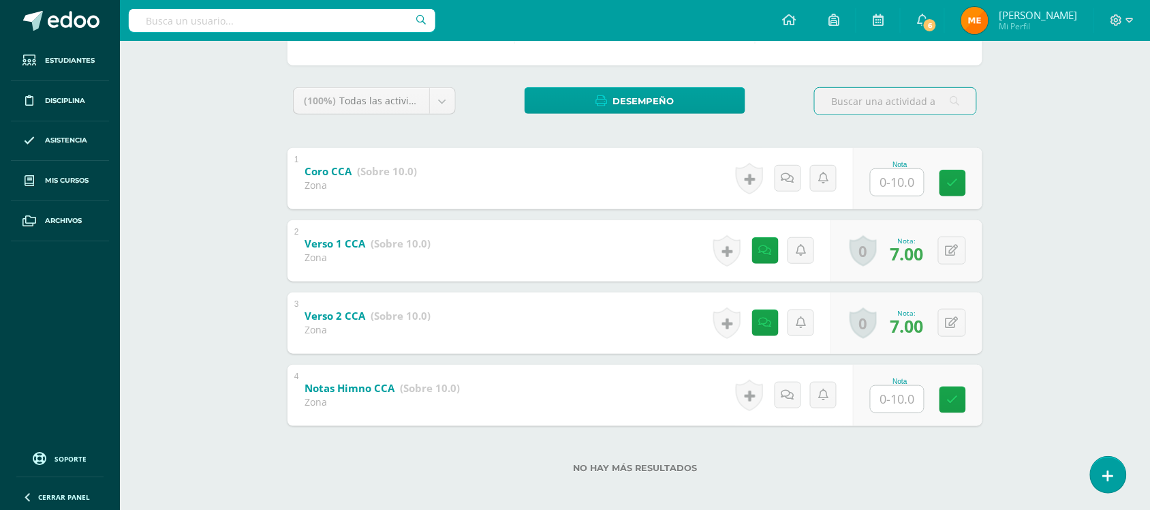
scroll to position [198, 0]
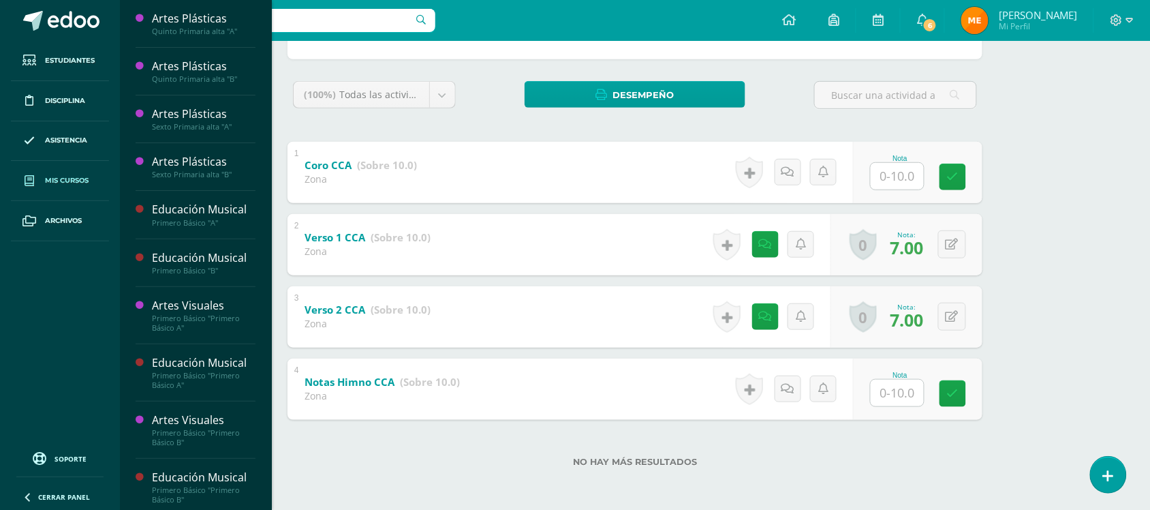
click at [61, 183] on span "Mis cursos" at bounding box center [67, 180] width 44 height 11
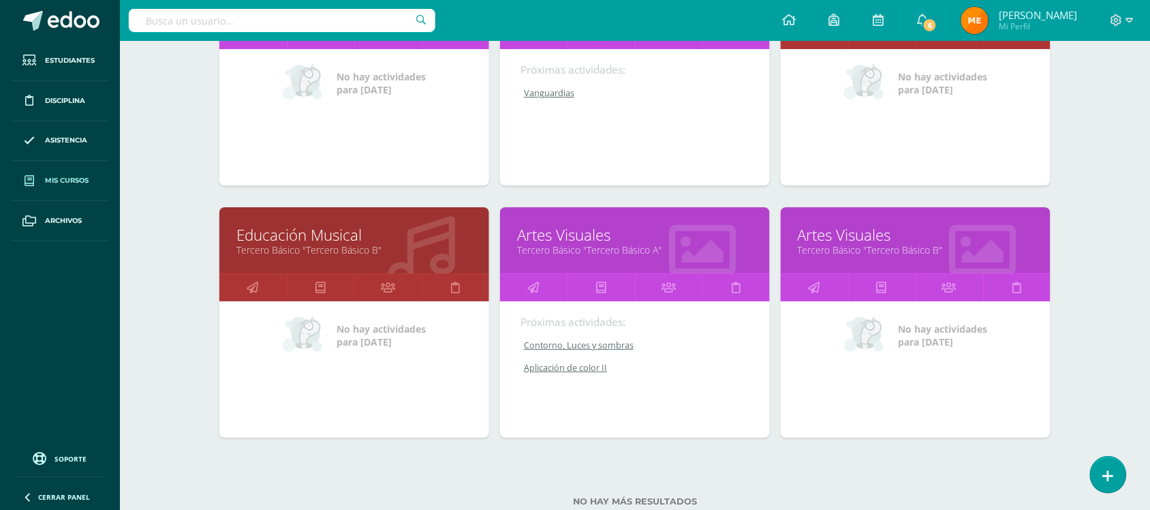
scroll to position [1343, 0]
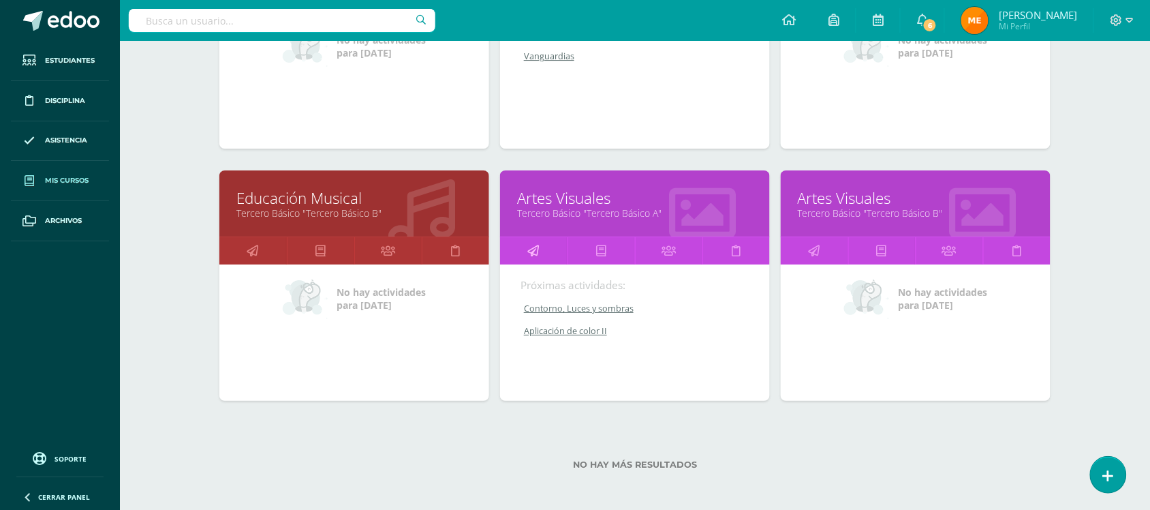
click at [537, 251] on icon at bounding box center [534, 250] width 12 height 27
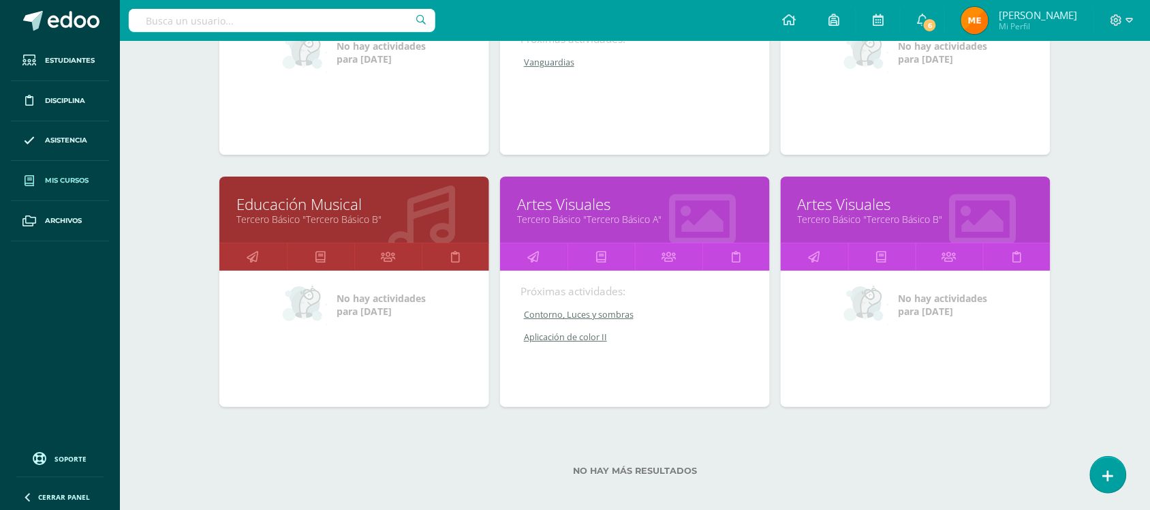
scroll to position [1167, 0]
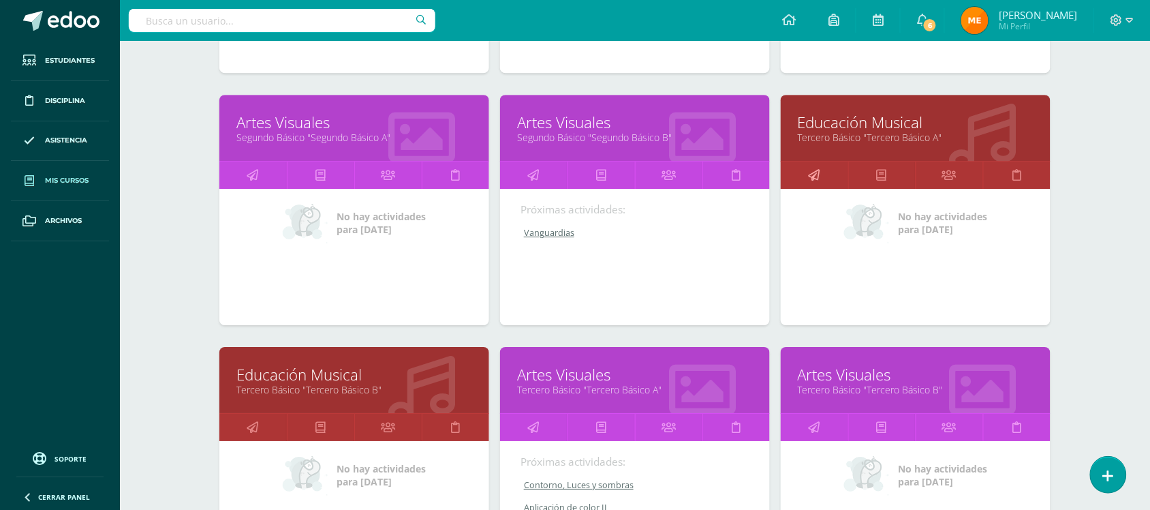
click at [813, 177] on icon at bounding box center [815, 174] width 12 height 27
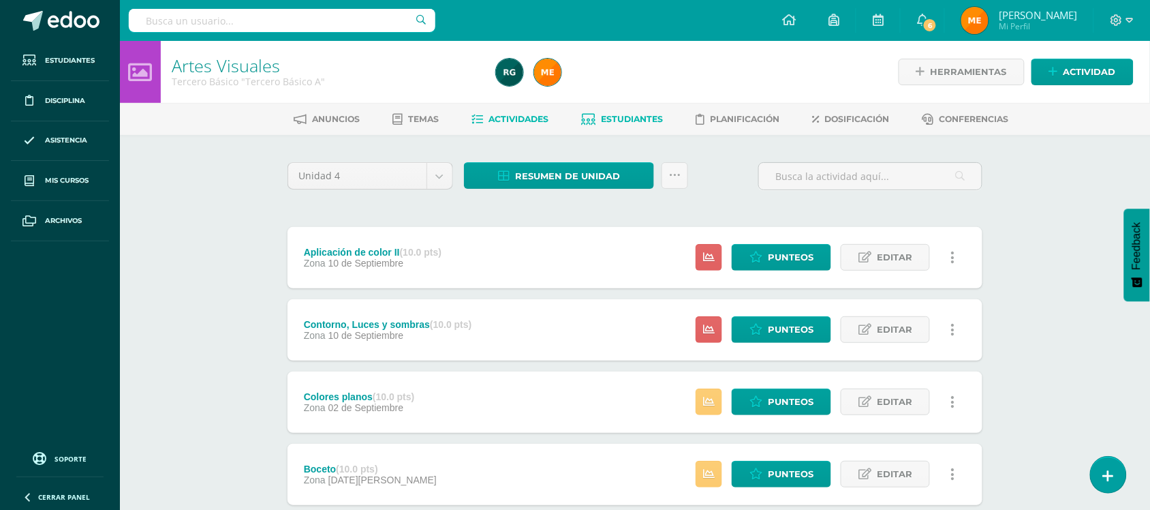
click at [619, 117] on span "Estudiantes" at bounding box center [633, 119] width 62 height 10
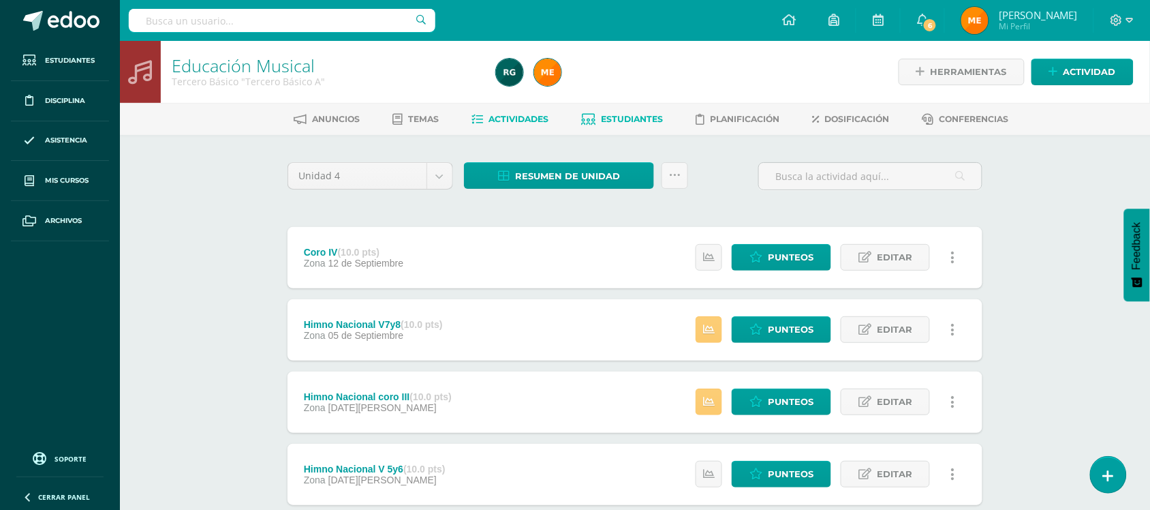
click at [648, 117] on span "Estudiantes" at bounding box center [633, 119] width 62 height 10
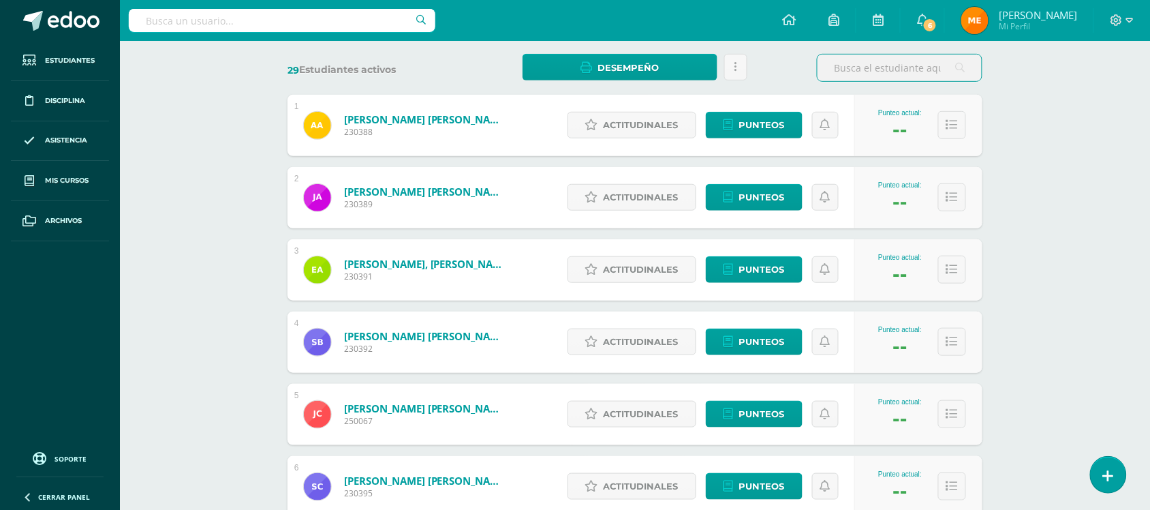
scroll to position [341, 0]
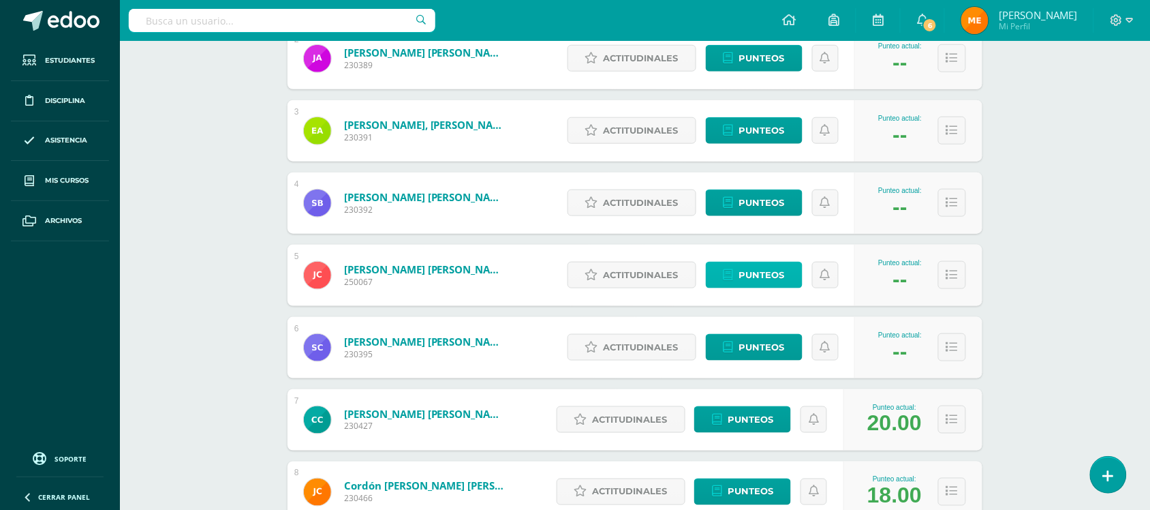
click at [760, 275] on span "Punteos" at bounding box center [762, 274] width 46 height 25
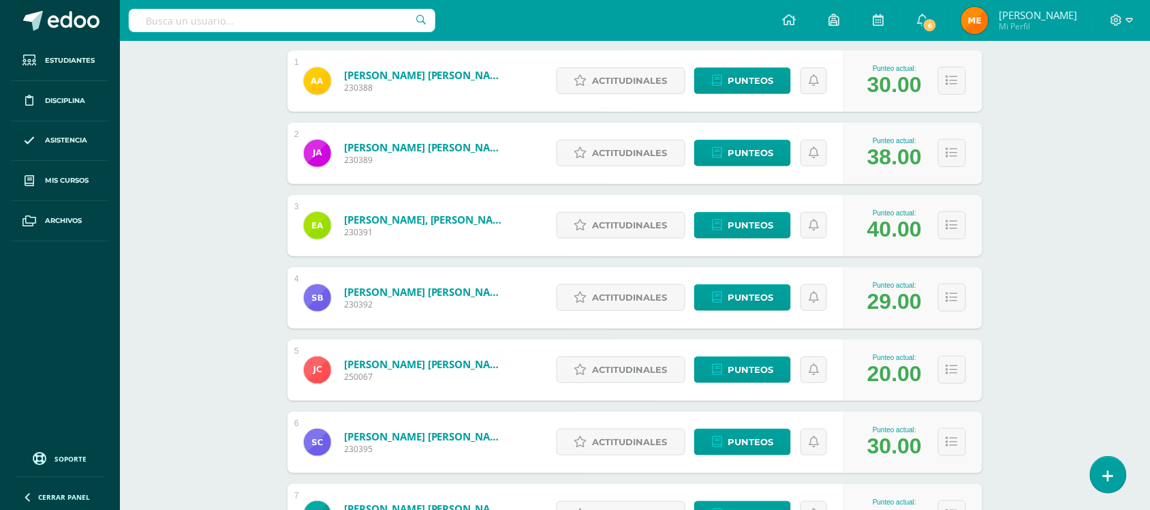
scroll to position [255, 0]
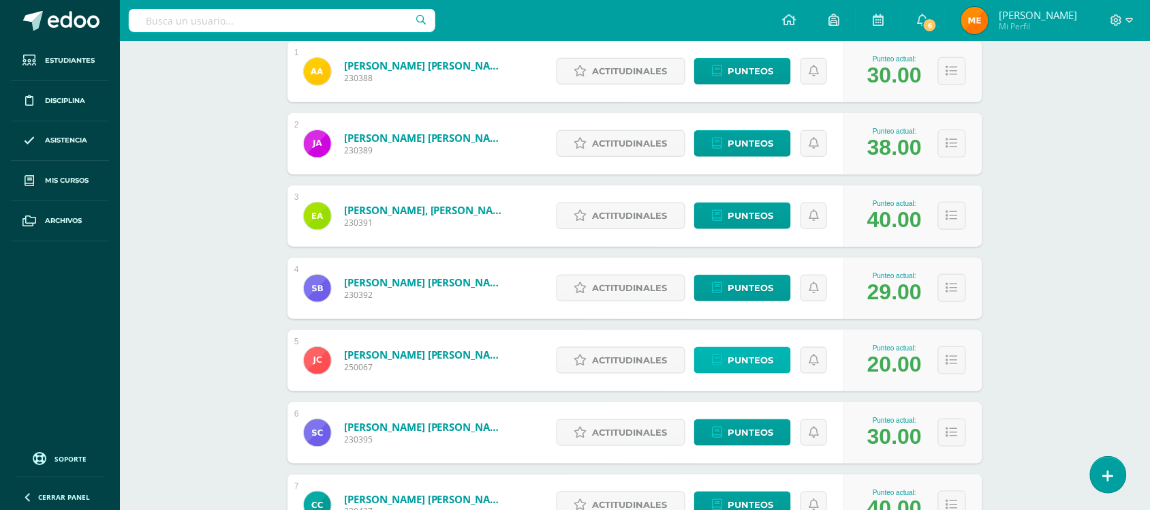
click at [736, 358] on span "Punteos" at bounding box center [751, 359] width 46 height 25
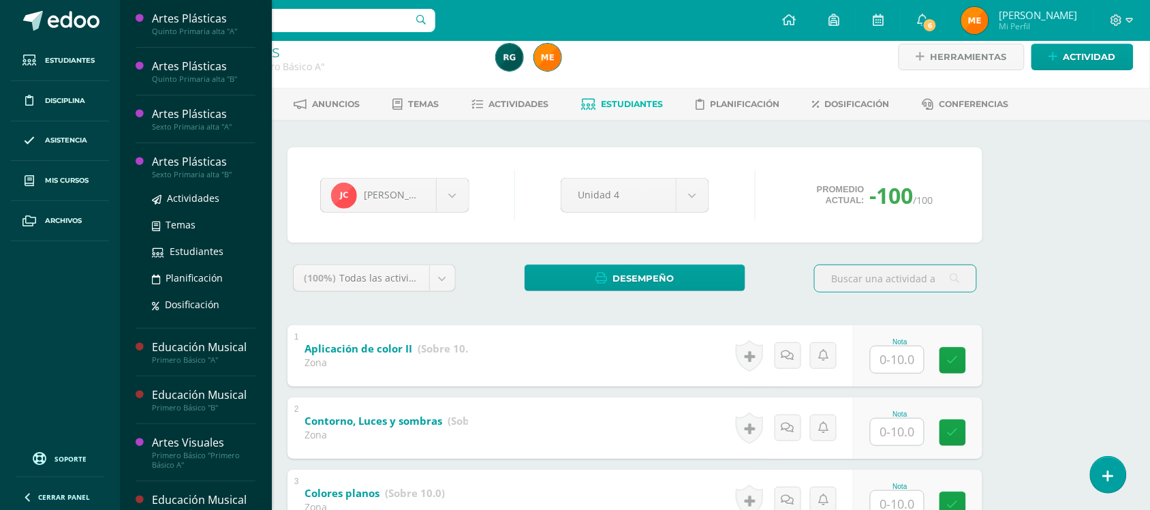
scroll to position [255, 0]
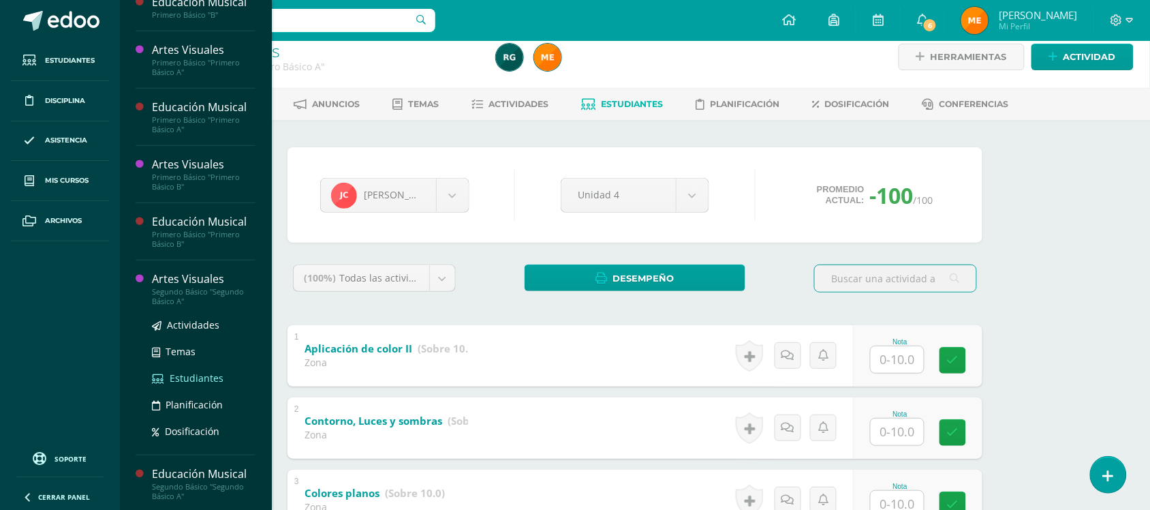
click at [198, 379] on span "Estudiantes" at bounding box center [197, 377] width 54 height 13
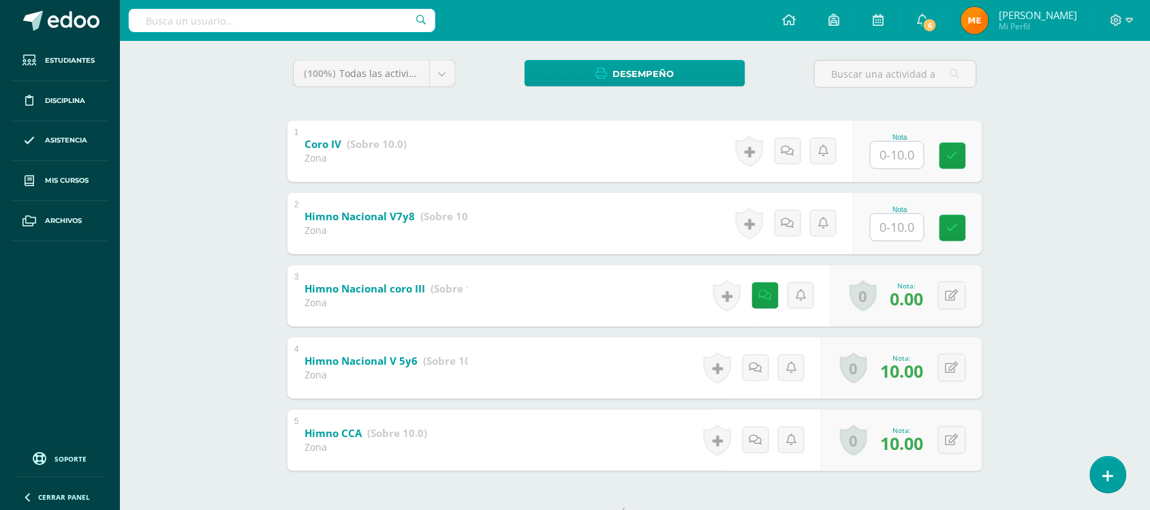
scroll to position [270, 0]
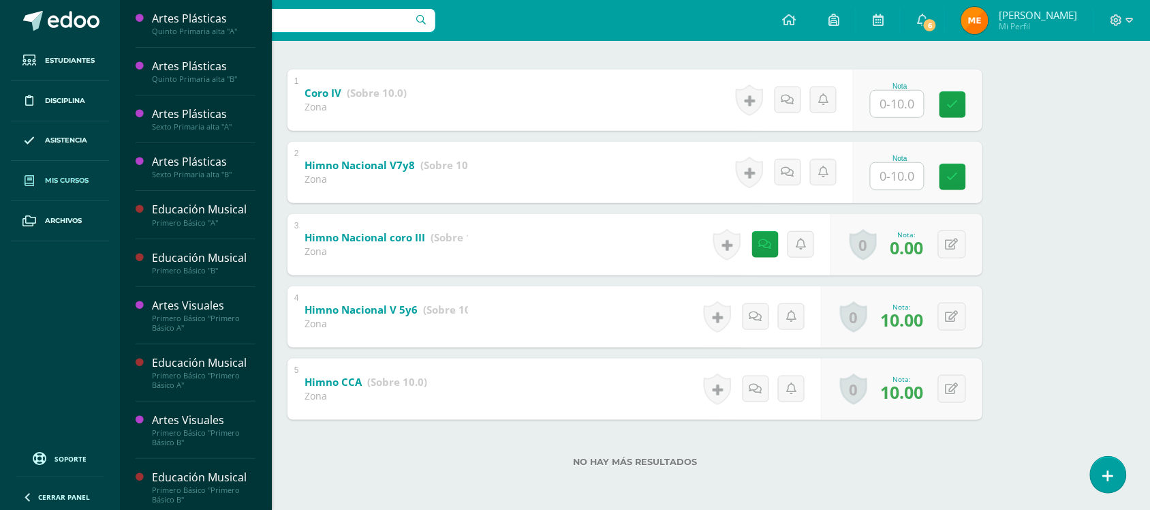
click at [61, 188] on link "Mis cursos" at bounding box center [60, 181] width 98 height 40
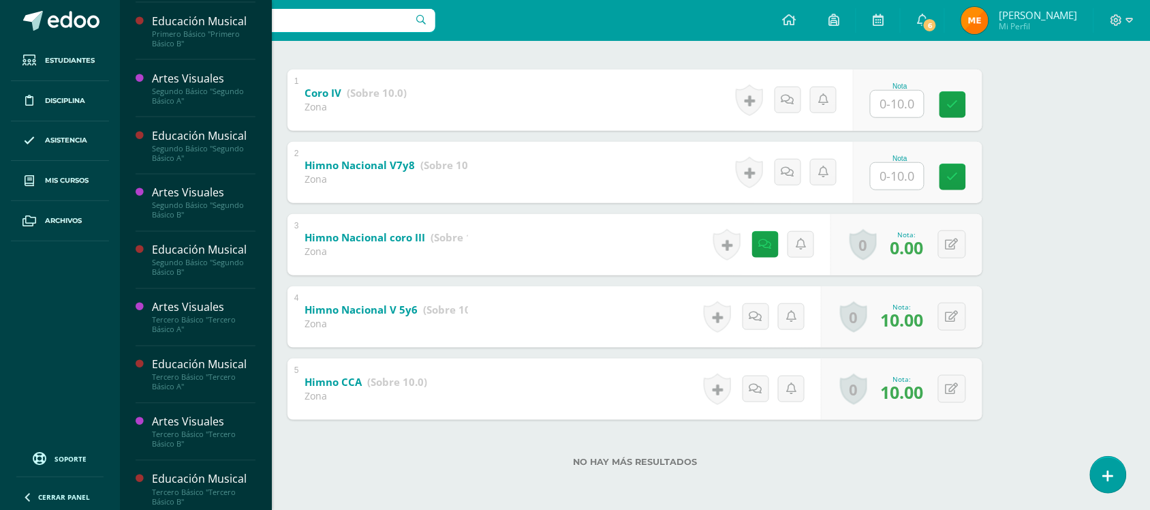
scroll to position [604, 0]
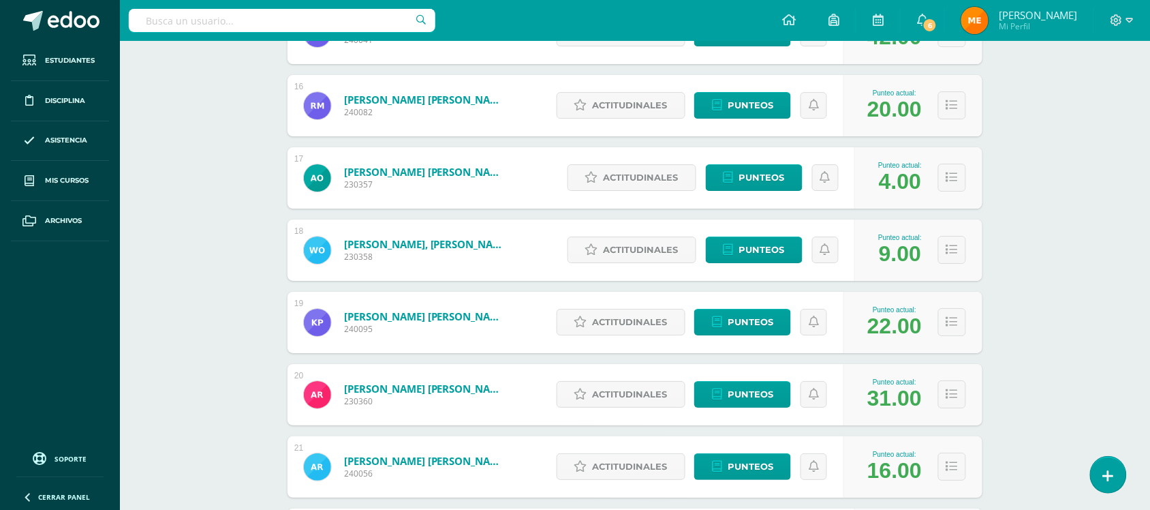
scroll to position [1599, 0]
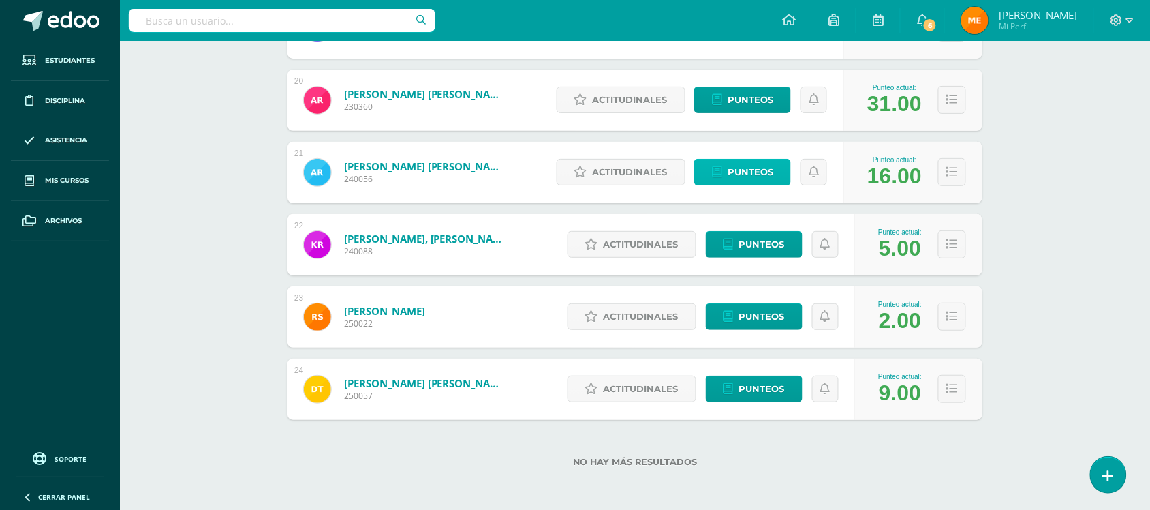
click at [745, 174] on span "Punteos" at bounding box center [751, 171] width 46 height 25
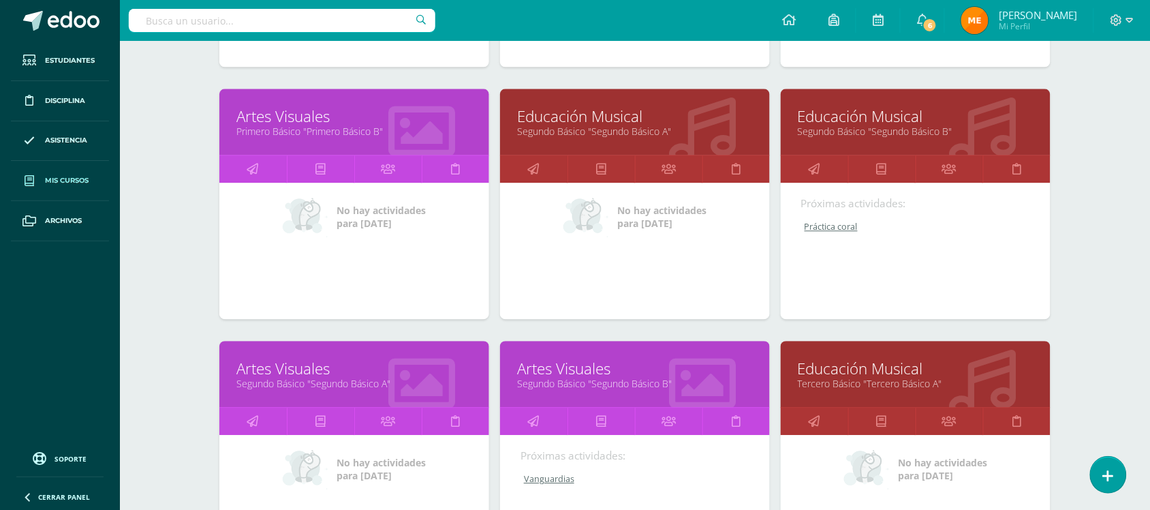
scroll to position [924, 0]
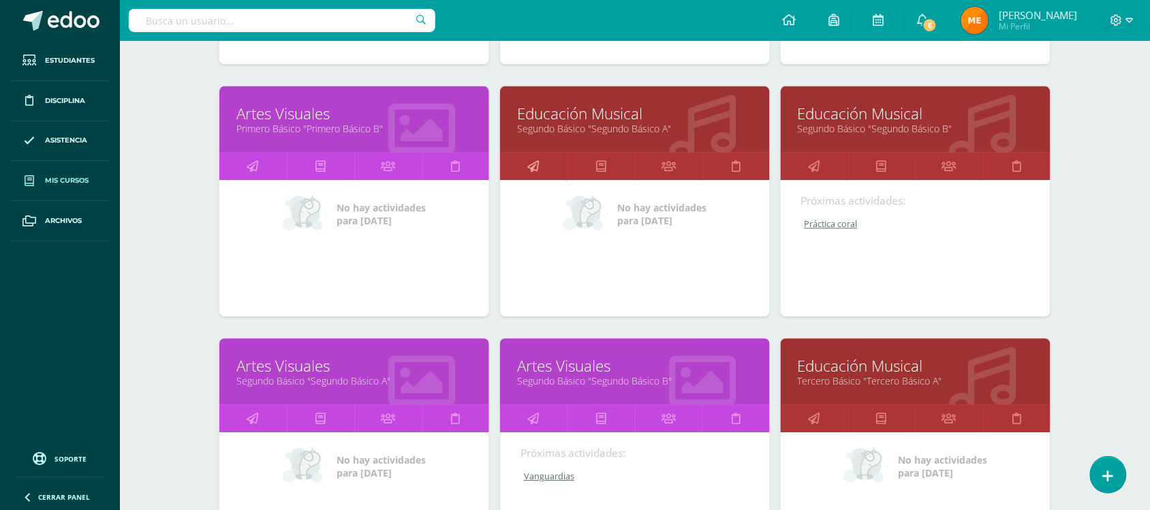
click at [532, 161] on icon at bounding box center [534, 166] width 12 height 27
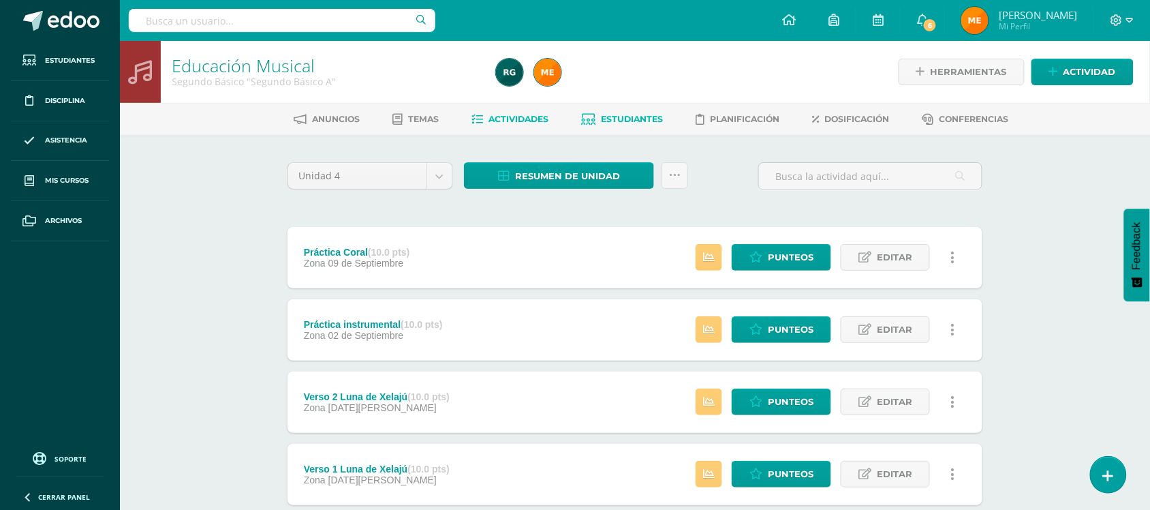
click at [632, 117] on span "Estudiantes" at bounding box center [633, 119] width 62 height 10
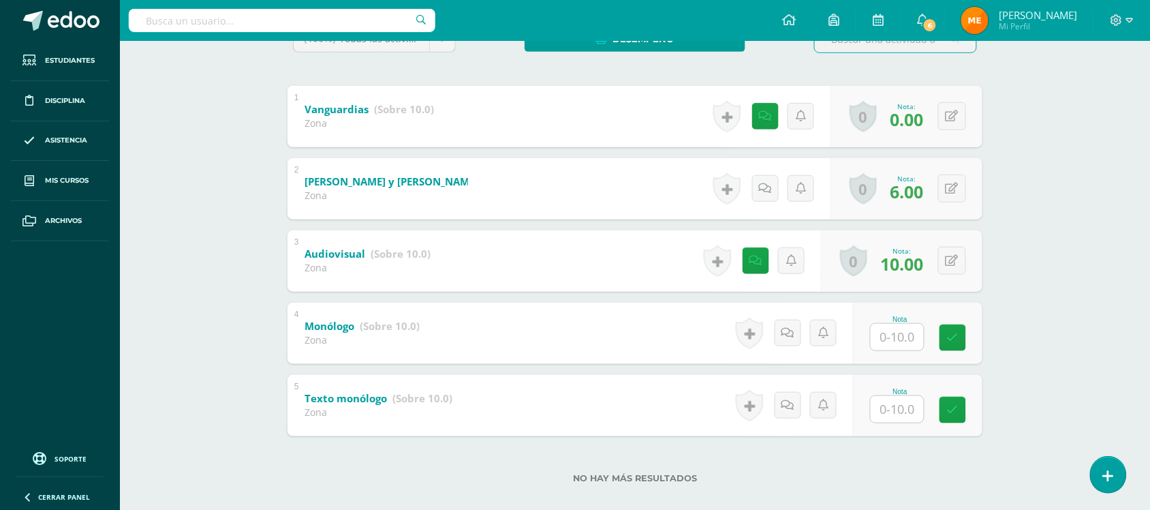
scroll to position [255, 0]
click at [768, 112] on icon at bounding box center [765, 115] width 13 height 12
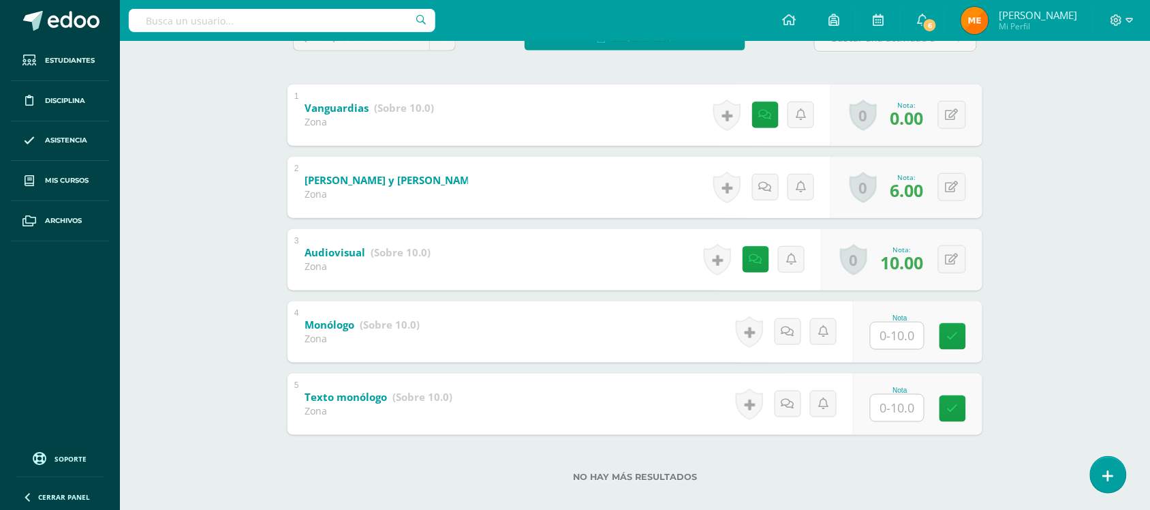
click at [1035, 141] on div "Artes Visuales Segundo Básico "Segundo Básico A" Herramientas Detalle de asiste…" at bounding box center [635, 155] width 1030 height 740
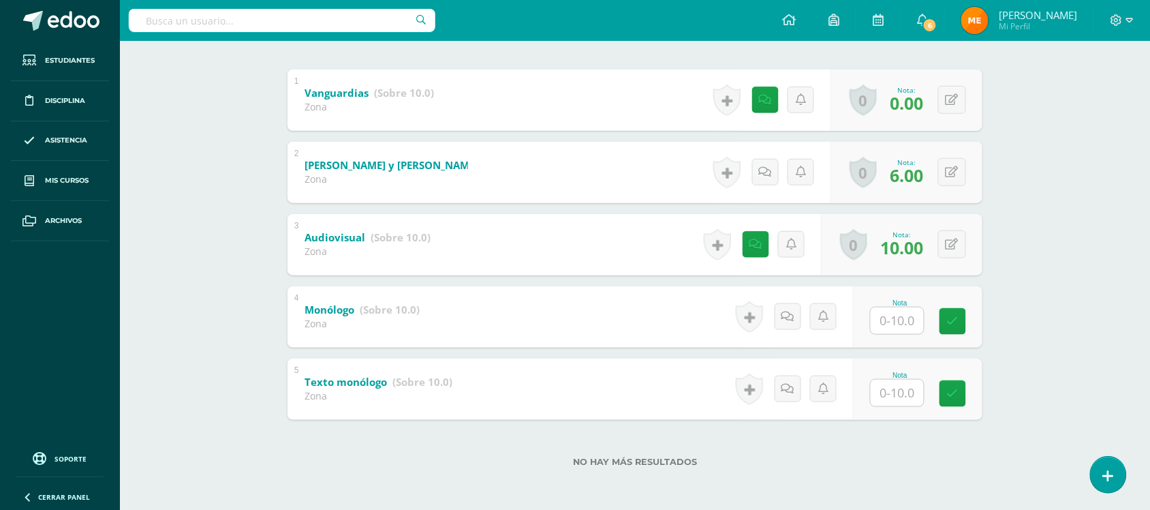
scroll to position [100, 0]
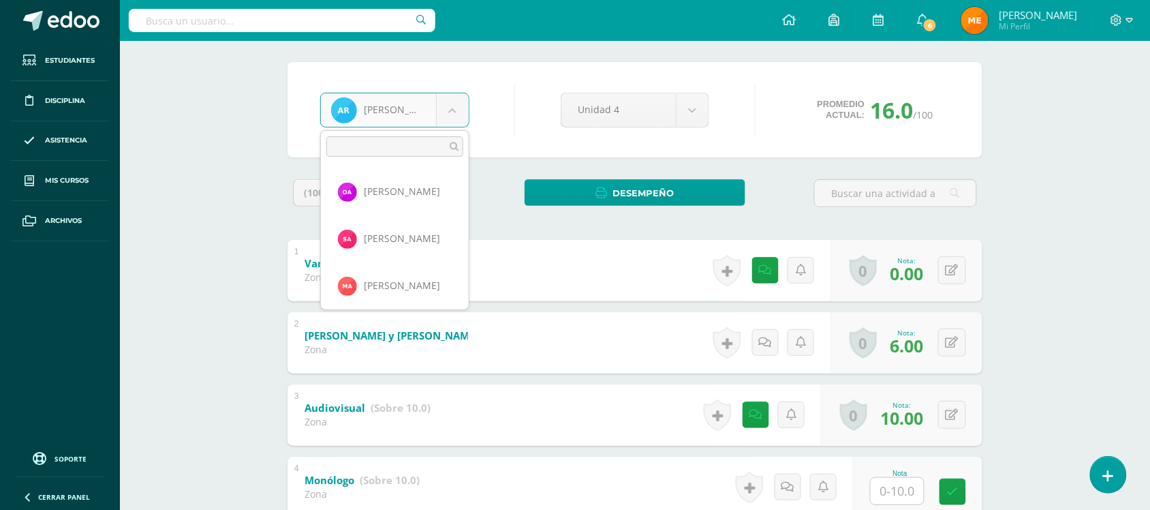
click at [450, 102] on body "Estudiantes Disciplina Asistencia Mis cursos Archivos Soporte Centro de ayuda Ú…" at bounding box center [575, 290] width 1150 height 781
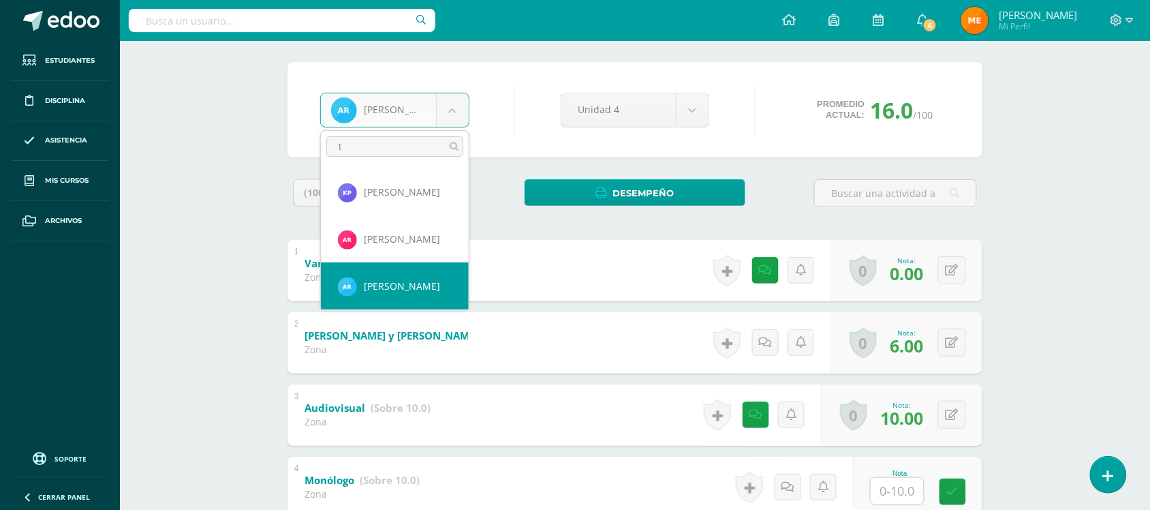
scroll to position [0, 0]
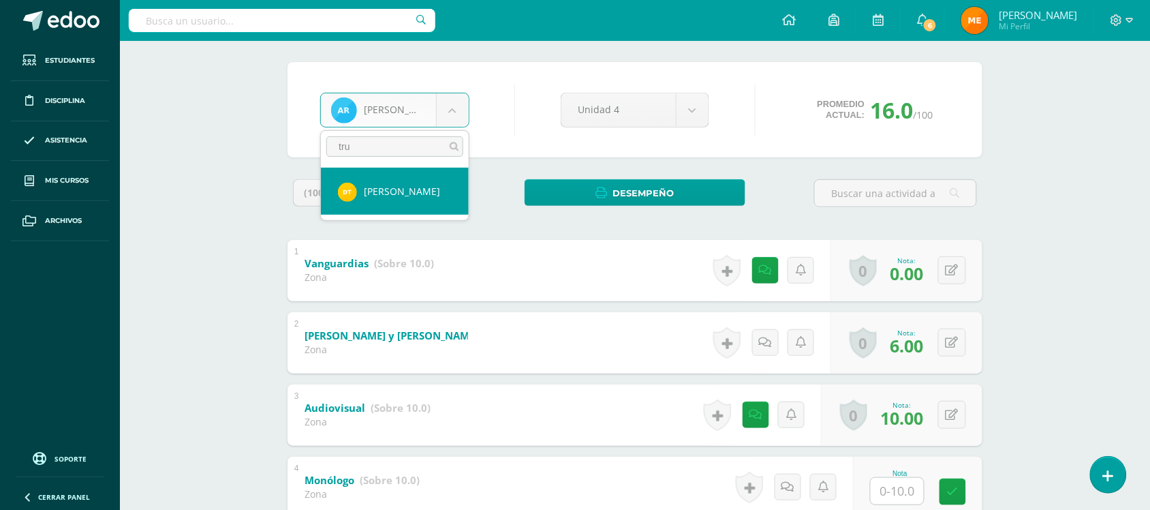
type input "tru"
select select "1270"
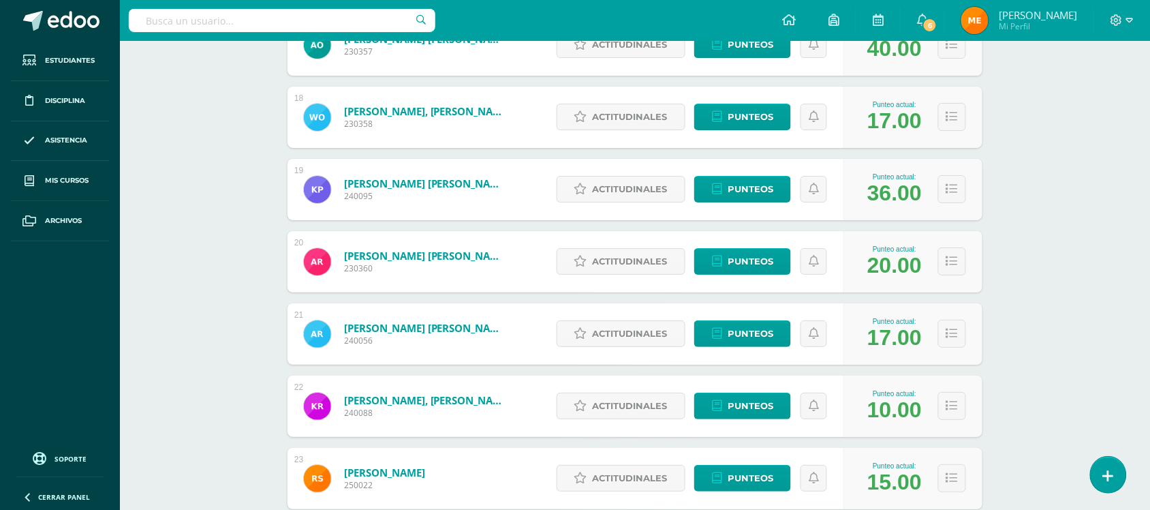
scroll to position [1599, 0]
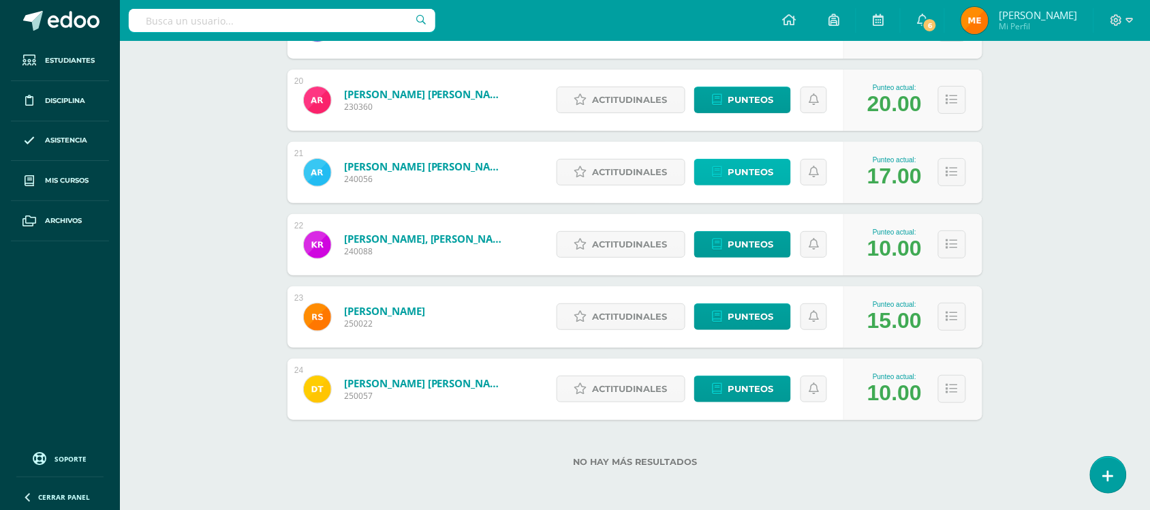
click at [743, 174] on span "Punteos" at bounding box center [751, 171] width 46 height 25
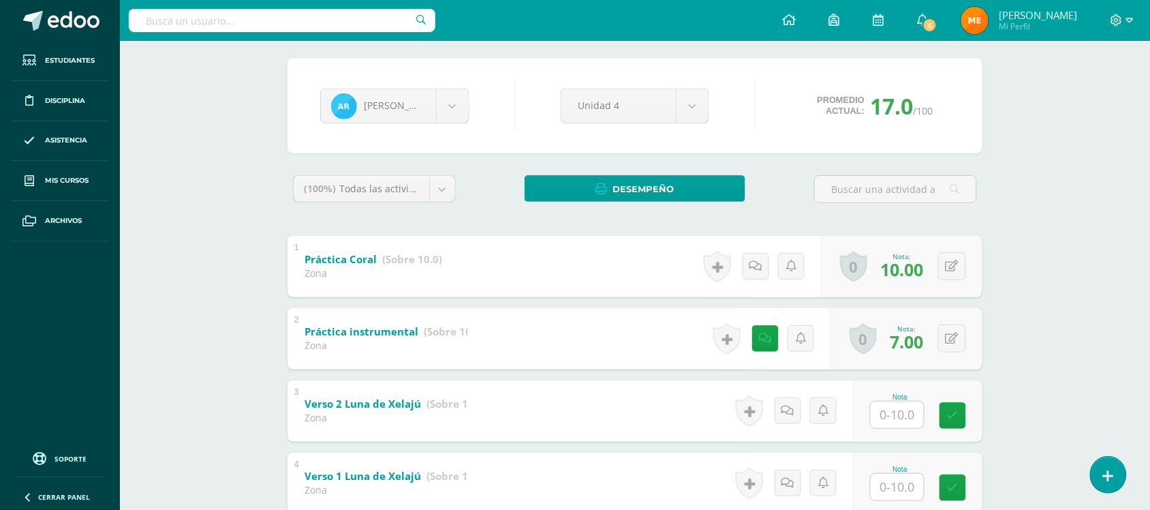
scroll to position [100, 0]
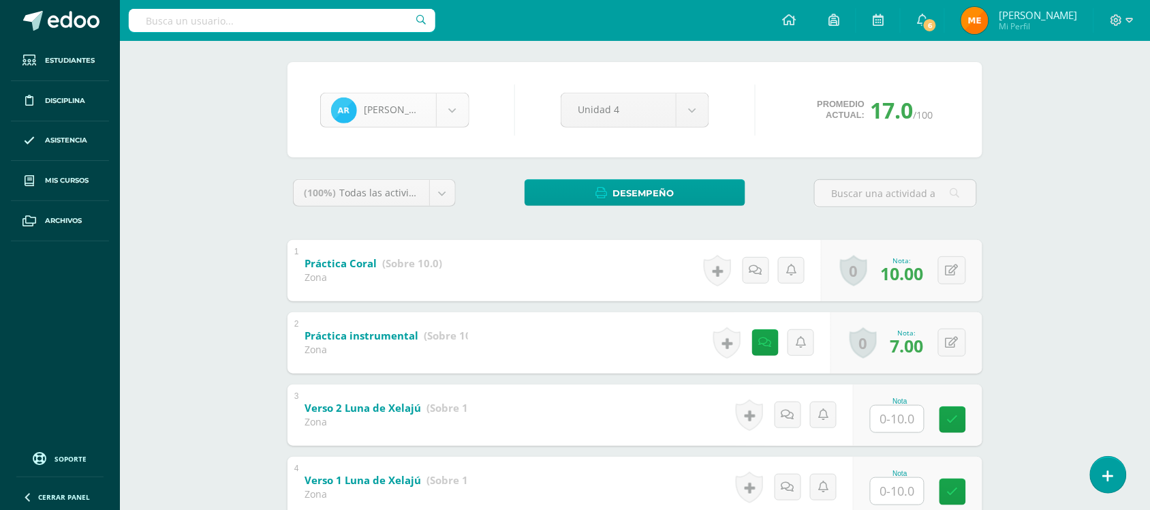
click at [448, 112] on body "Estudiantes Disciplina Asistencia Mis cursos Archivos Soporte Centro de ayuda Ú…" at bounding box center [575, 290] width 1150 height 781
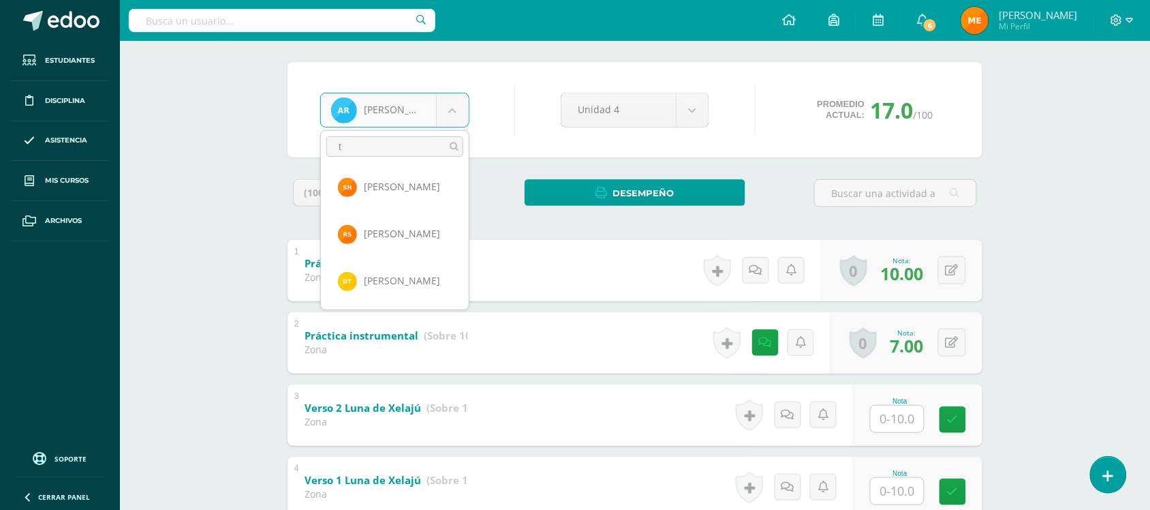
scroll to position [0, 0]
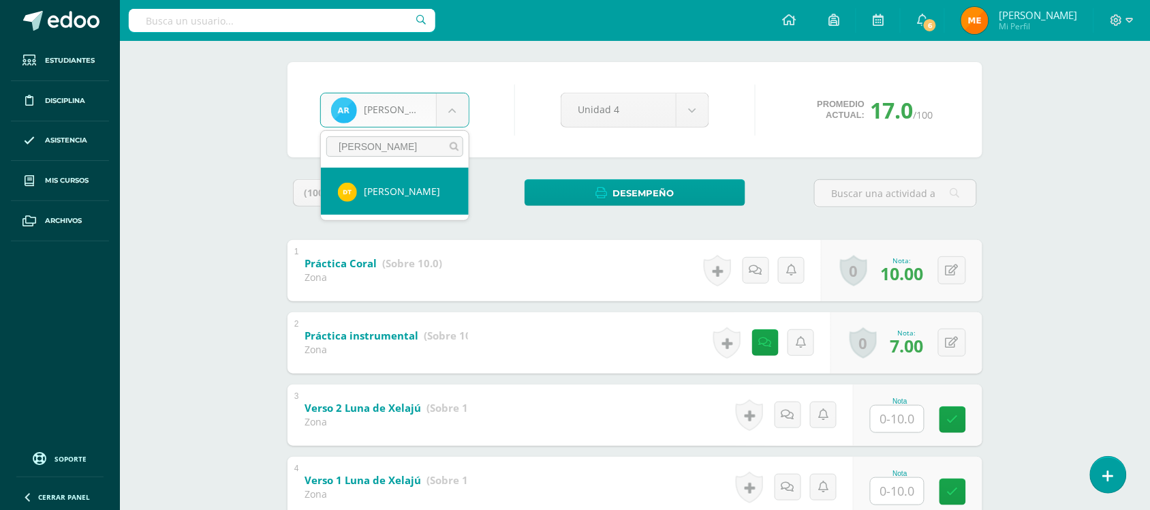
type input "[PERSON_NAME]"
select select "1270"
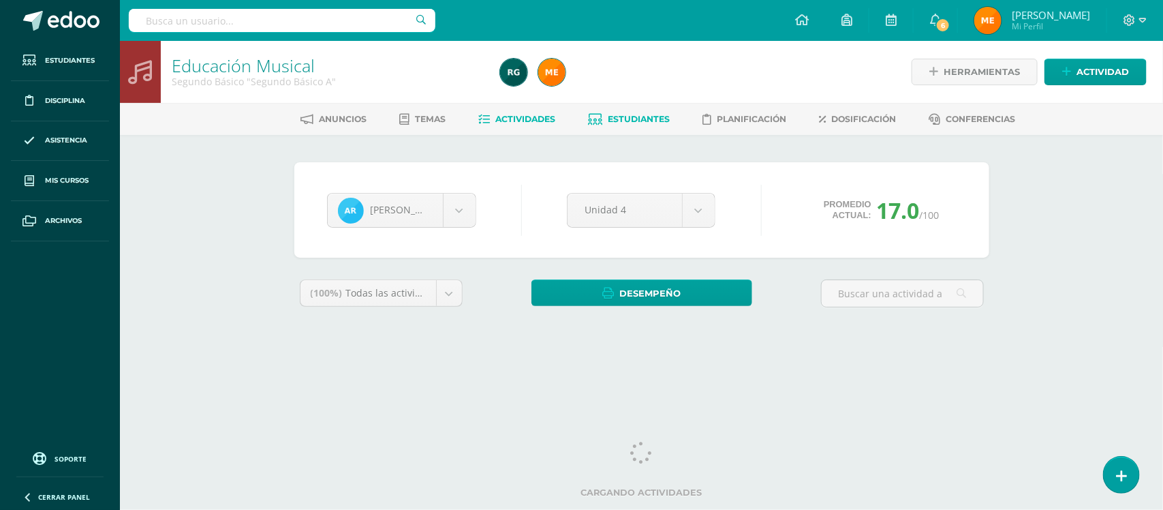
click at [528, 123] on link "Actividades" at bounding box center [516, 119] width 77 height 22
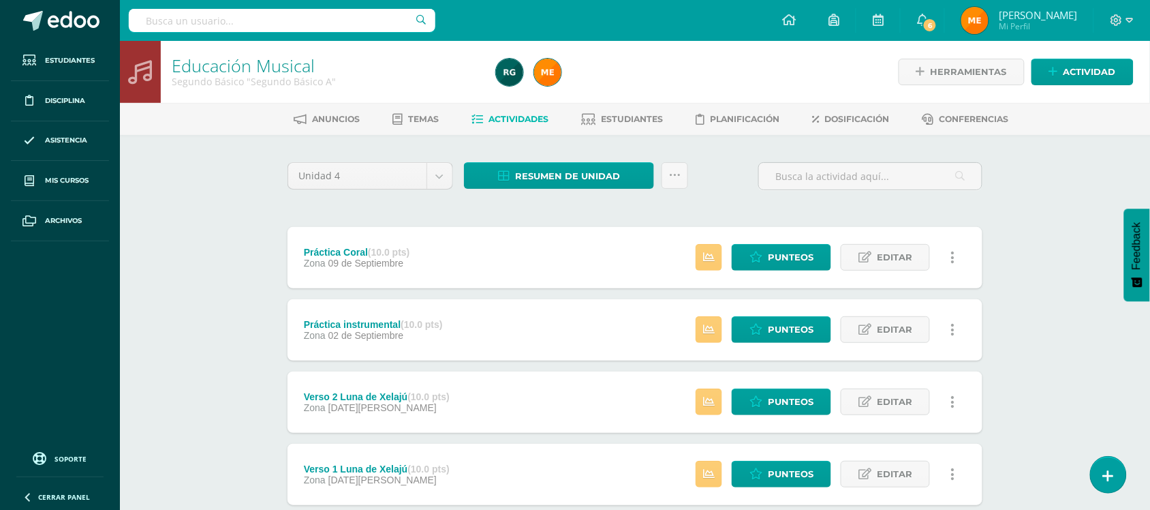
scroll to position [157, 0]
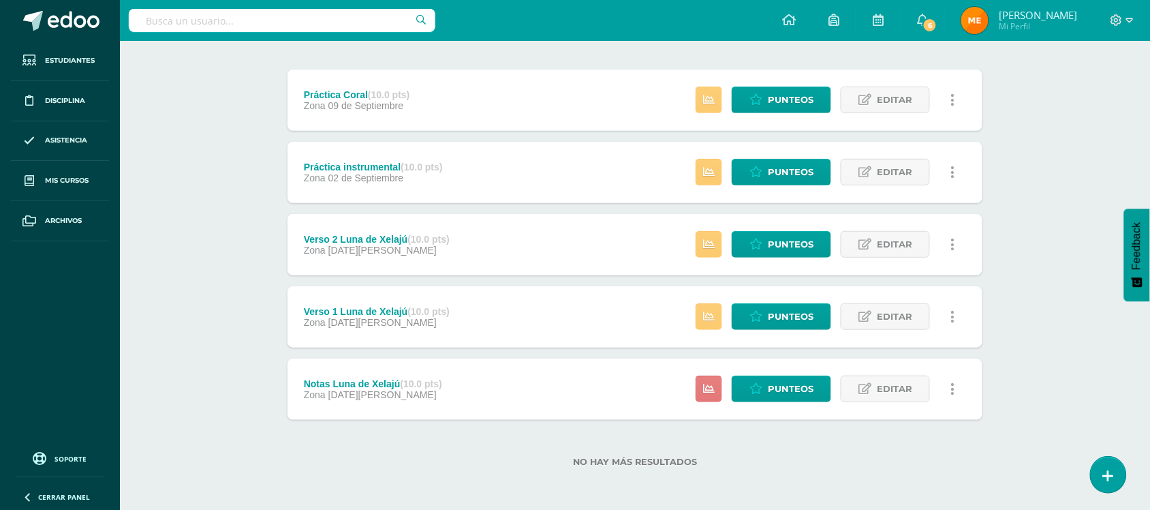
click at [699, 390] on link at bounding box center [709, 388] width 27 height 27
click at [1012, 307] on div "Educación Musical Segundo Básico "Segundo Básico A" Herramientas Detalle de asi…" at bounding box center [635, 197] width 1030 height 627
click at [712, 324] on link at bounding box center [709, 316] width 27 height 27
click at [1023, 244] on div "Educación Musical Segundo Básico "Segundo Básico A" Herramientas Detalle de asi…" at bounding box center [635, 197] width 1030 height 627
click at [704, 240] on icon at bounding box center [709, 244] width 12 height 12
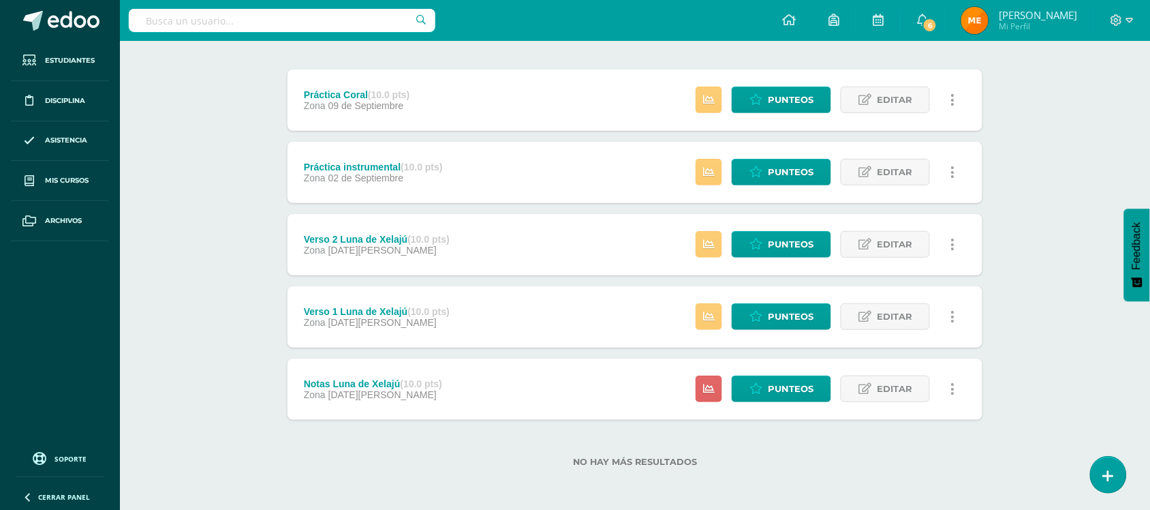
click at [1087, 144] on div "Educación Musical Segundo Básico "Segundo Básico A" Herramientas Detalle de asi…" at bounding box center [635, 197] width 1030 height 627
click at [700, 240] on link at bounding box center [709, 244] width 27 height 27
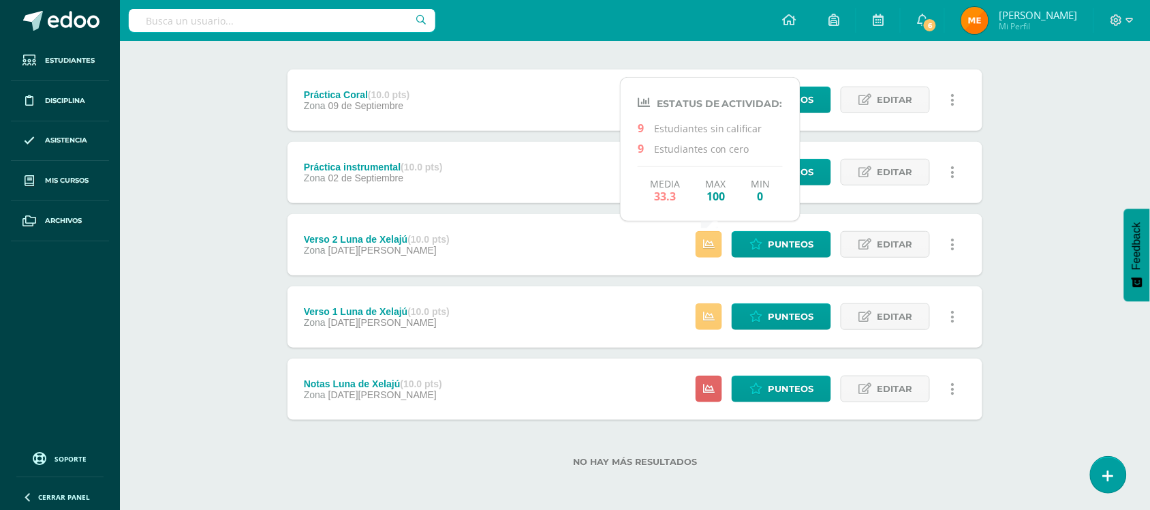
click at [1054, 121] on div "Educación Musical Segundo Básico "Segundo Básico A" Herramientas Detalle de asi…" at bounding box center [635, 197] width 1030 height 627
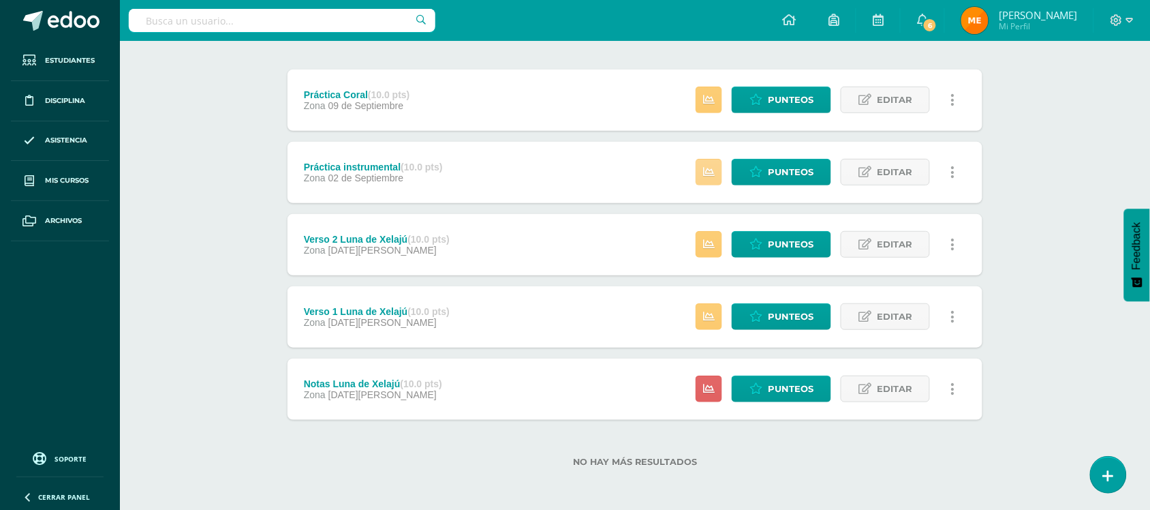
click at [707, 172] on icon at bounding box center [709, 172] width 12 height 12
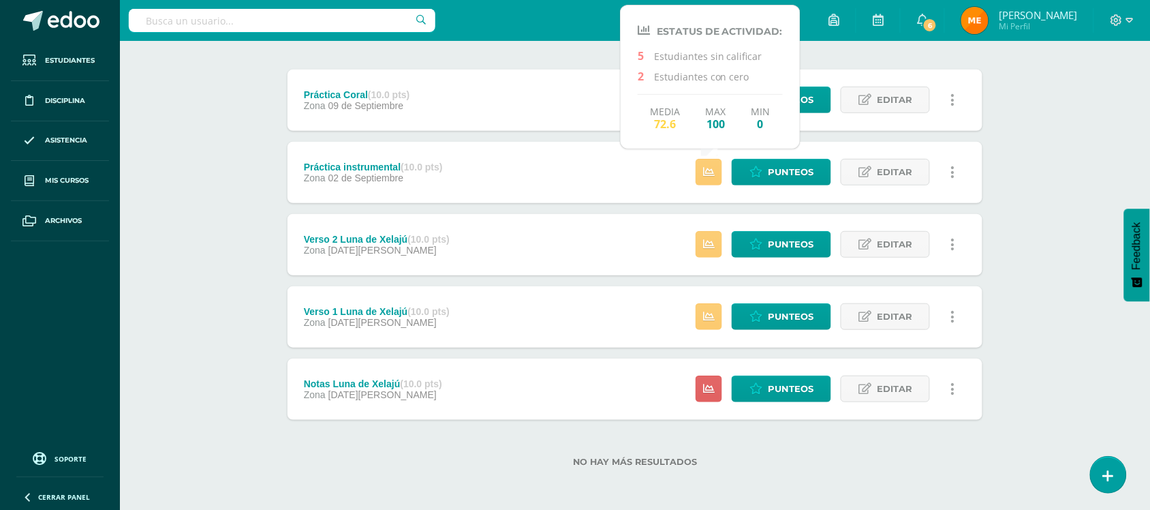
click at [1046, 117] on div "Educación Musical Segundo Básico "Segundo Básico A" Herramientas Detalle de asi…" at bounding box center [635, 197] width 1030 height 627
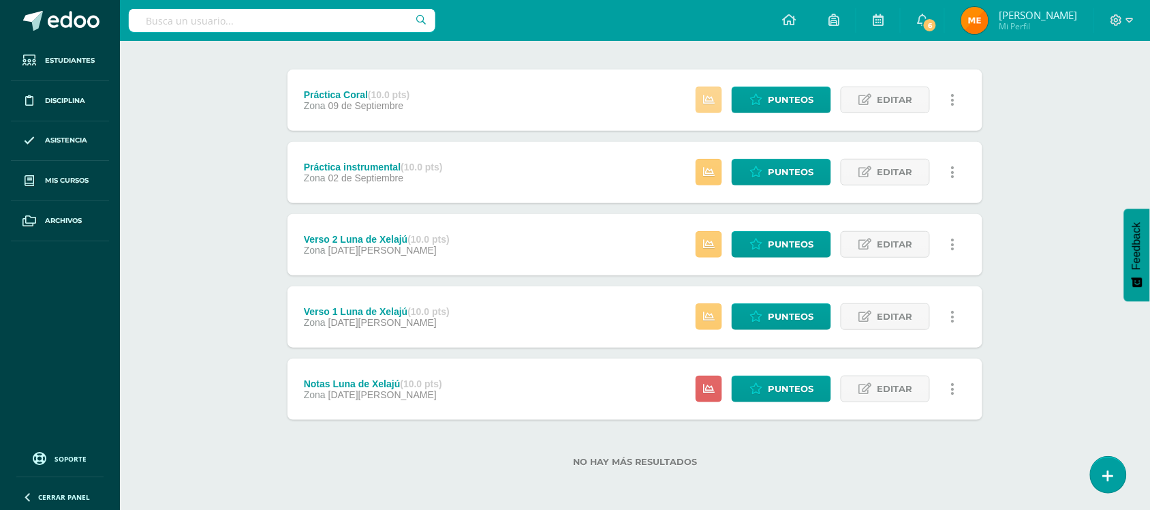
click at [710, 95] on icon at bounding box center [709, 100] width 12 height 12
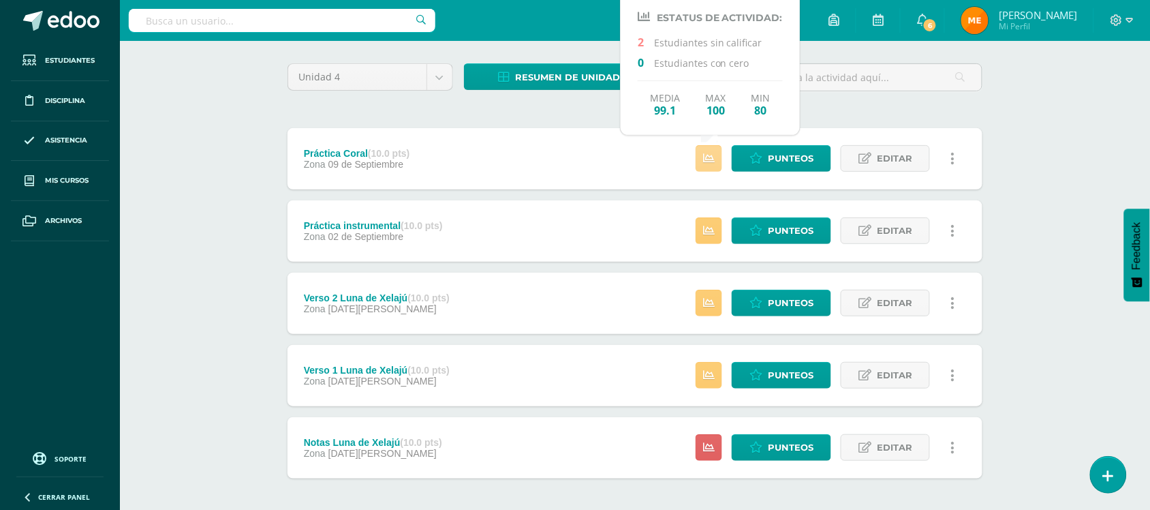
scroll to position [72, 0]
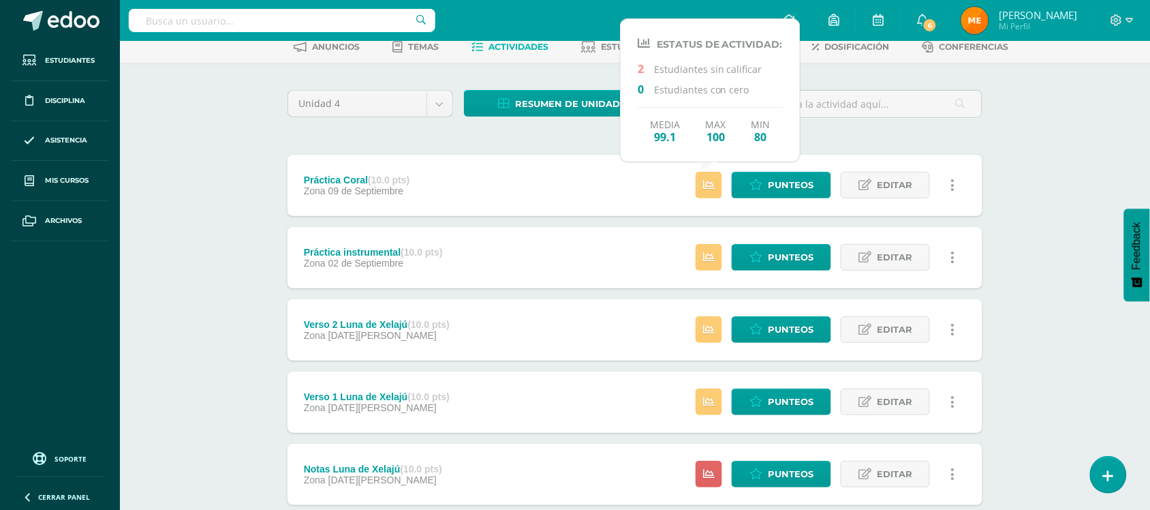
click at [1064, 146] on div "Educación Musical Segundo Básico "Segundo Básico A" Herramientas Detalle de asi…" at bounding box center [635, 282] width 1030 height 627
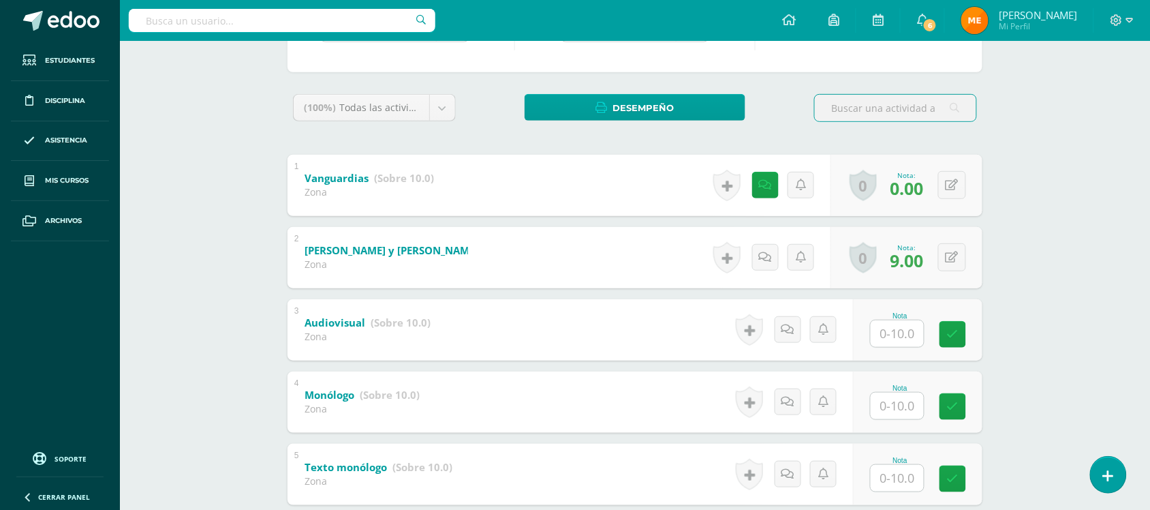
scroll to position [270, 0]
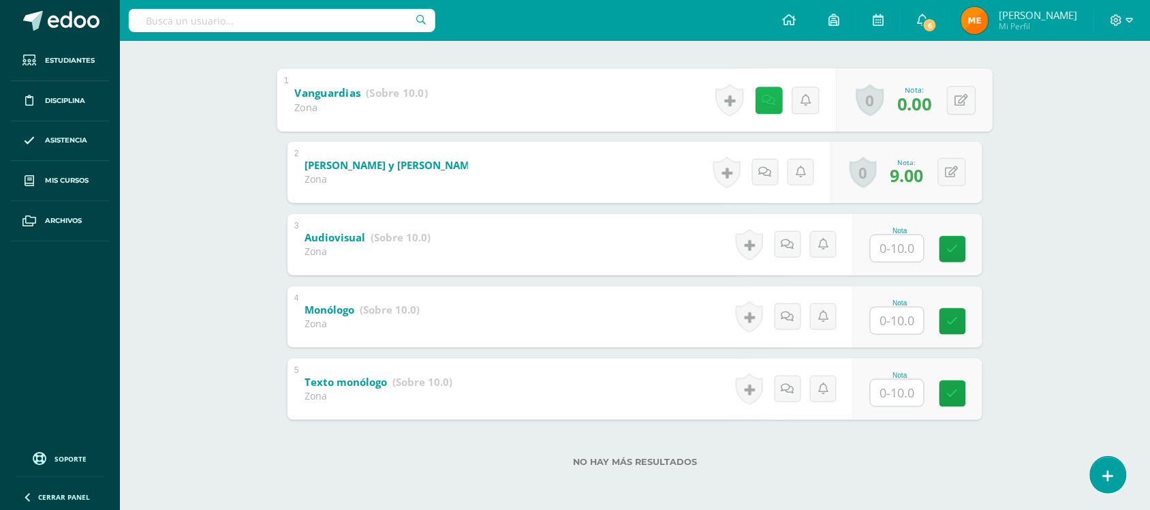
click at [770, 99] on link at bounding box center [768, 100] width 27 height 27
click at [1046, 176] on div "Artes Visuales Segundo Básico "Segundo Básico A" Herramientas Detalle de asiste…" at bounding box center [635, 140] width 1030 height 740
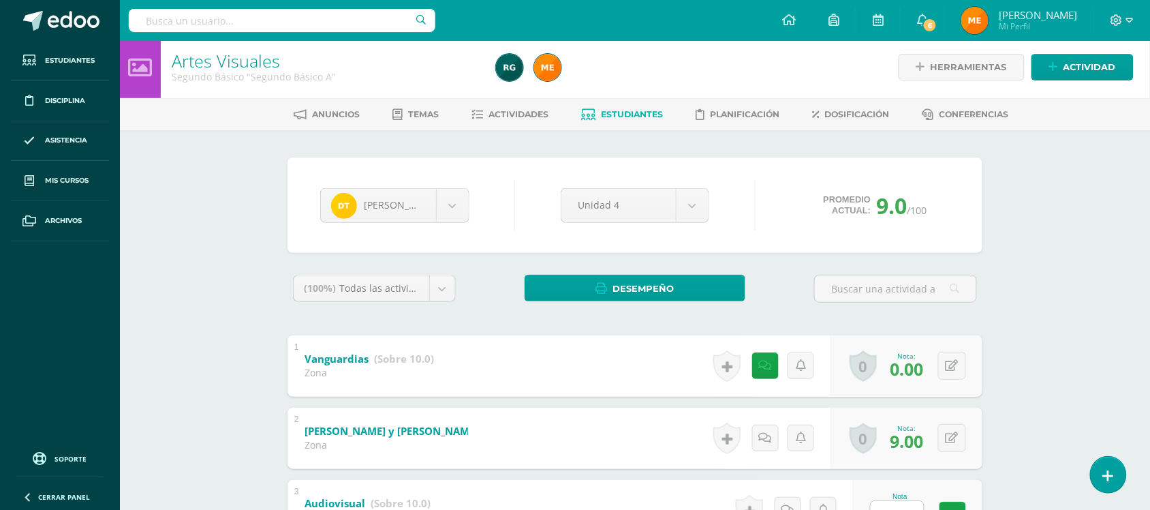
scroll to position [0, 0]
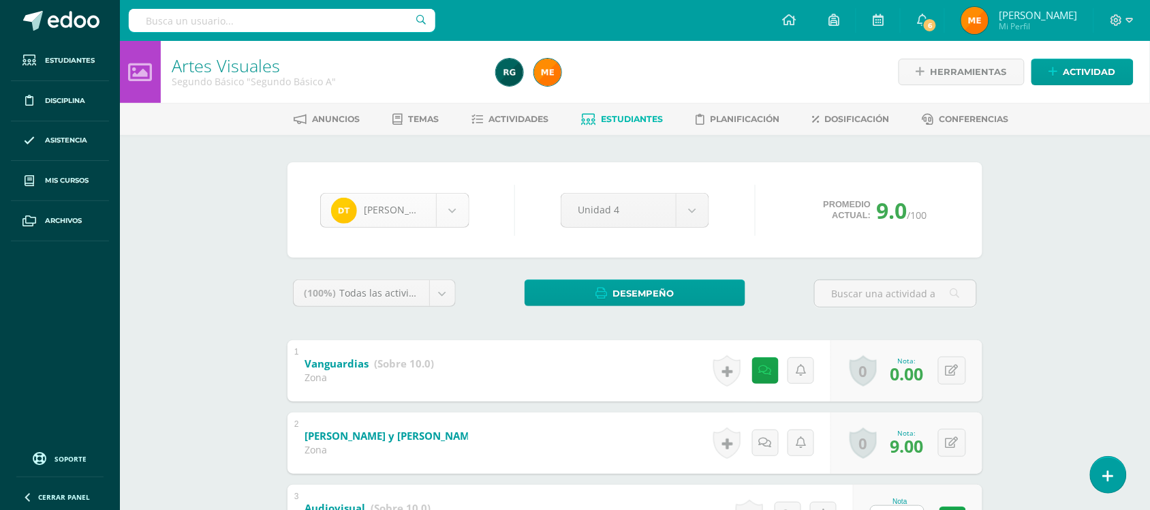
click at [454, 223] on body "Estudiantes Disciplina Asistencia Mis cursos Archivos Soporte Centro de ayuda Ú…" at bounding box center [575, 390] width 1150 height 781
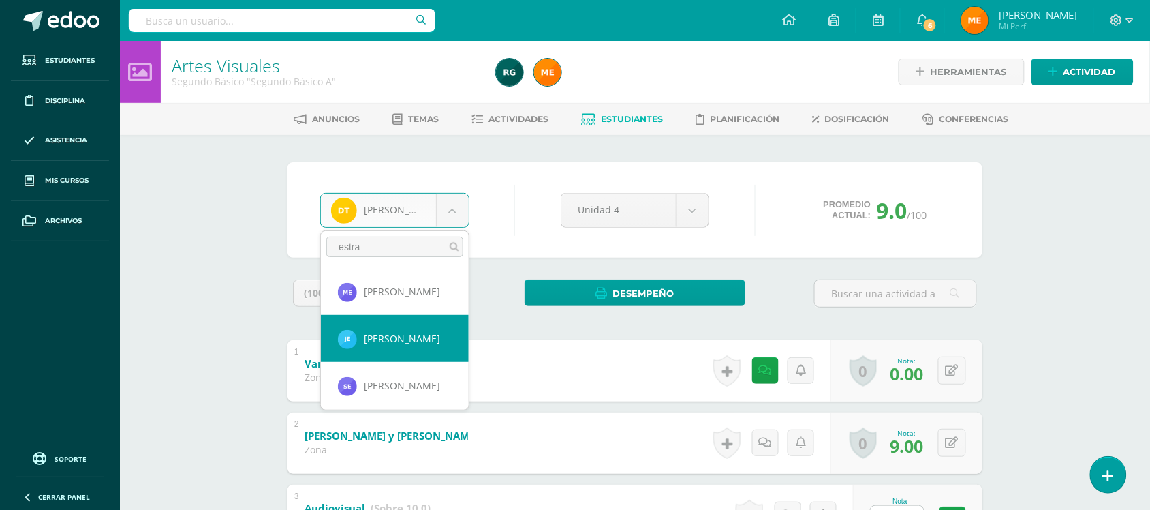
type input "estra"
select select "219"
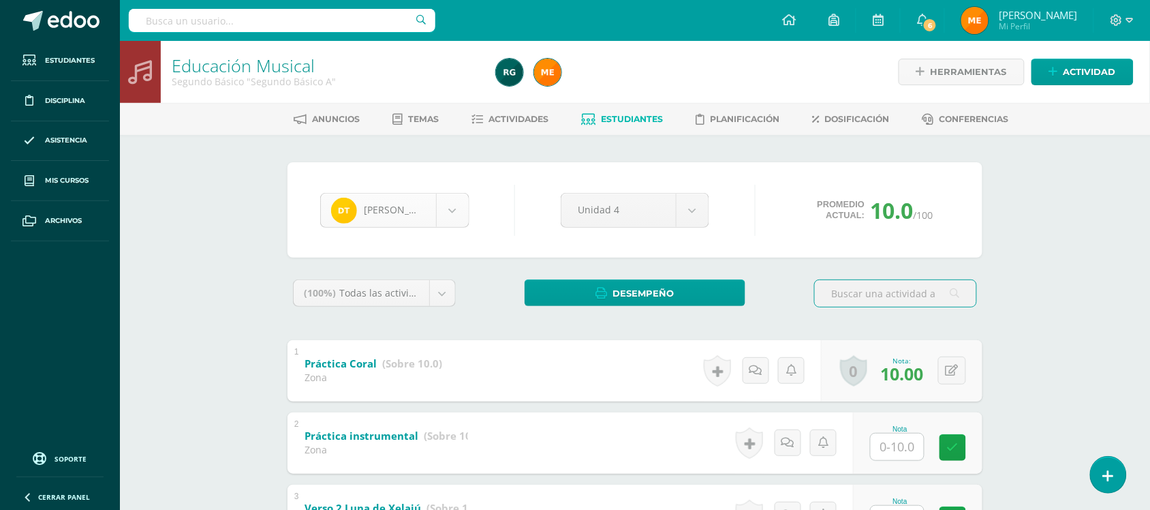
click at [465, 200] on body "Estudiantes Disciplina Asistencia Mis cursos Archivos Soporte Centro de ayuda Ú…" at bounding box center [575, 390] width 1150 height 781
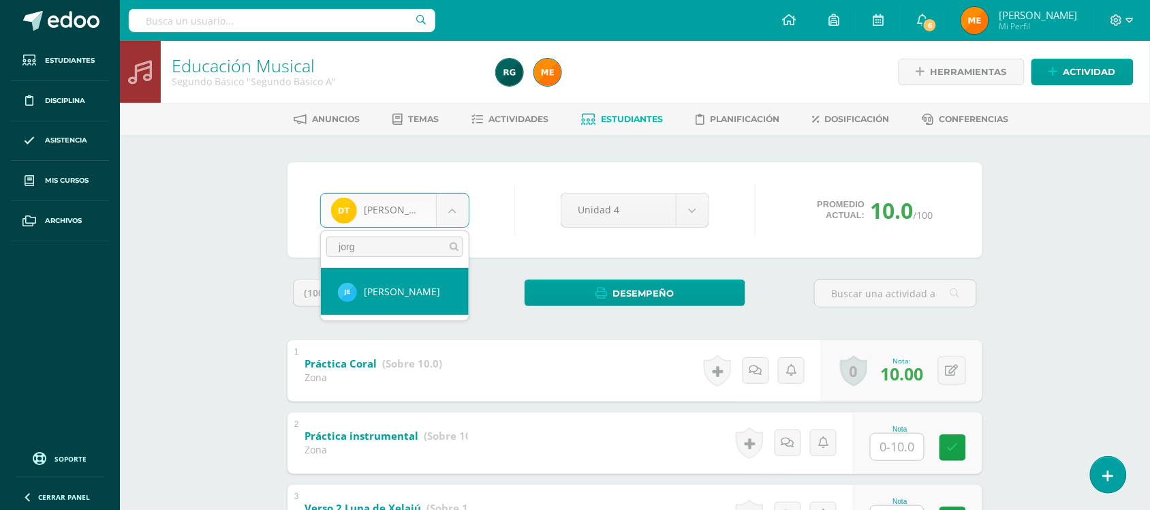
type input "jorg"
select select "219"
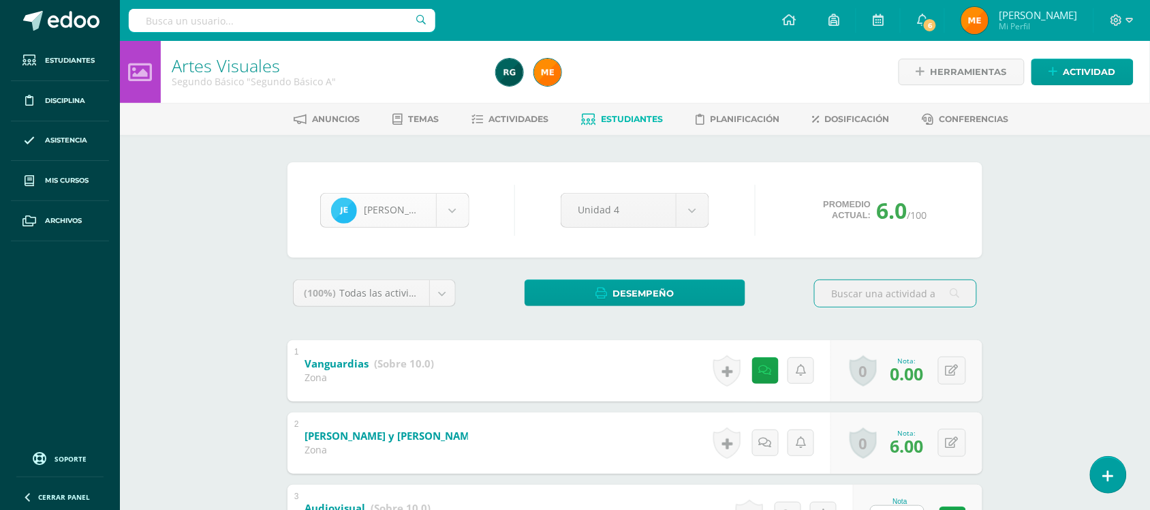
click at [450, 206] on body "Estudiantes Disciplina Asistencia Mis cursos Archivos Soporte Centro de ayuda Ú…" at bounding box center [575, 390] width 1150 height 781
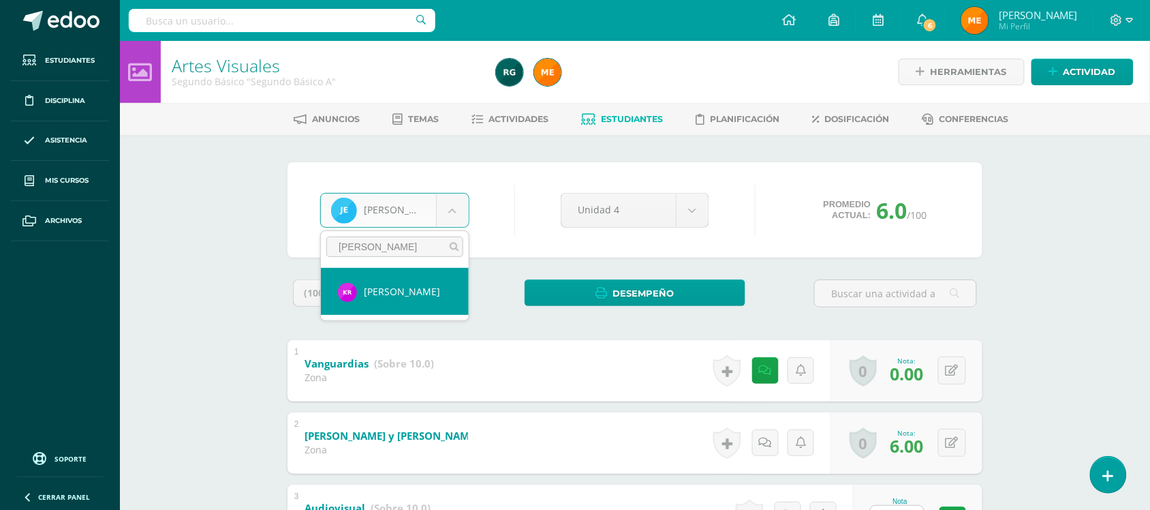
type input "[PERSON_NAME]"
select select "1187"
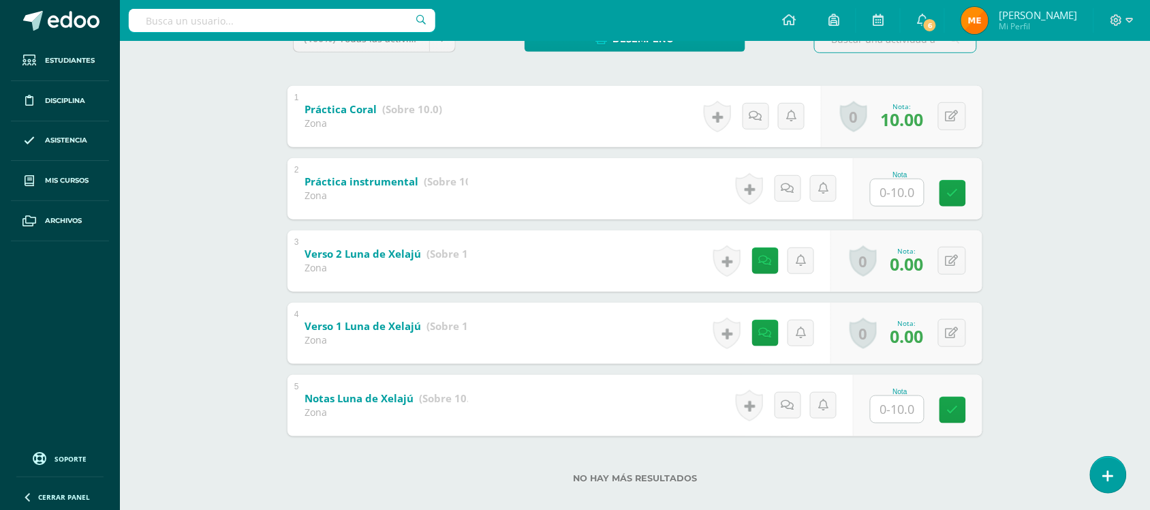
scroll to position [270, 0]
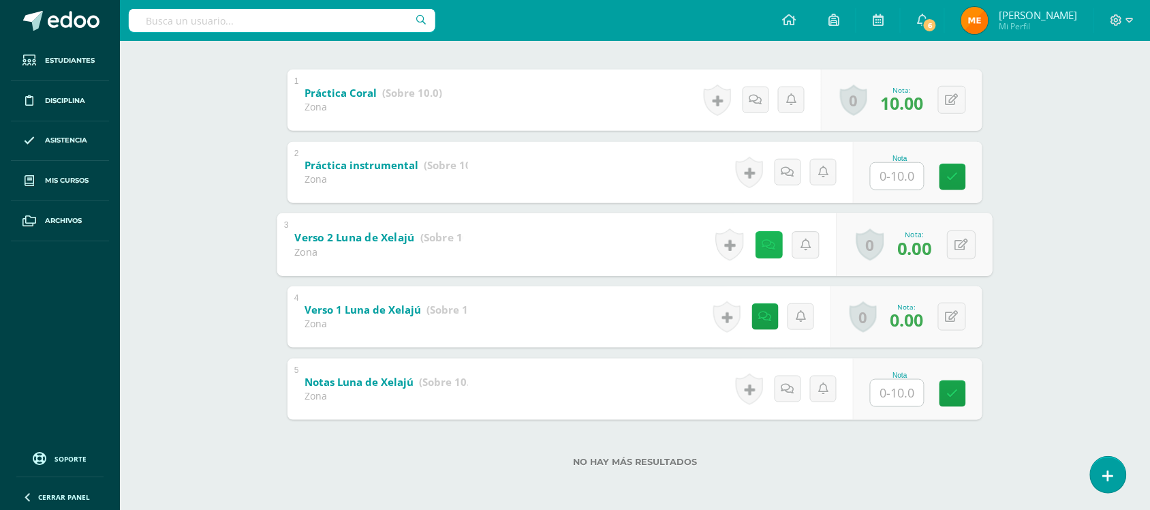
click at [758, 239] on link at bounding box center [768, 244] width 27 height 27
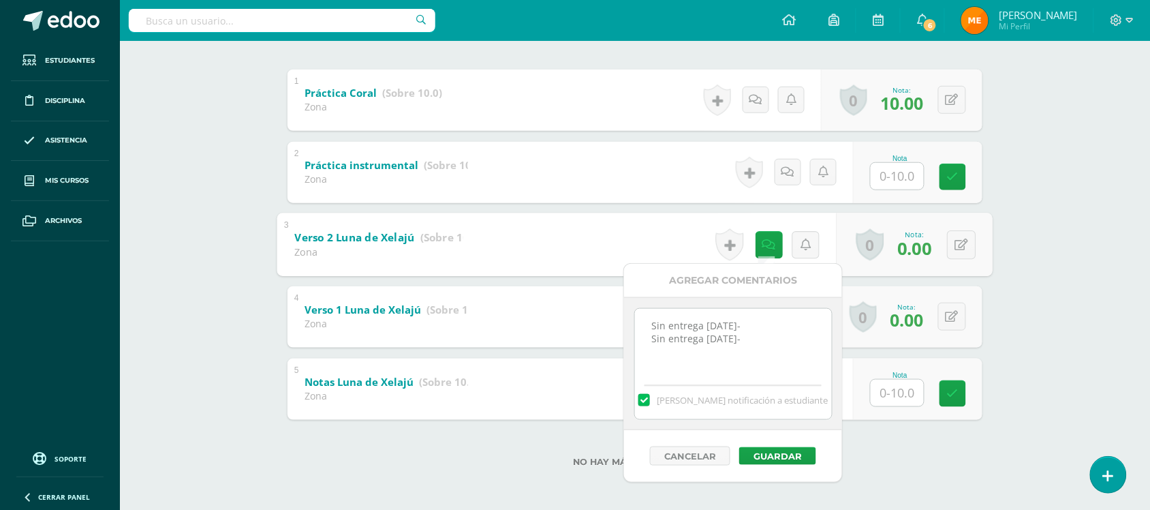
click at [1043, 287] on div "Educación Musical Segundo Básico "Segundo Básico A" Herramientas Detalle de asi…" at bounding box center [635, 140] width 1030 height 740
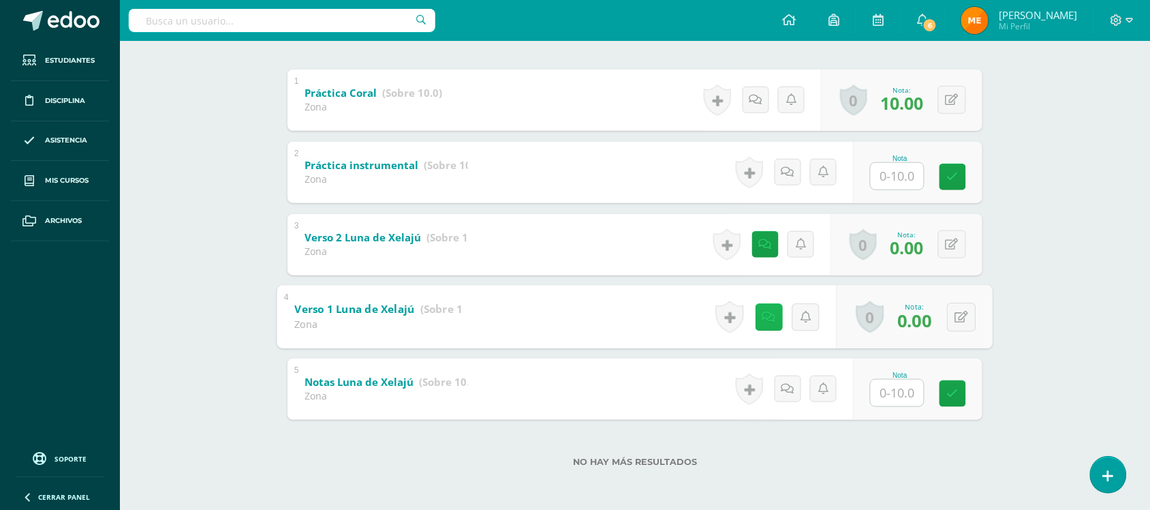
click at [762, 324] on link at bounding box center [768, 316] width 27 height 27
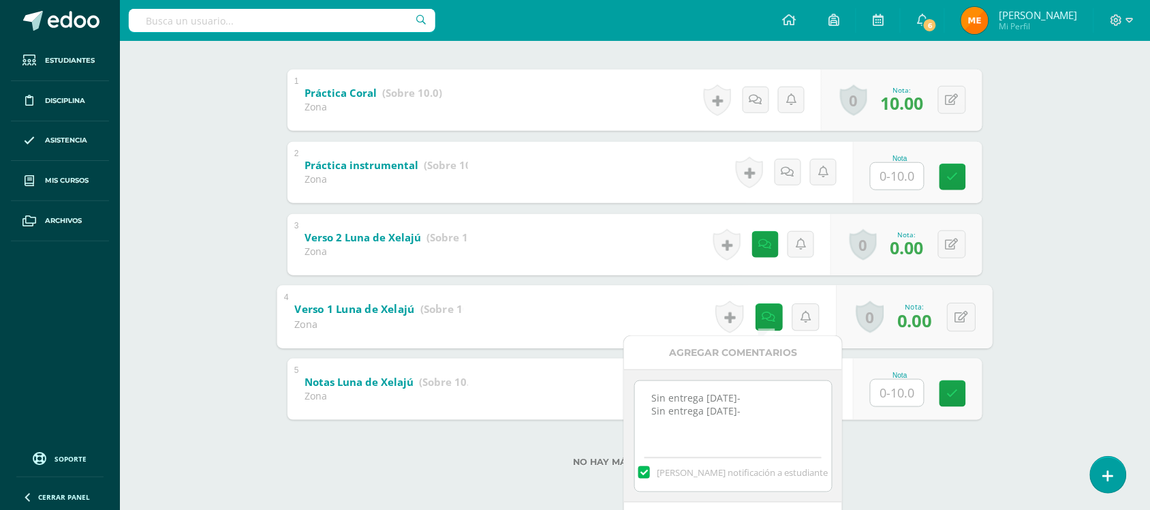
click at [1016, 211] on div "Educación Musical Segundo Básico "Segundo Básico A" Herramientas Detalle de asi…" at bounding box center [635, 140] width 1030 height 740
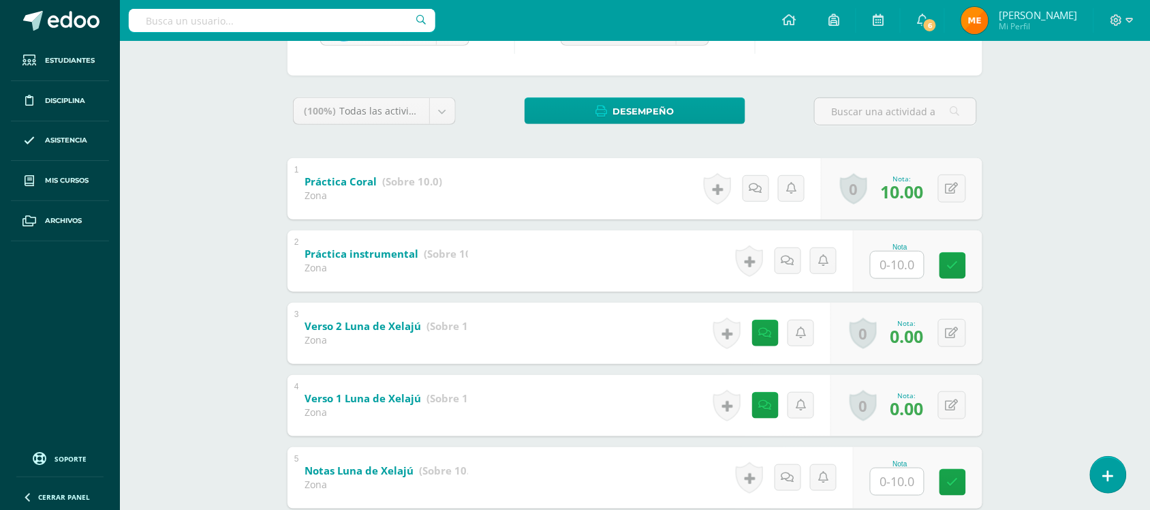
scroll to position [15, 0]
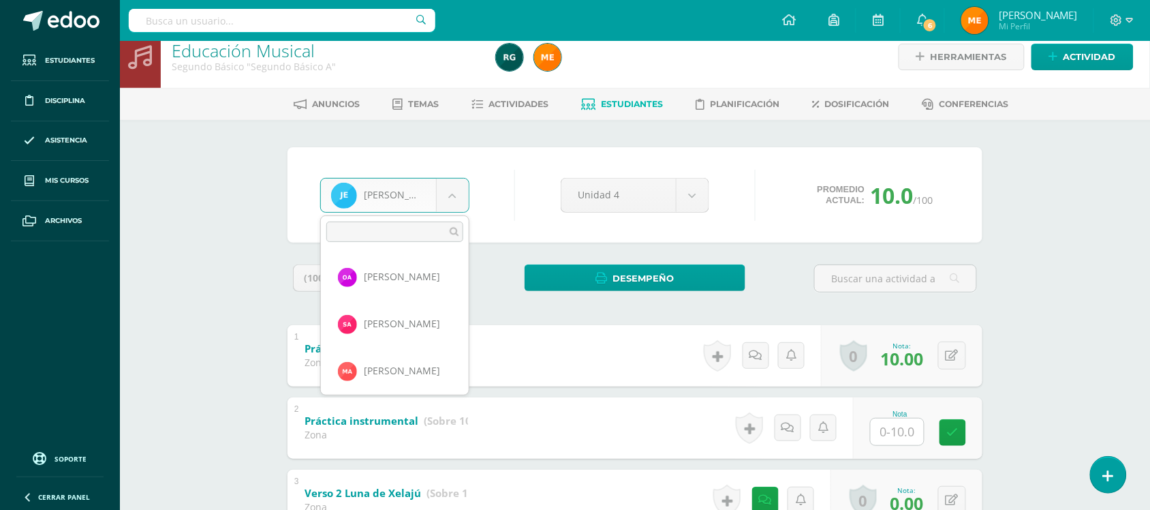
click at [443, 191] on body "Estudiantes Disciplina Asistencia Mis cursos Archivos Soporte Centro de ayuda Ú…" at bounding box center [575, 375] width 1150 height 781
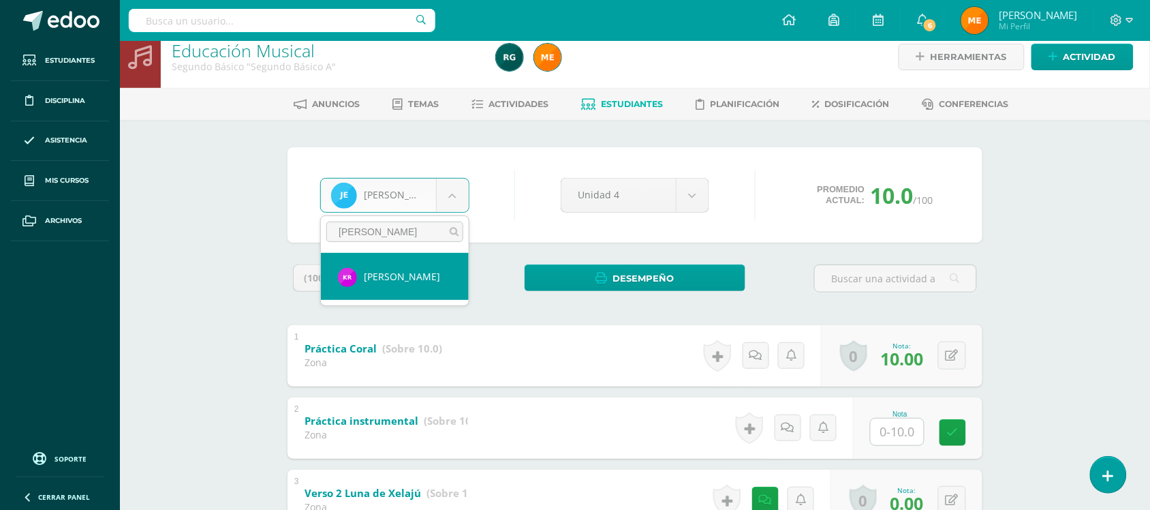
type input "rosa"
select select "1187"
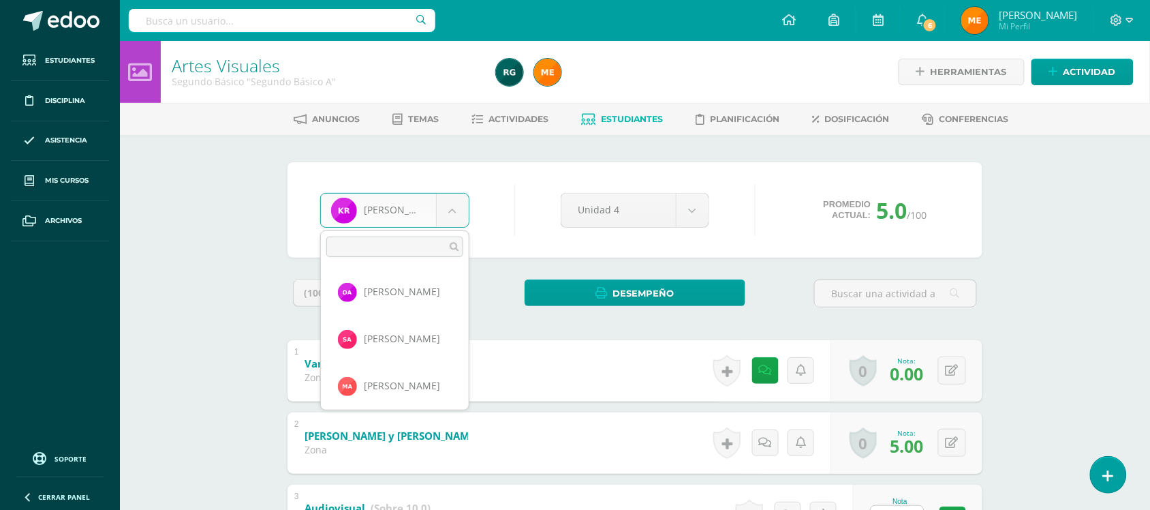
click at [461, 216] on body "Estudiantes Disciplina Asistencia Mis cursos Archivos Soporte Centro de ayuda Ú…" at bounding box center [575, 390] width 1150 height 781
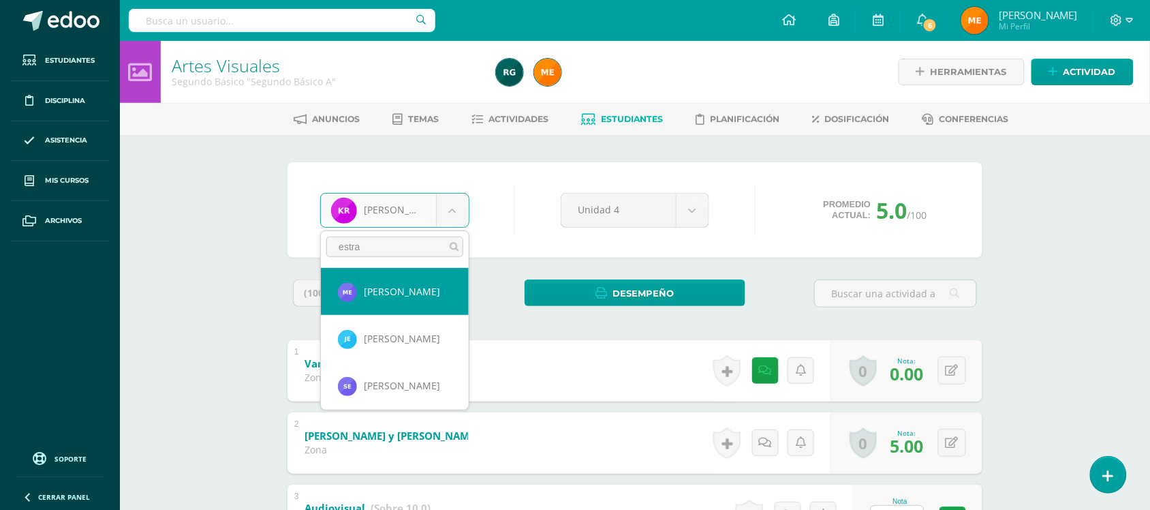
type input "estra"
select select "910"
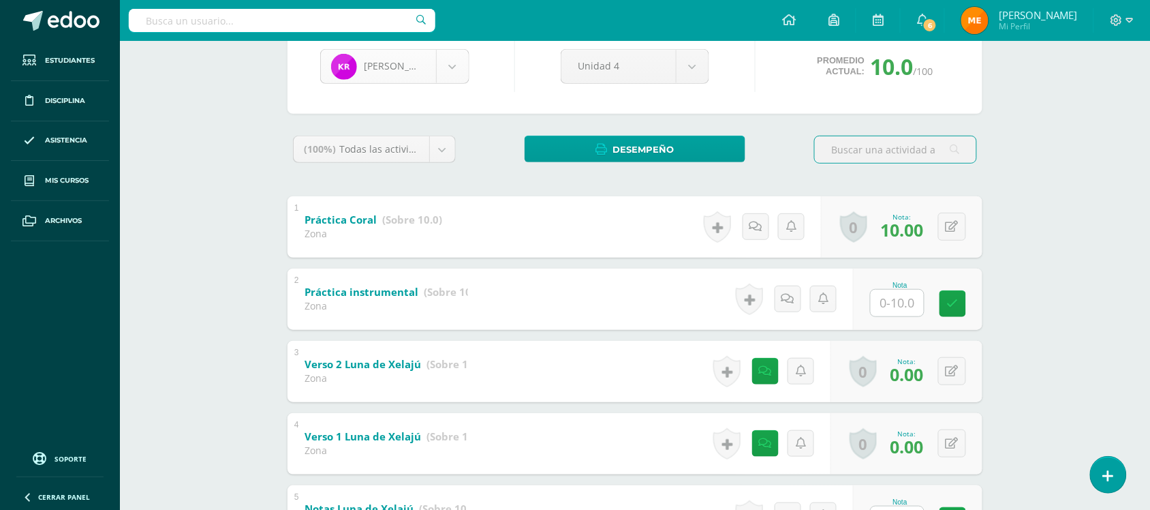
scroll to position [15, 0]
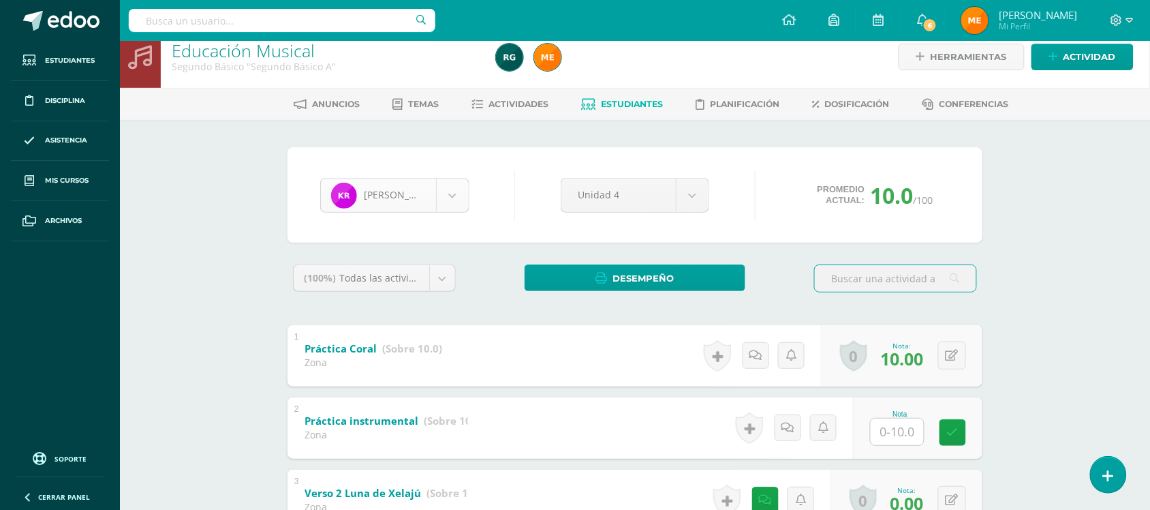
click at [455, 191] on body "Estudiantes Disciplina Asistencia Mis cursos Archivos Soporte Centro de ayuda Ú…" at bounding box center [575, 375] width 1150 height 781
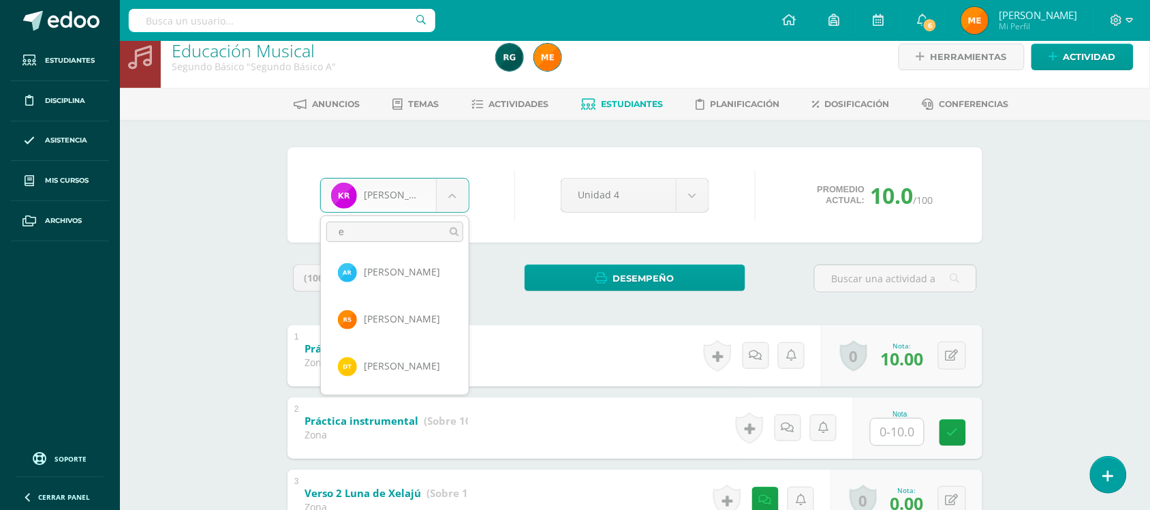
scroll to position [0, 0]
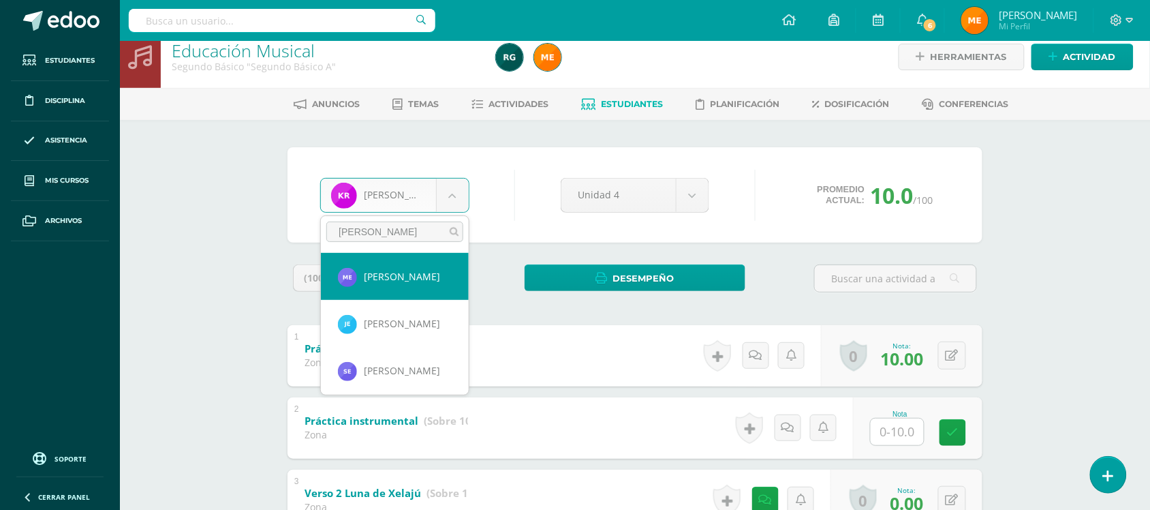
type input "[PERSON_NAME]"
select select "910"
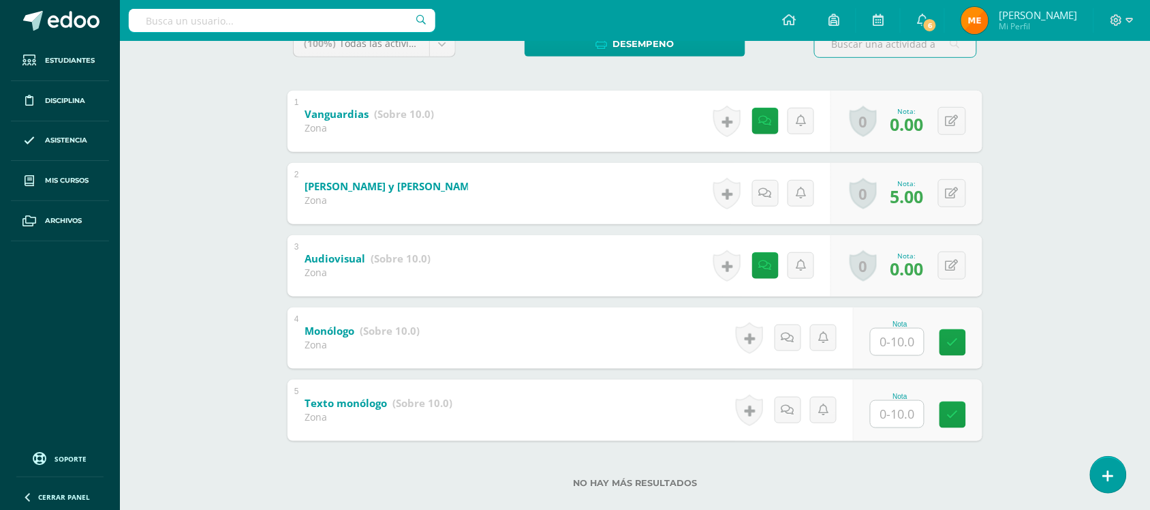
scroll to position [255, 0]
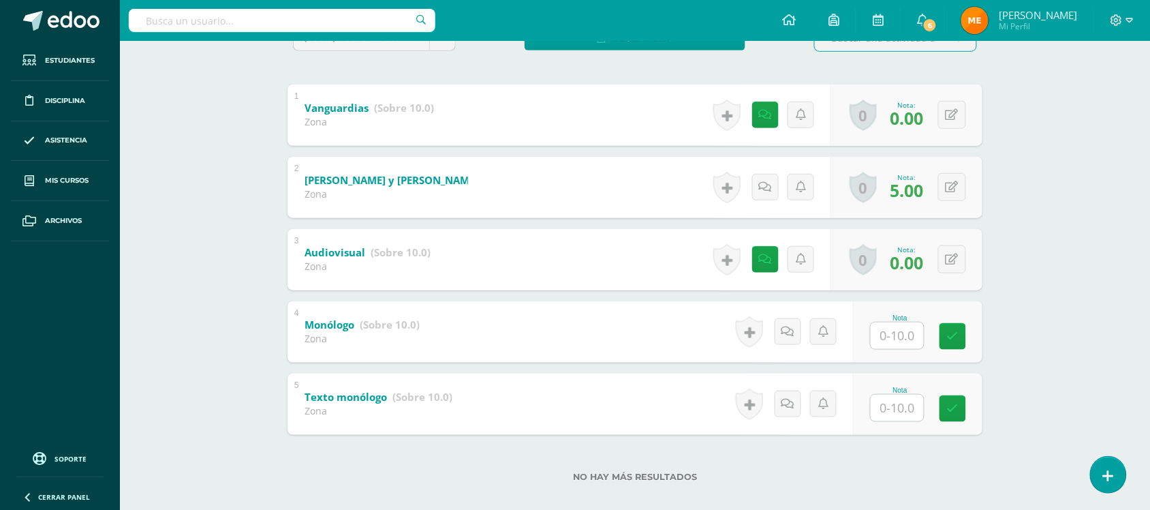
click at [781, 121] on div "Historial de actividad Se ha asignado la nota 0.0 por [PERSON_NAME] [DATE] 9:49…" at bounding box center [769, 114] width 123 height 61
click at [772, 123] on link at bounding box center [768, 115] width 27 height 27
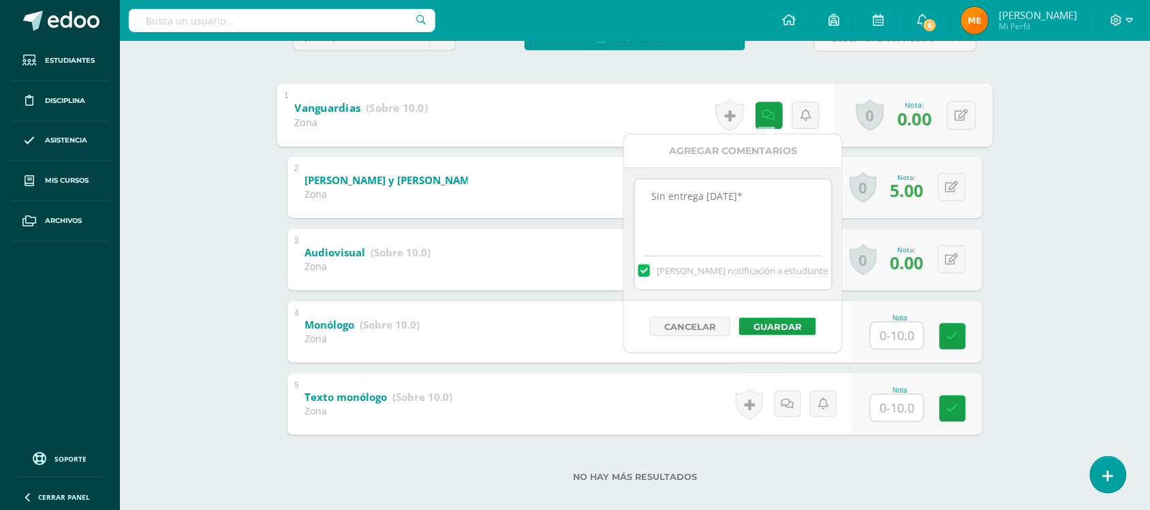
click at [1058, 240] on div "Artes Visuales Segundo Básico "Segundo Básico A" Herramientas Detalle de asiste…" at bounding box center [635, 155] width 1030 height 740
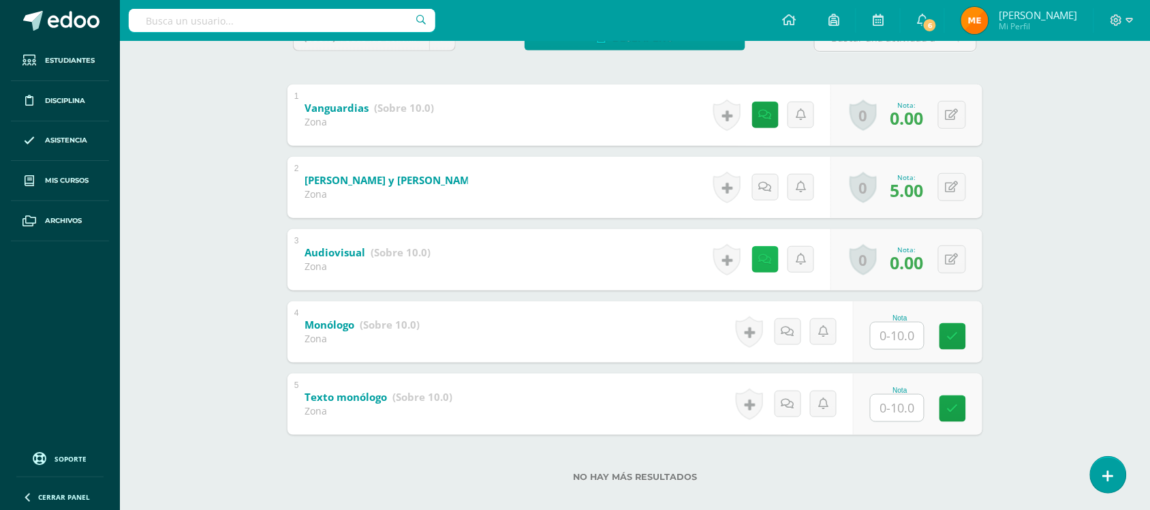
click at [763, 254] on icon at bounding box center [765, 259] width 13 height 12
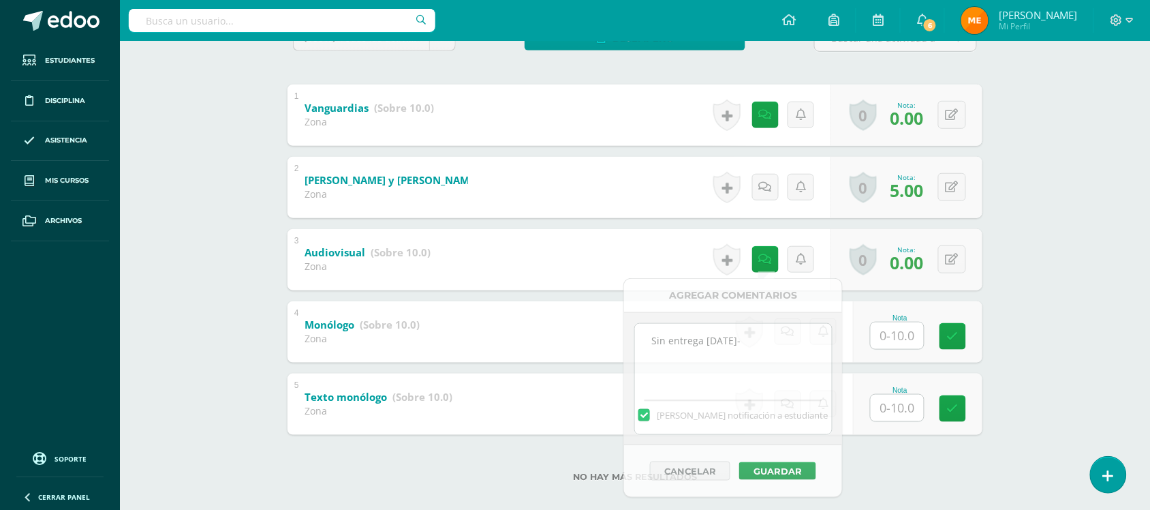
click at [1029, 181] on div "Artes Visuales Segundo Básico "Segundo Básico A" Herramientas Detalle de asiste…" at bounding box center [635, 155] width 1030 height 740
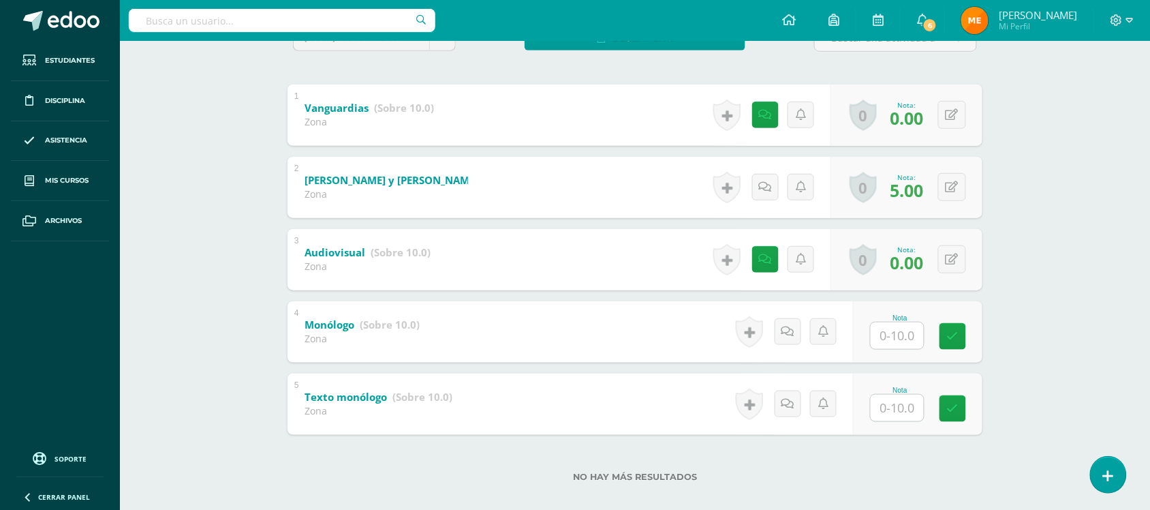
scroll to position [0, 0]
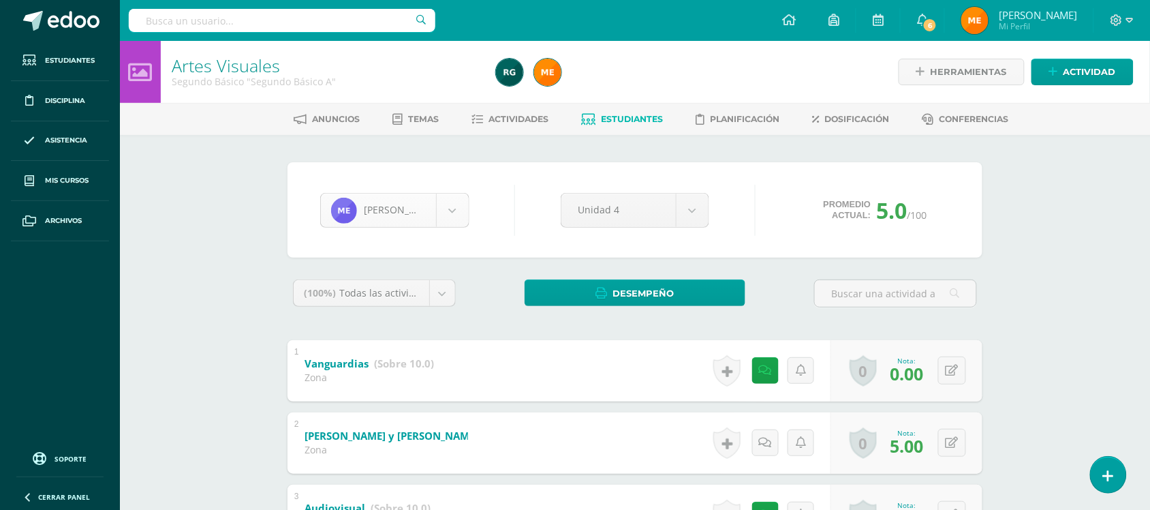
click at [458, 201] on body "Estudiantes Disciplina Asistencia Mis cursos Archivos Soporte Centro de ayuda Ú…" at bounding box center [575, 390] width 1150 height 781
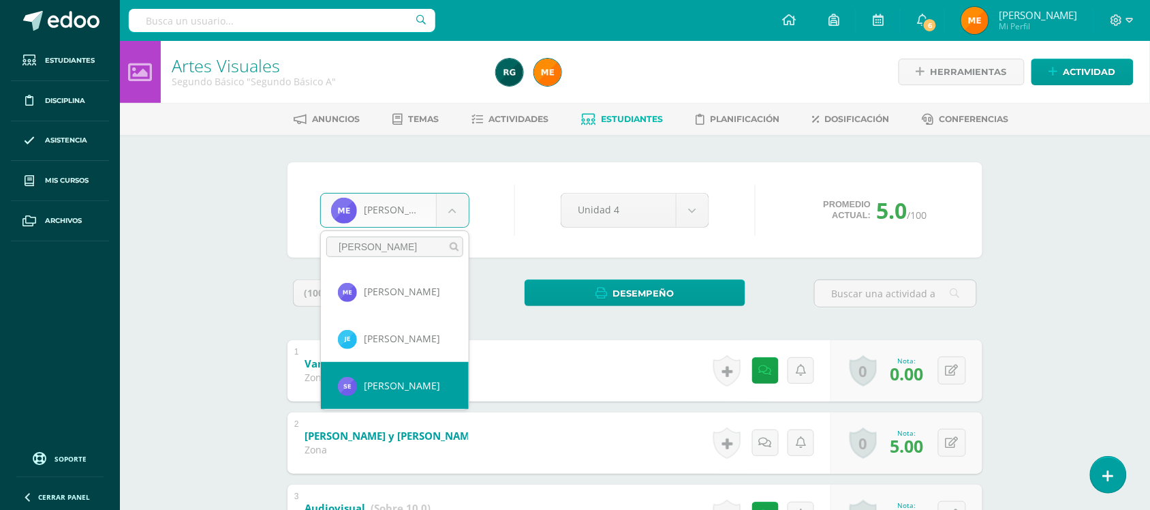
type input "[PERSON_NAME]"
select select "537"
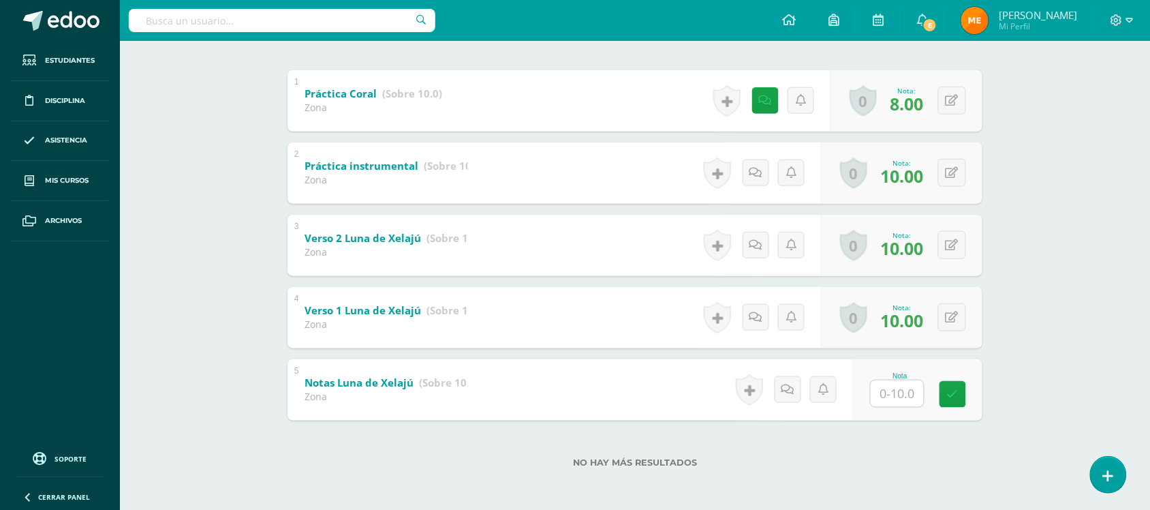
scroll to position [270, 0]
click at [768, 101] on icon at bounding box center [765, 100] width 13 height 12
click at [1006, 185] on div "[PERSON_NAME] [PERSON_NAME] Santiago [PERSON_NAME] [PERSON_NAME] Baten [PERSON_…" at bounding box center [634, 187] width 749 height 646
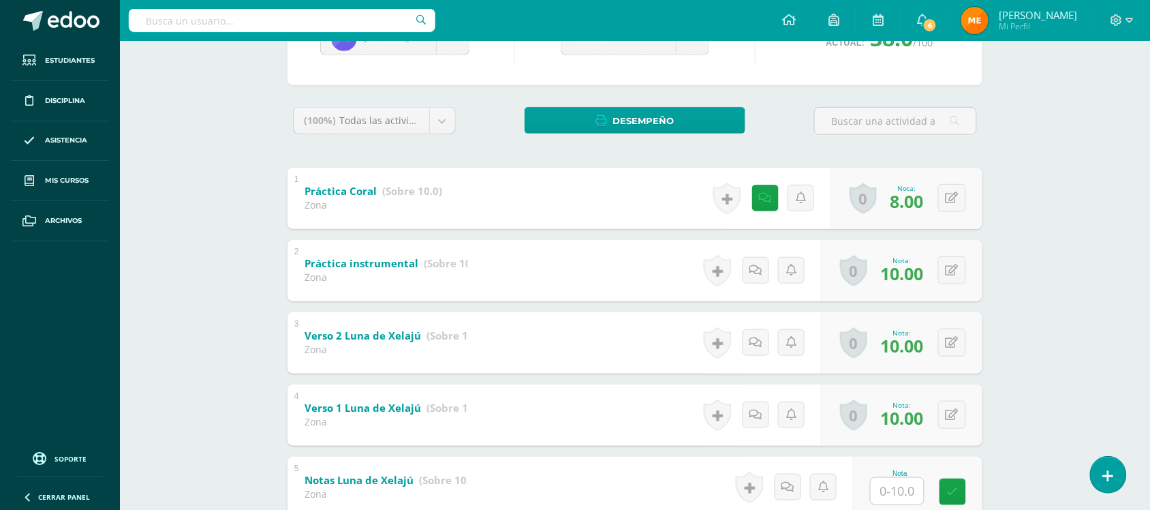
scroll to position [0, 0]
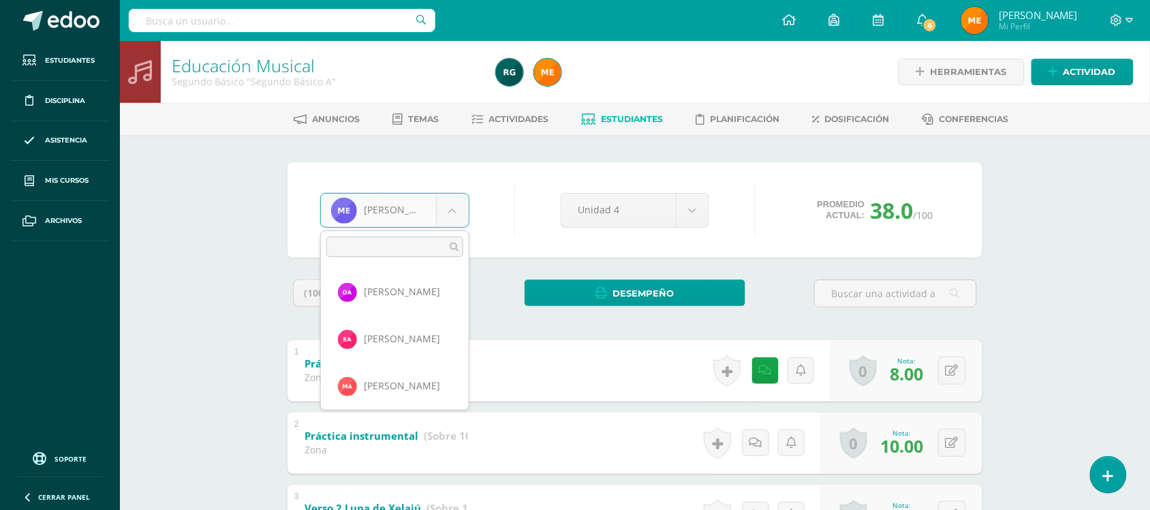
click at [463, 212] on body "Estudiantes Disciplina Asistencia Mis cursos Archivos Soporte Centro de ayuda Ú…" at bounding box center [575, 390] width 1150 height 781
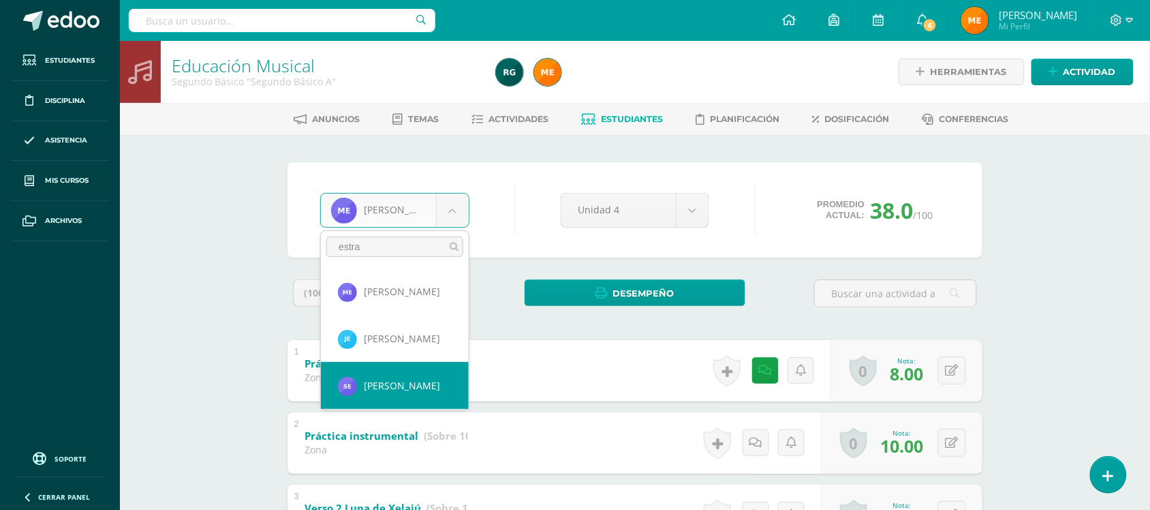
type input "estra"
select select "537"
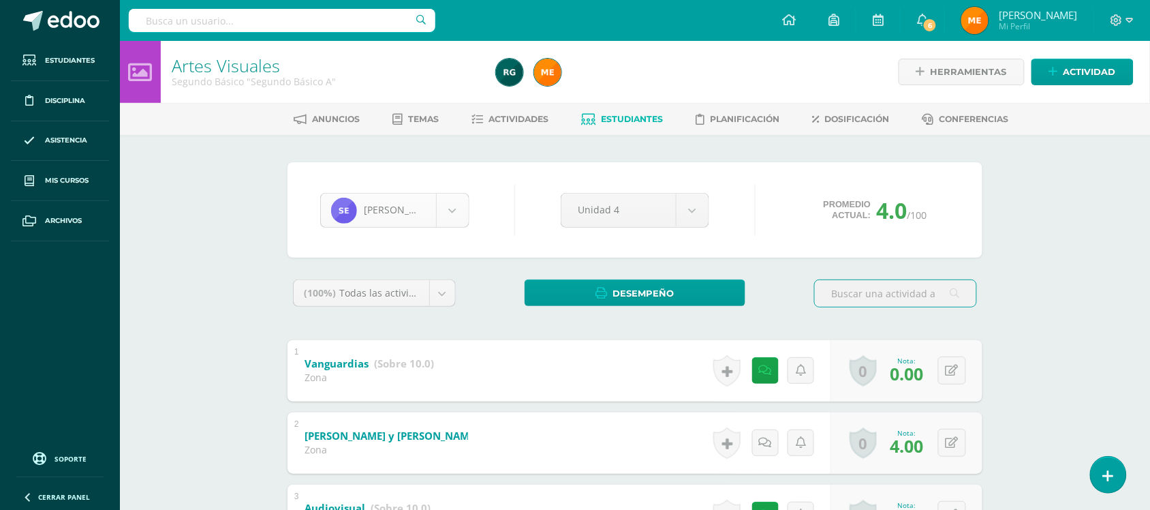
click at [461, 203] on body "Estudiantes Disciplina Asistencia Mis cursos Archivos Soporte Centro de ayuda Ú…" at bounding box center [575, 390] width 1150 height 781
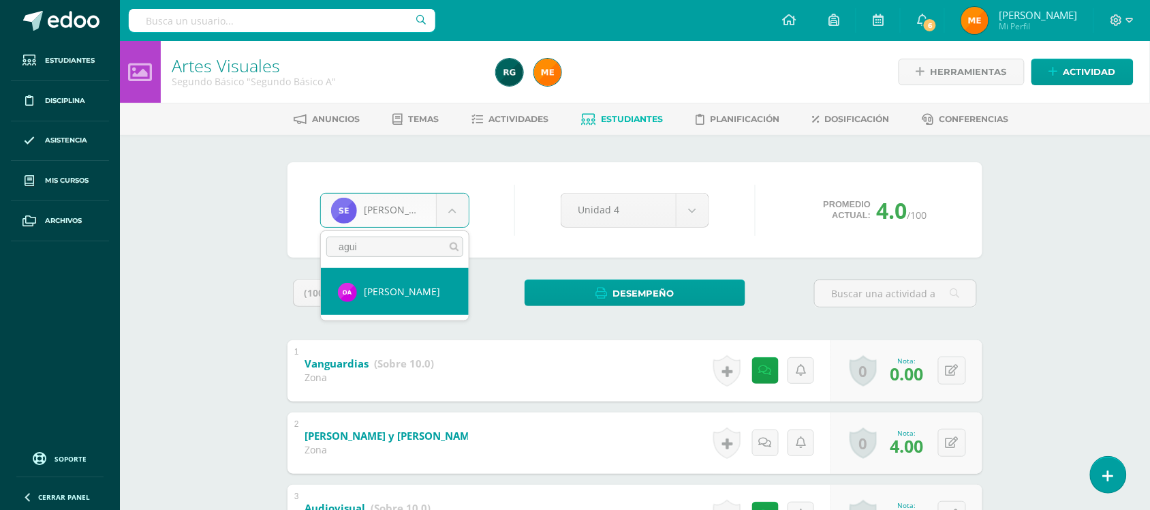
type input "agui"
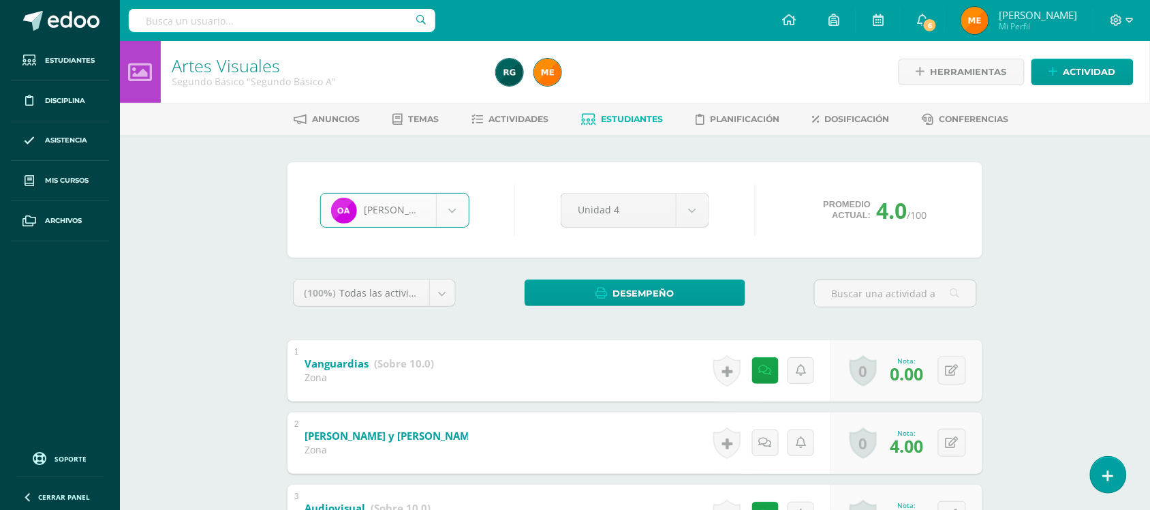
select select "824"
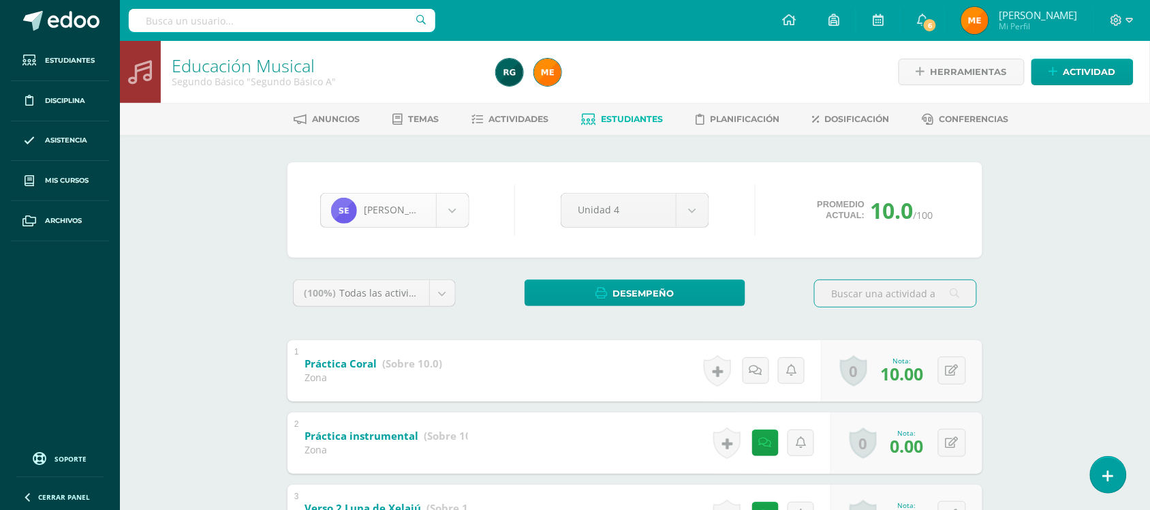
click body "Estudiantes Disciplina Asistencia Mis cursos Archivos Soporte Centro de ayuda Ú…"
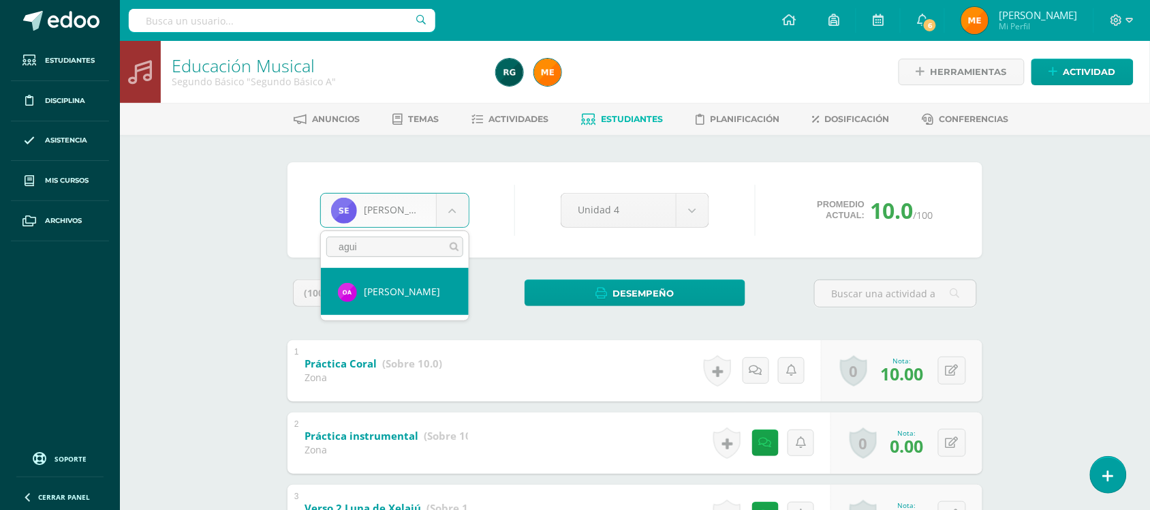
type input "agui"
select select "824"
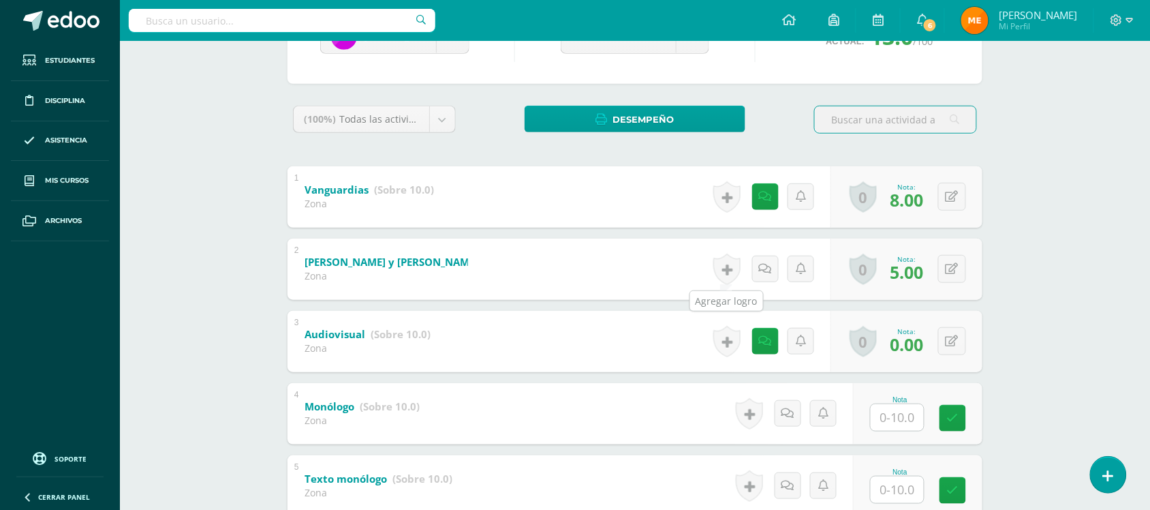
scroll to position [170, 0]
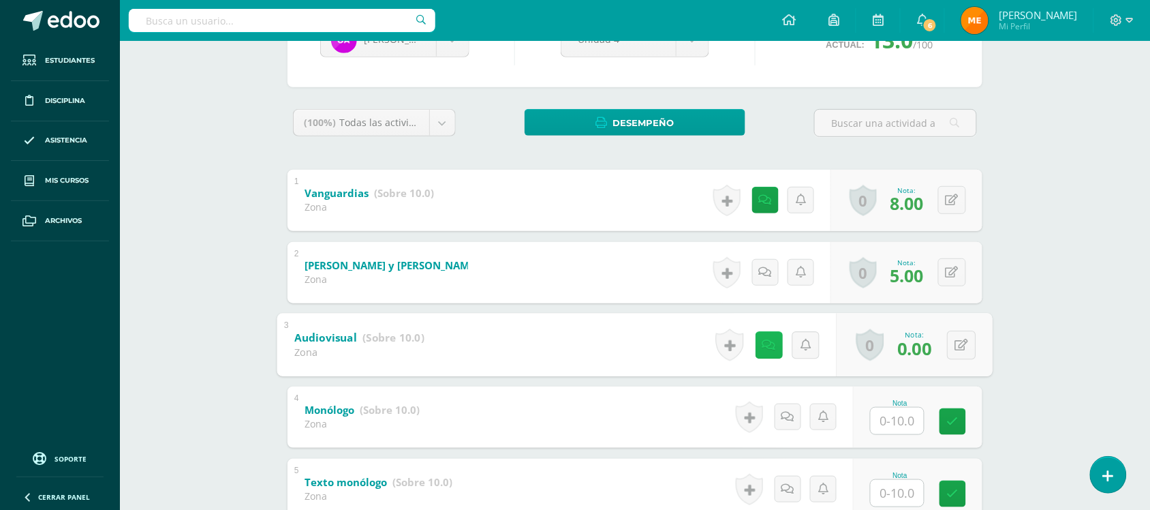
click at [765, 347] on icon at bounding box center [769, 345] width 14 height 12
click at [1053, 264] on div "Artes Visuales Segundo Básico "Segundo Básico A" Herramientas Detalle de asiste…" at bounding box center [635, 241] width 1030 height 740
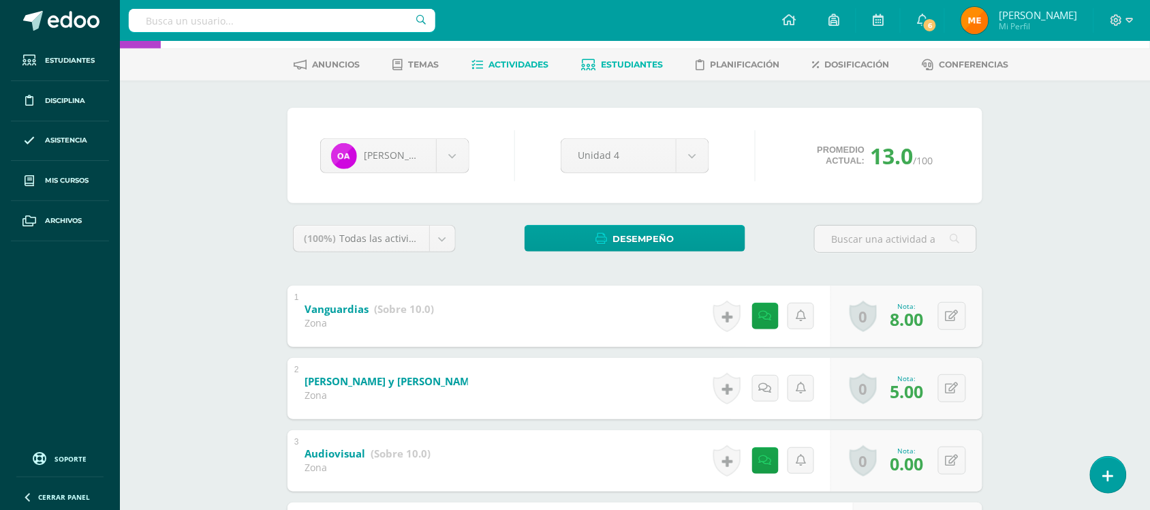
scroll to position [85, 0]
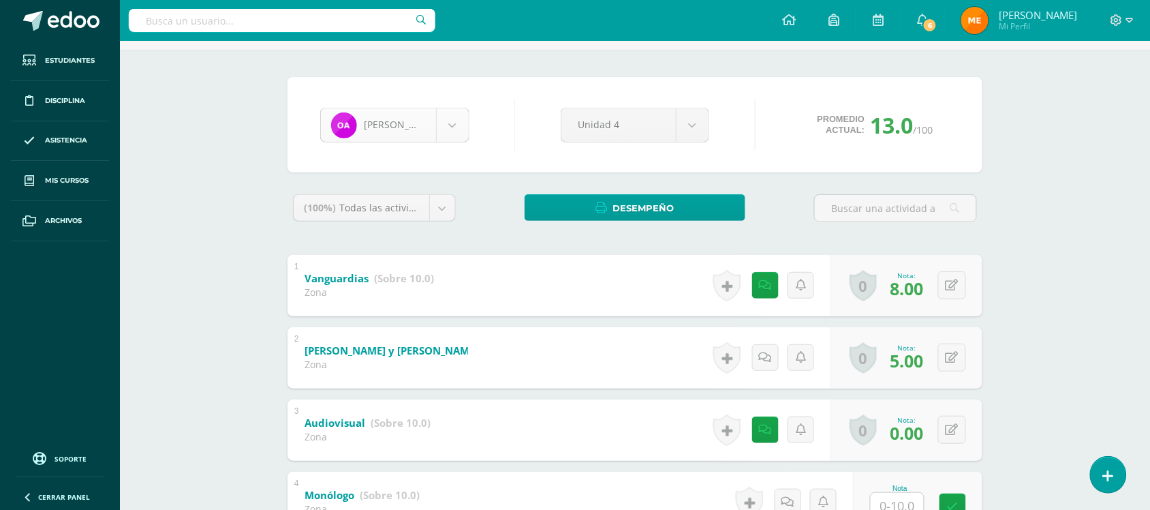
click at [458, 135] on body "Estudiantes Disciplina Asistencia Mis cursos Archivos Soporte Centro de ayuda Ú…" at bounding box center [575, 305] width 1150 height 781
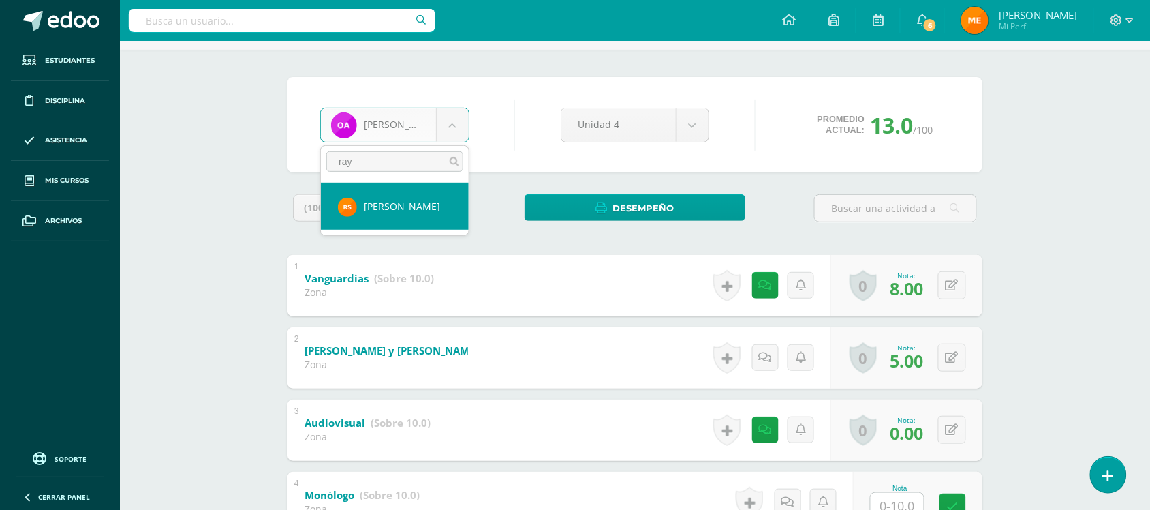
type input "ray"
select select "1234"
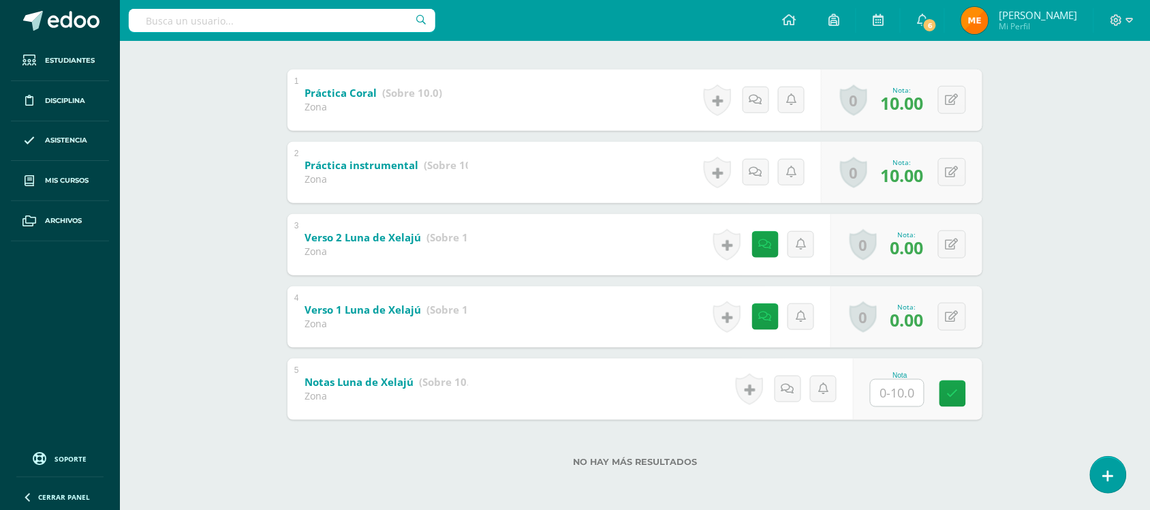
scroll to position [100, 0]
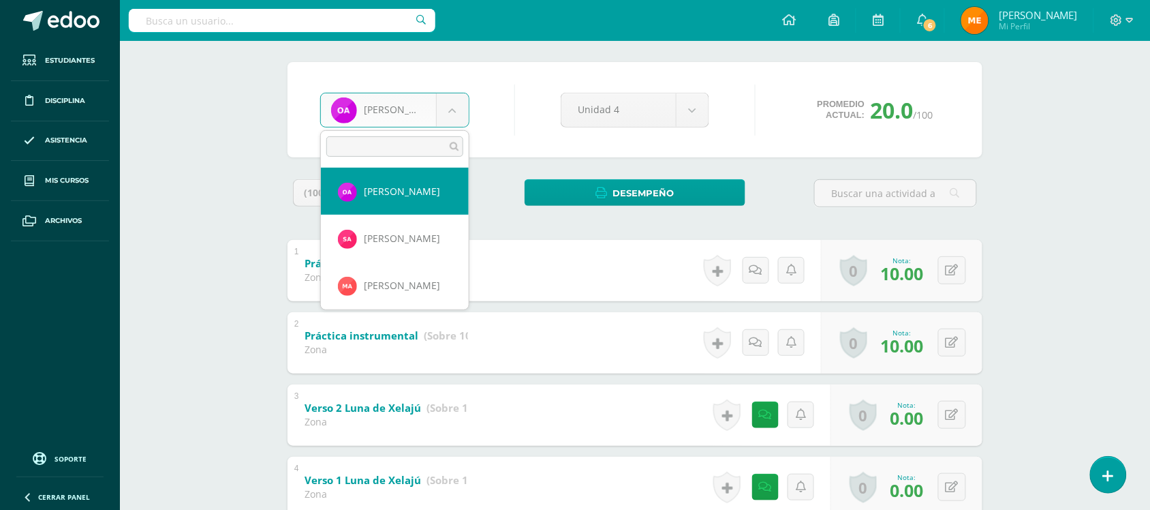
click at [447, 113] on body "Estudiantes Disciplina Asistencia Mis cursos Archivos Soporte Centro de ayuda Ú…" at bounding box center [575, 290] width 1150 height 781
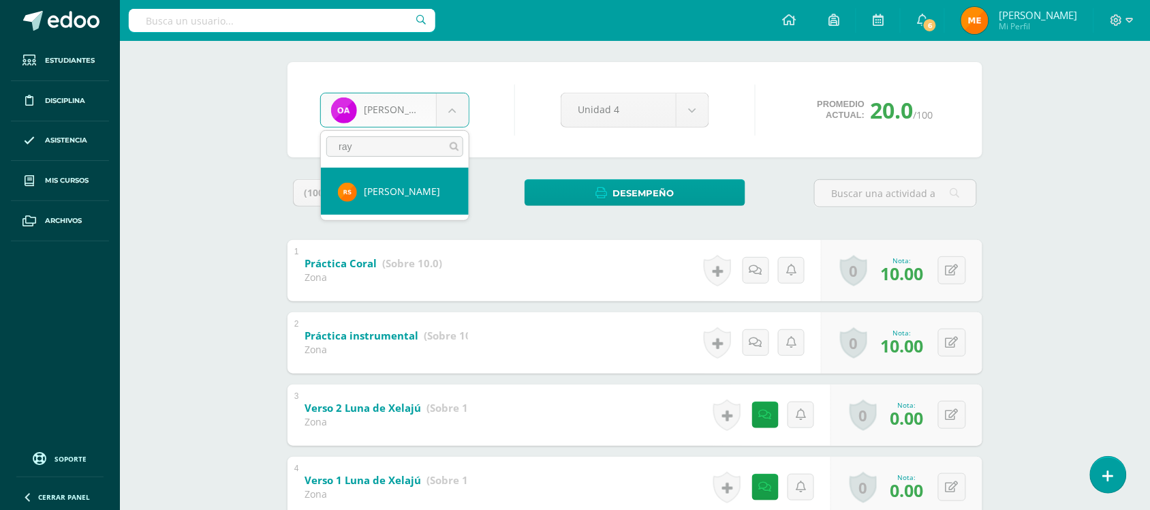
type input "ray"
select select "1234"
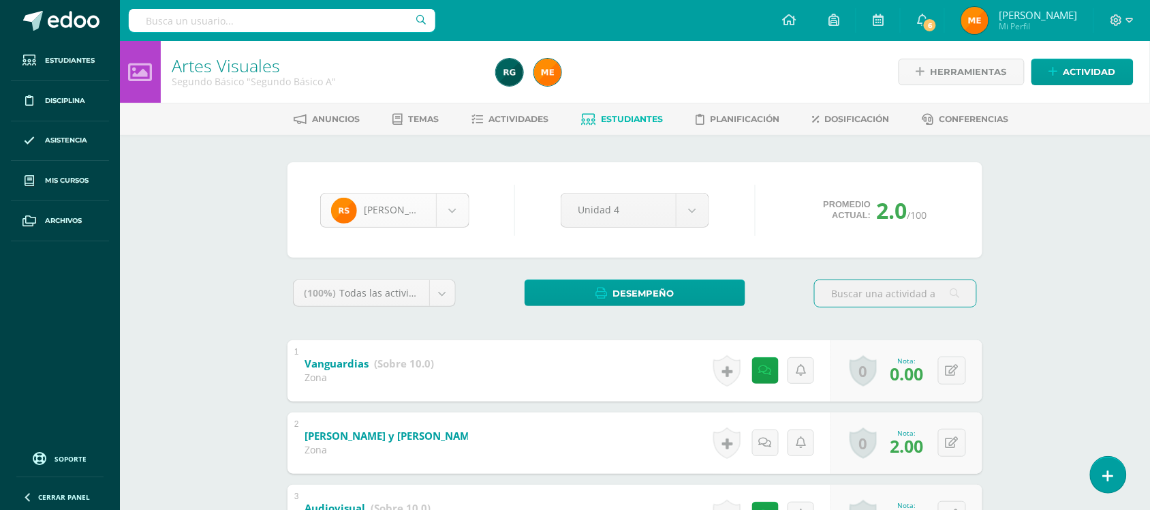
click at [447, 204] on body "Estudiantes Disciplina Asistencia Mis cursos Archivos Soporte Centro de ayuda Ú…" at bounding box center [575, 390] width 1150 height 781
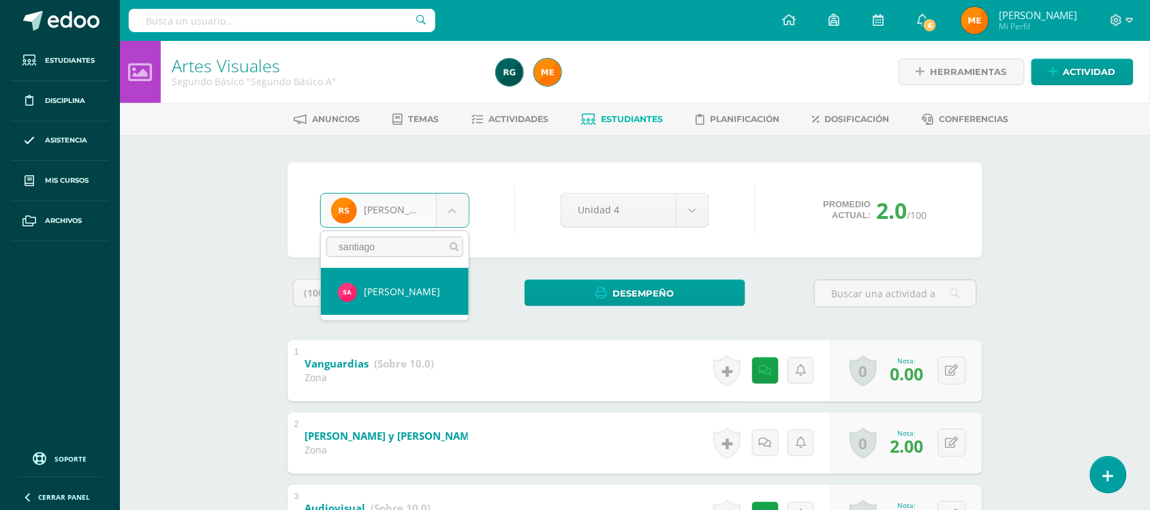
type input "santiago"
select select "224"
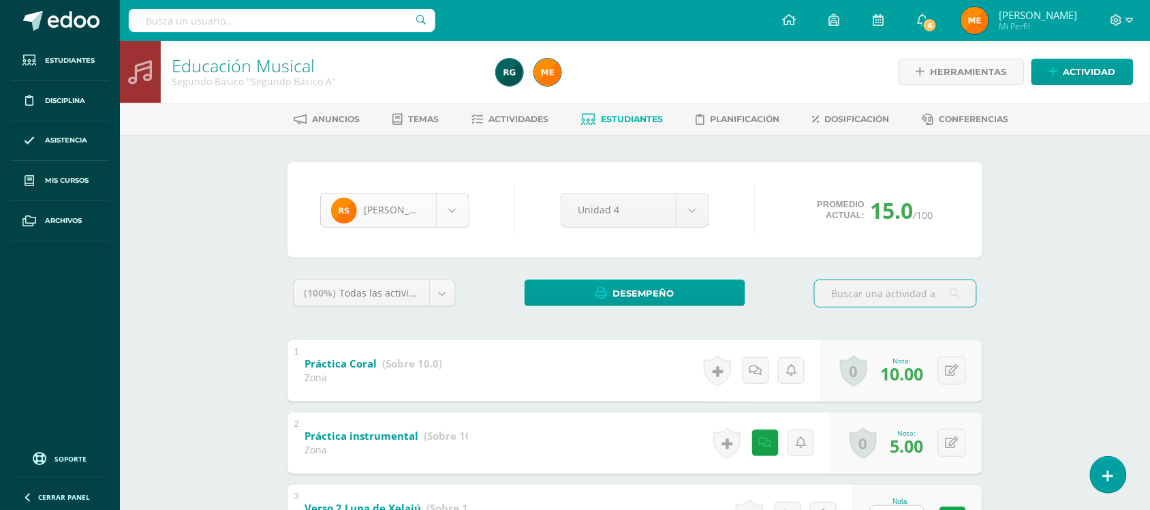
scroll to position [939, 0]
click at [441, 208] on body "Estudiantes Disciplina Asistencia Mis cursos Archivos Soporte Centro de ayuda Ú…" at bounding box center [575, 390] width 1150 height 781
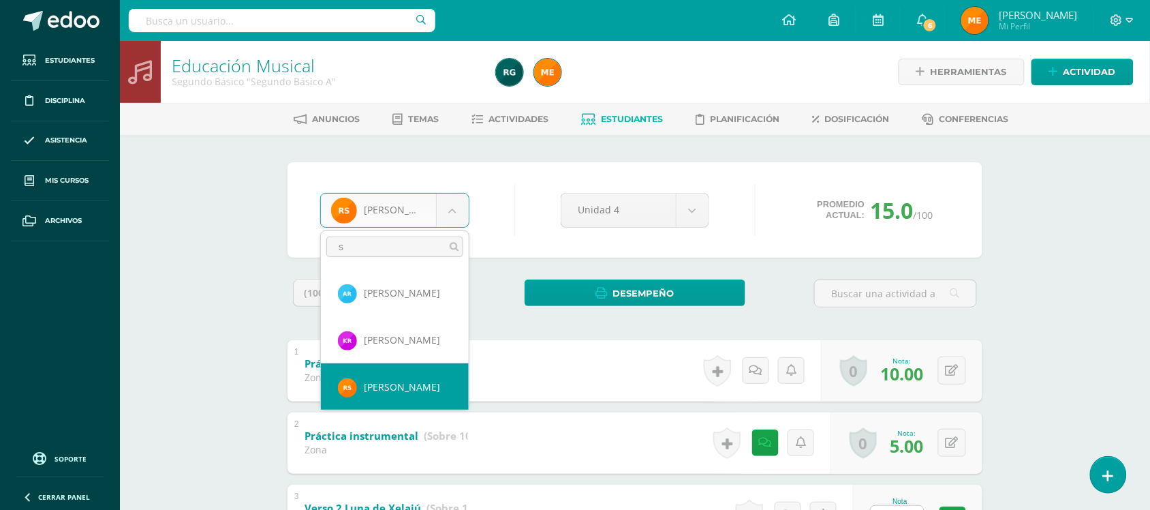
scroll to position [0, 0]
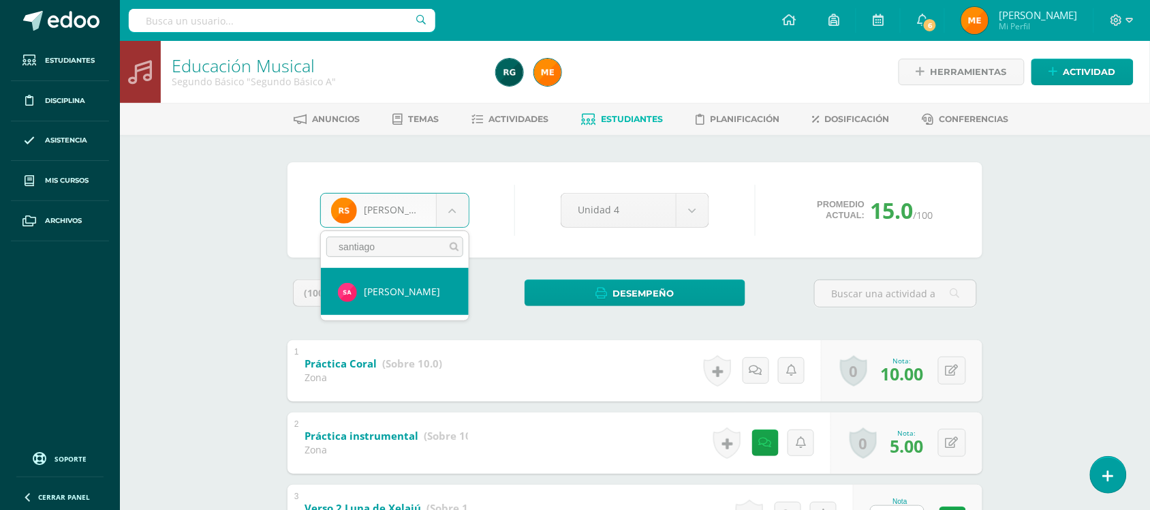
type input "santiago"
select select "224"
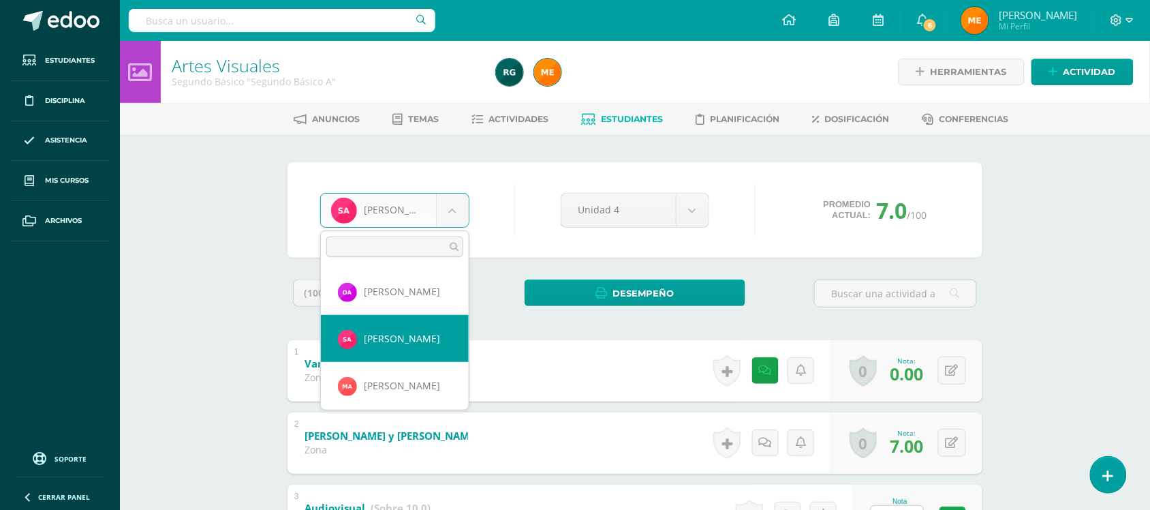
click at [453, 215] on body "Estudiantes Disciplina Asistencia Mis cursos Archivos Soporte Centro de ayuda Ú…" at bounding box center [575, 390] width 1150 height 781
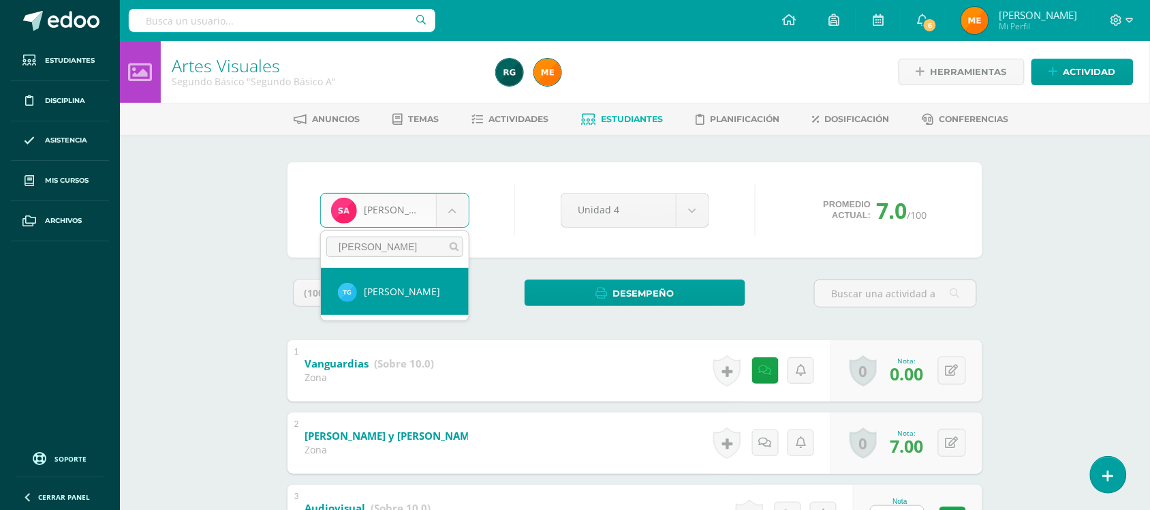
type input "[PERSON_NAME]"
select select "545"
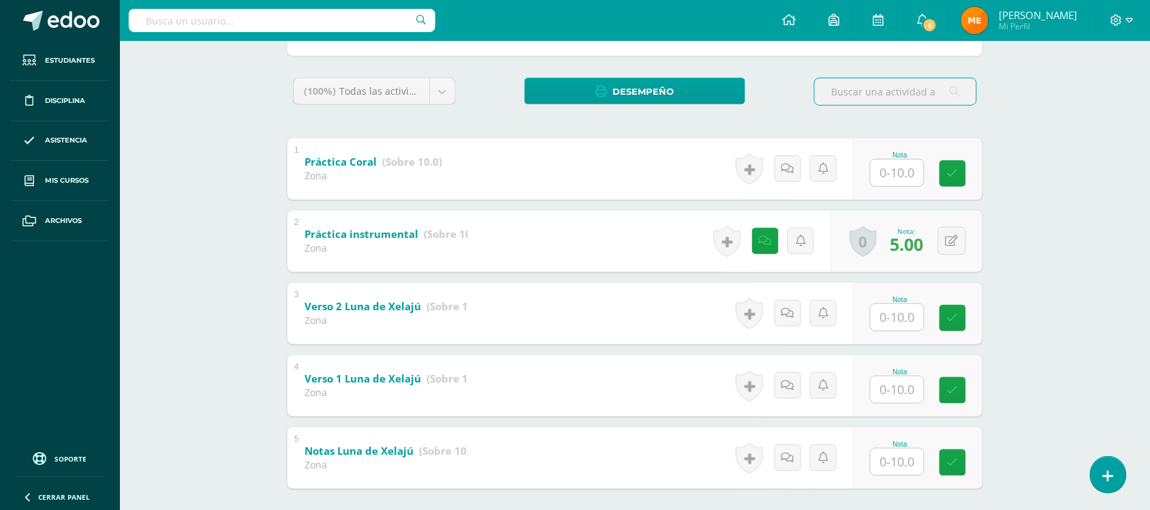
scroll to position [255, 0]
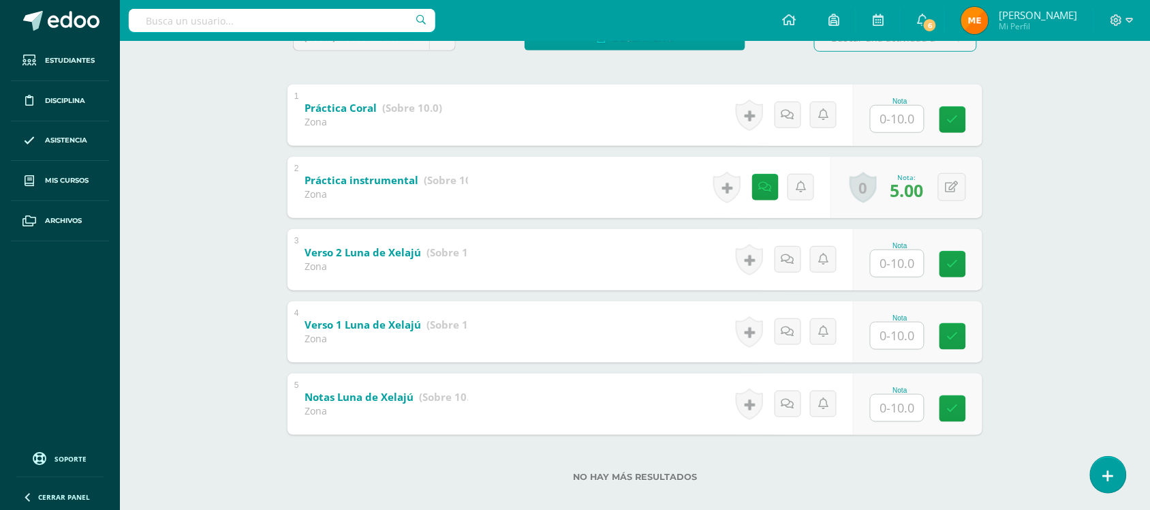
click at [896, 120] on input "text" at bounding box center [897, 119] width 53 height 27
type input "10"
click at [1010, 239] on div "Educación Musical Segundo Básico "Segundo Básico A" Herramientas Detalle de asi…" at bounding box center [635, 155] width 1030 height 740
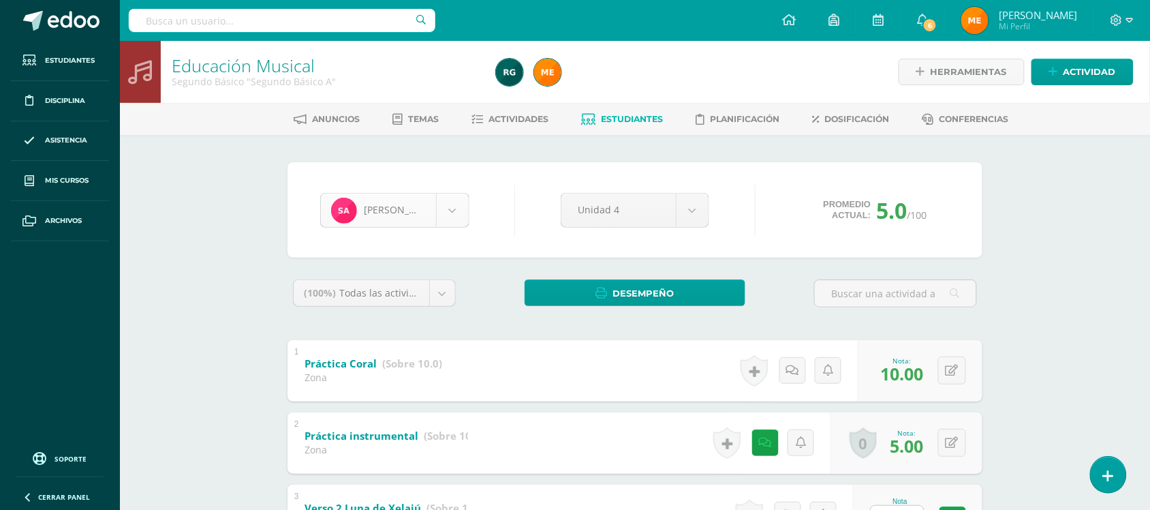
click at [454, 215] on body "Estudiantes Disciplina Asistencia Mis cursos Archivos Soporte Centro de ayuda Ú…" at bounding box center [575, 390] width 1150 height 781
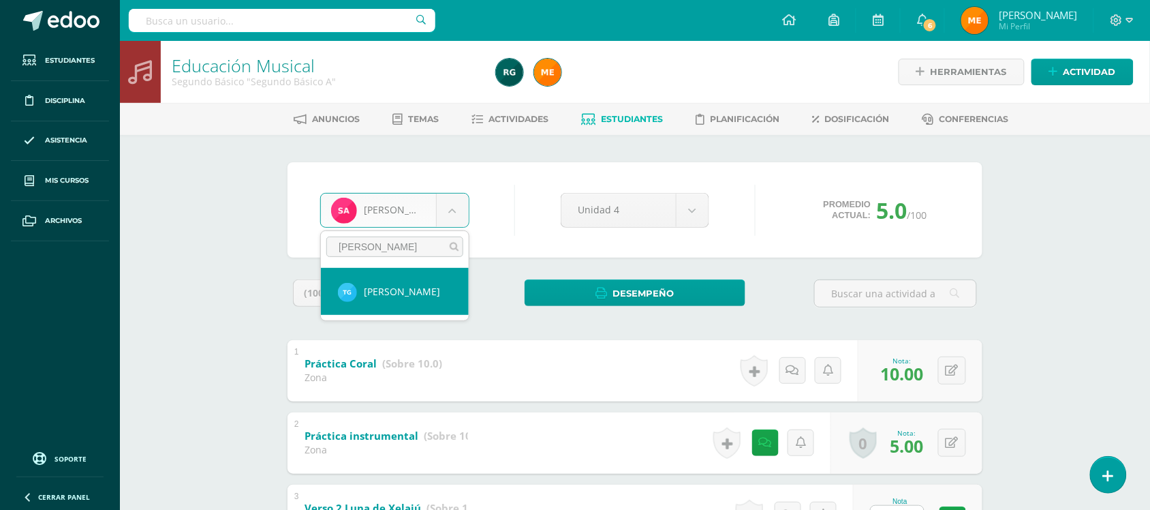
type input "[PERSON_NAME]"
select select "545"
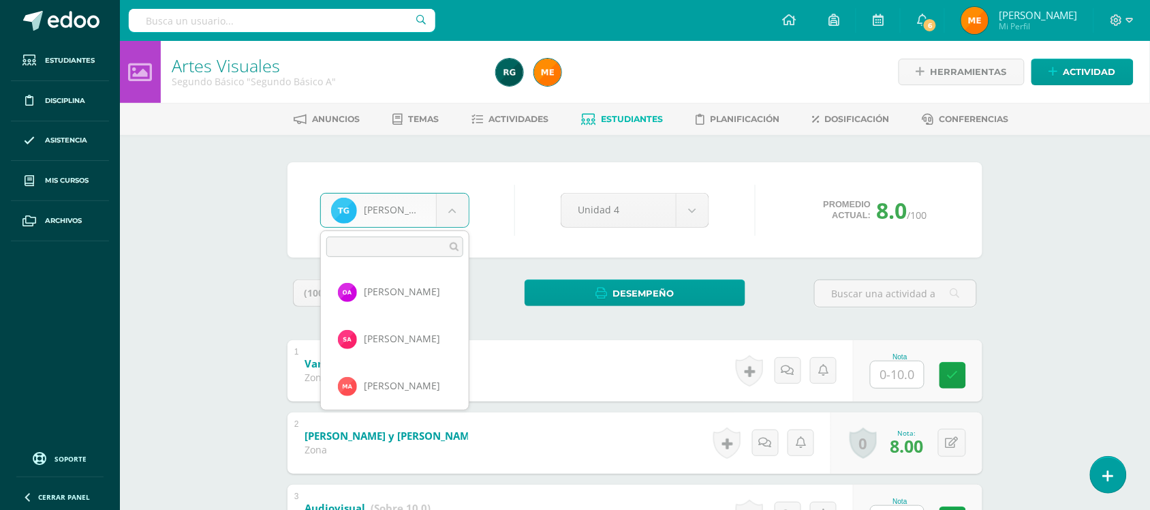
click at [446, 208] on body "Estudiantes Disciplina Asistencia Mis cursos Archivos Soporte Centro de ayuda Ú…" at bounding box center [575, 390] width 1150 height 781
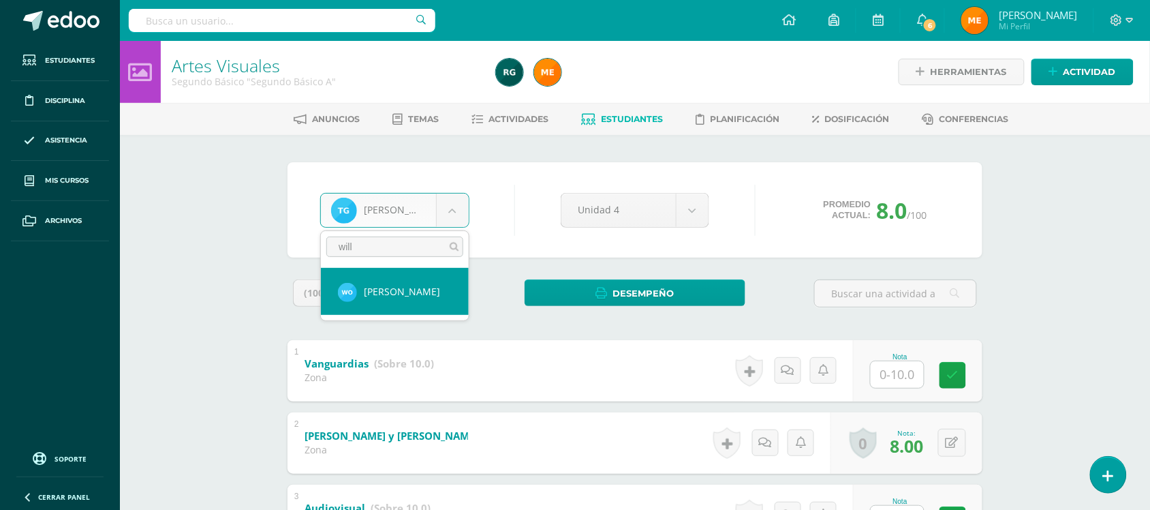
type input "will"
select select "237"
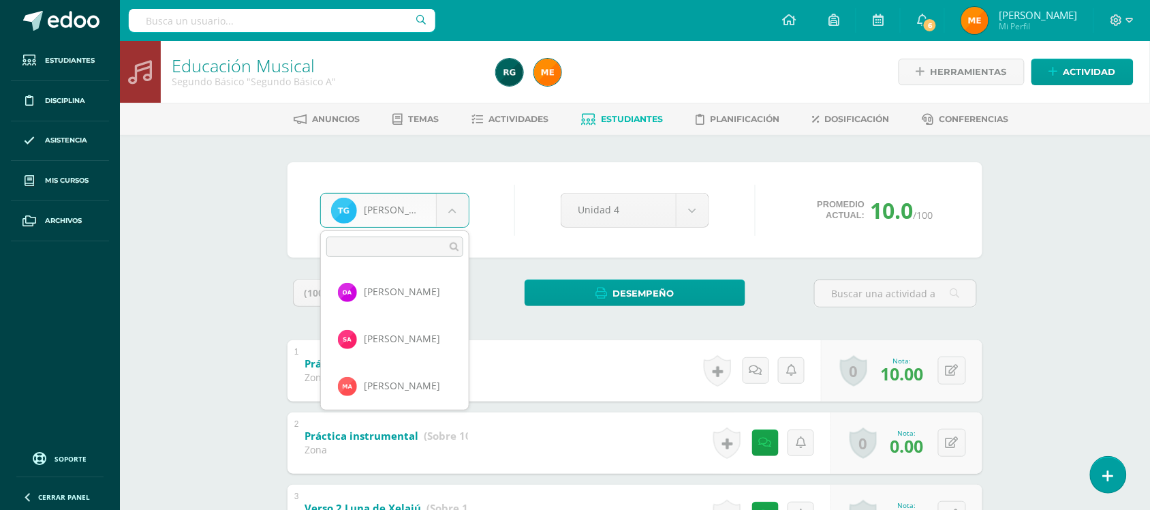
click at [458, 204] on body "Estudiantes Disciplina Asistencia Mis cursos Archivos Soporte Centro de ayuda Ú…" at bounding box center [575, 390] width 1150 height 781
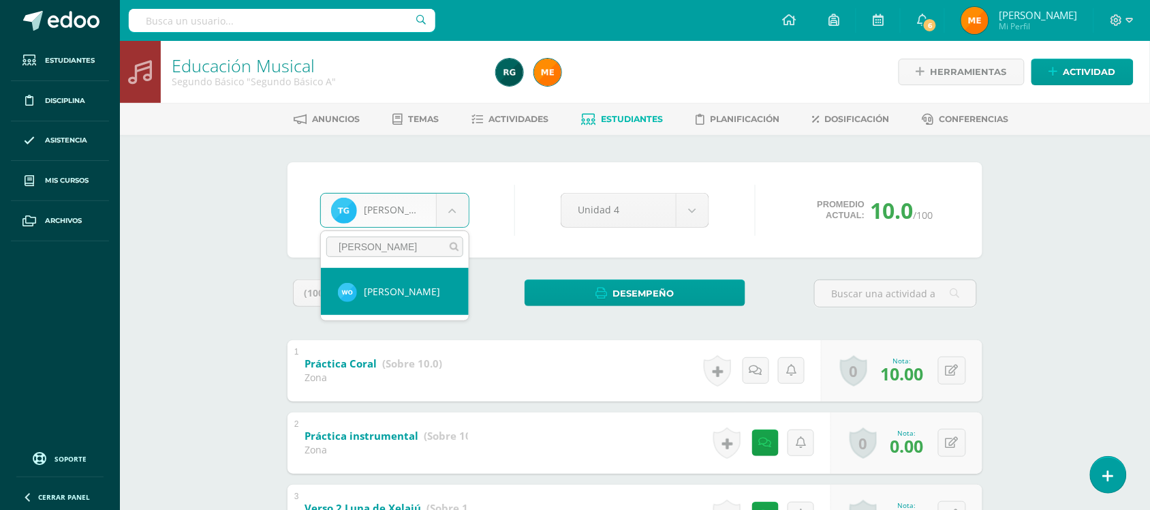
type input "willia"
select select "237"
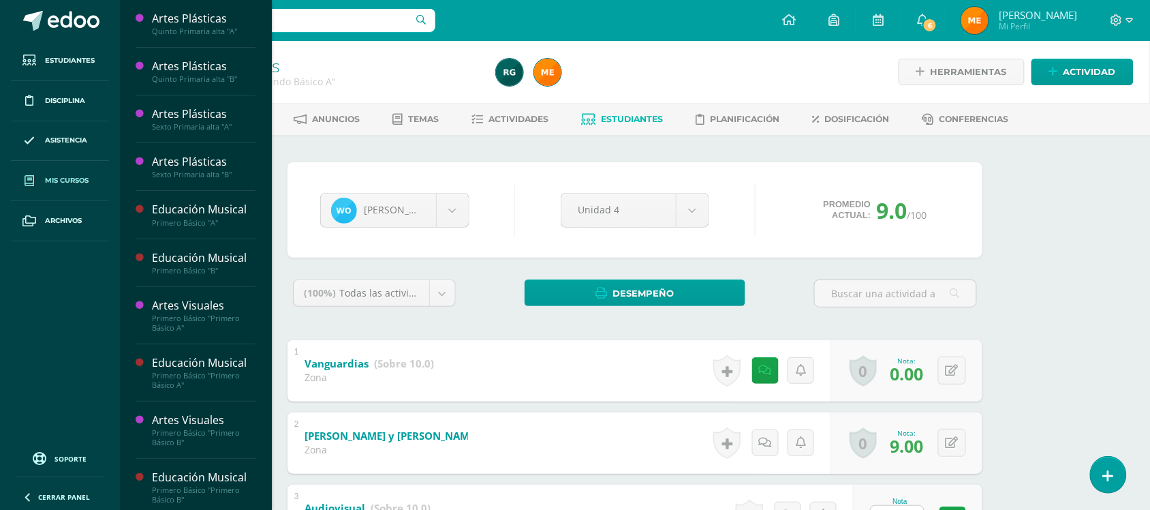
click at [69, 183] on span "Mis cursos" at bounding box center [67, 180] width 44 height 11
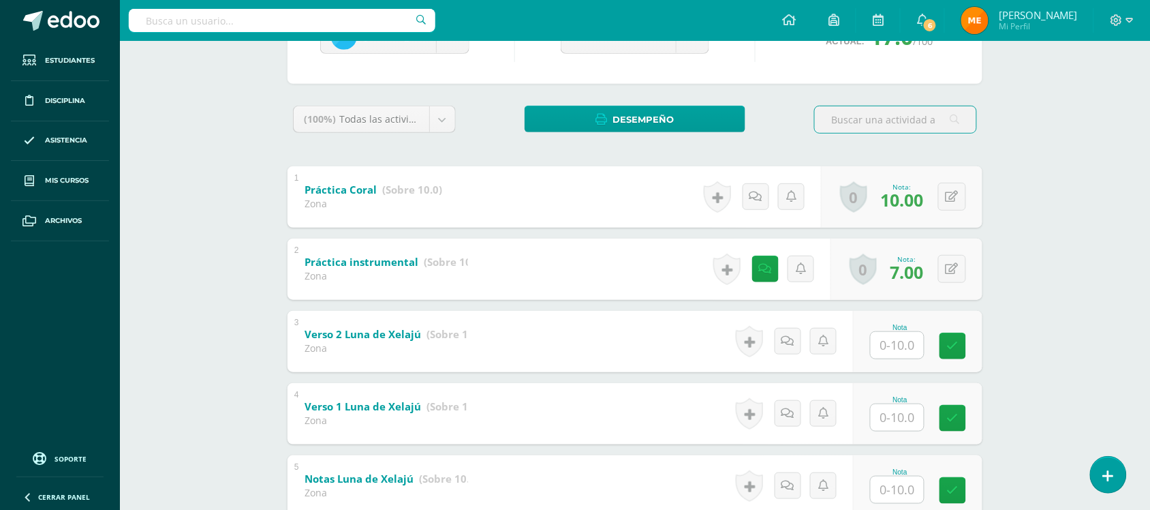
scroll to position [270, 0]
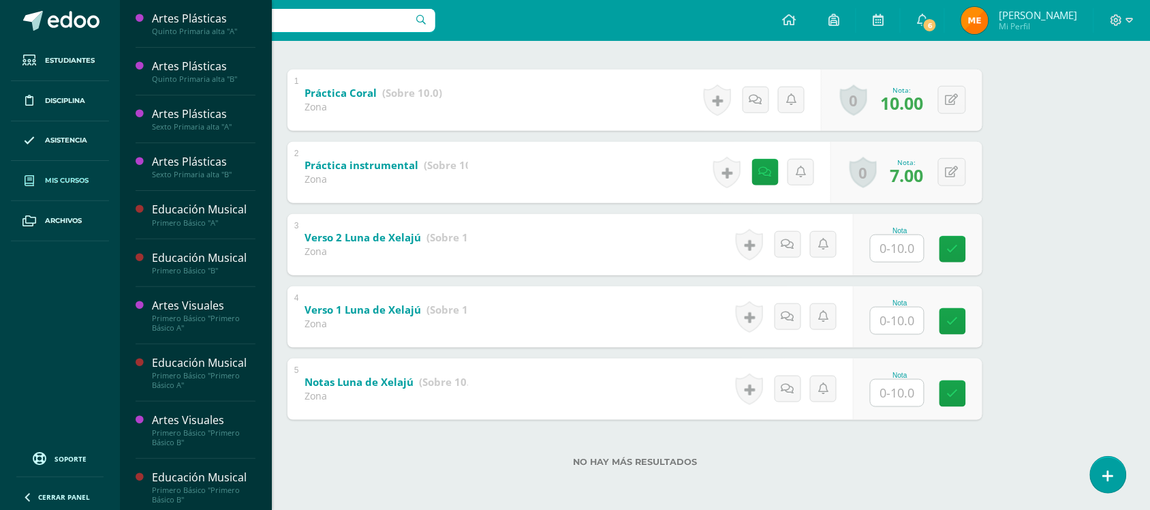
click at [83, 177] on span "Mis cursos" at bounding box center [67, 180] width 44 height 11
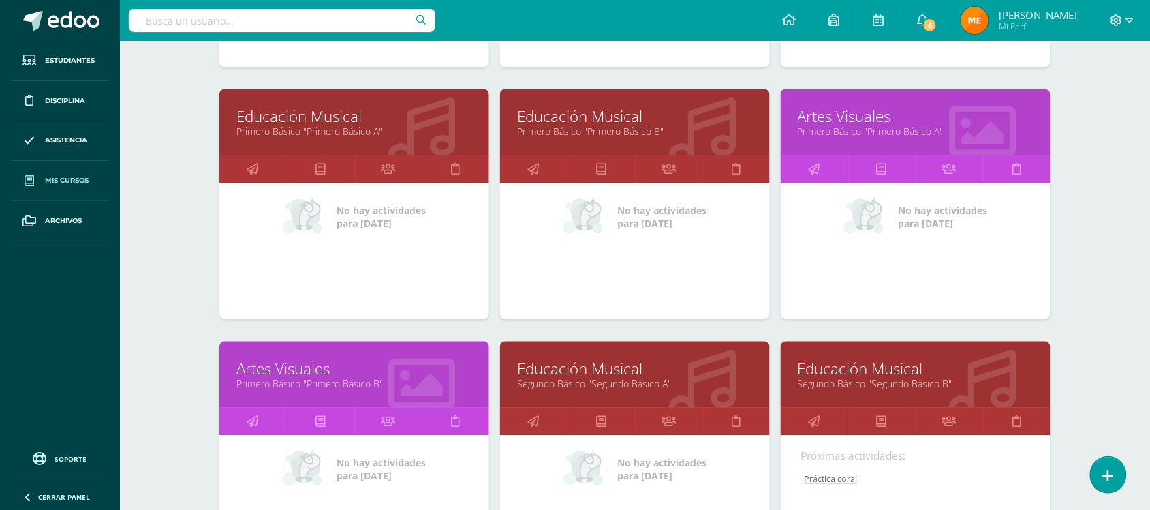
scroll to position [924, 0]
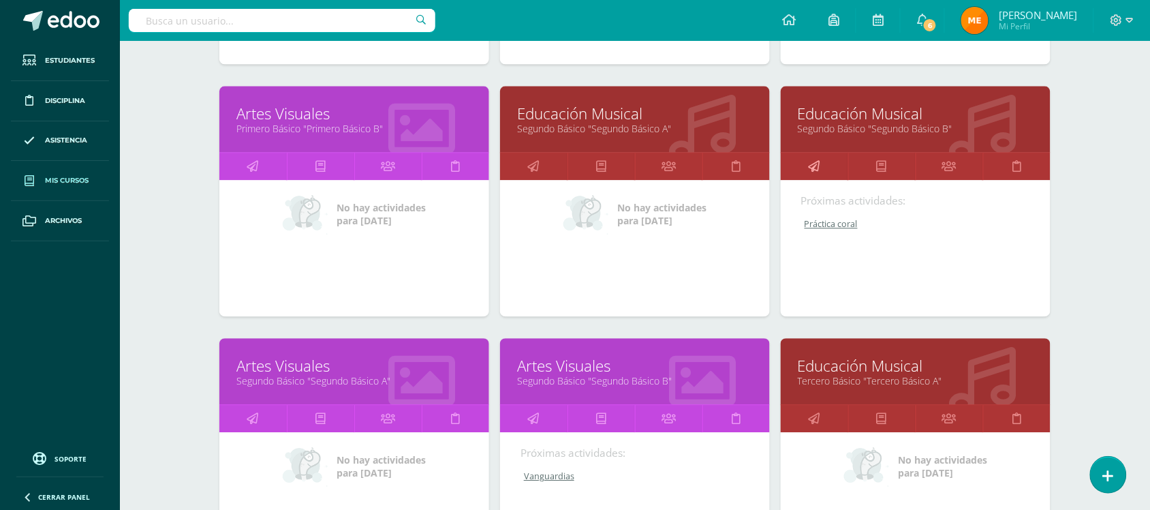
click at [813, 165] on icon at bounding box center [815, 166] width 12 height 27
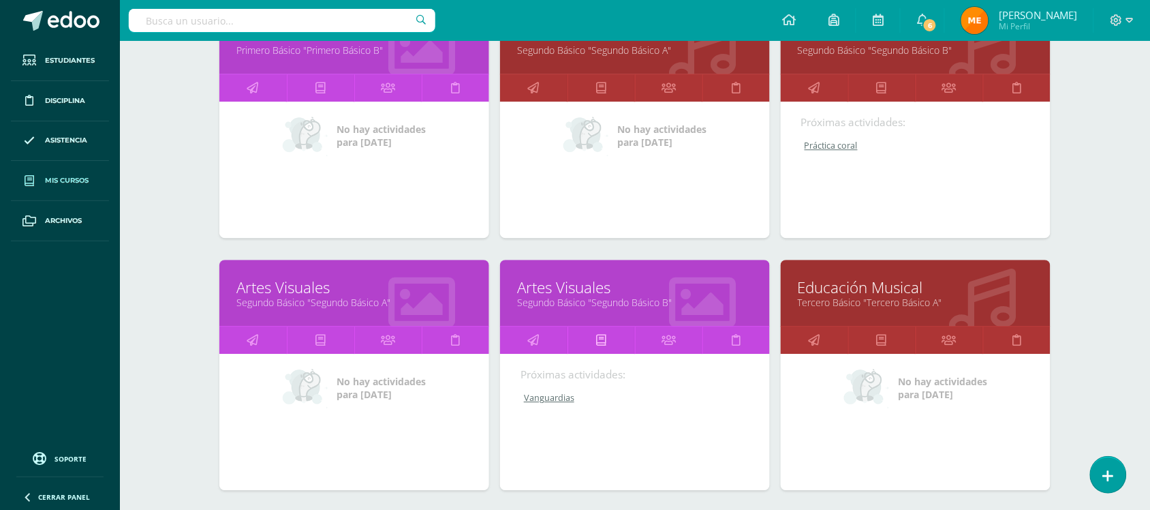
scroll to position [1009, 0]
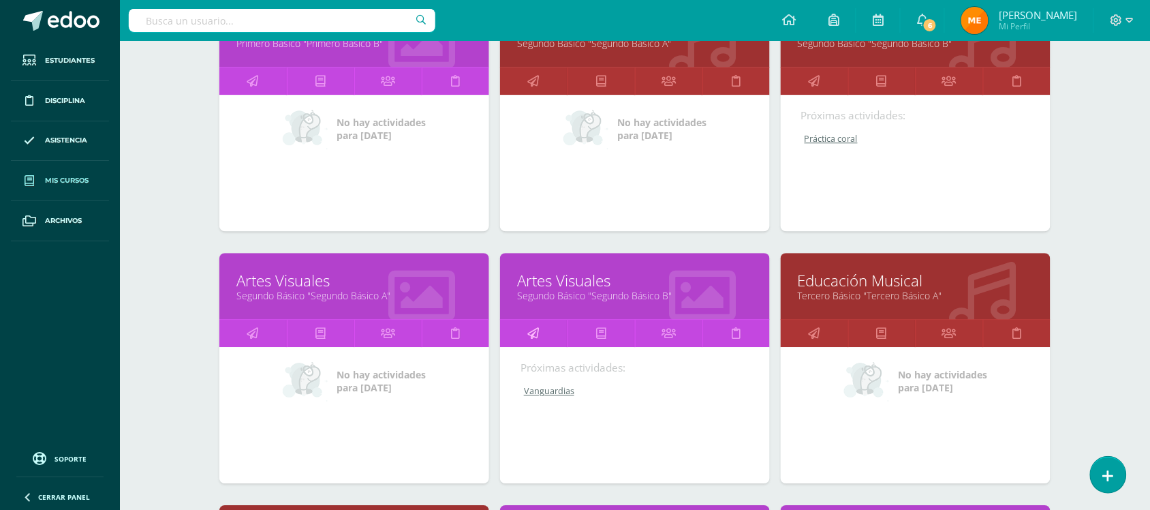
click at [526, 329] on link at bounding box center [533, 333] width 67 height 27
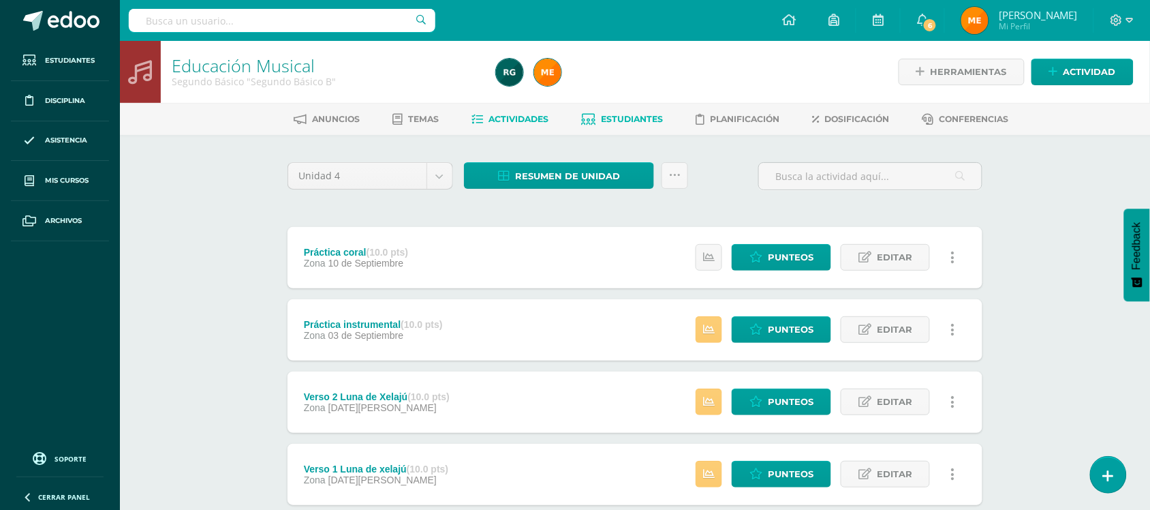
click at [635, 111] on link "Estudiantes" at bounding box center [623, 119] width 82 height 22
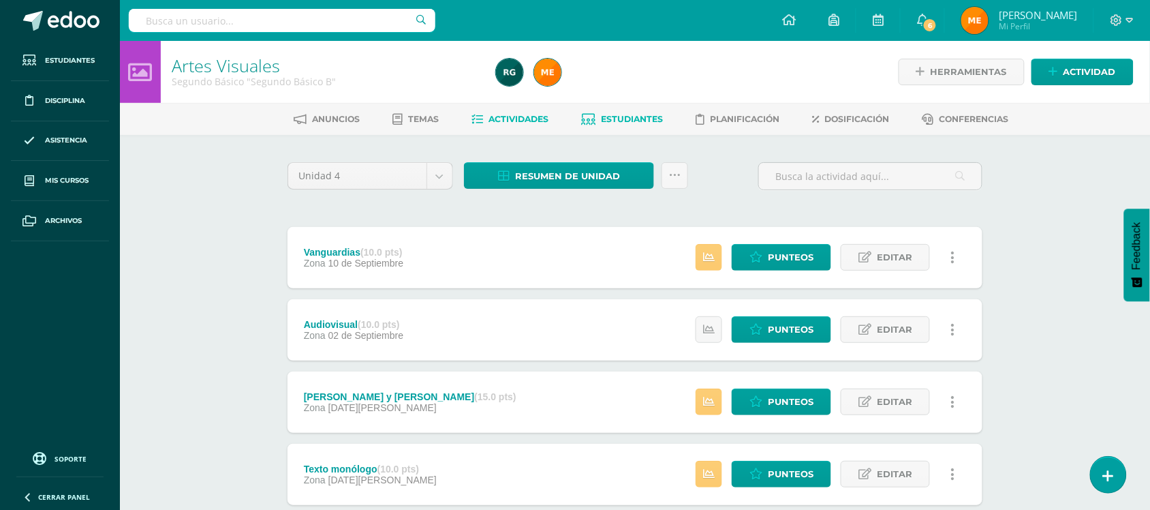
drag, startPoint x: 645, startPoint y: 120, endPoint x: 651, endPoint y: 116, distance: 7.0
click at [645, 120] on span "Estudiantes" at bounding box center [633, 119] width 62 height 10
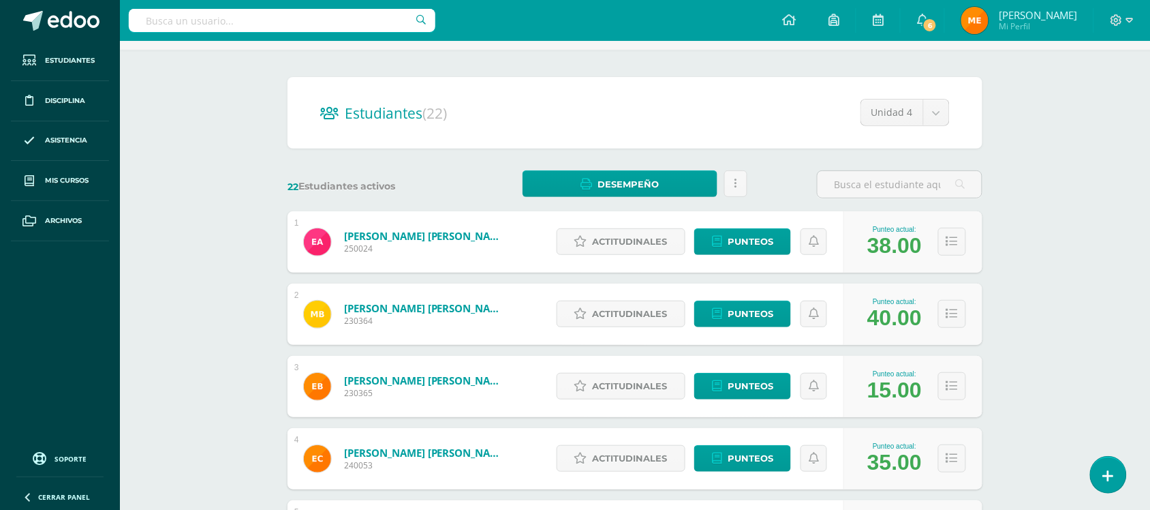
scroll to position [170, 0]
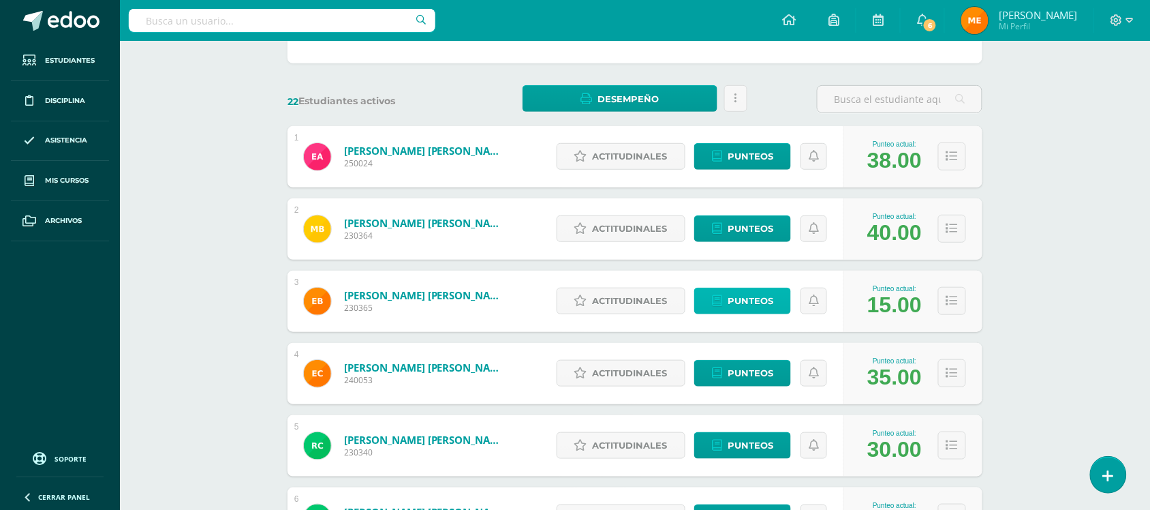
click at [756, 298] on span "Punteos" at bounding box center [751, 300] width 46 height 25
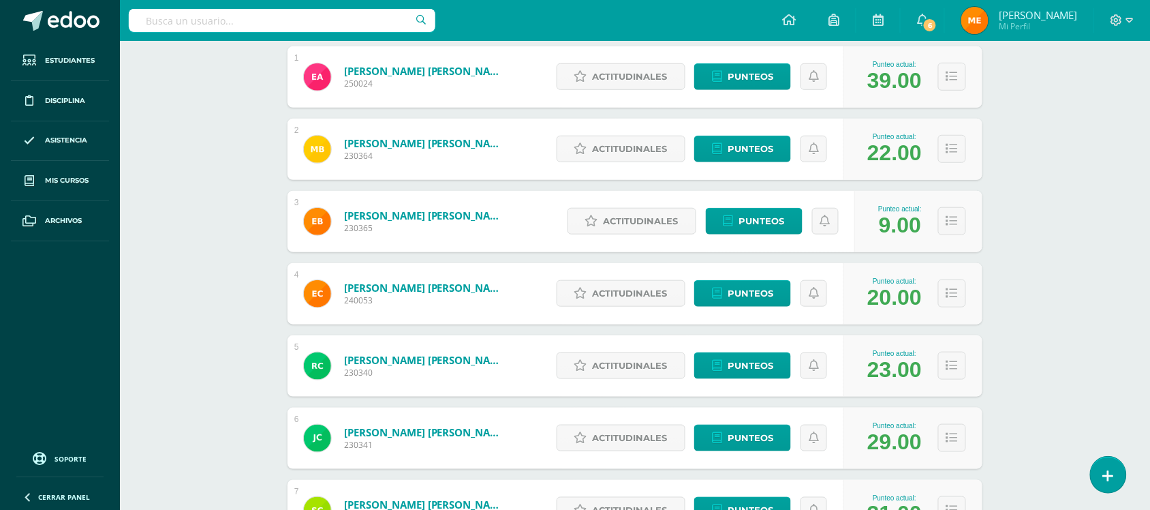
scroll to position [255, 0]
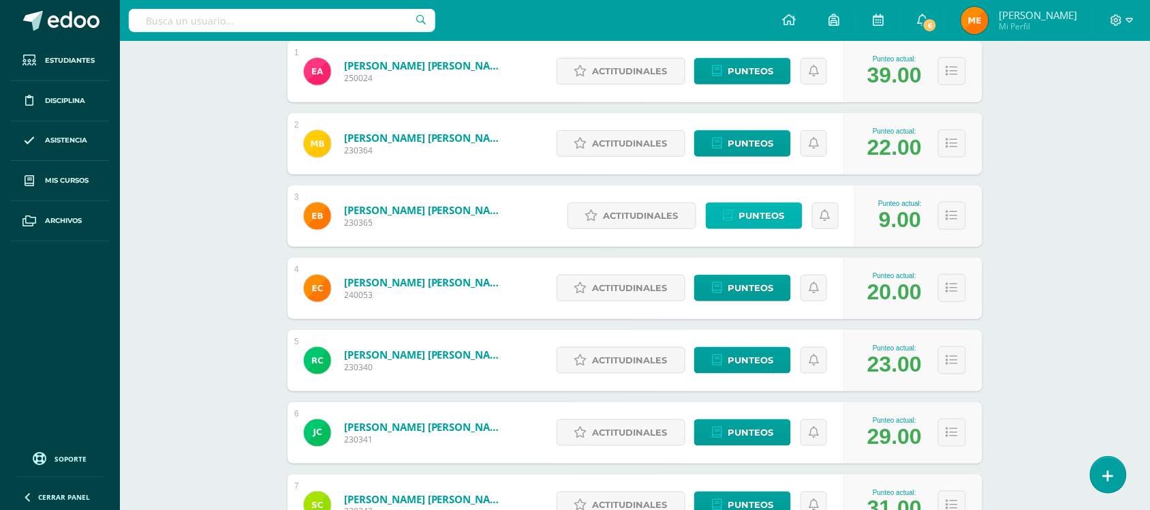
click at [751, 212] on span "Punteos" at bounding box center [762, 215] width 46 height 25
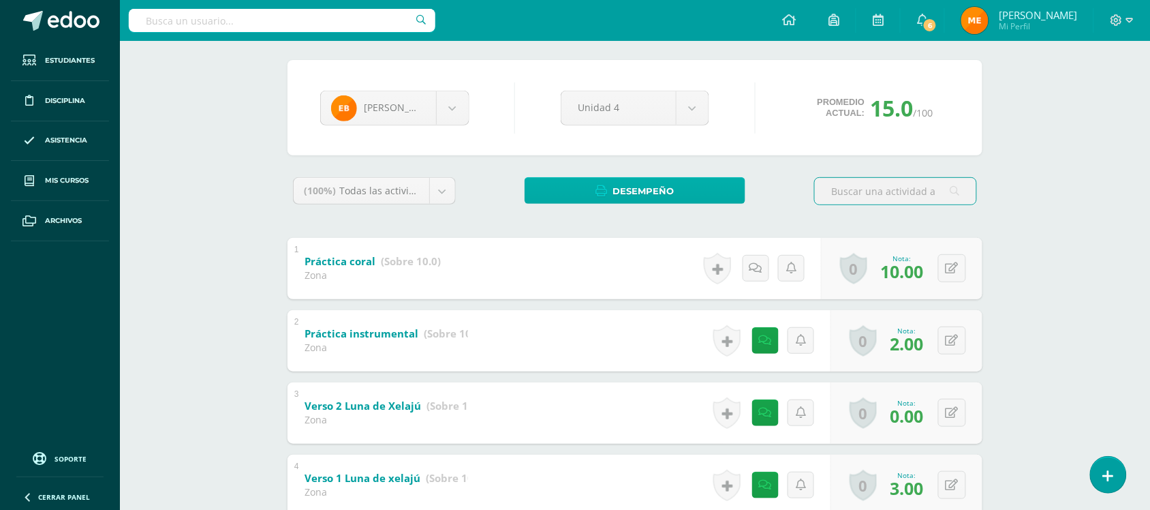
scroll to position [255, 0]
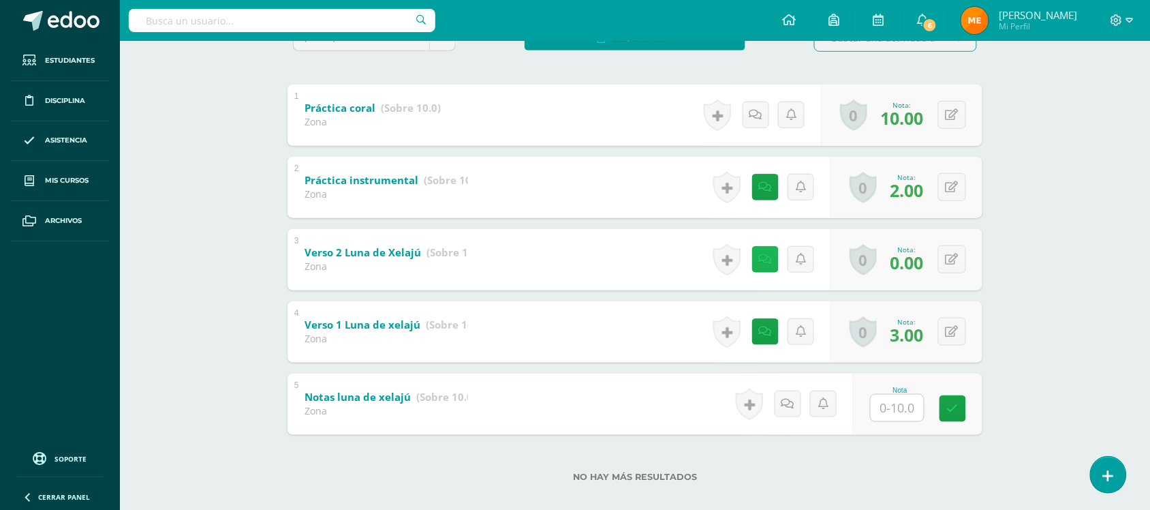
click at [758, 262] on link at bounding box center [765, 259] width 27 height 27
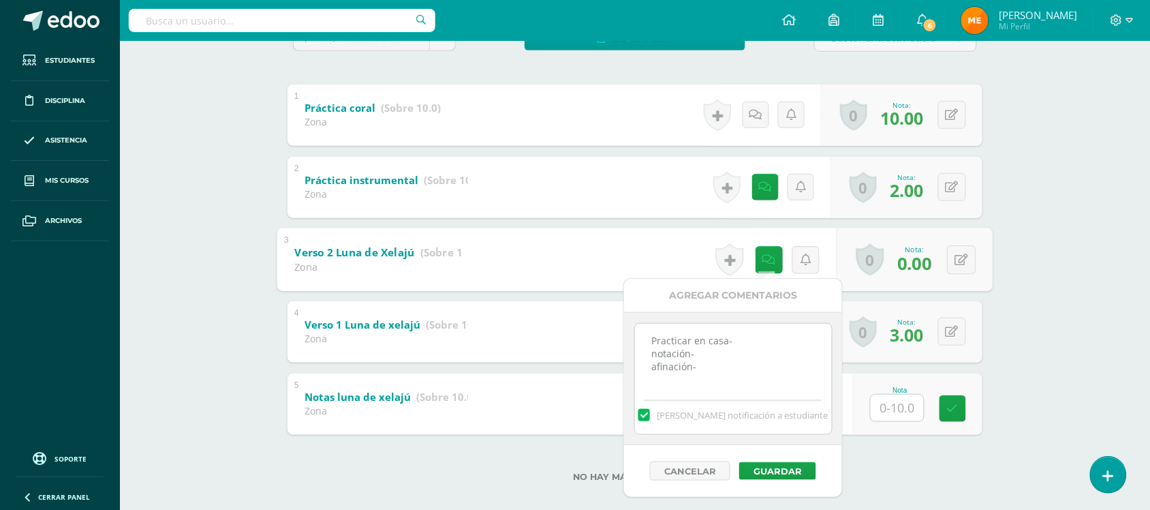
click at [1020, 247] on div "Educación Musical Segundo Básico "Segundo Básico B" Herramientas Detalle de asi…" at bounding box center [635, 155] width 1030 height 740
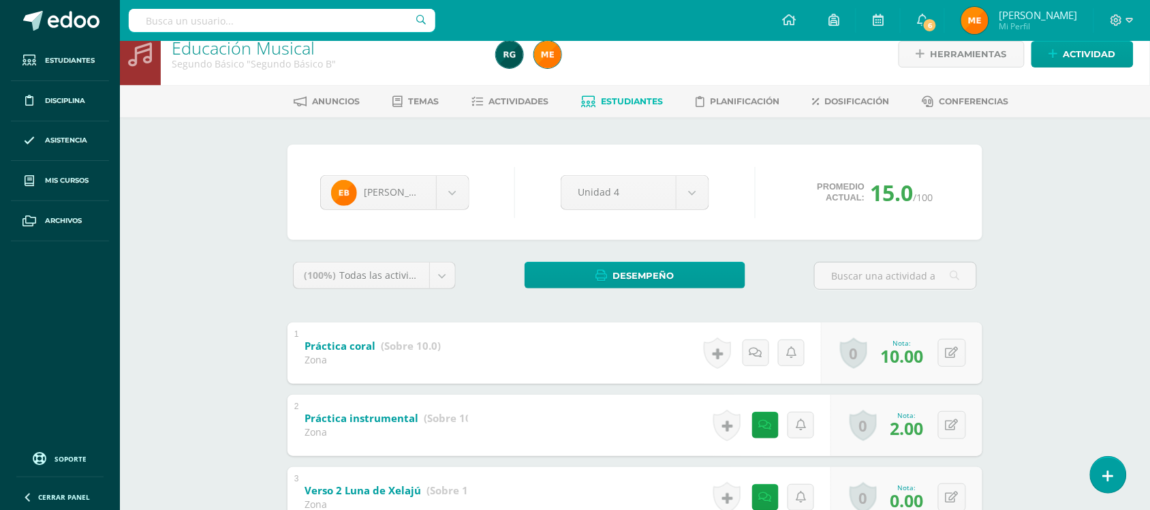
scroll to position [15, 0]
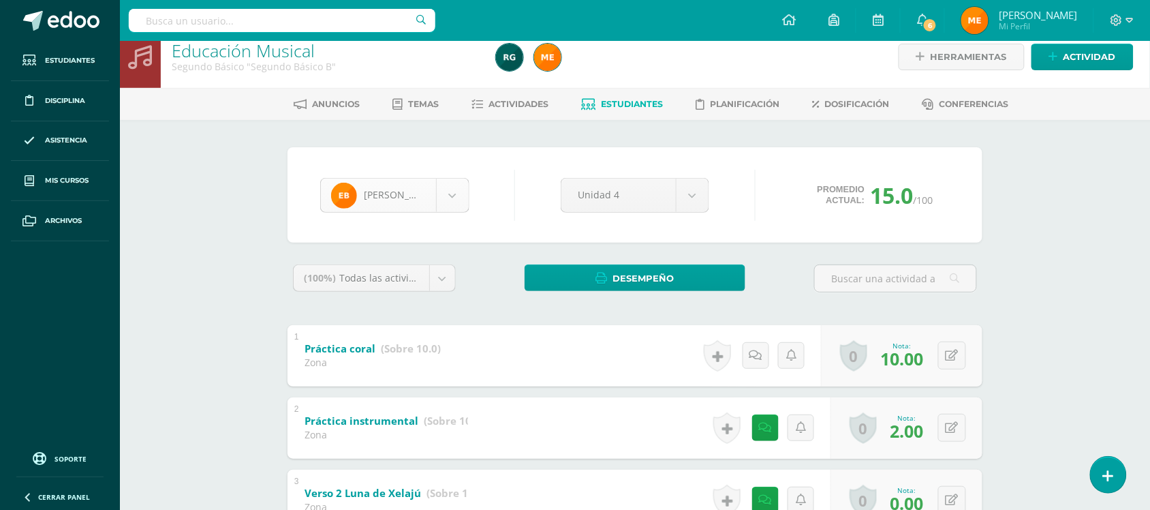
click at [447, 199] on body "Estudiantes Disciplina Asistencia Mis cursos Archivos Soporte Centro de ayuda Ú…" at bounding box center [575, 375] width 1150 height 781
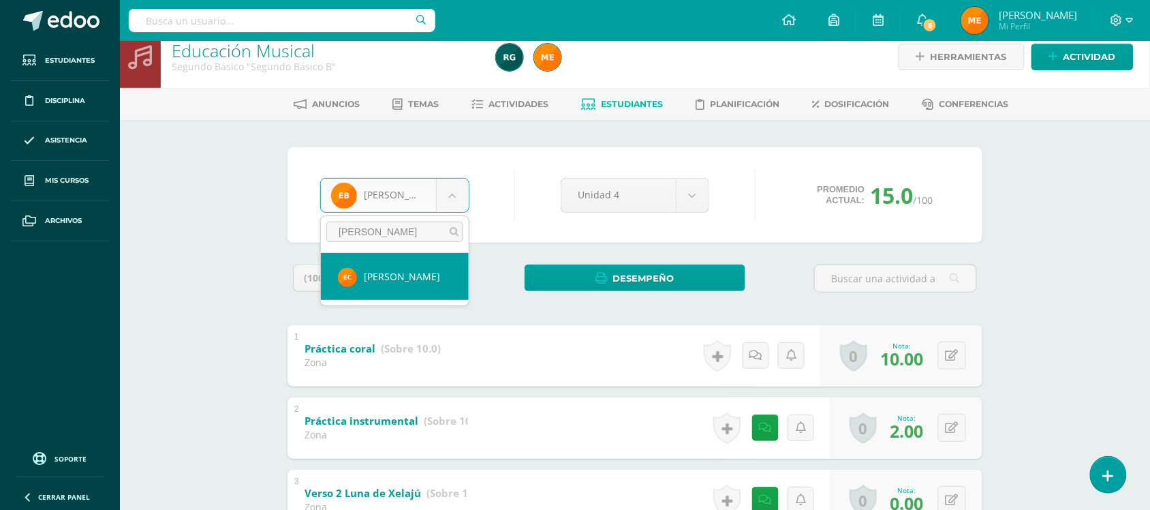
type input "[PERSON_NAME]"
select select "1153"
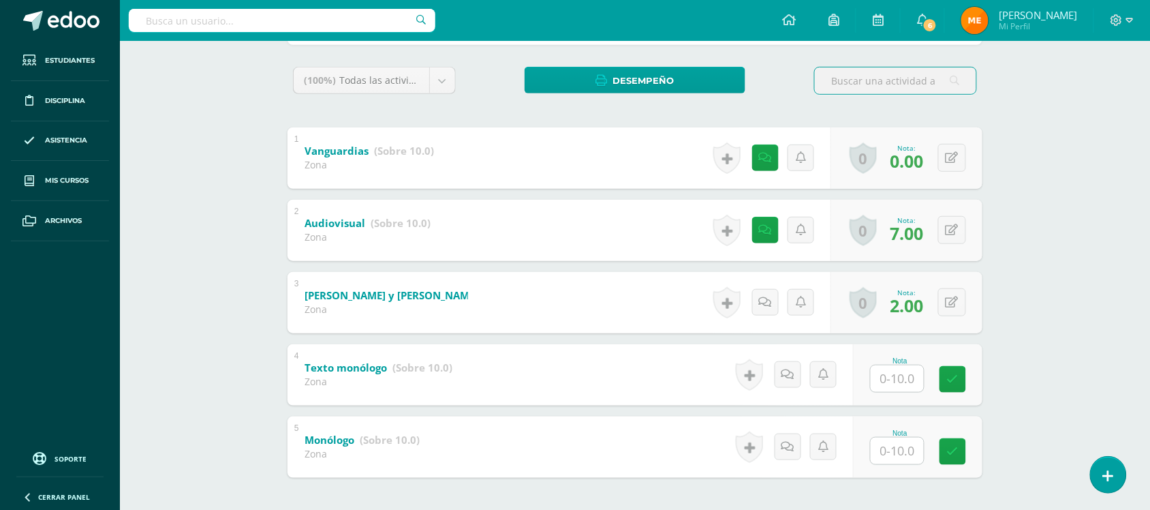
scroll to position [255, 0]
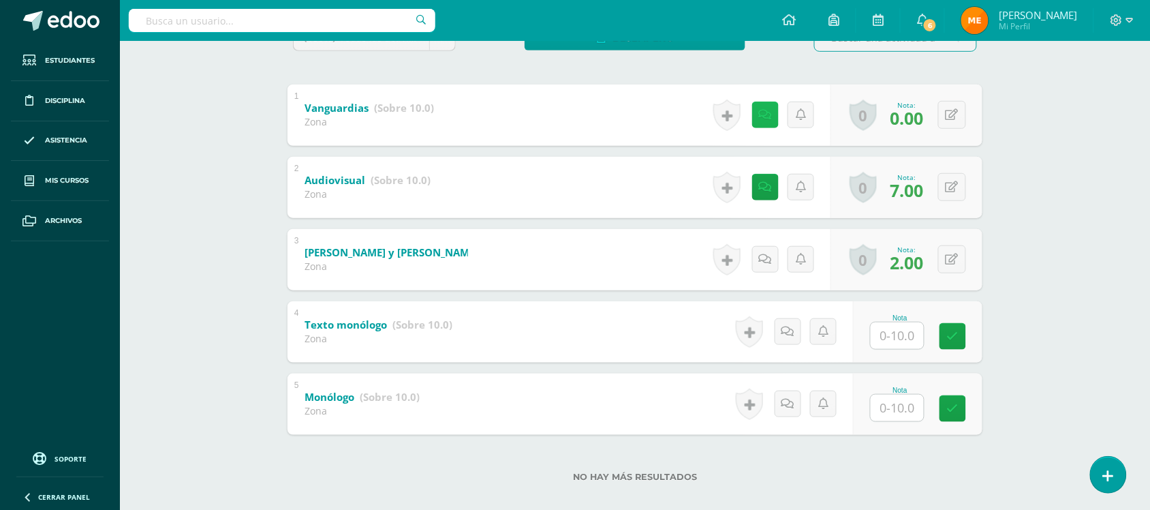
click at [767, 109] on icon at bounding box center [765, 115] width 13 height 12
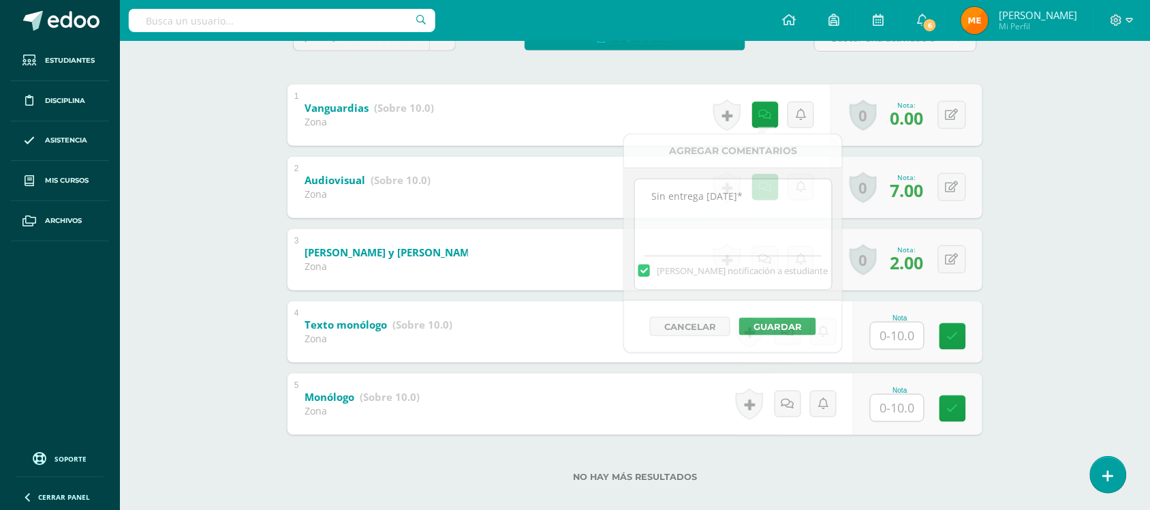
click at [1046, 143] on div "Artes Visuales Segundo Básico "Segundo Básico B" Herramientas Detalle de asiste…" at bounding box center [635, 155] width 1030 height 740
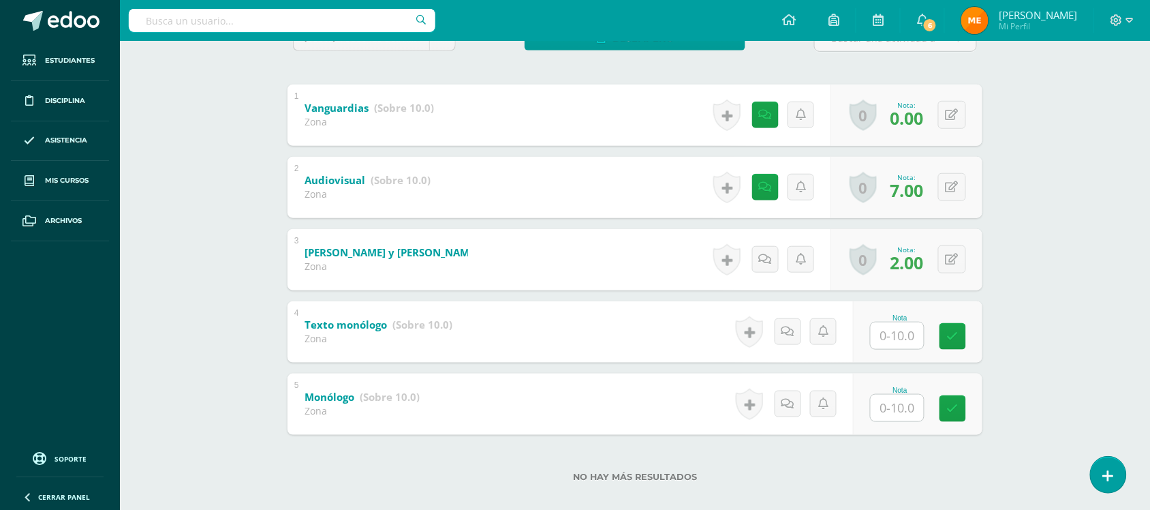
scroll to position [0, 0]
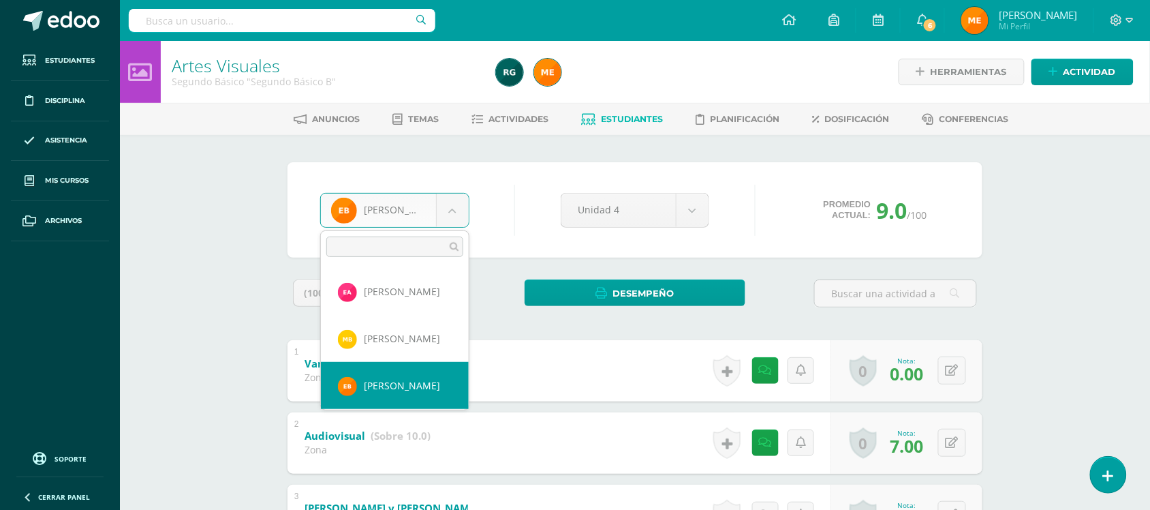
click at [452, 199] on body "Estudiantes Disciplina Asistencia Mis cursos Archivos Soporte Centro de ayuda Ú…" at bounding box center [575, 390] width 1150 height 781
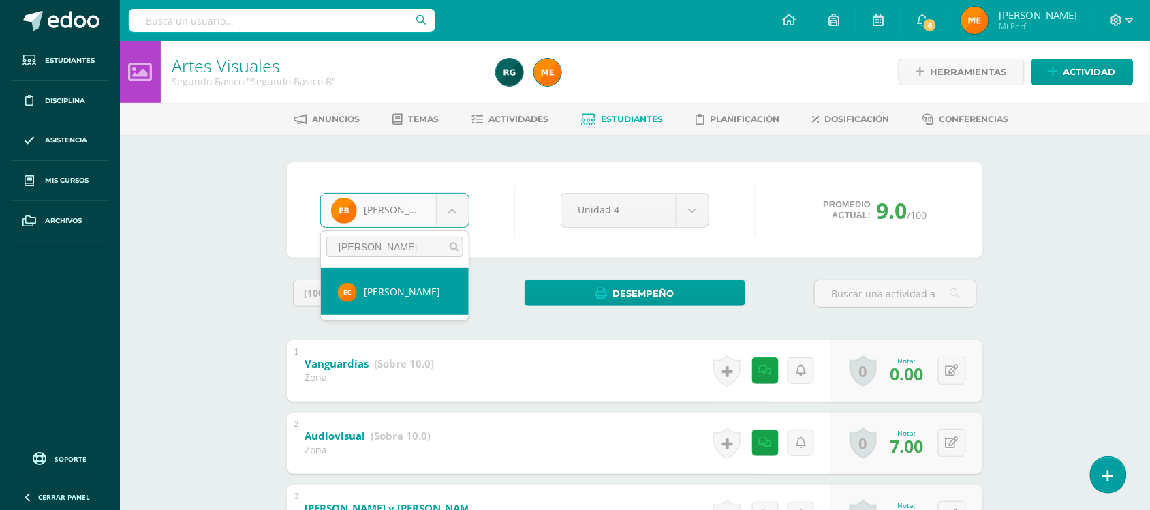
type input "cantillo"
select select "1153"
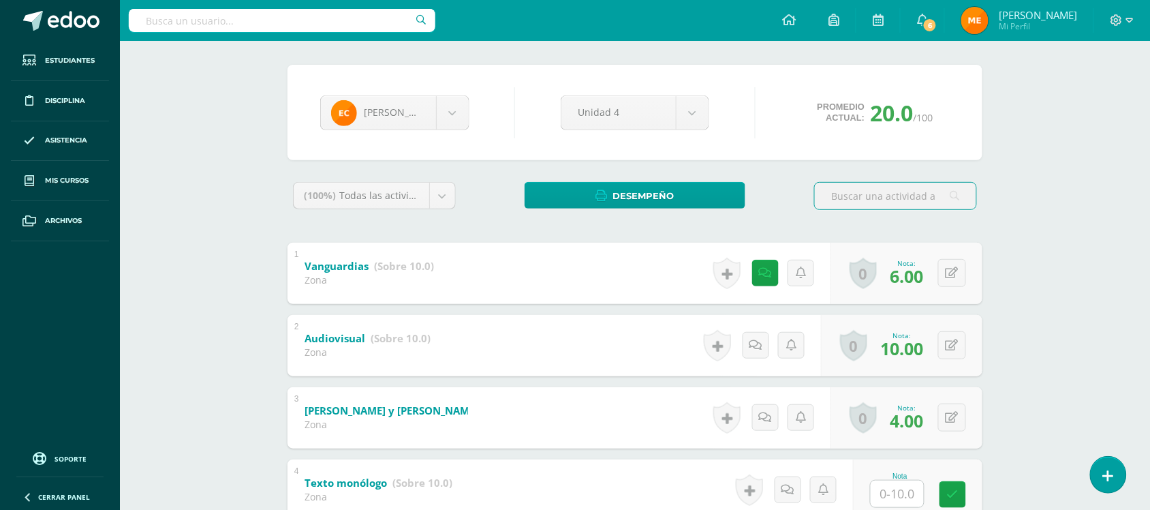
scroll to position [15, 0]
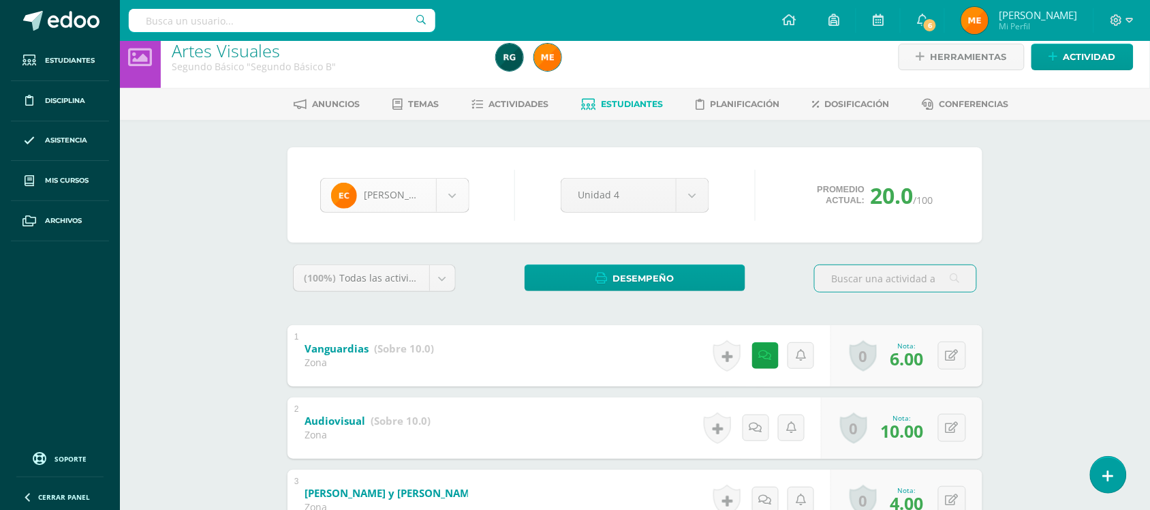
click at [457, 178] on body "Estudiantes Disciplina Asistencia Mis cursos Archivos Soporte Centro de ayuda Ú…" at bounding box center [575, 375] width 1150 height 781
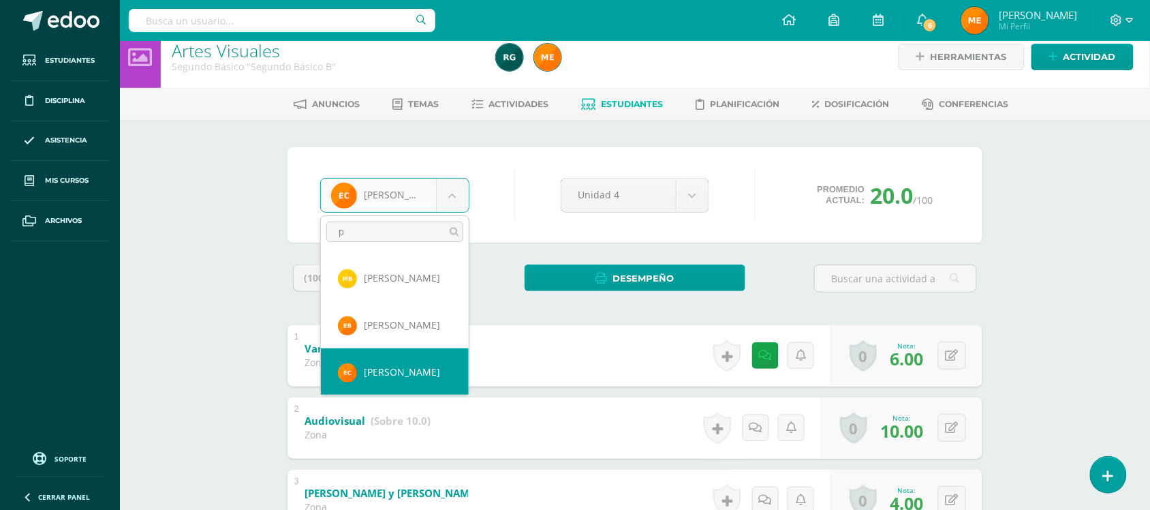
scroll to position [0, 0]
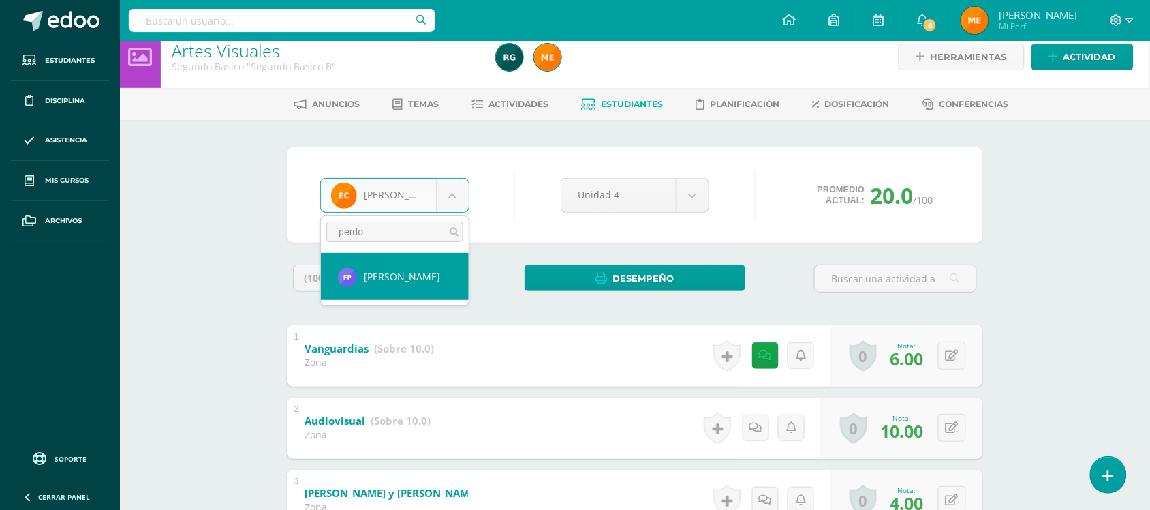
type input "perdo"
select select "239"
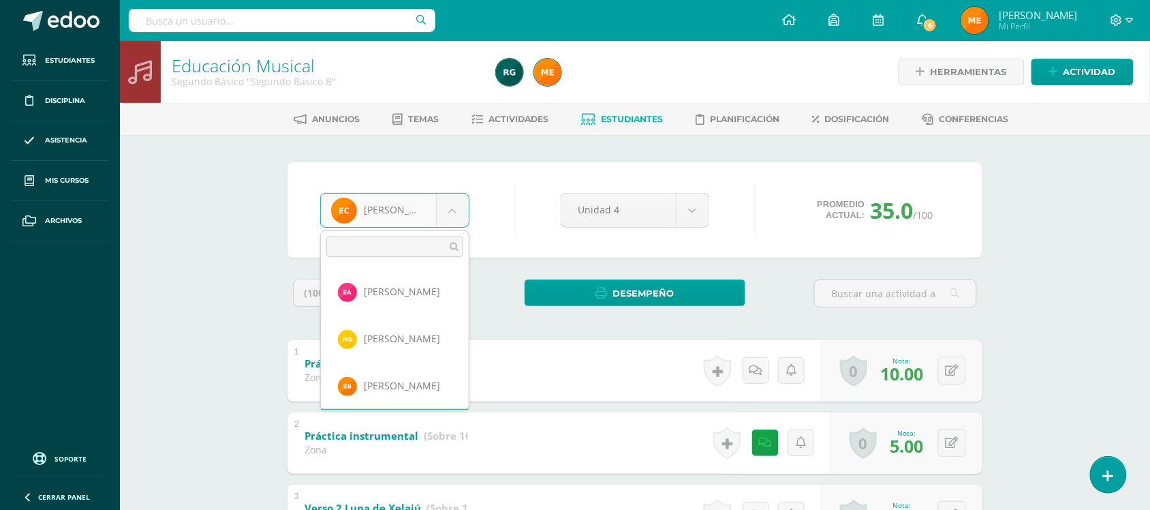
click at [448, 208] on body "Estudiantes Disciplina Asistencia Mis cursos Archivos Soporte Centro de ayuda Ú…" at bounding box center [575, 390] width 1150 height 781
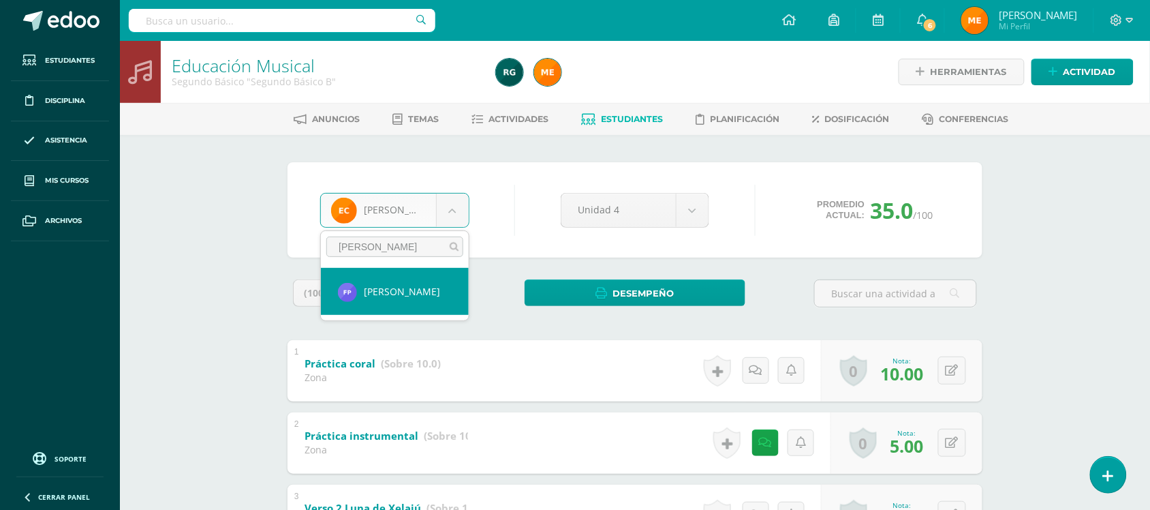
type input "perdomo"
select select "239"
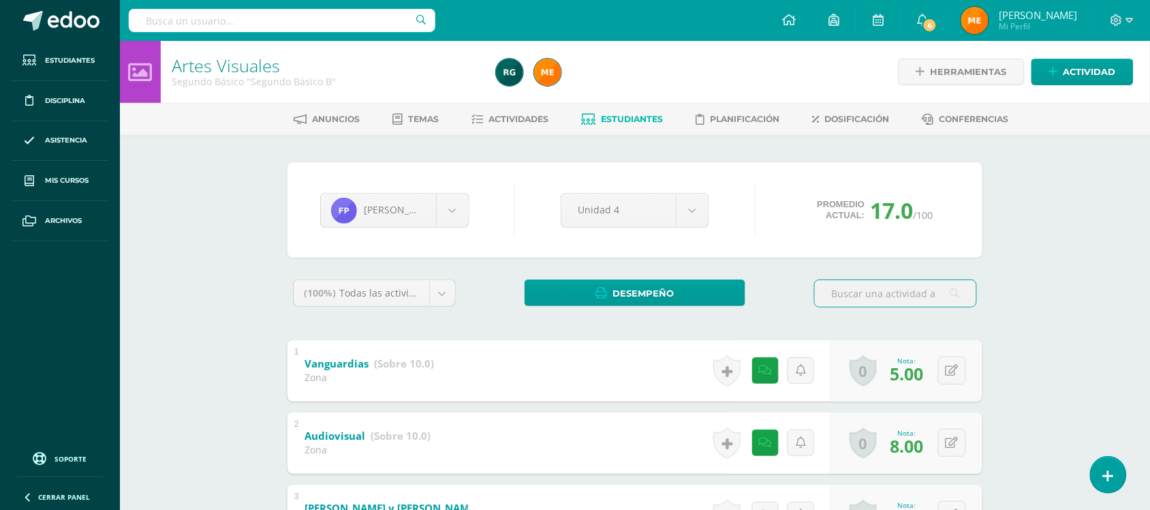
scroll to position [255, 0]
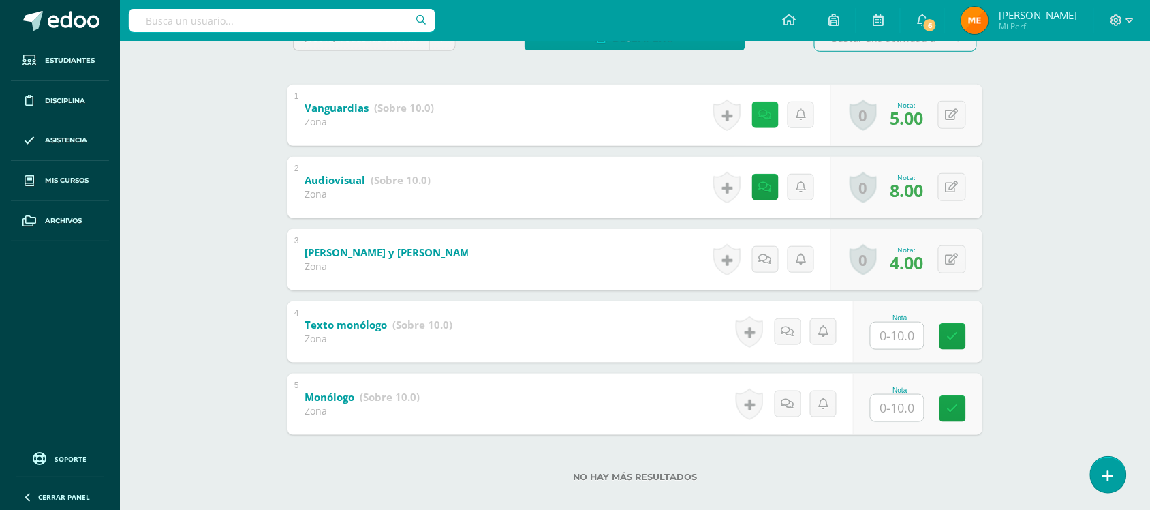
click at [767, 111] on icon at bounding box center [765, 115] width 13 height 12
click at [1044, 97] on div "Artes Visuales Segundo Básico "Segundo Básico B" Herramientas Detalle de asiste…" at bounding box center [635, 155] width 1030 height 740
click at [765, 114] on icon at bounding box center [765, 115] width 13 height 12
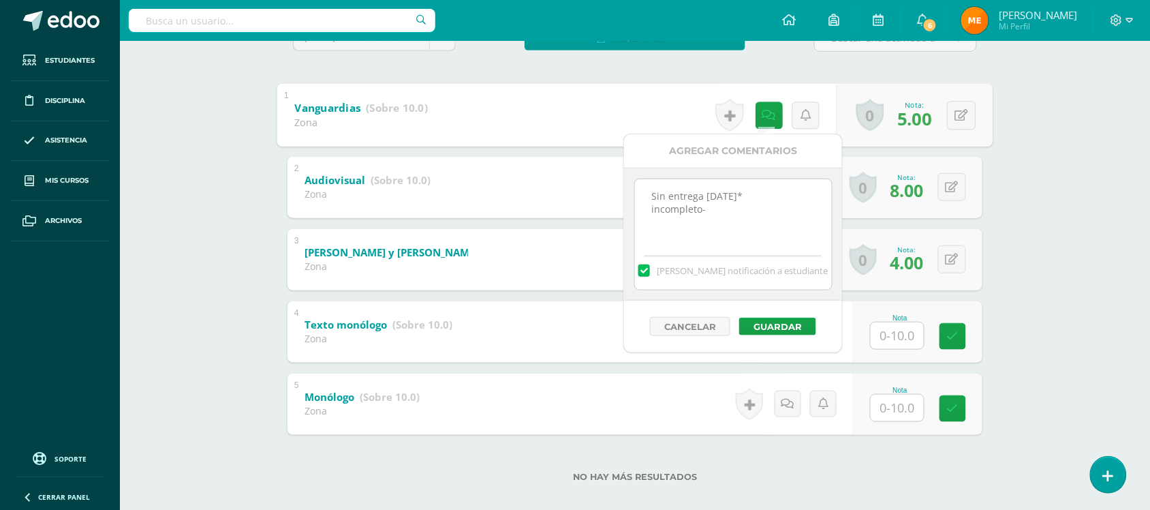
click at [1050, 124] on div "Artes Visuales Segundo Básico "Segundo Básico B" Herramientas Detalle de asiste…" at bounding box center [635, 155] width 1030 height 740
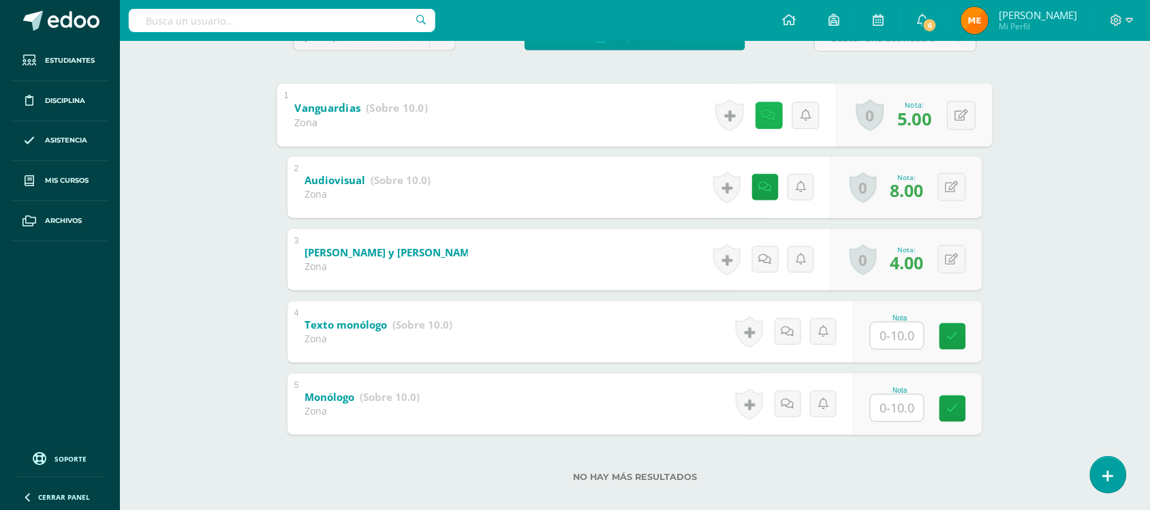
click at [758, 121] on link at bounding box center [768, 115] width 27 height 27
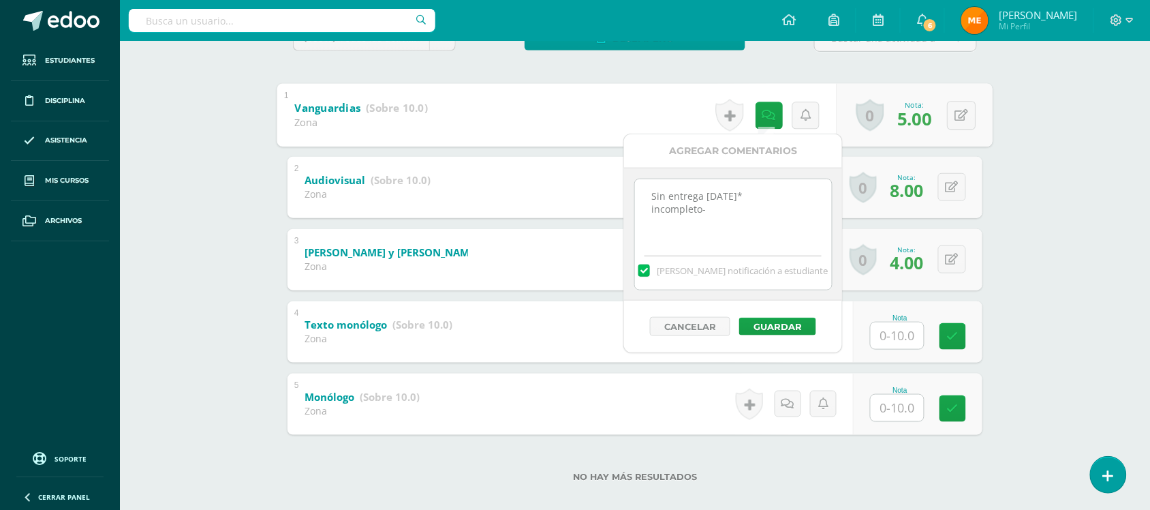
click at [1001, 142] on div "Fredy Perdomo Edna Avila María Barrientos Estuardo Brán Emmanuel Cantillo Ronal…" at bounding box center [634, 202] width 749 height 646
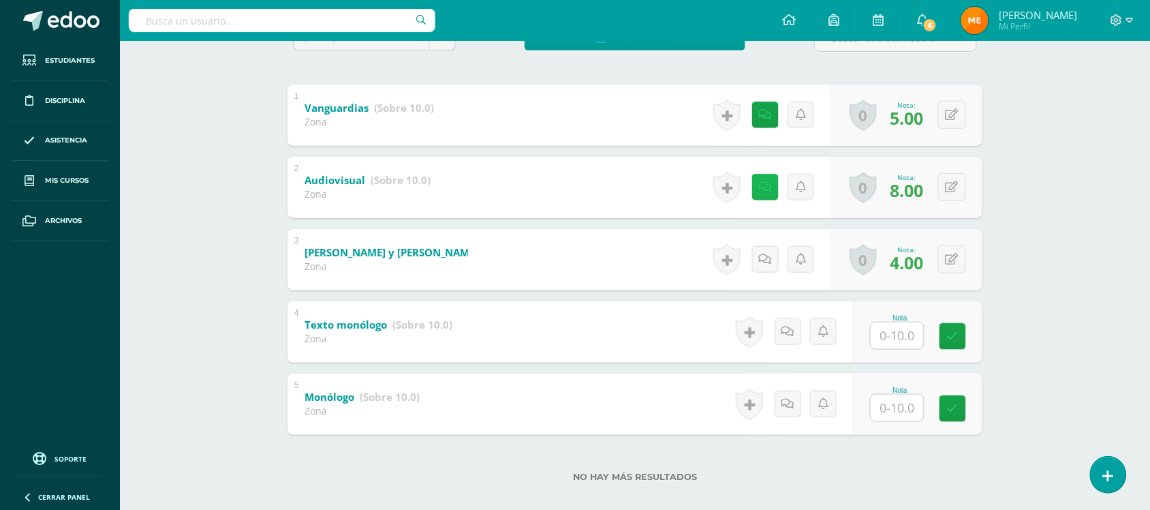
click at [765, 174] on link at bounding box center [765, 187] width 27 height 27
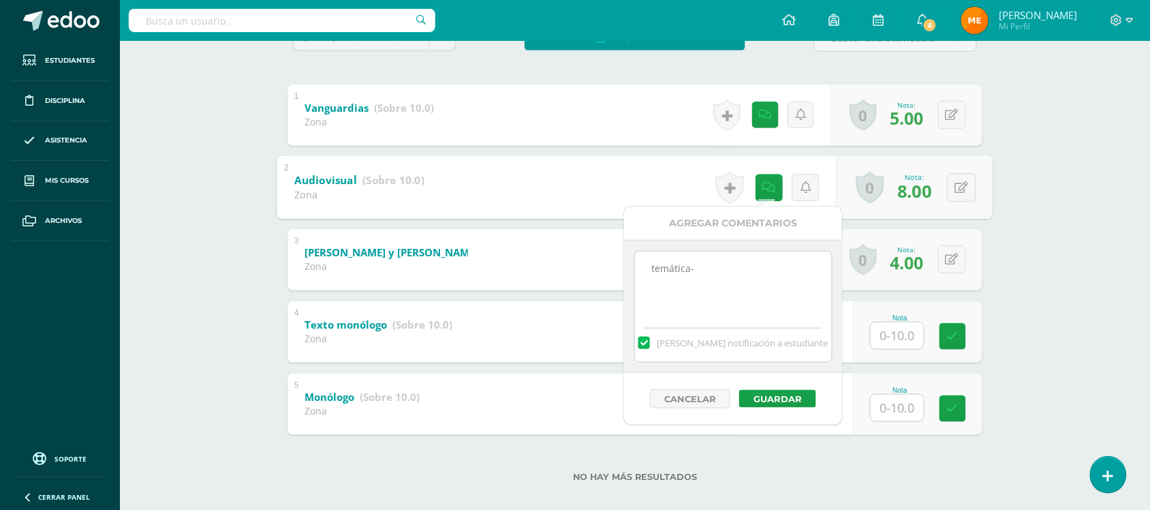
click at [1059, 168] on div "Artes Visuales Segundo Básico "Segundo Básico B" Herramientas Detalle de asiste…" at bounding box center [635, 155] width 1030 height 740
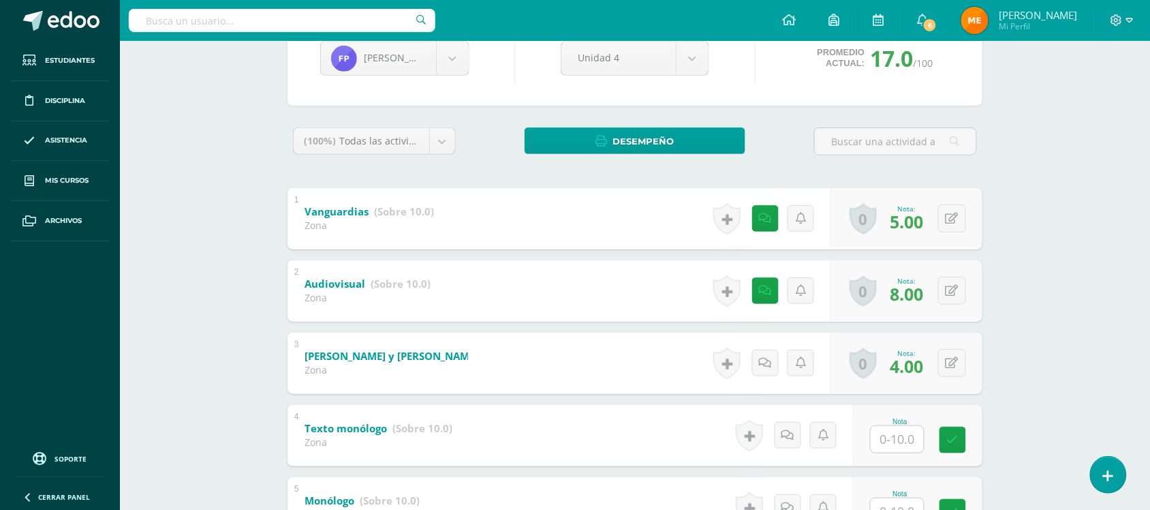
scroll to position [0, 0]
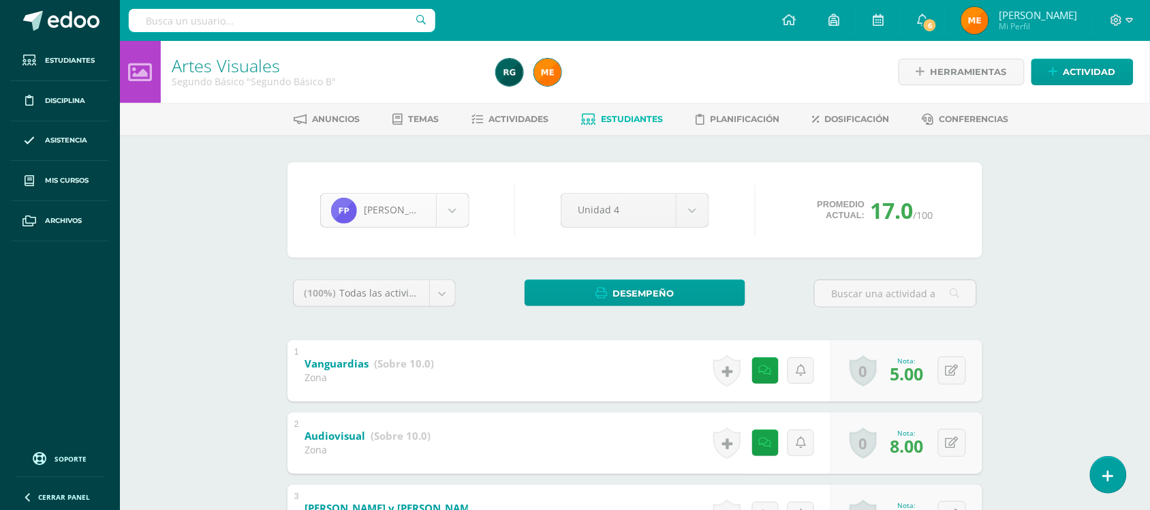
click at [464, 213] on body "Estudiantes Disciplina Asistencia Mis cursos Archivos Soporte Centro de ayuda Ú…" at bounding box center [575, 390] width 1150 height 781
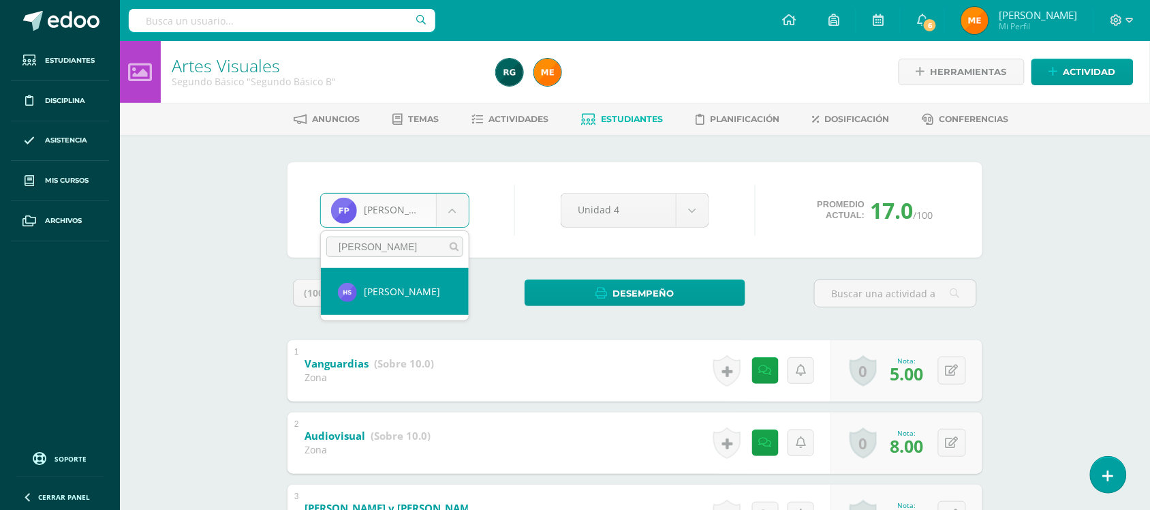
type input "hugo"
select select "1103"
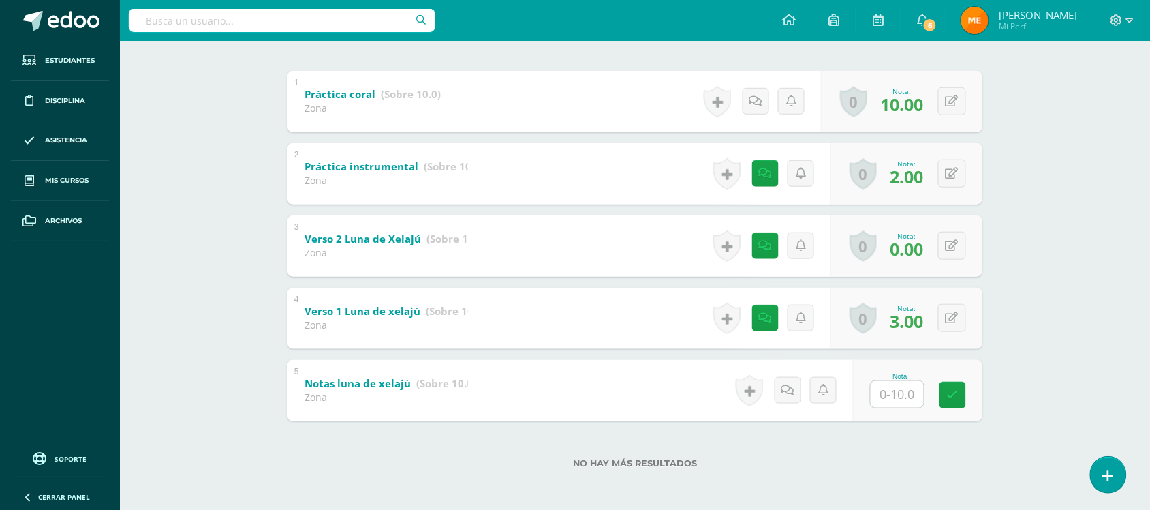
scroll to position [270, 0]
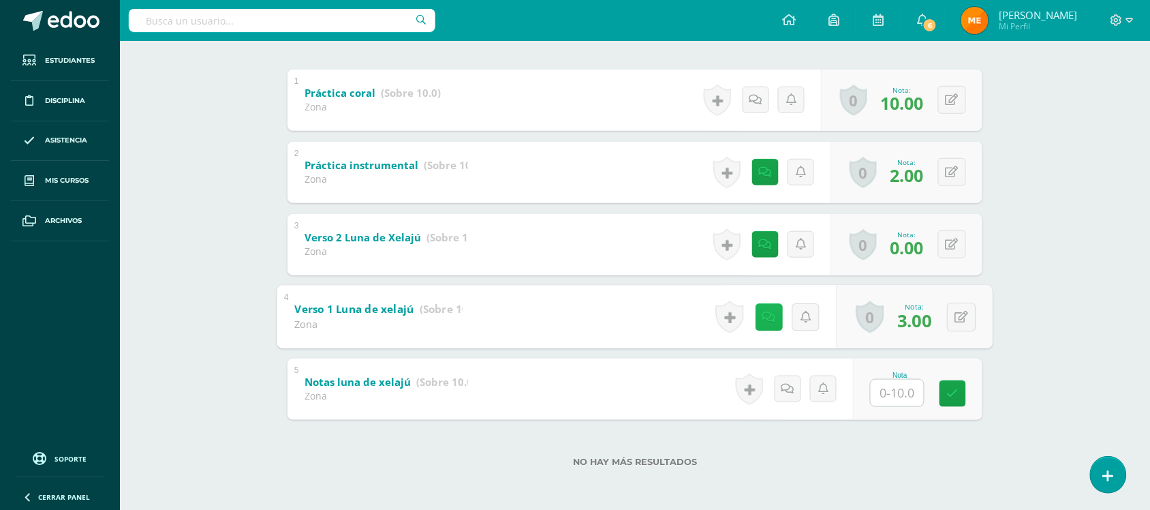
click at [762, 317] on icon at bounding box center [769, 317] width 14 height 12
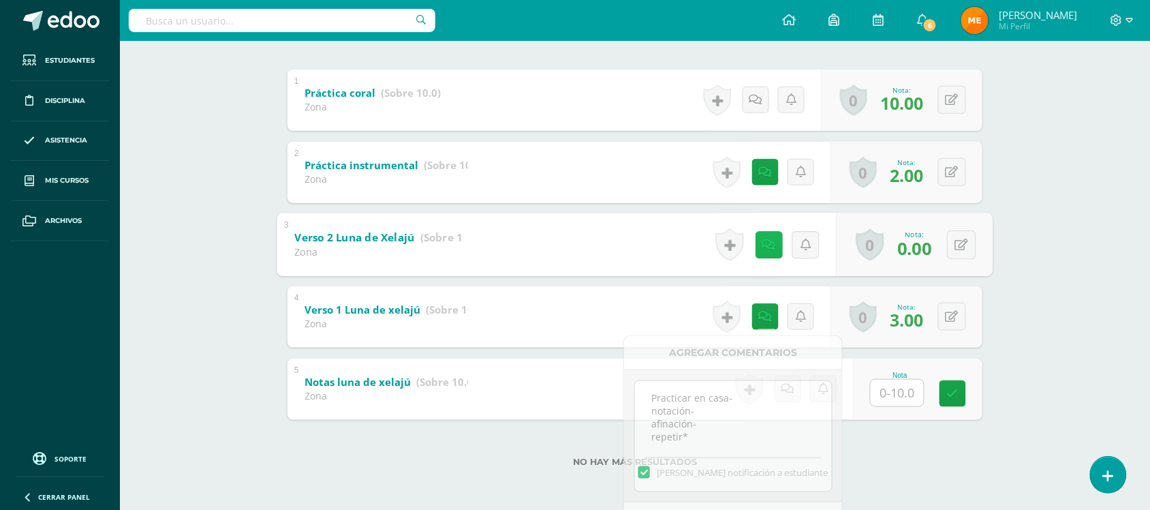
click at [773, 240] on link at bounding box center [768, 244] width 27 height 27
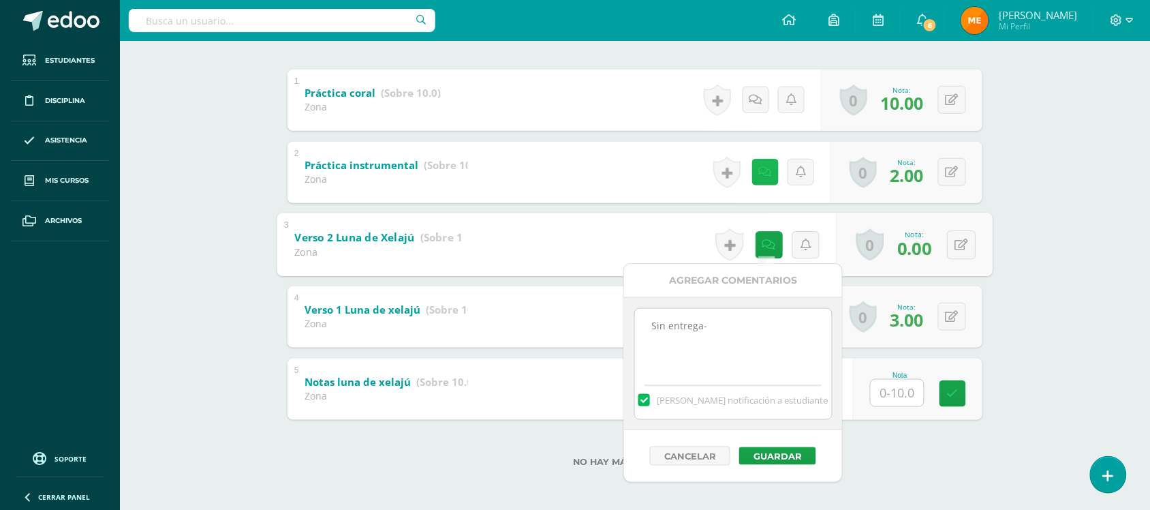
click at [768, 164] on link at bounding box center [765, 172] width 27 height 27
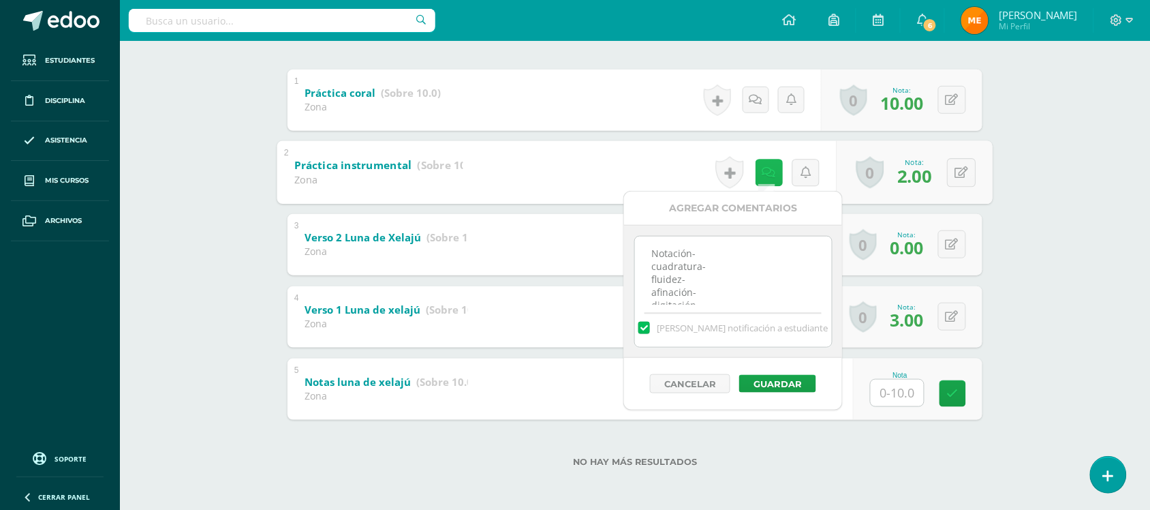
scroll to position [29, 0]
click at [1070, 210] on div "Educación Musical Segundo Básico "Segundo Básico B" Herramientas Detalle de asi…" at bounding box center [635, 140] width 1030 height 740
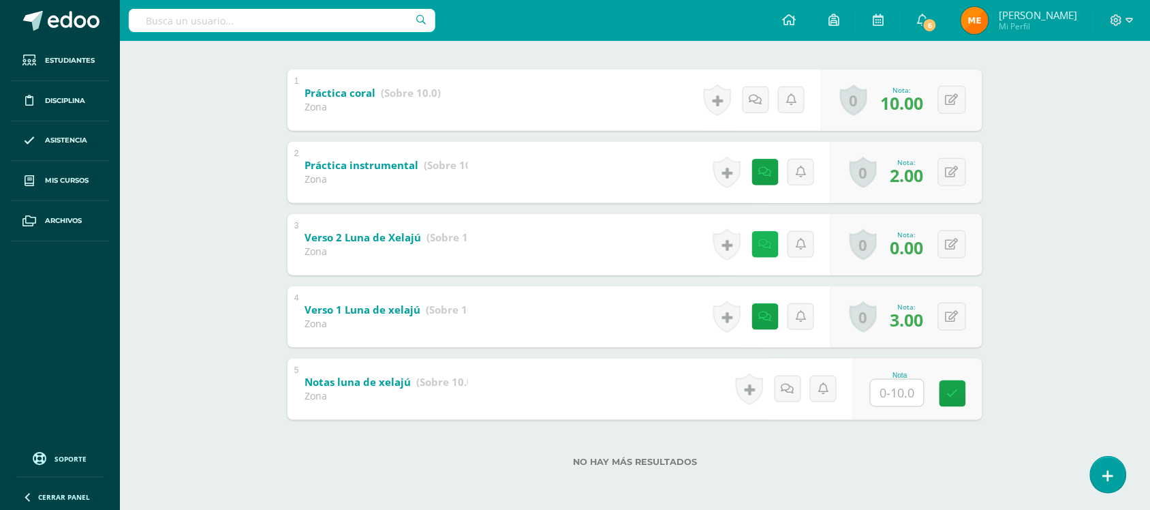
click at [757, 238] on link at bounding box center [765, 244] width 27 height 27
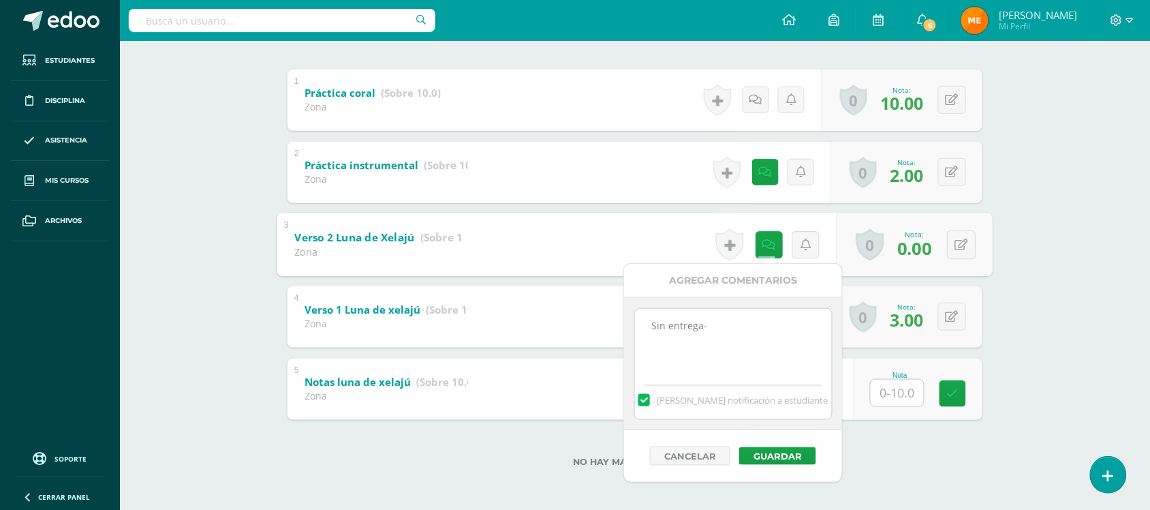
click at [1019, 168] on div "Educación Musical Segundo Básico "Segundo Básico B" Herramientas Detalle de asi…" at bounding box center [635, 140] width 1030 height 740
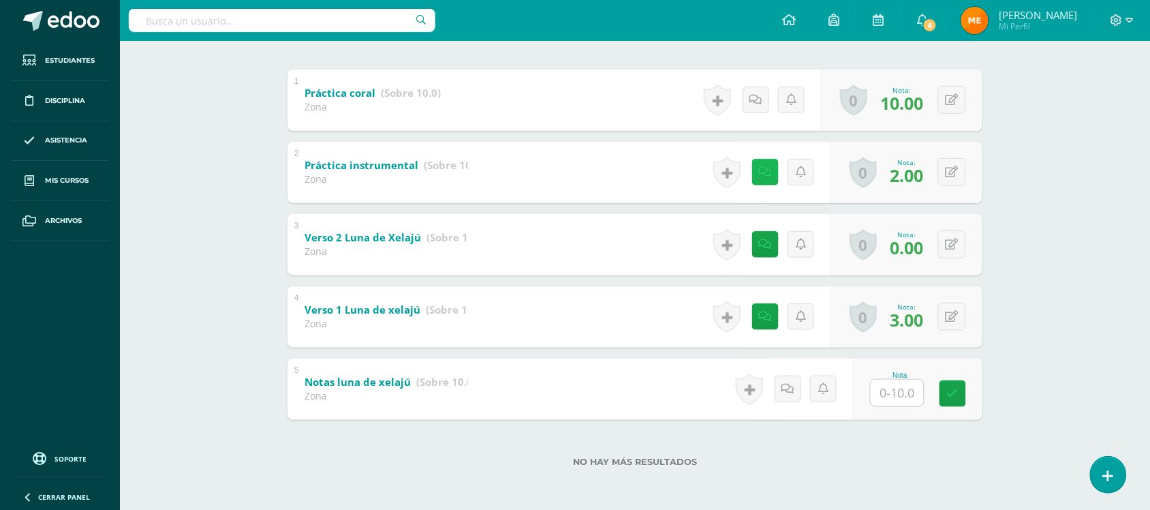
click at [763, 167] on icon at bounding box center [765, 172] width 13 height 12
click at [1080, 236] on div "Educación Musical Segundo Básico "Segundo Básico B" Herramientas Detalle de asi…" at bounding box center [635, 140] width 1030 height 740
click at [763, 317] on icon at bounding box center [765, 317] width 13 height 12
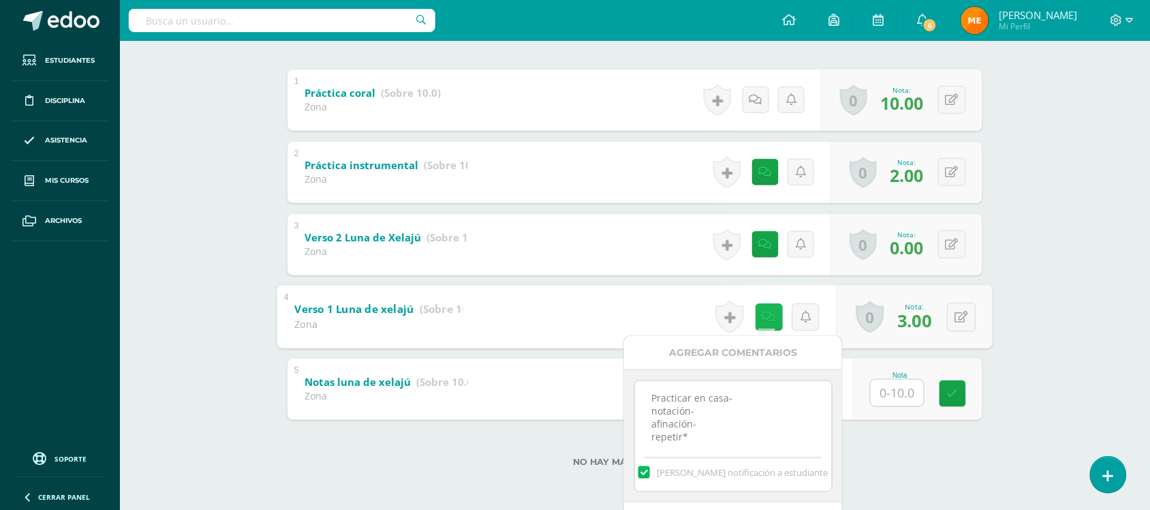
scroll to position [15, 0]
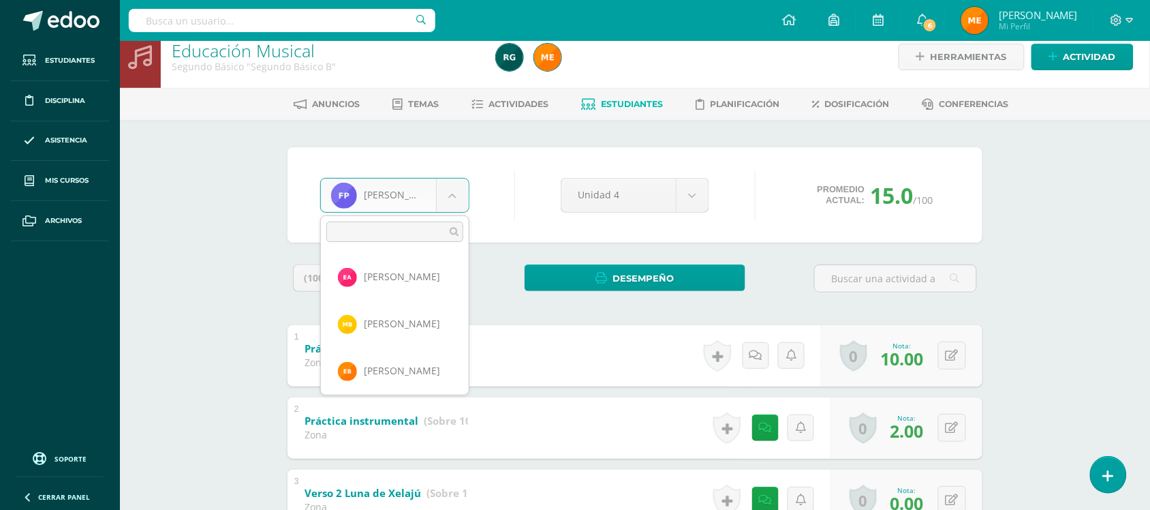
click at [451, 196] on body "Estudiantes Disciplina Asistencia Mis cursos Archivos Soporte Centro de ayuda Ú…" at bounding box center [575, 375] width 1150 height 781
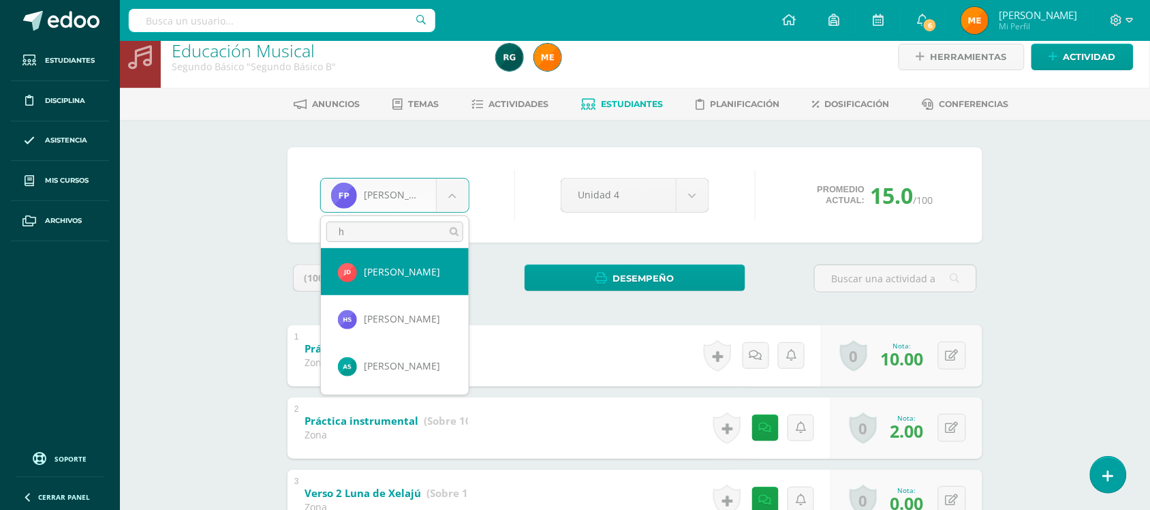
scroll to position [0, 0]
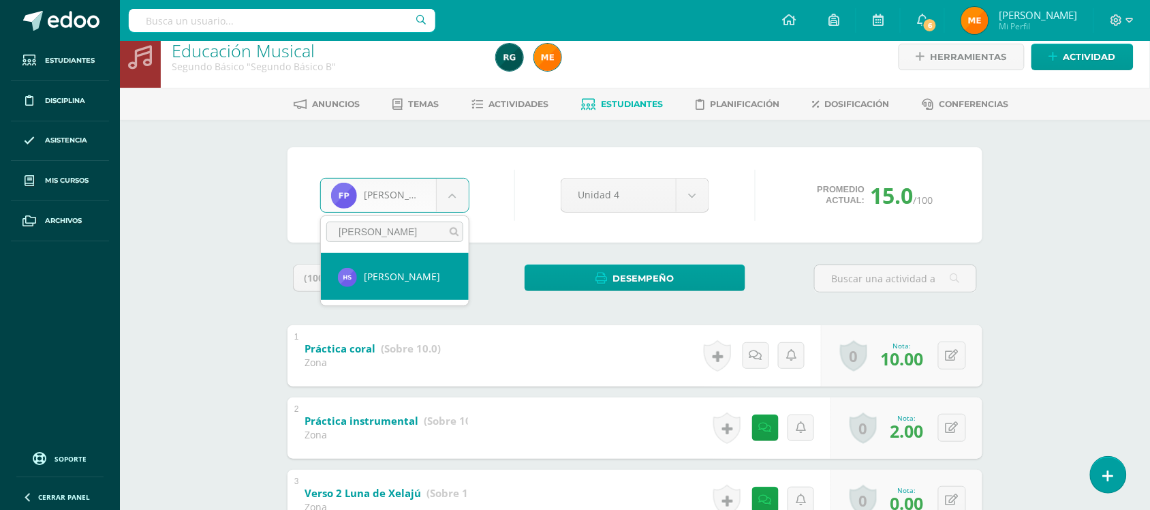
type input "hugo"
select select "1103"
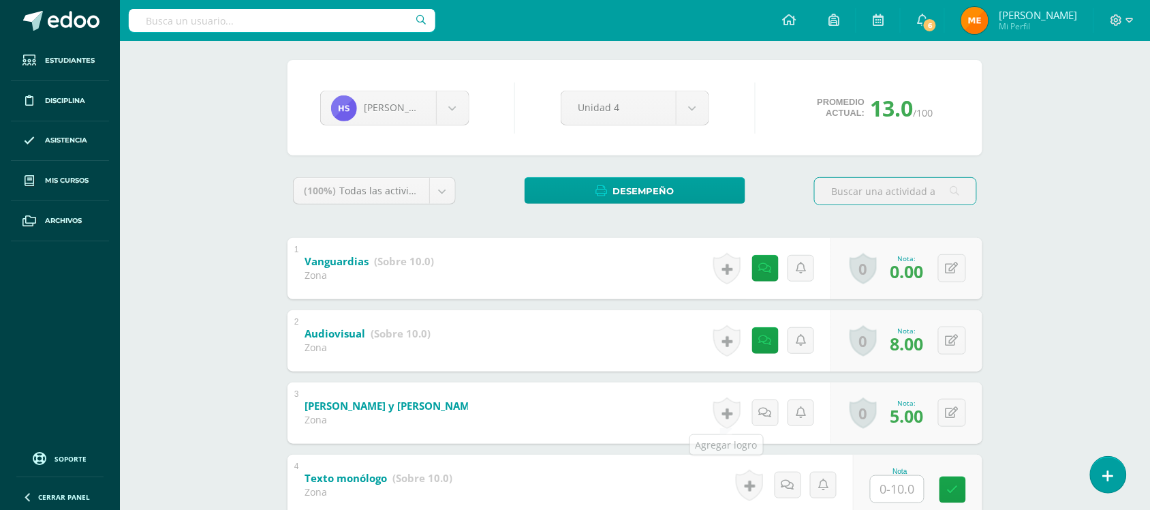
scroll to position [100, 0]
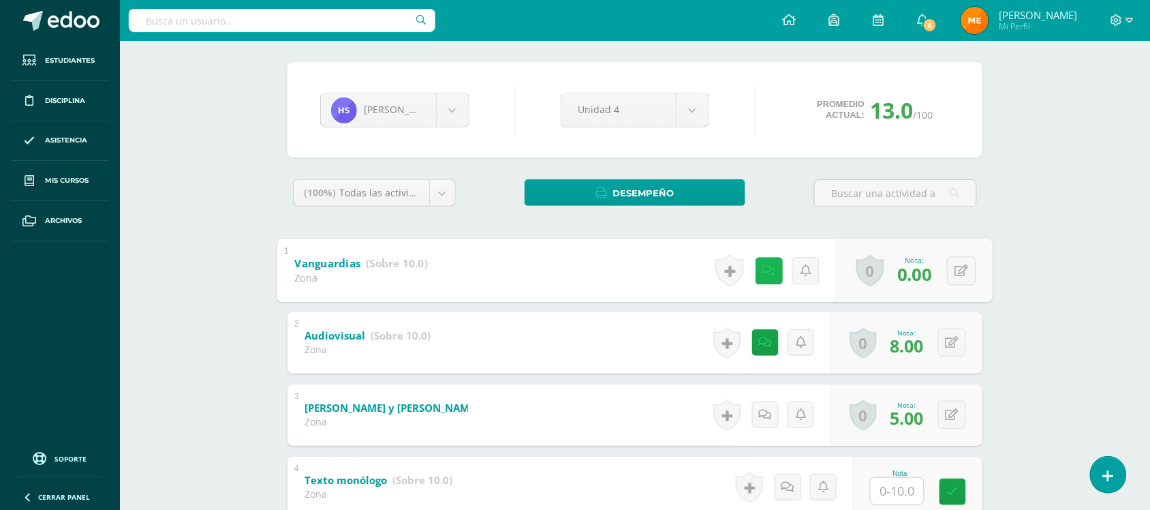
click at [764, 269] on icon at bounding box center [769, 270] width 14 height 12
click at [1044, 236] on div "Artes Visuales Segundo Básico "Segundo Básico B" Herramientas Detalle de asiste…" at bounding box center [635, 311] width 1030 height 740
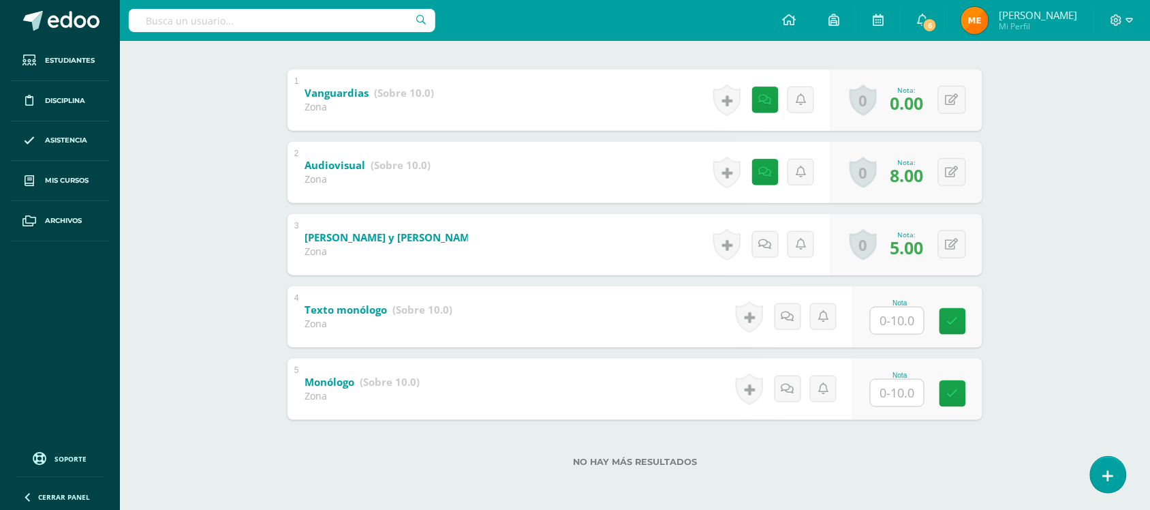
scroll to position [15, 0]
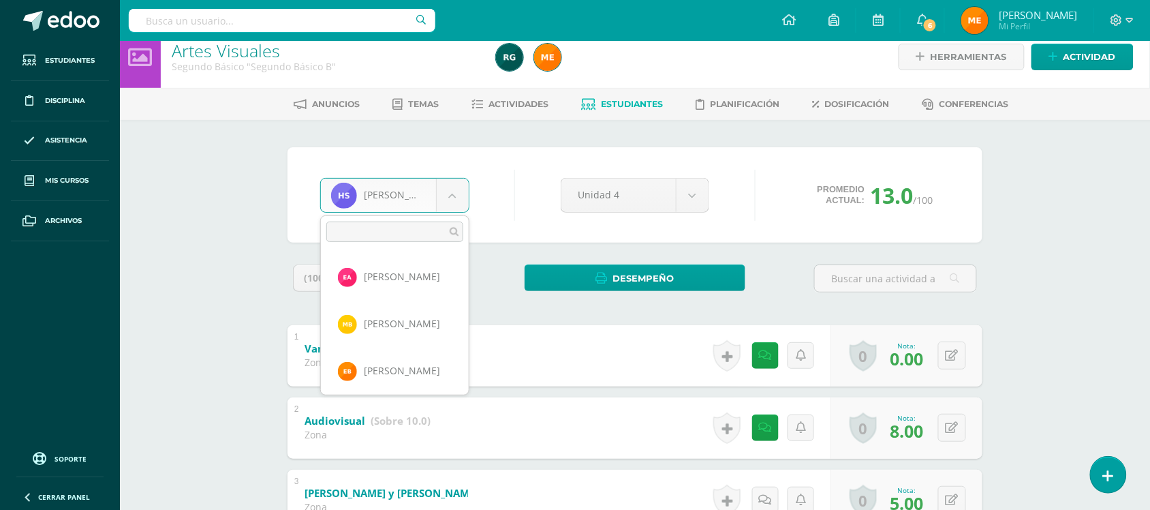
click at [467, 187] on body "Estudiantes Disciplina Asistencia Mis cursos Archivos Soporte Centro de ayuda Ú…" at bounding box center [575, 375] width 1150 height 781
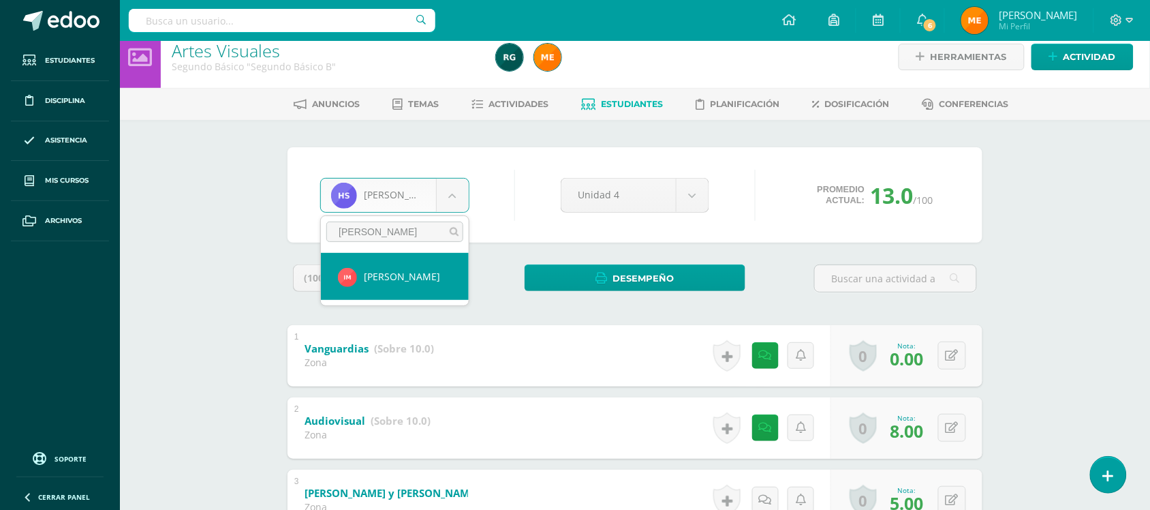
type input "maza"
select select "532"
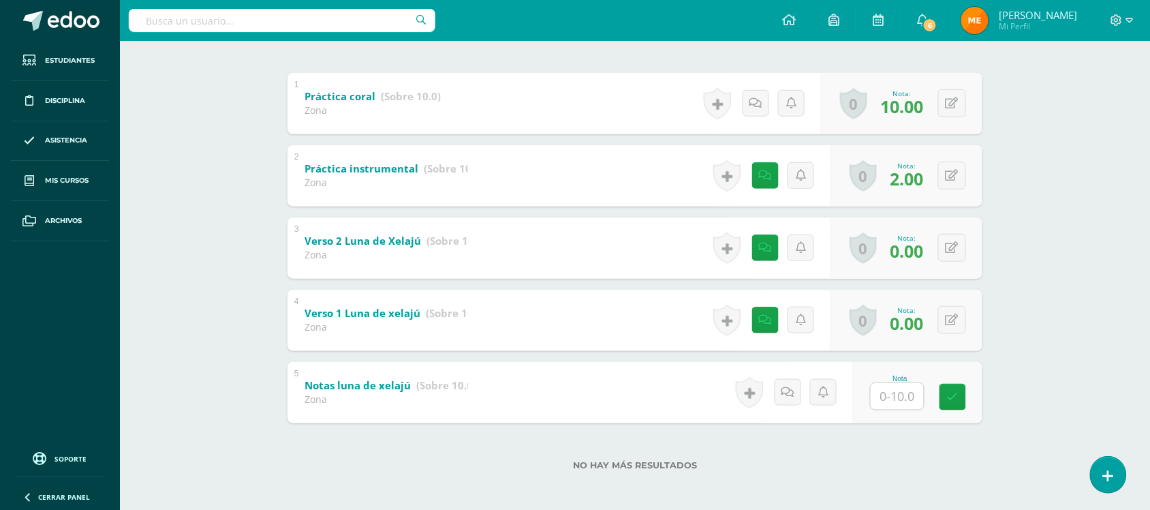
scroll to position [270, 0]
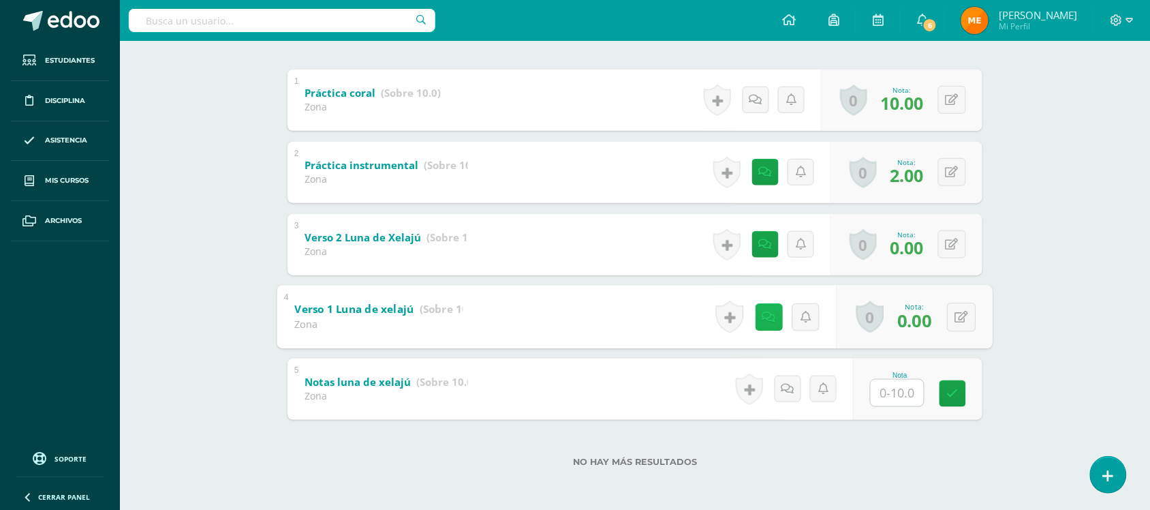
click at [762, 319] on icon at bounding box center [769, 317] width 14 height 12
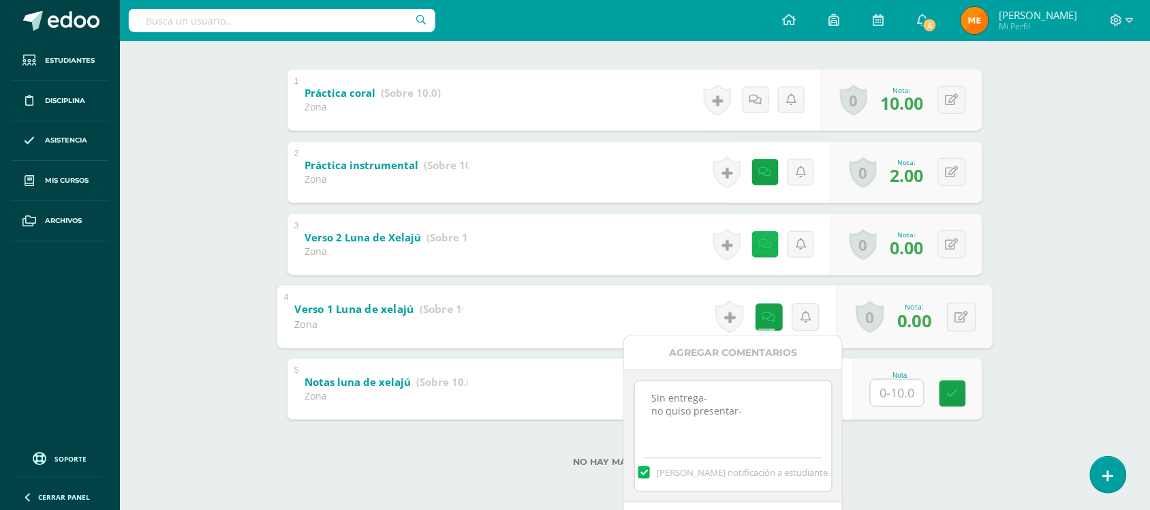
click at [770, 242] on link at bounding box center [765, 244] width 27 height 27
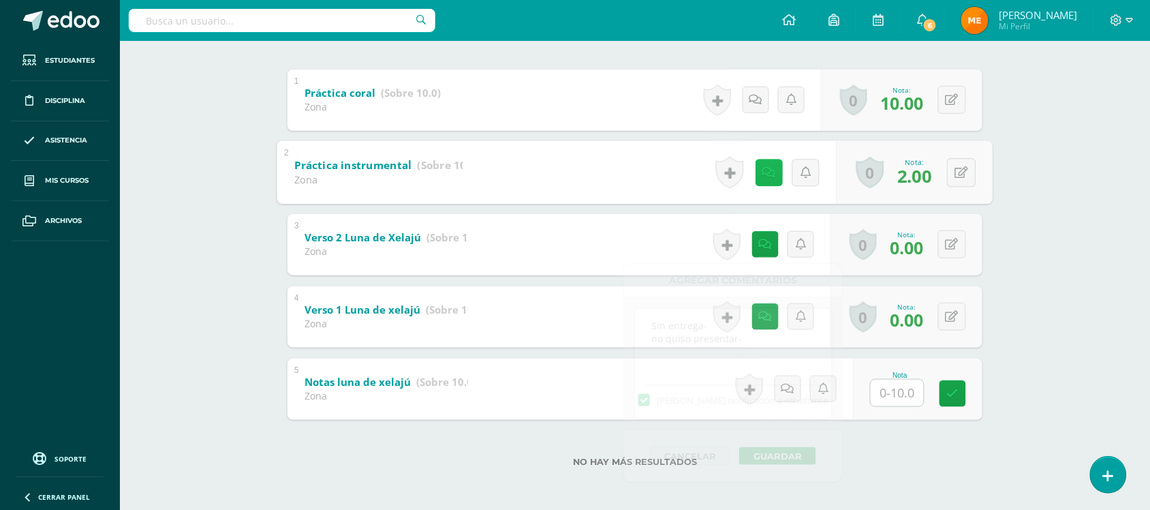
click at [762, 168] on icon at bounding box center [769, 172] width 14 height 12
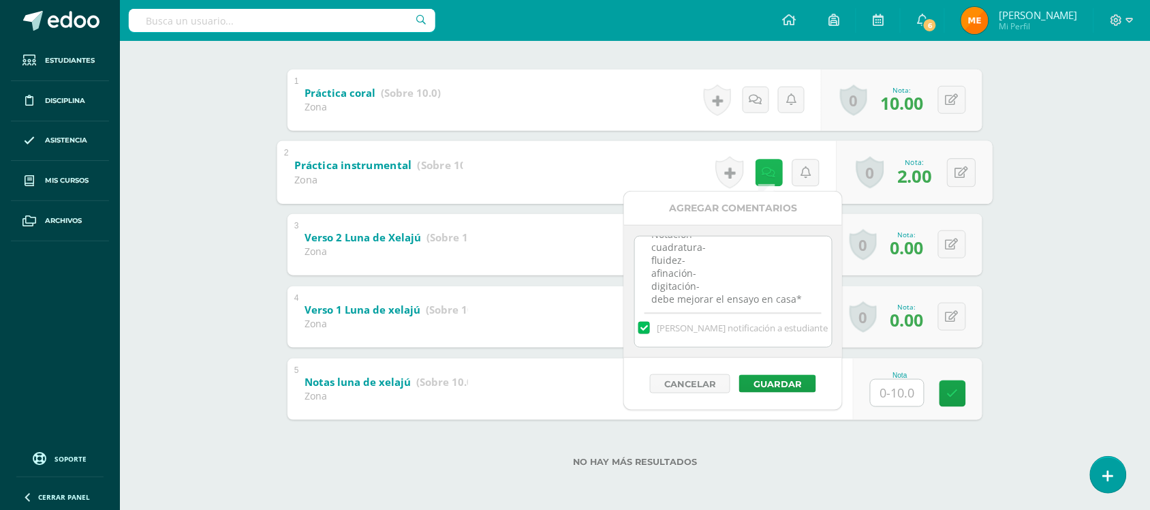
scroll to position [29, 0]
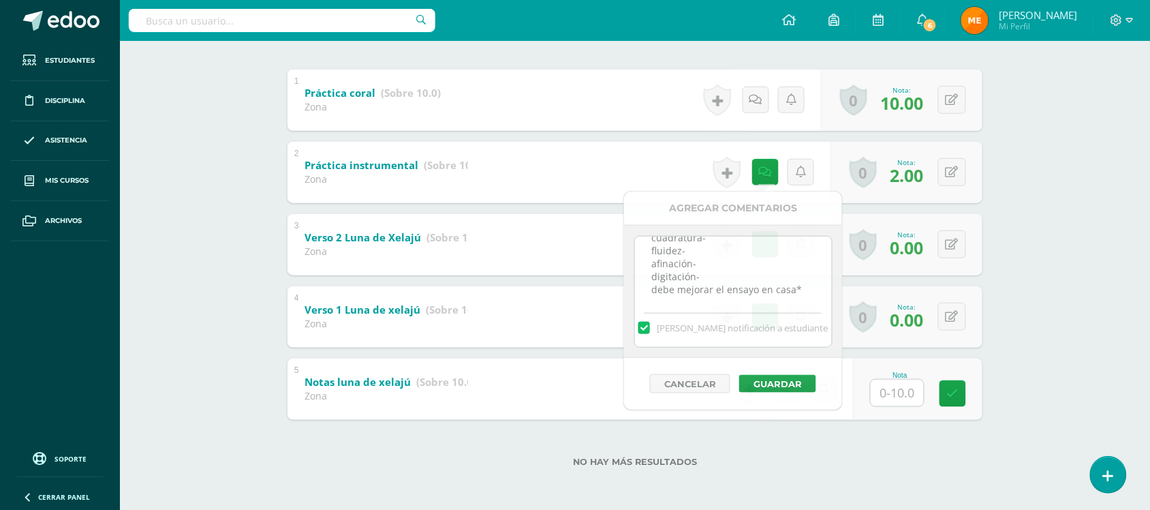
click at [1054, 172] on div "Educación Musical Segundo Básico "Segundo Básico B" Herramientas Detalle de asi…" at bounding box center [635, 140] width 1030 height 740
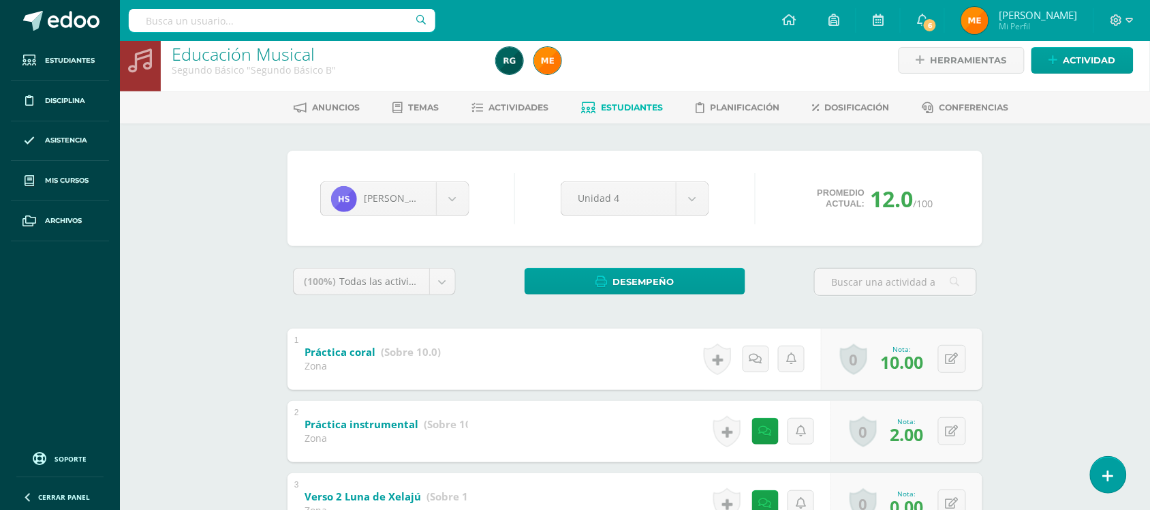
scroll to position [0, 0]
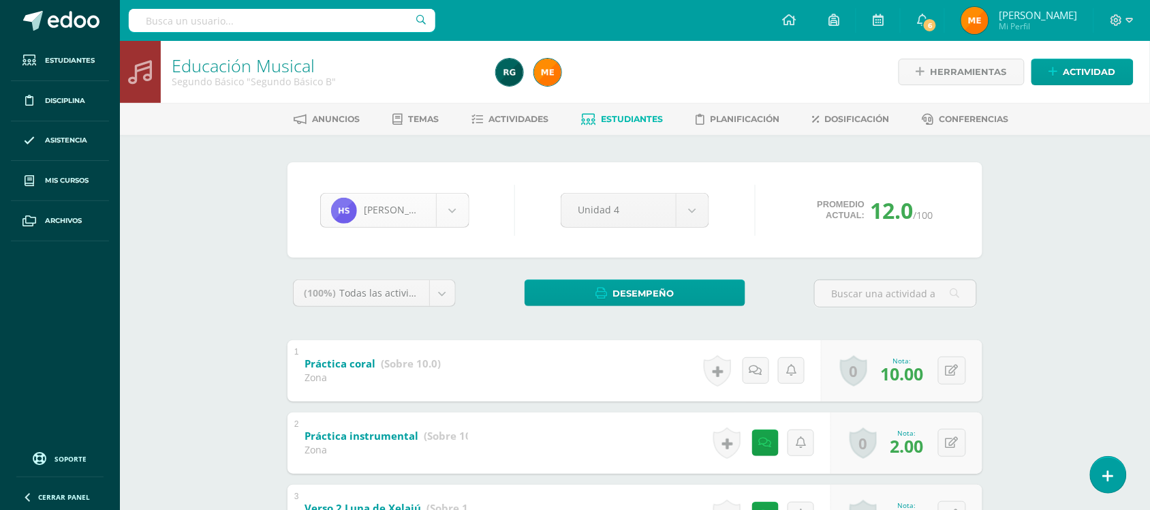
click at [463, 217] on body "Estudiantes Disciplina Asistencia Mis cursos Archivos Soporte Centro de ayuda Ú…" at bounding box center [575, 390] width 1150 height 781
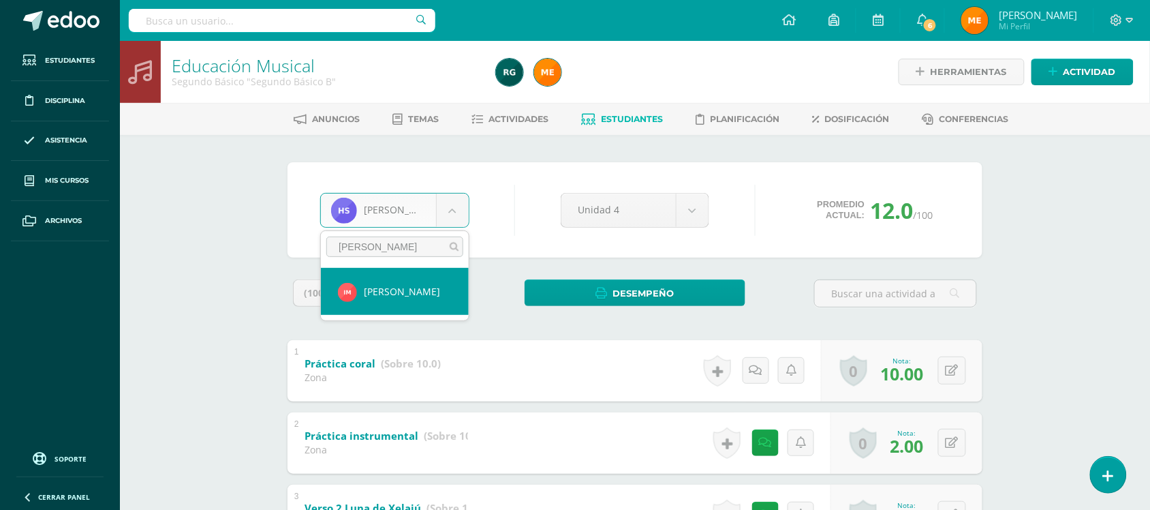
type input "maza"
select select "532"
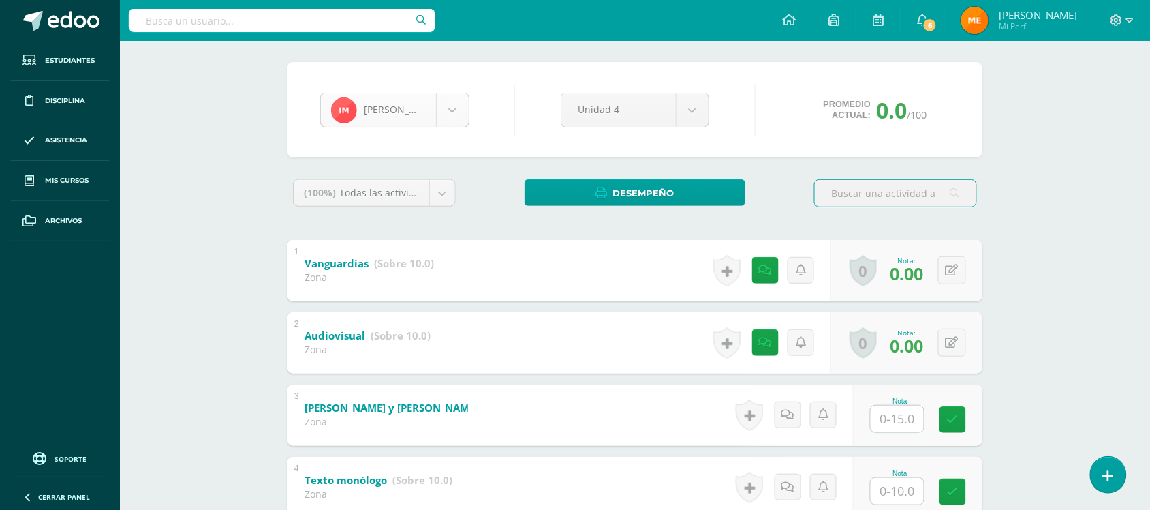
scroll to position [469, 0]
click at [450, 108] on body "Estudiantes Disciplina Asistencia Mis cursos Archivos Soporte Centro de ayuda Ú…" at bounding box center [575, 290] width 1150 height 781
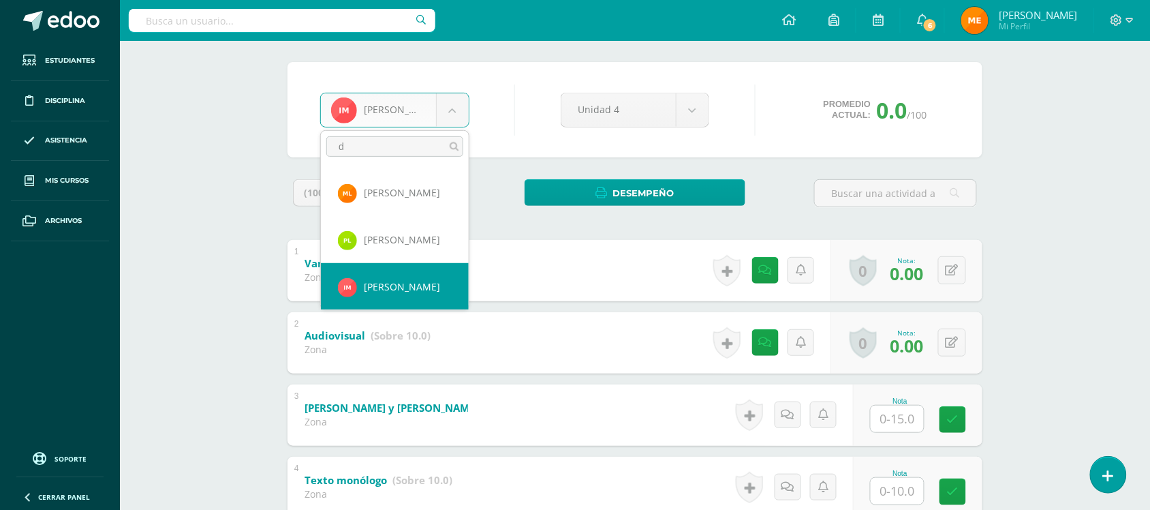
scroll to position [0, 0]
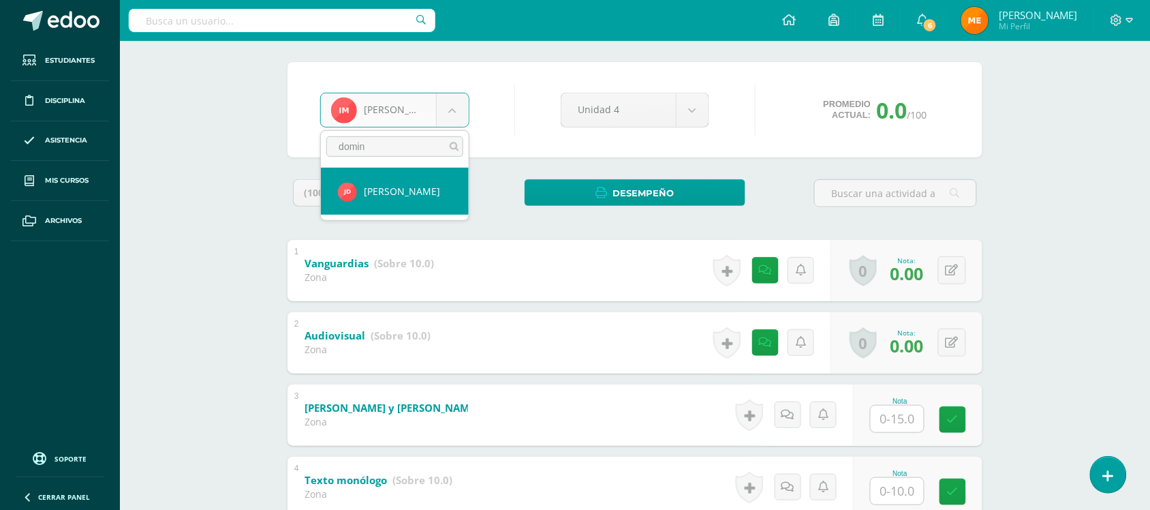
type input "domin"
select select "229"
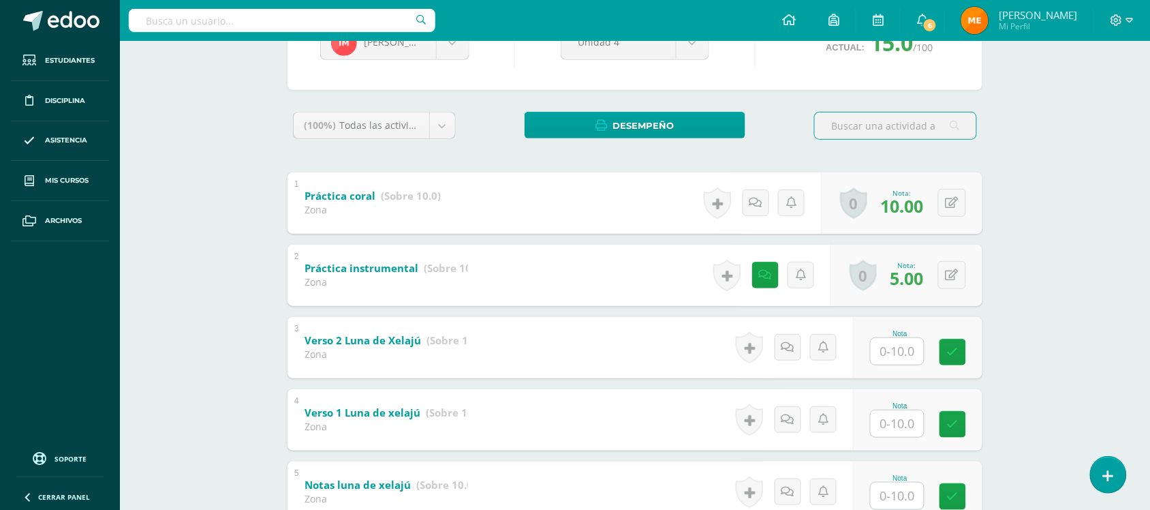
scroll to position [15, 0]
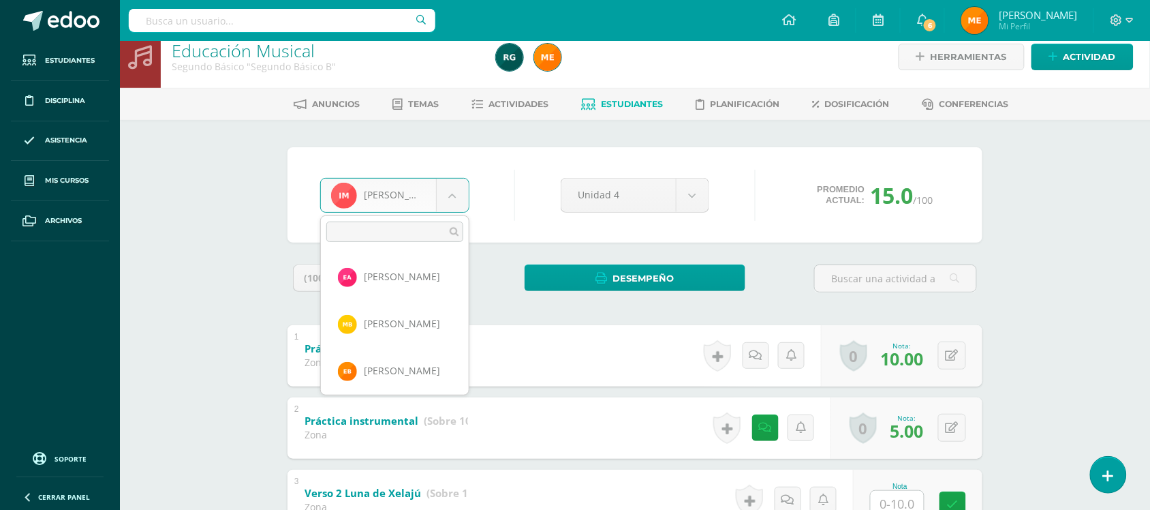
click at [438, 202] on body "Estudiantes Disciplina Asistencia Mis cursos Archivos Soporte Centro de ayuda Ú…" at bounding box center [575, 375] width 1150 height 781
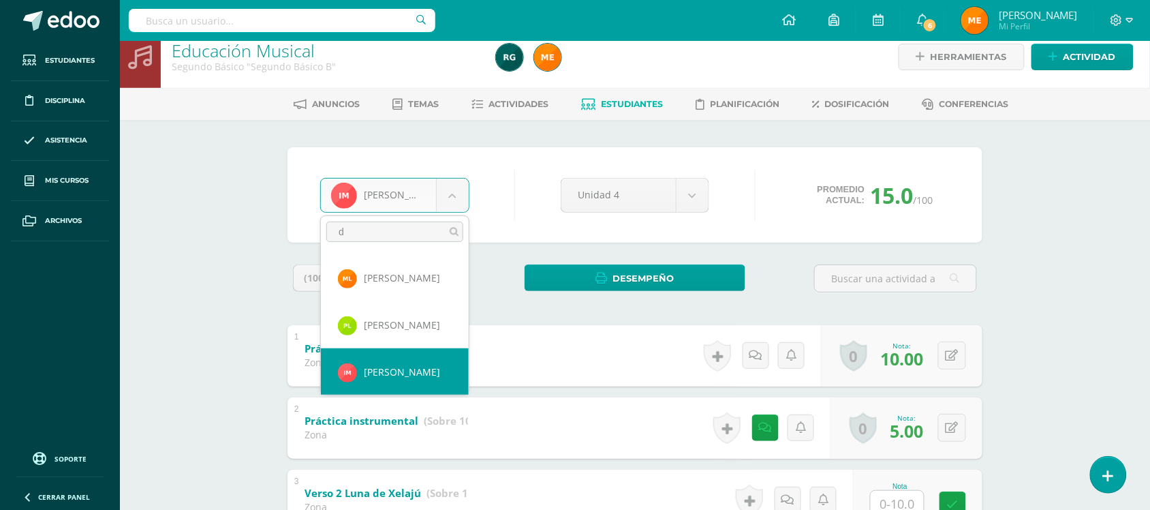
scroll to position [0, 0]
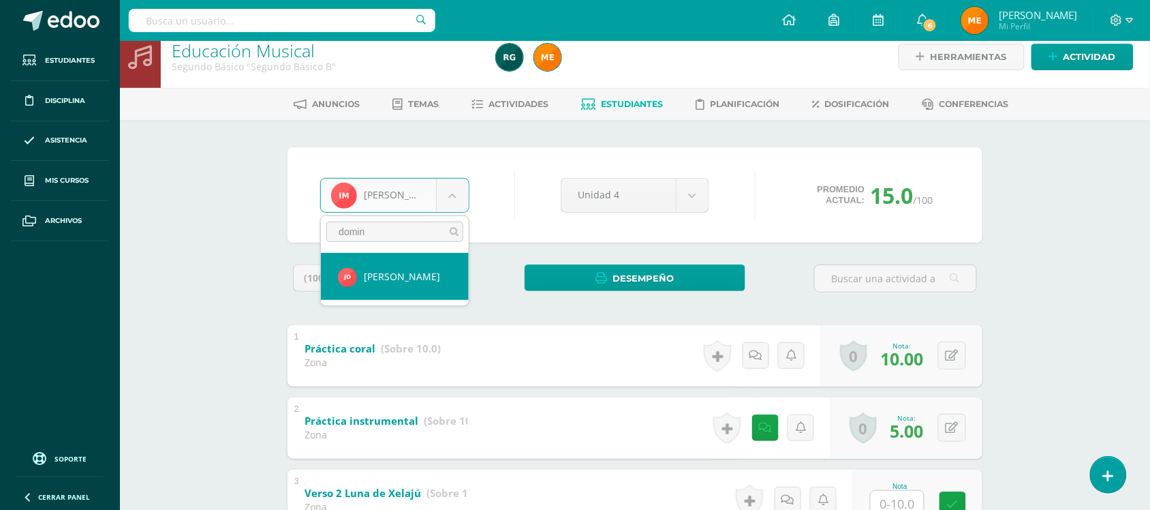
type input "domin"
select select "229"
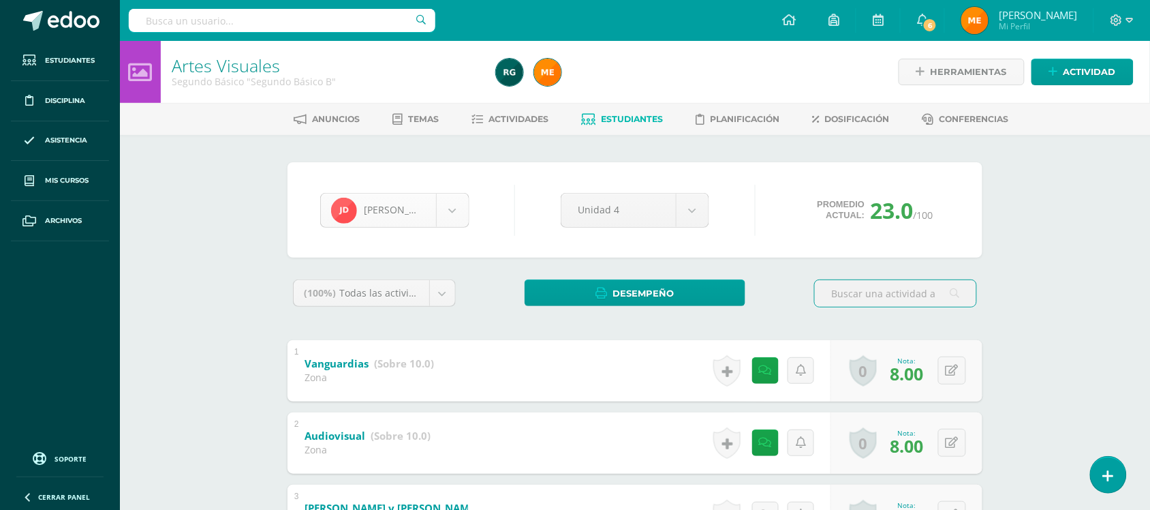
click at [461, 206] on body "Estudiantes Disciplina Asistencia Mis cursos Archivos Soporte Centro de ayuda Ú…" at bounding box center [575, 390] width 1150 height 781
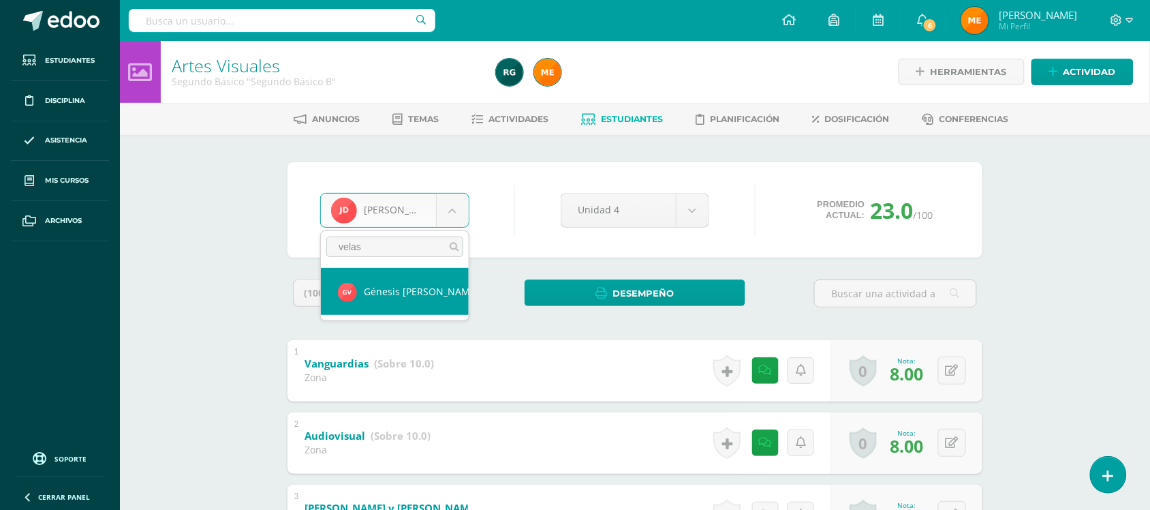
type input "velas"
select select "535"
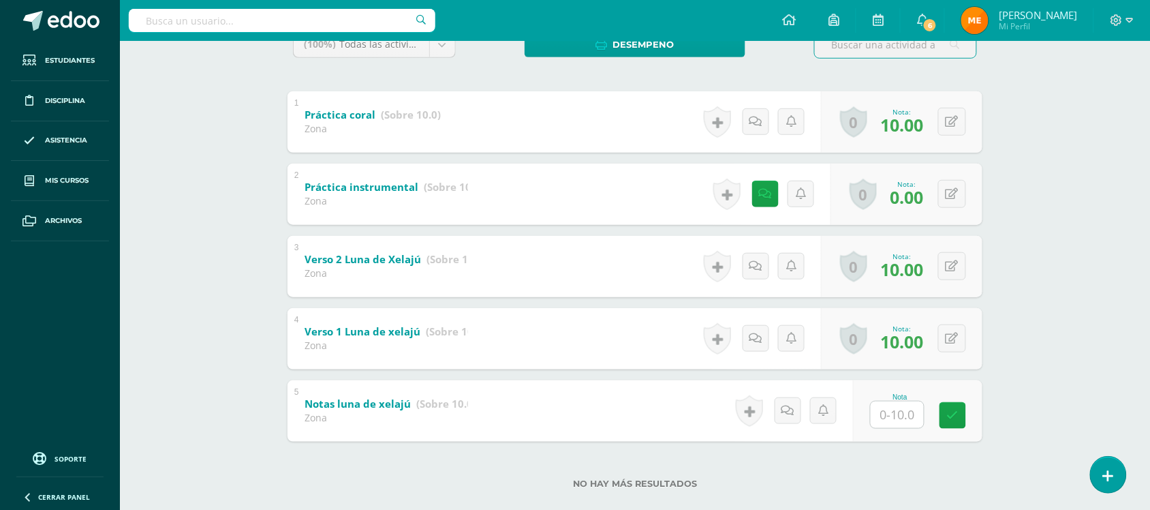
scroll to position [255, 0]
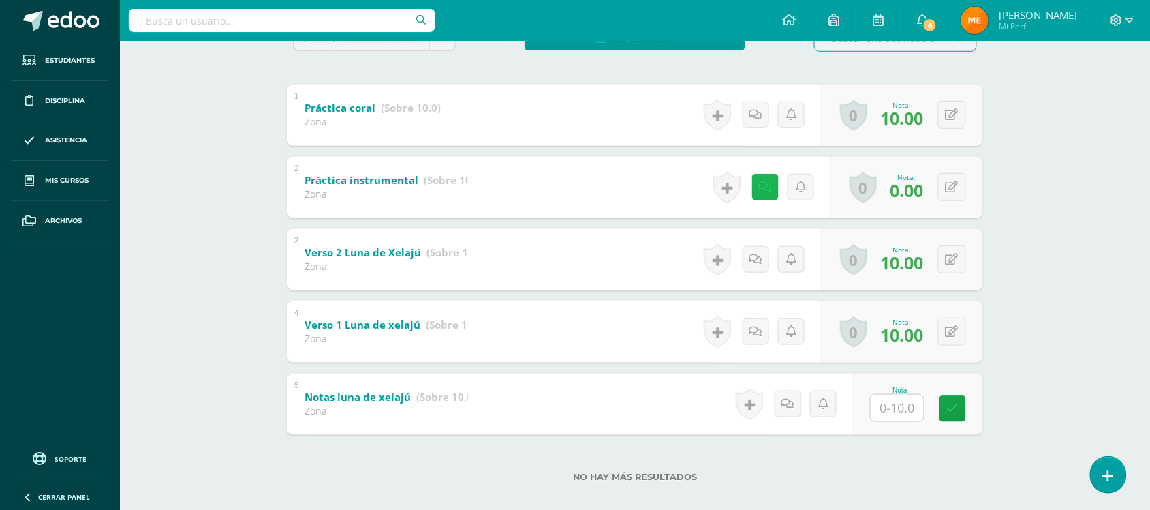
click at [761, 183] on icon at bounding box center [765, 187] width 13 height 12
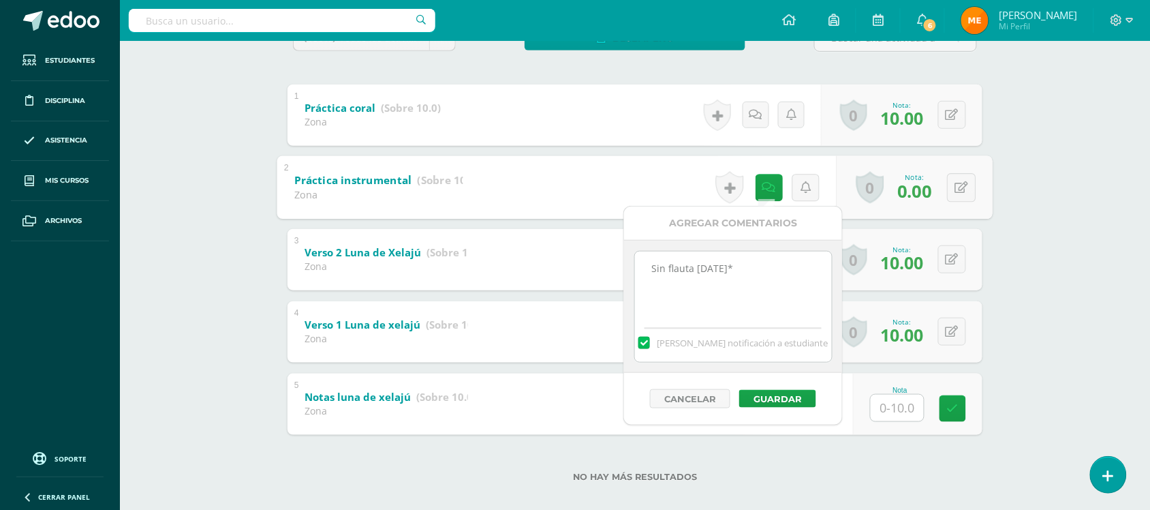
click at [1050, 202] on div "Educación Musical Segundo Básico "Segundo Básico B" Herramientas Detalle de asi…" at bounding box center [635, 155] width 1030 height 740
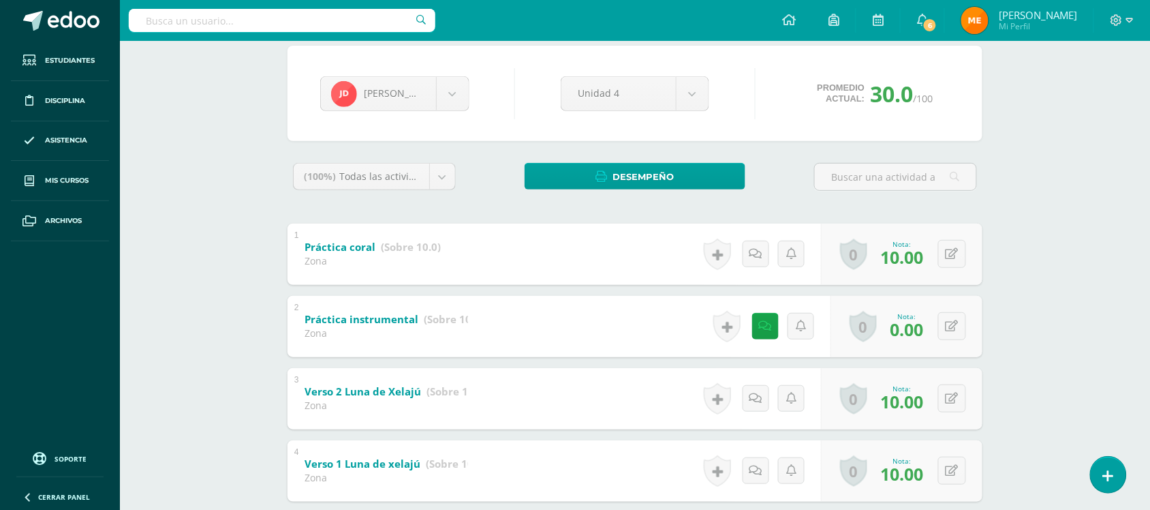
scroll to position [0, 0]
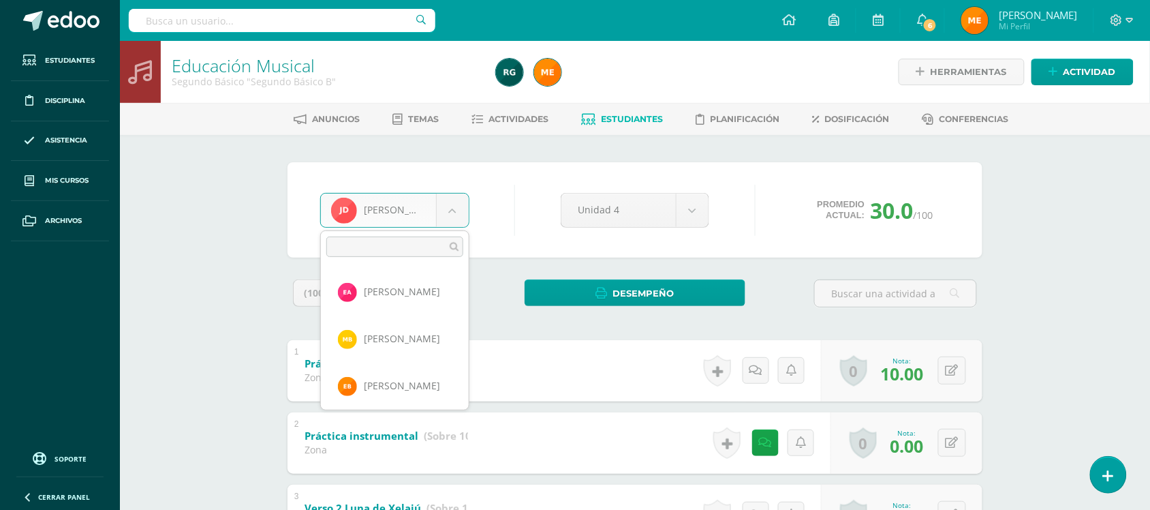
click at [464, 205] on body "Estudiantes Disciplina Asistencia Mis cursos Archivos Soporte Centro de ayuda Ú…" at bounding box center [575, 390] width 1150 height 781
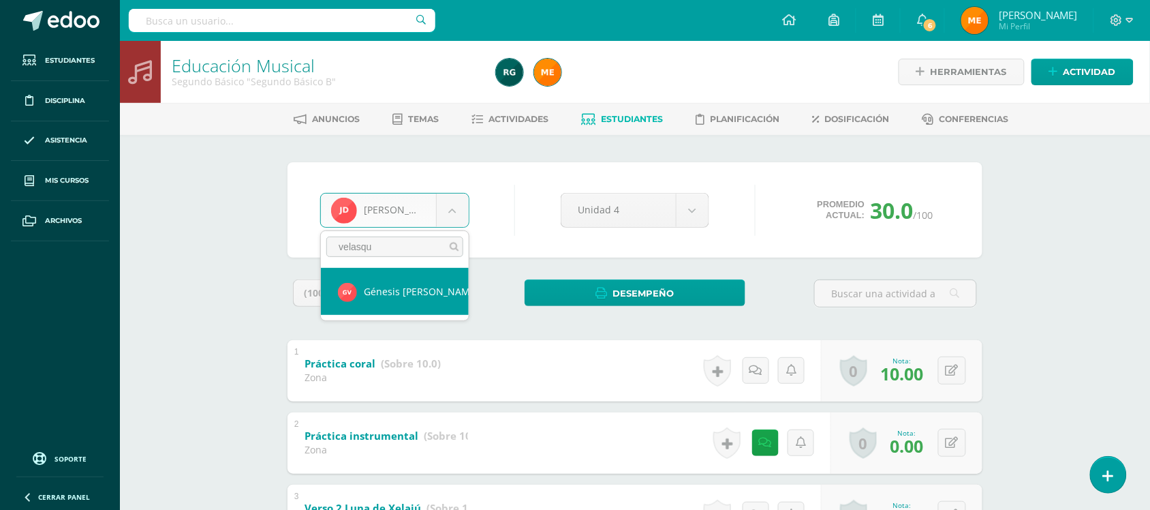
type input "velasqu"
select select "535"
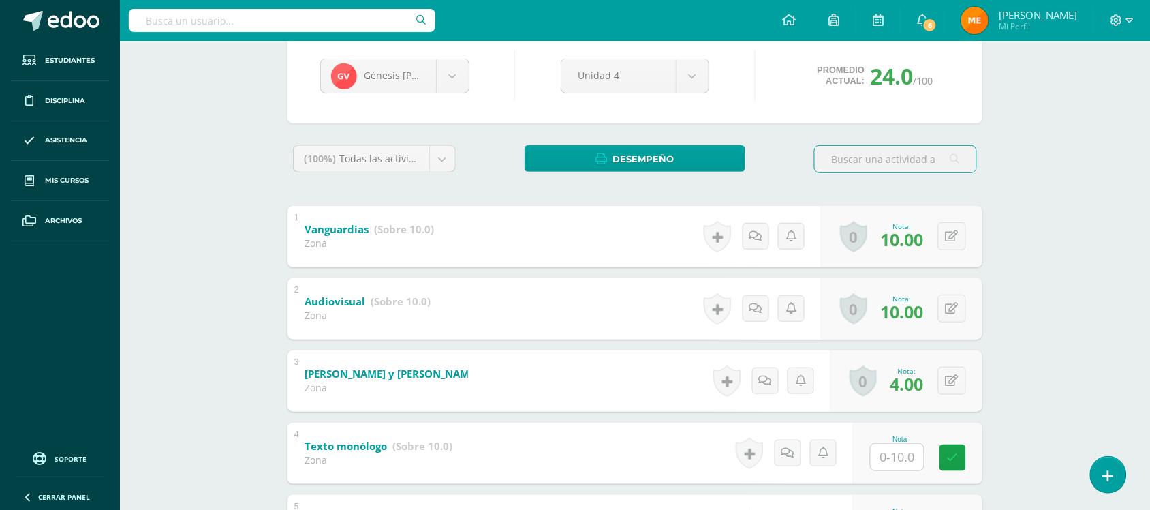
scroll to position [85, 0]
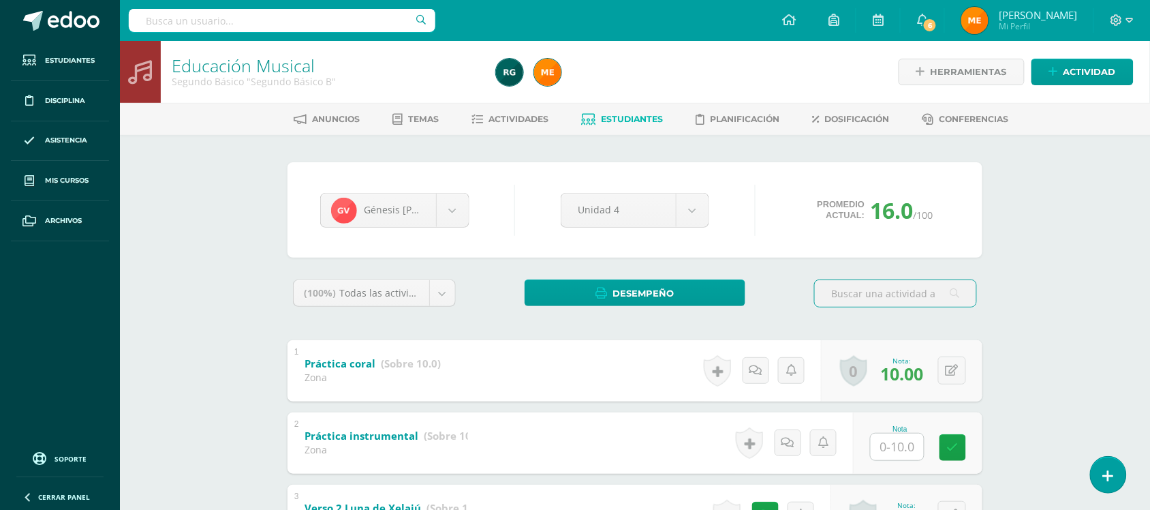
scroll to position [270, 0]
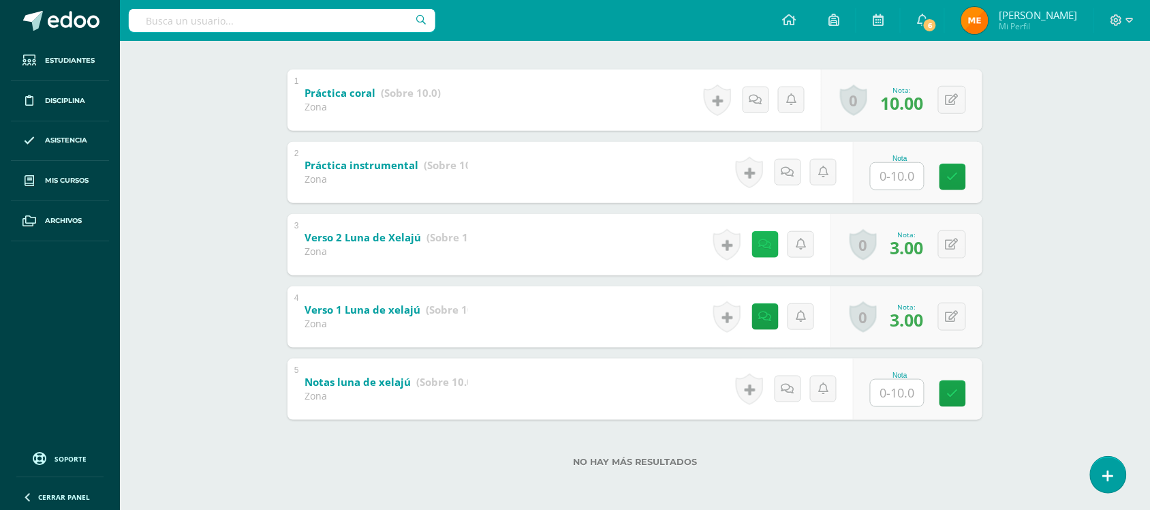
click at [770, 243] on link at bounding box center [765, 244] width 27 height 27
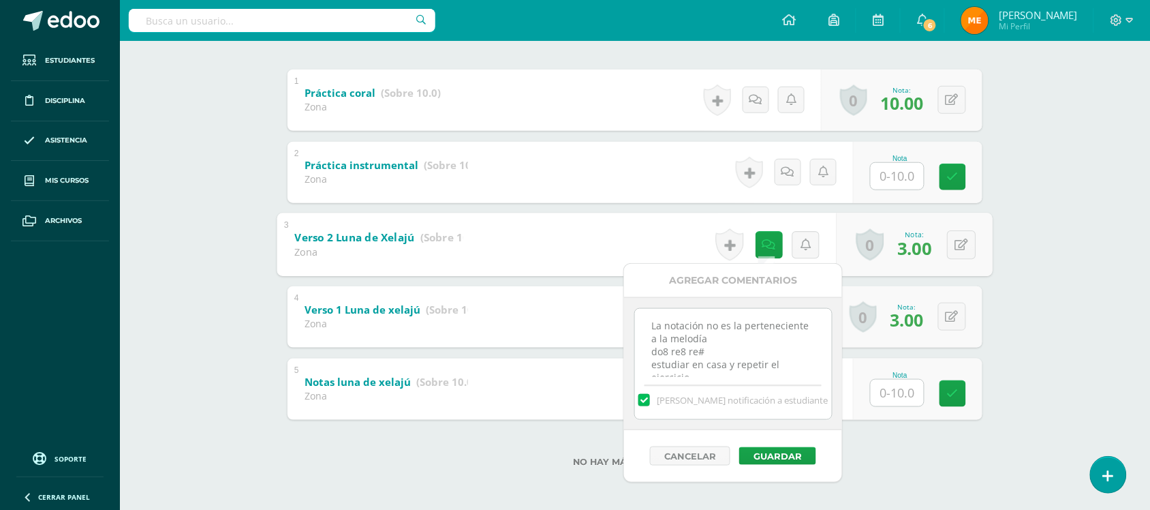
click at [1073, 232] on div "Educación Musical Segundo Básico "Segundo Básico B" Herramientas Detalle de asi…" at bounding box center [635, 140] width 1030 height 740
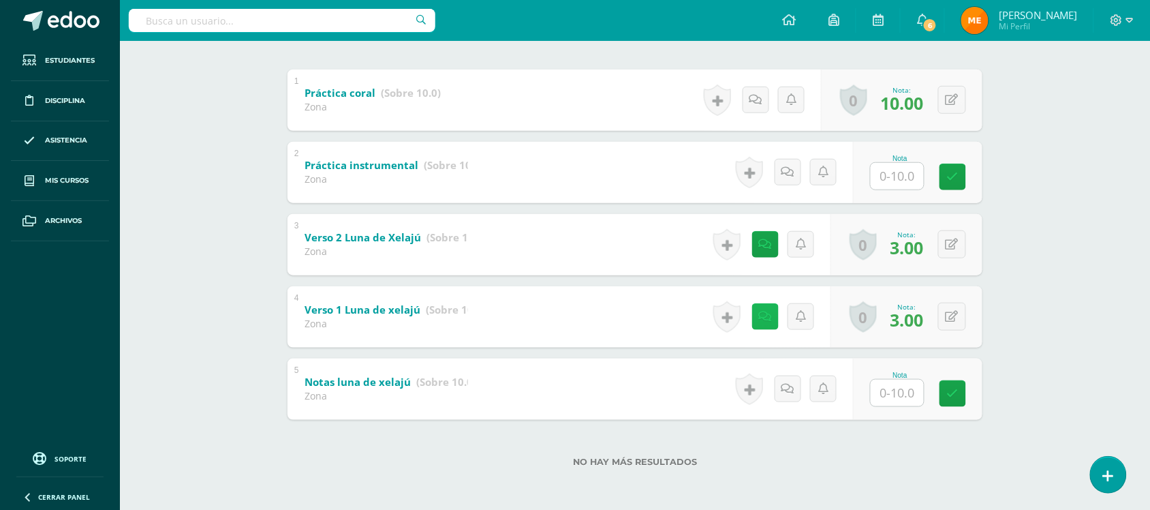
click at [760, 313] on icon at bounding box center [765, 317] width 13 height 12
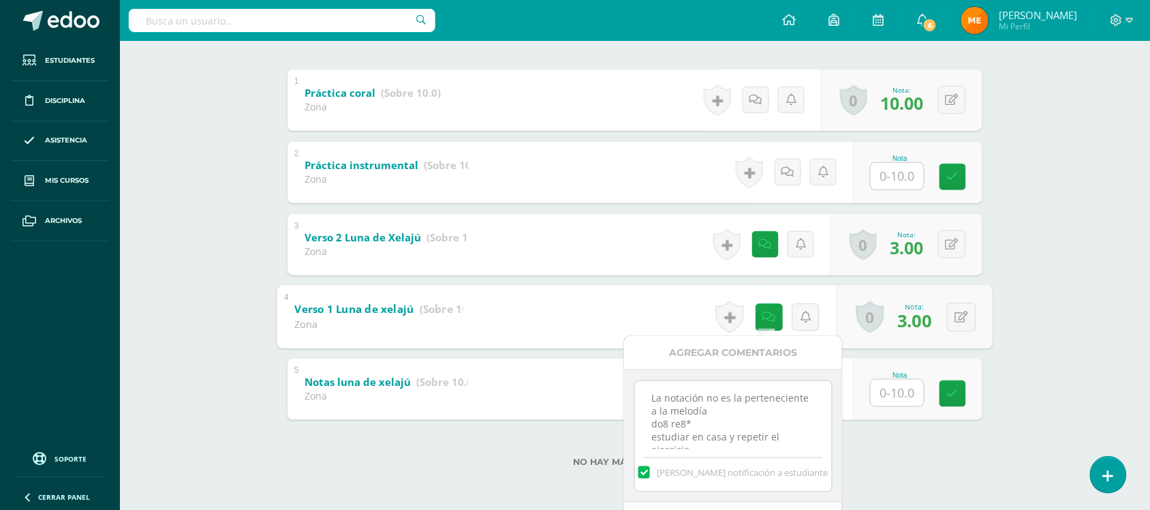
click at [1038, 211] on div "Educación Musical Segundo Básico "Segundo Básico B" Herramientas Detalle de asi…" at bounding box center [635, 140] width 1030 height 740
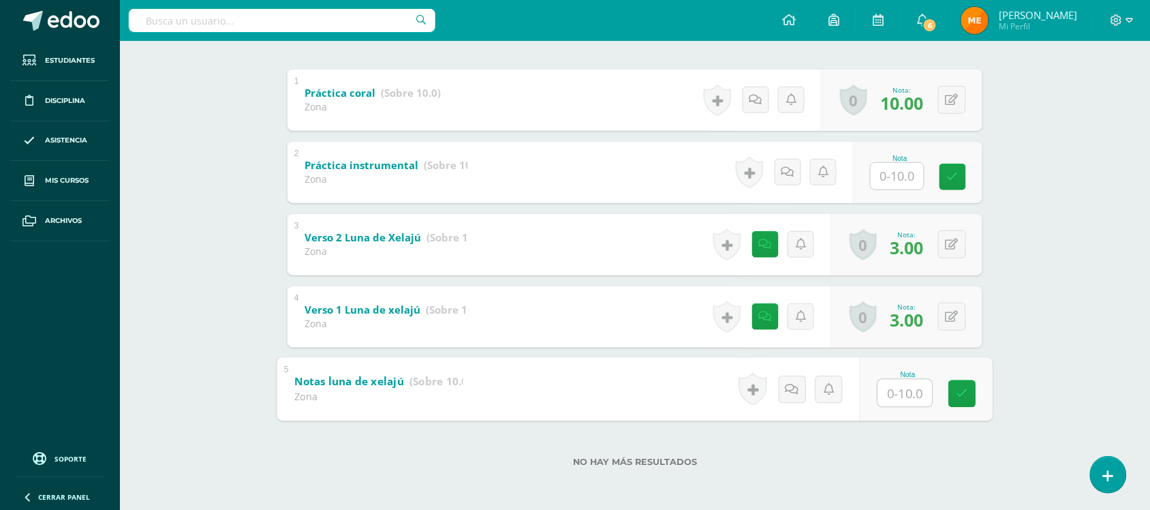
click at [890, 404] on input "text" at bounding box center [905, 392] width 54 height 27
type input "10"
click at [1064, 277] on div "Educación Musical Segundo Básico "Segundo Básico B" Herramientas Detalle de asi…" at bounding box center [635, 140] width 1030 height 740
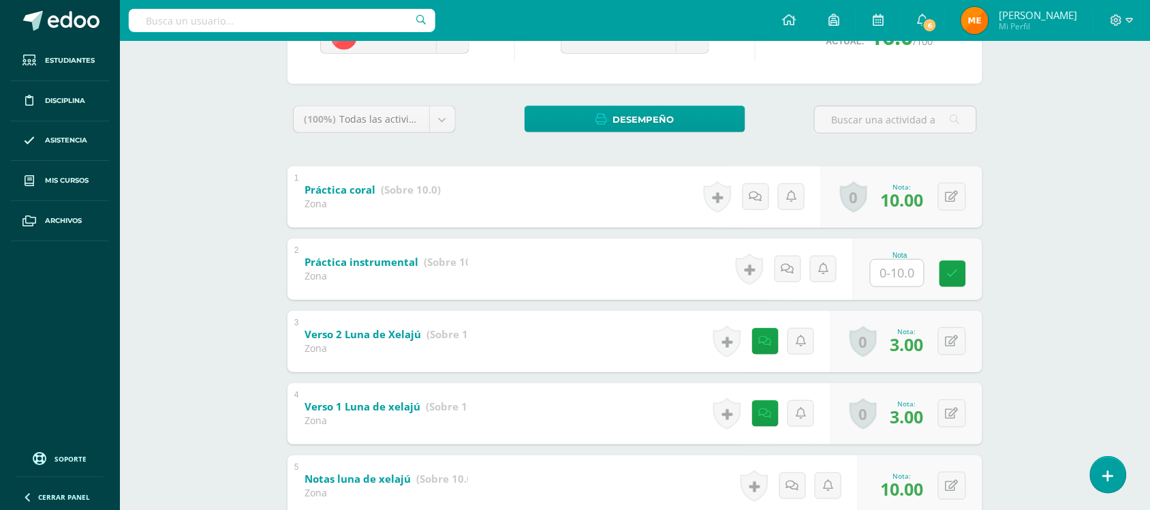
scroll to position [0, 0]
